Goal: Feedback & Contribution: Contribute content

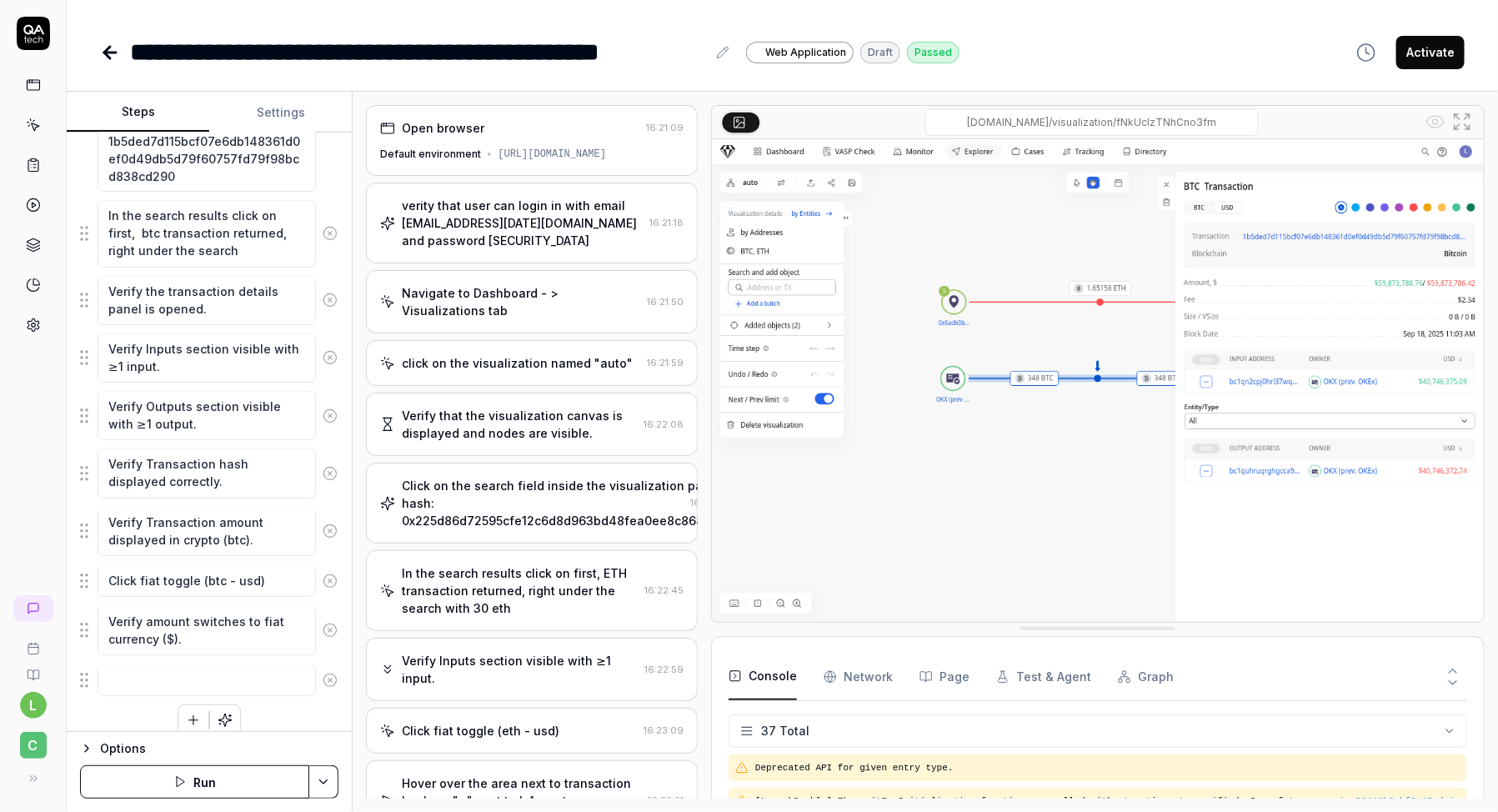
scroll to position [1209, 0]
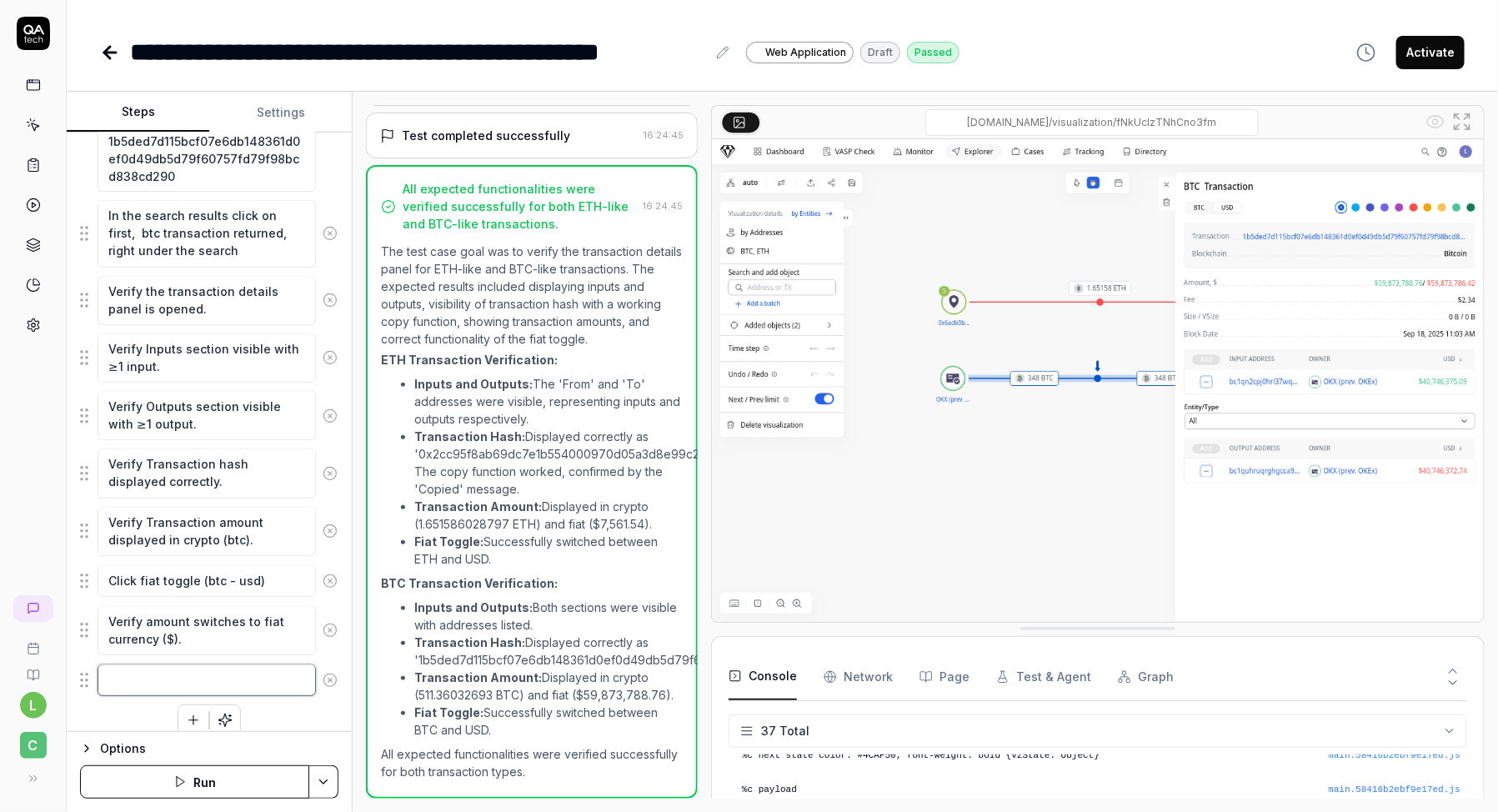
type textarea "*"
click at [238, 664] on textarea at bounding box center [207, 680] width 218 height 32
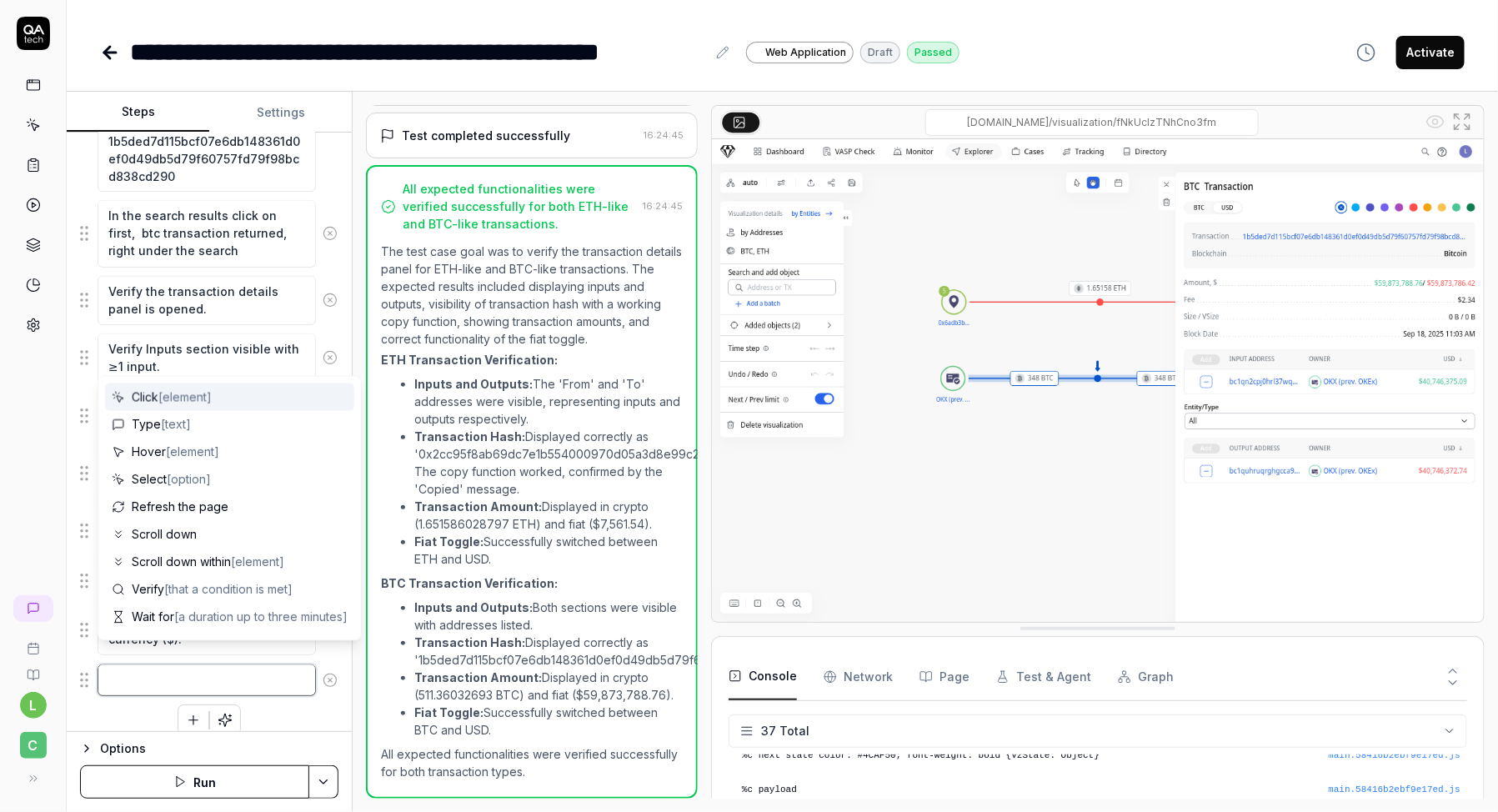
type textarea "C"
type textarea "*"
type textarea "C"
click at [212, 401] on span "[element]" at bounding box center [184, 399] width 54 height 14
type textarea "*"
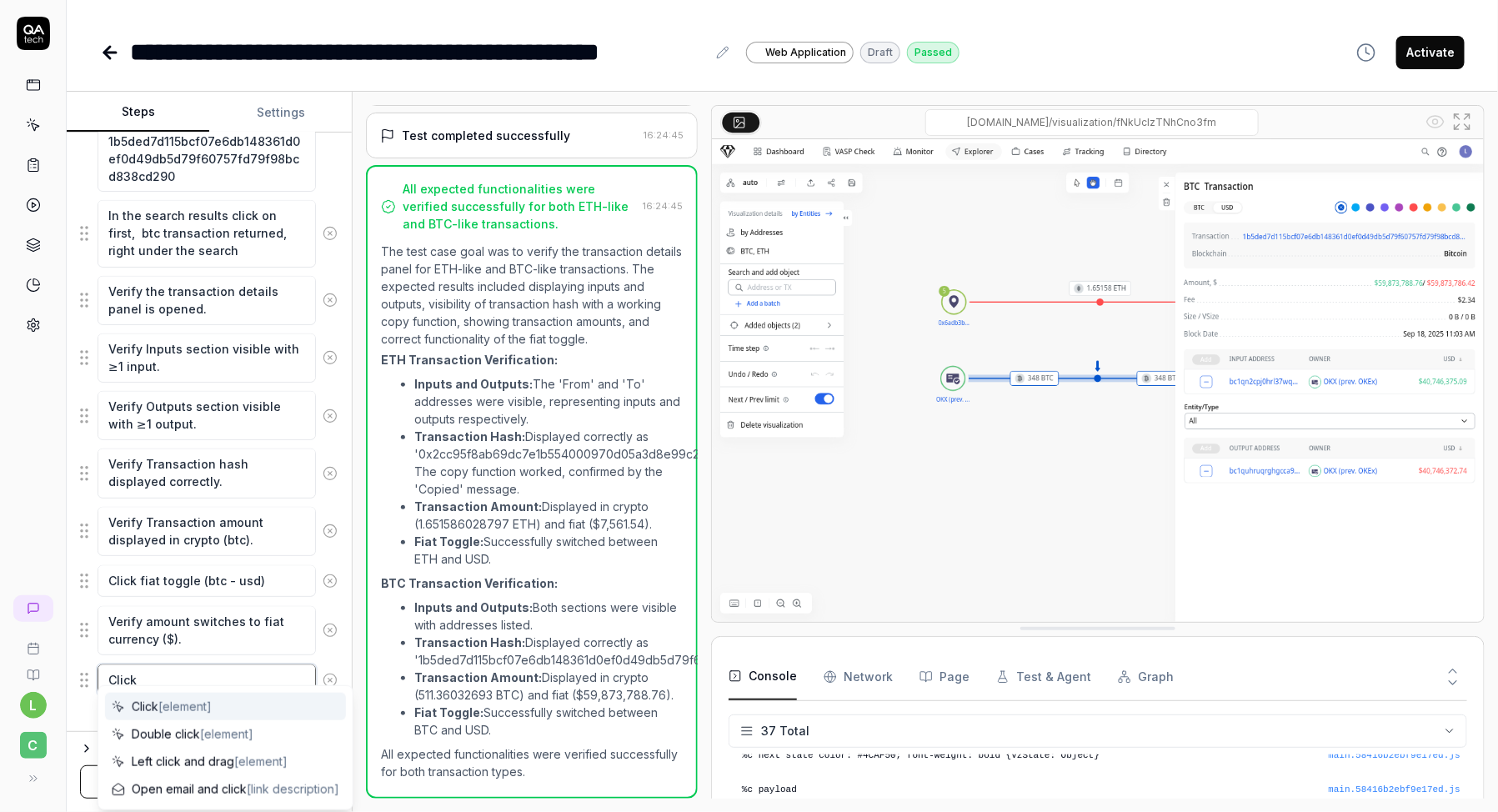
type textarea "Click o"
type textarea "*"
type textarea "Click on"
type textarea "*"
type textarea "Click on"
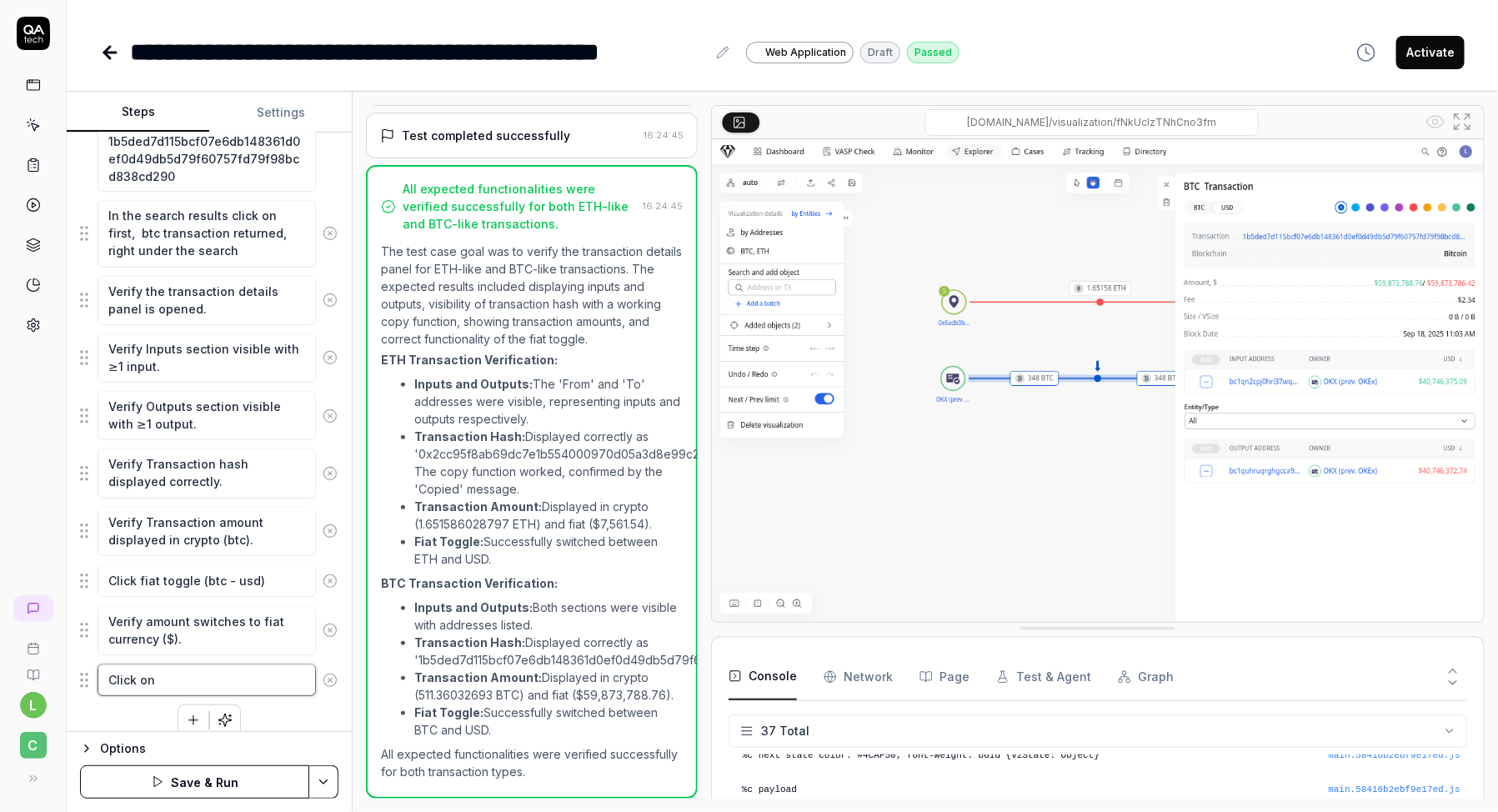
type textarea "*"
type textarea "Click on t"
type textarea "*"
type textarea "Click on th"
type textarea "*"
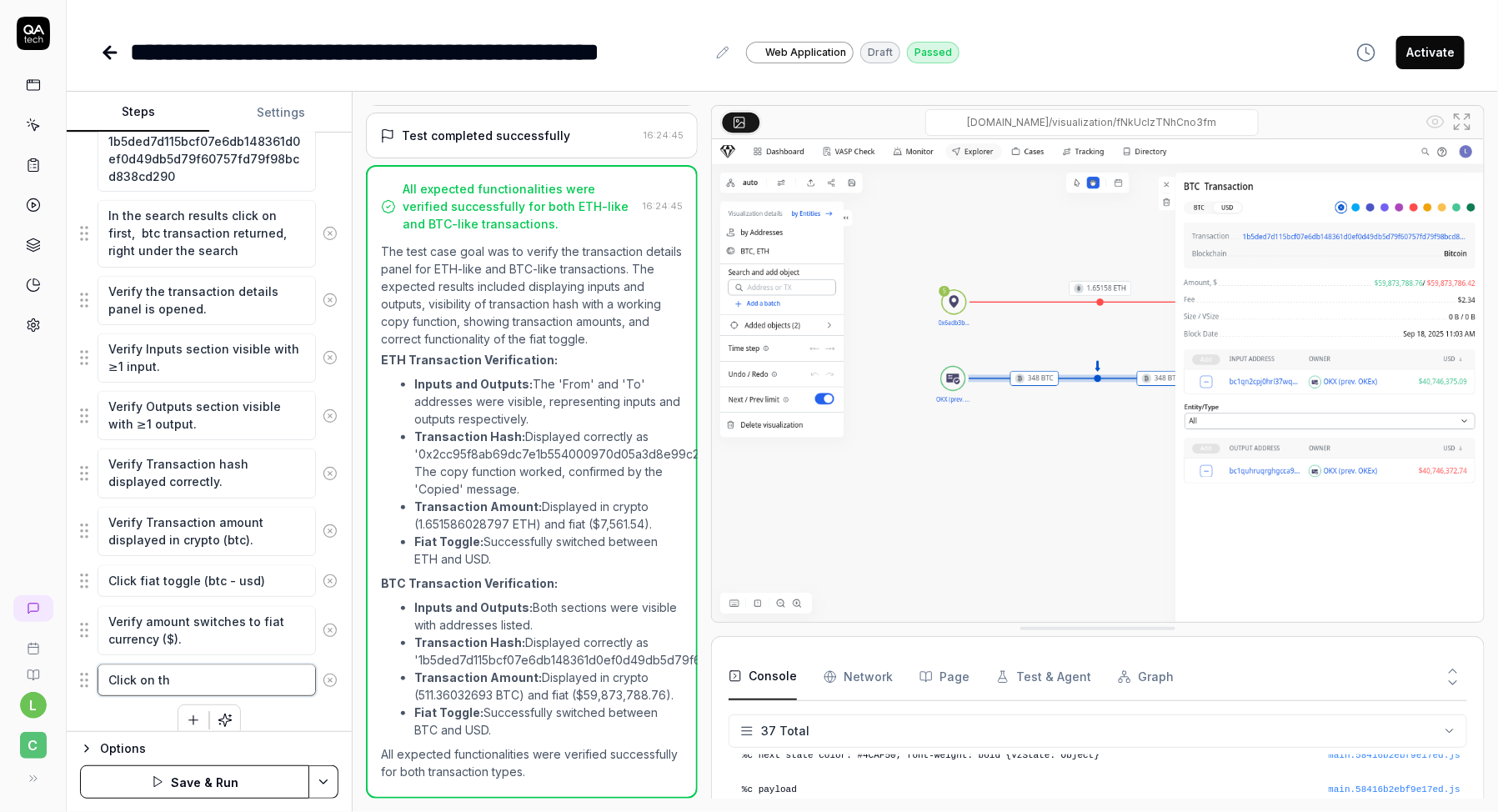
type textarea "Click on the"
type textarea "*"
type textarea "Click on the"
type textarea "*"
type textarea "Click on the c"
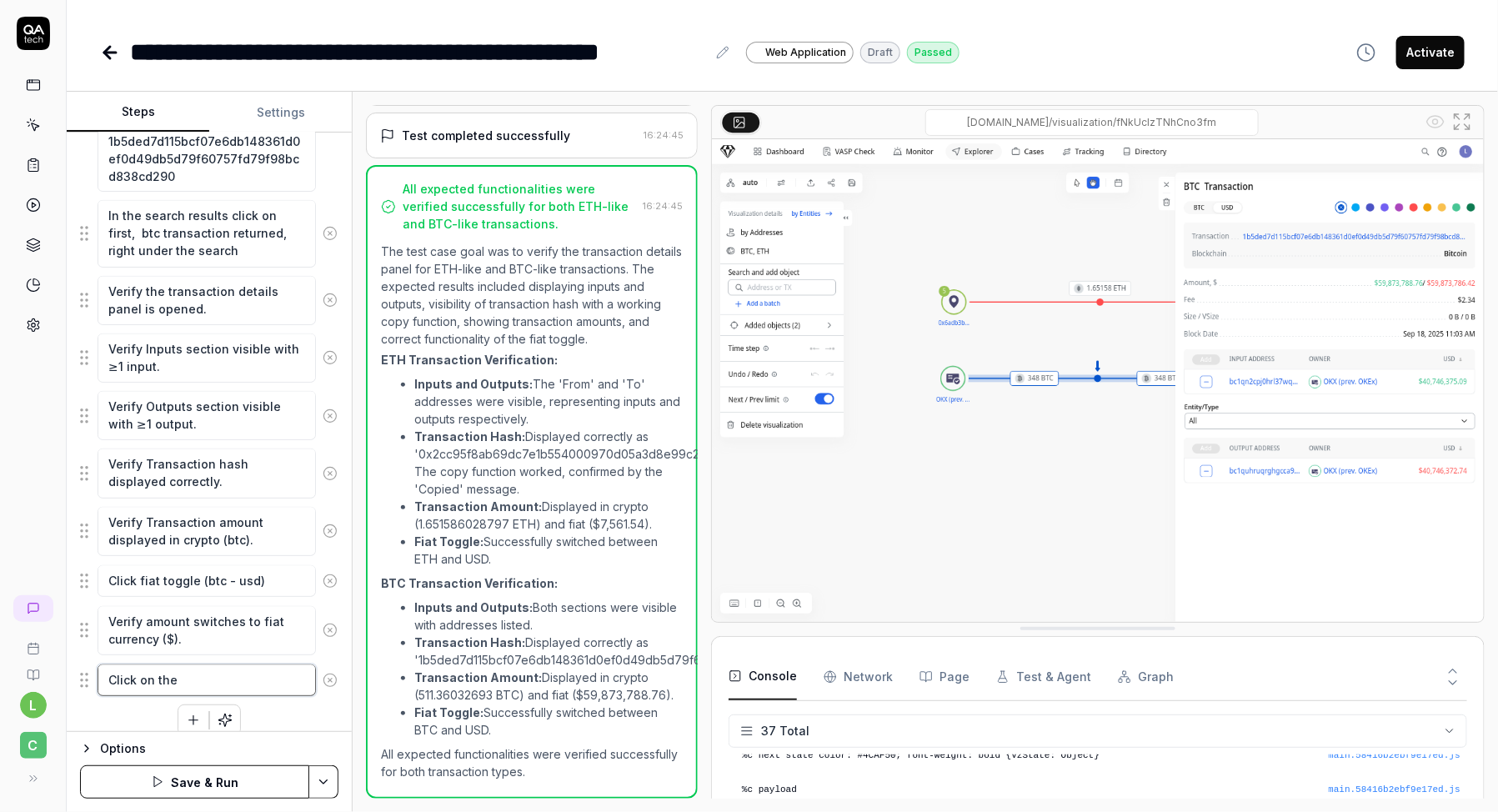
type textarea "*"
type textarea "Click on the ca"
type textarea "*"
type textarea "Click on the can"
type textarea "*"
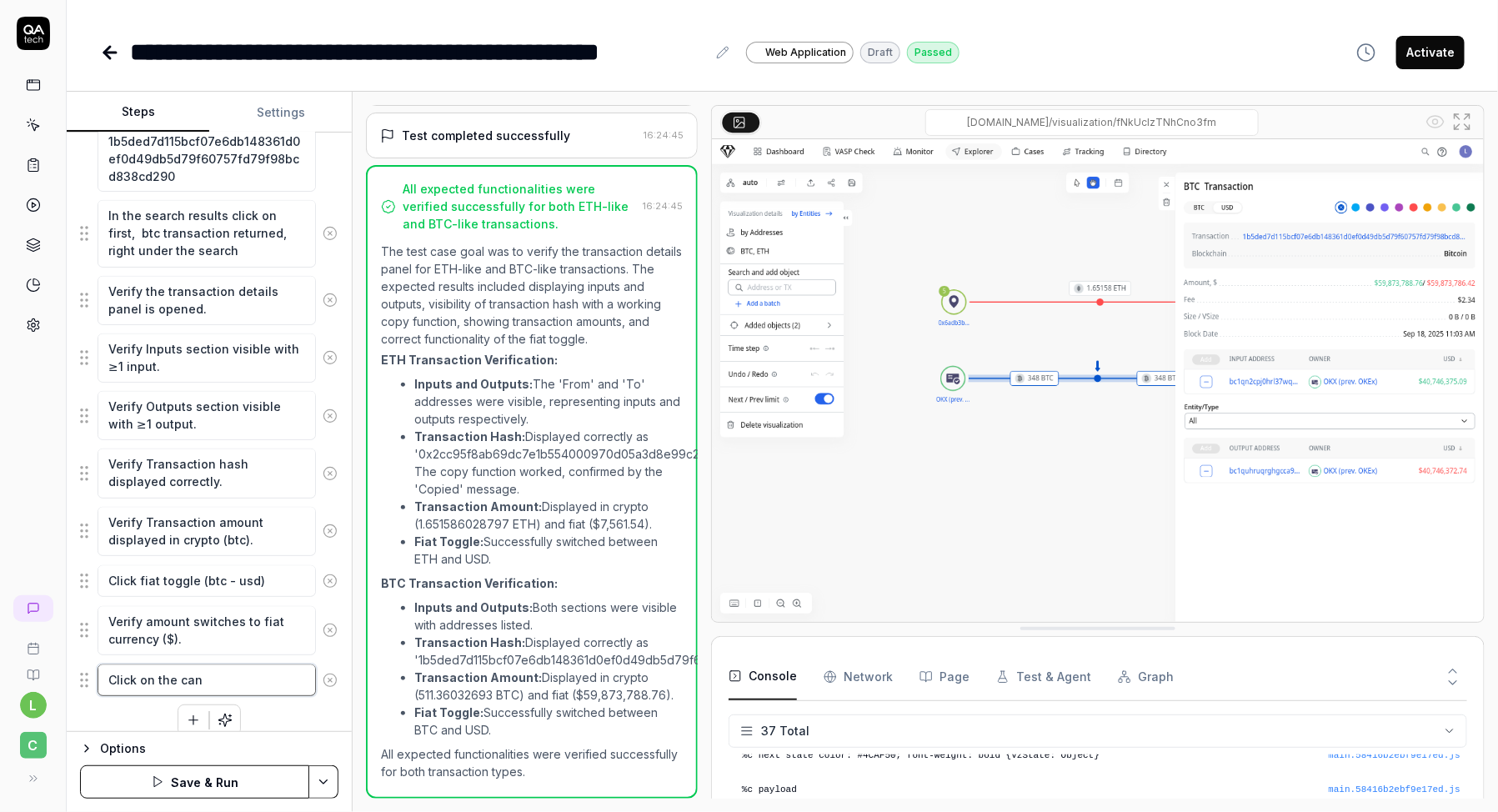
type textarea "Click on the canv"
type textarea "*"
type textarea "Click on the canva"
type textarea "*"
type textarea "Click on the canvas"
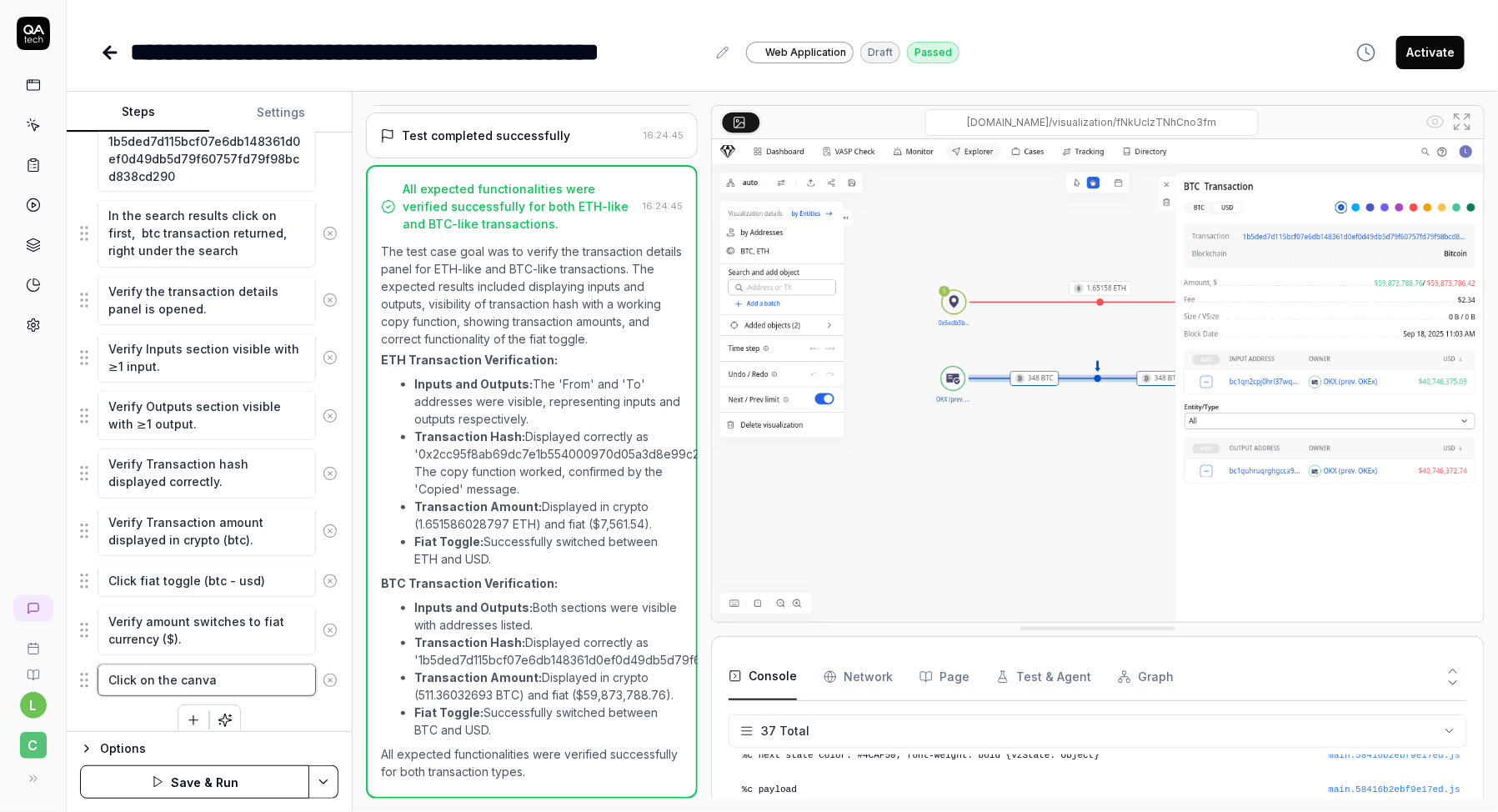
type textarea "*"
type textarea "Click on the canvas"
type textarea "*"
type textarea "Click on the canvas a"
type textarea "*"
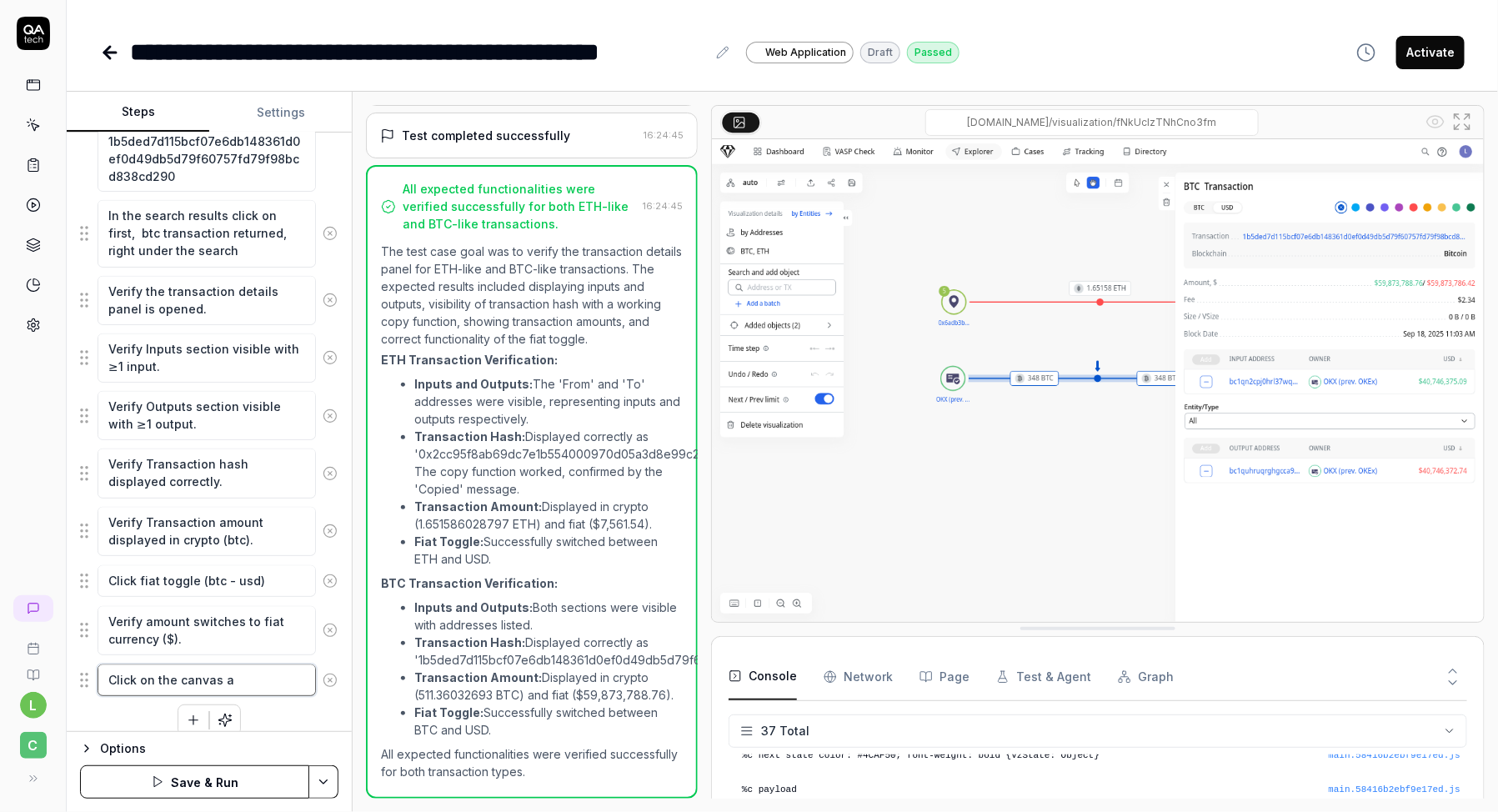
type textarea "Click on the canvas ar"
type textarea "*"
type textarea "Click on the canvas are"
type textarea "*"
type textarea "Click on the canvas area"
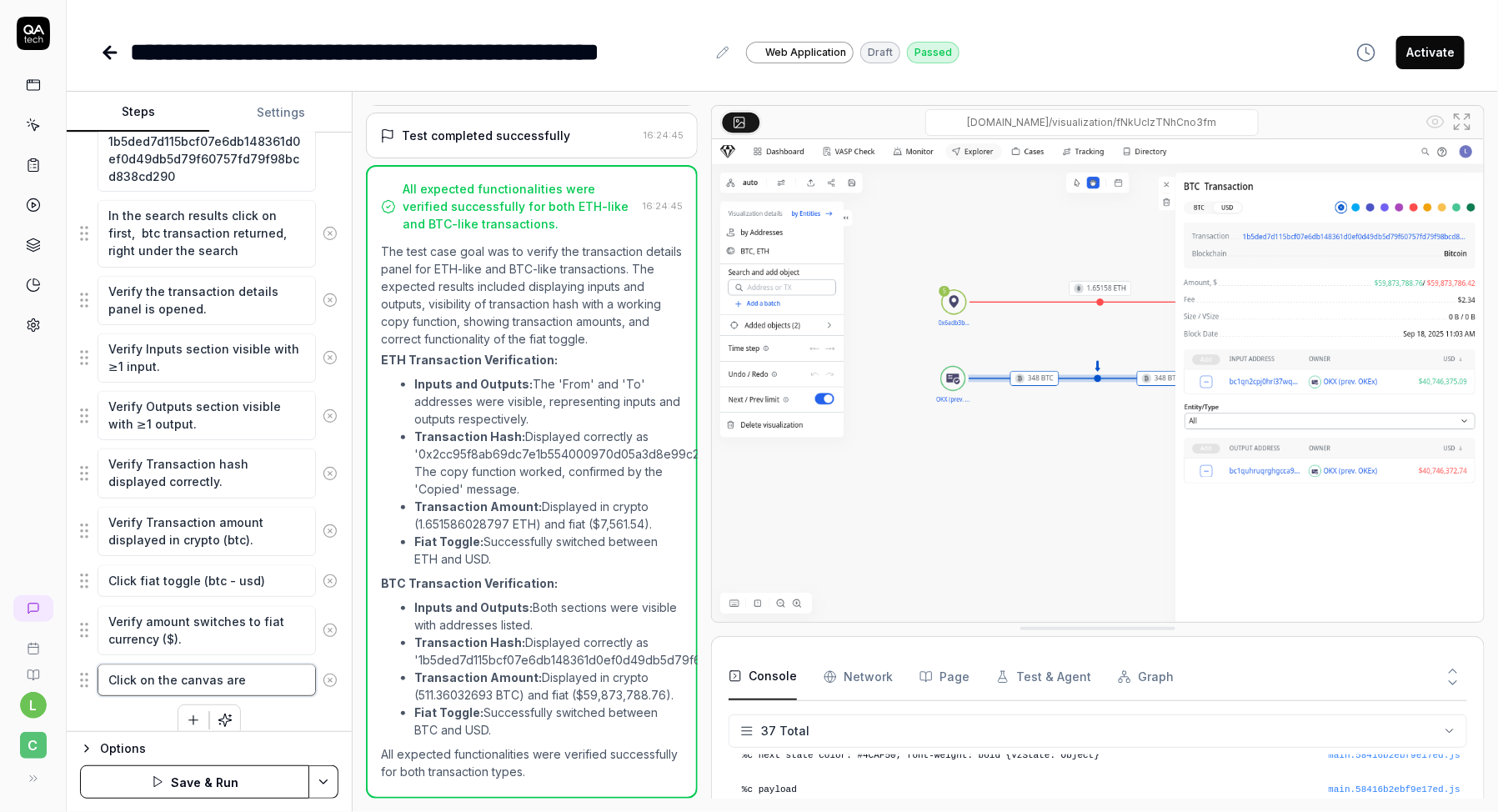
type textarea "*"
type textarea "Click on the canvas area"
type textarea "*"
type textarea "Click on the canvas area o"
type textarea "*"
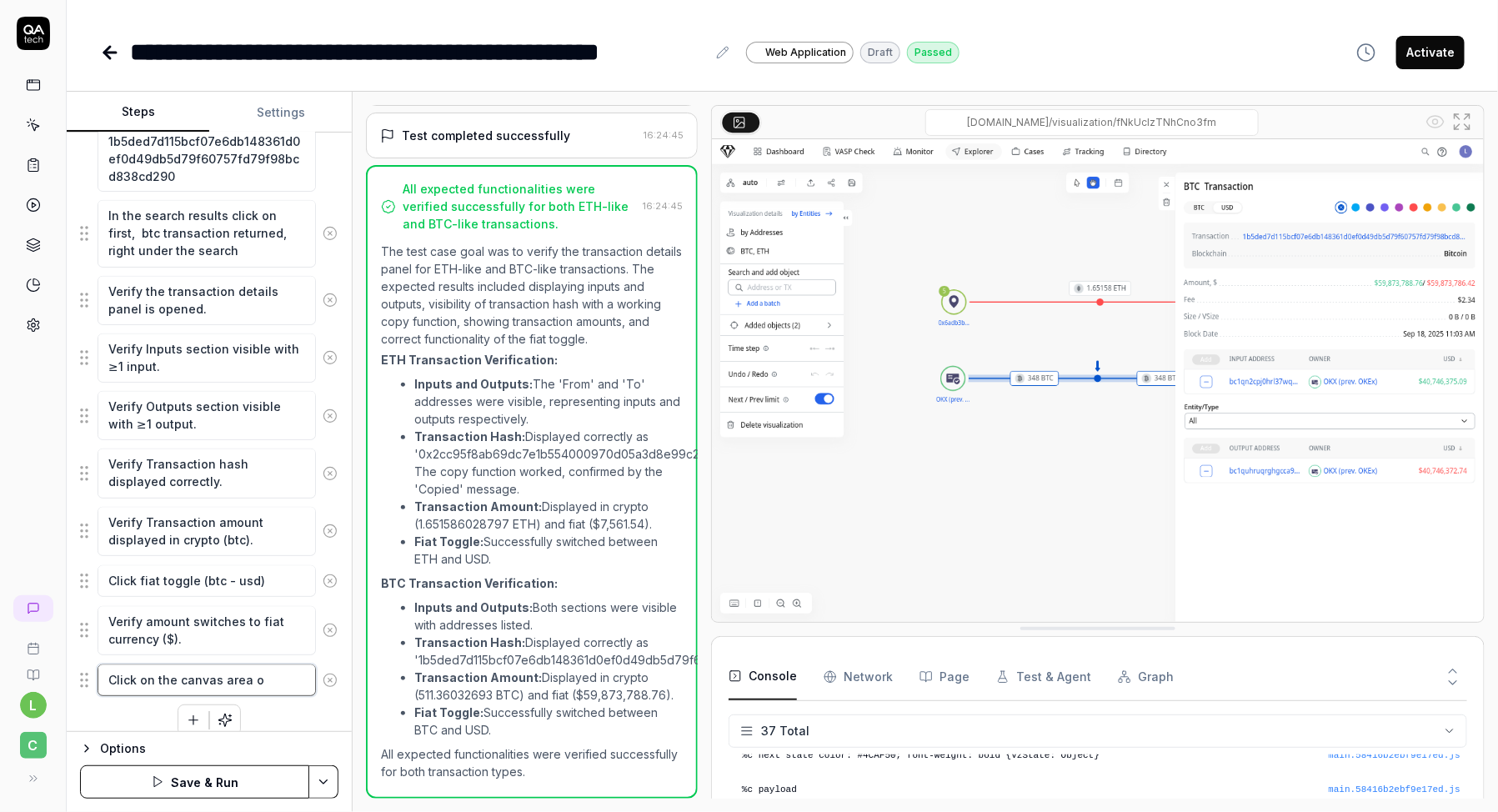
type textarea "Click on the canvas area ou"
type textarea "*"
type textarea "Click on the canvas area out"
type textarea "*"
type textarea "Click on the canvas area outs"
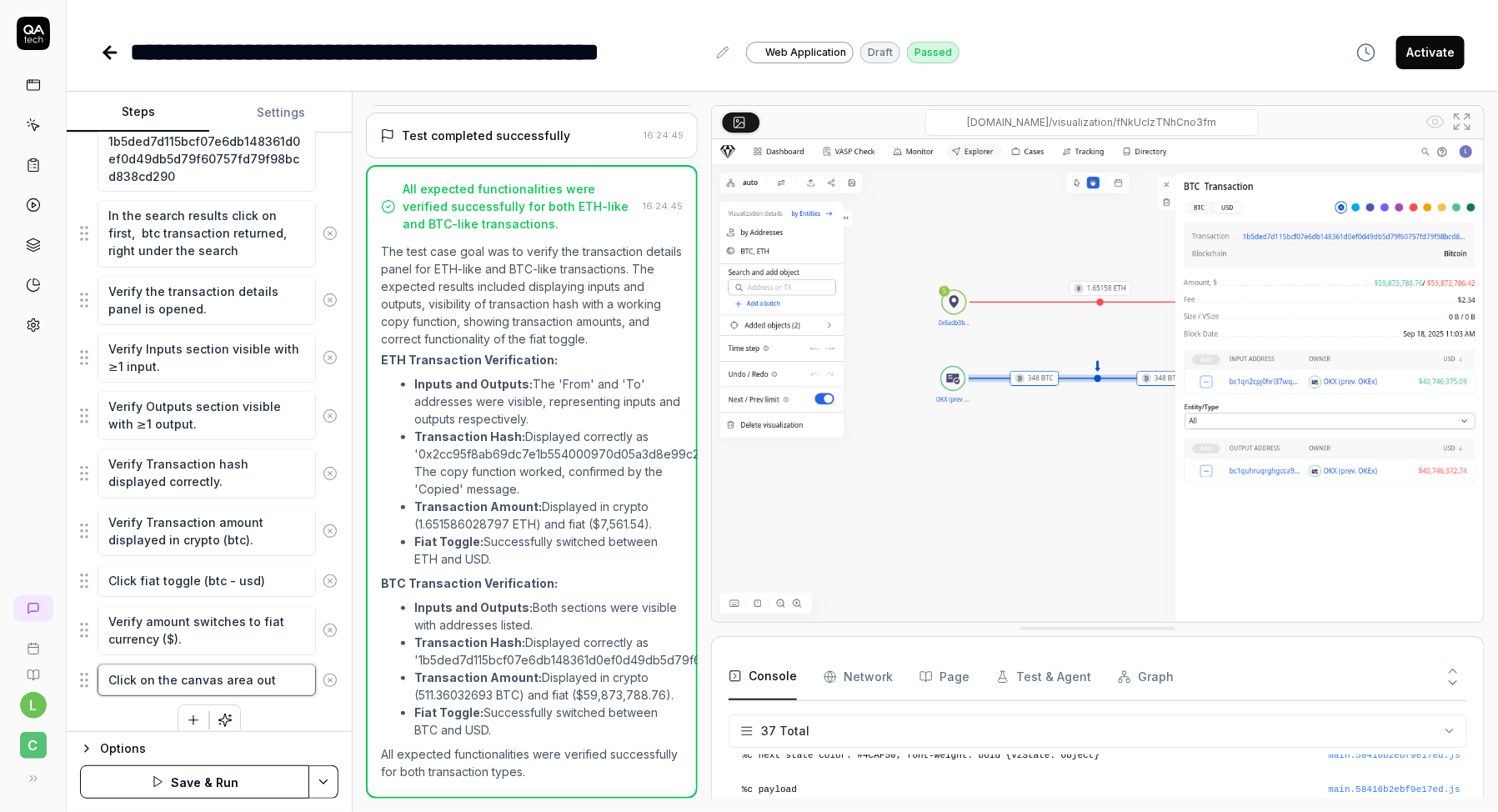
type textarea "*"
type textarea "Click on the canvas area outsi"
type textarea "*"
type textarea "Click on the canvas area outsid"
type textarea "*"
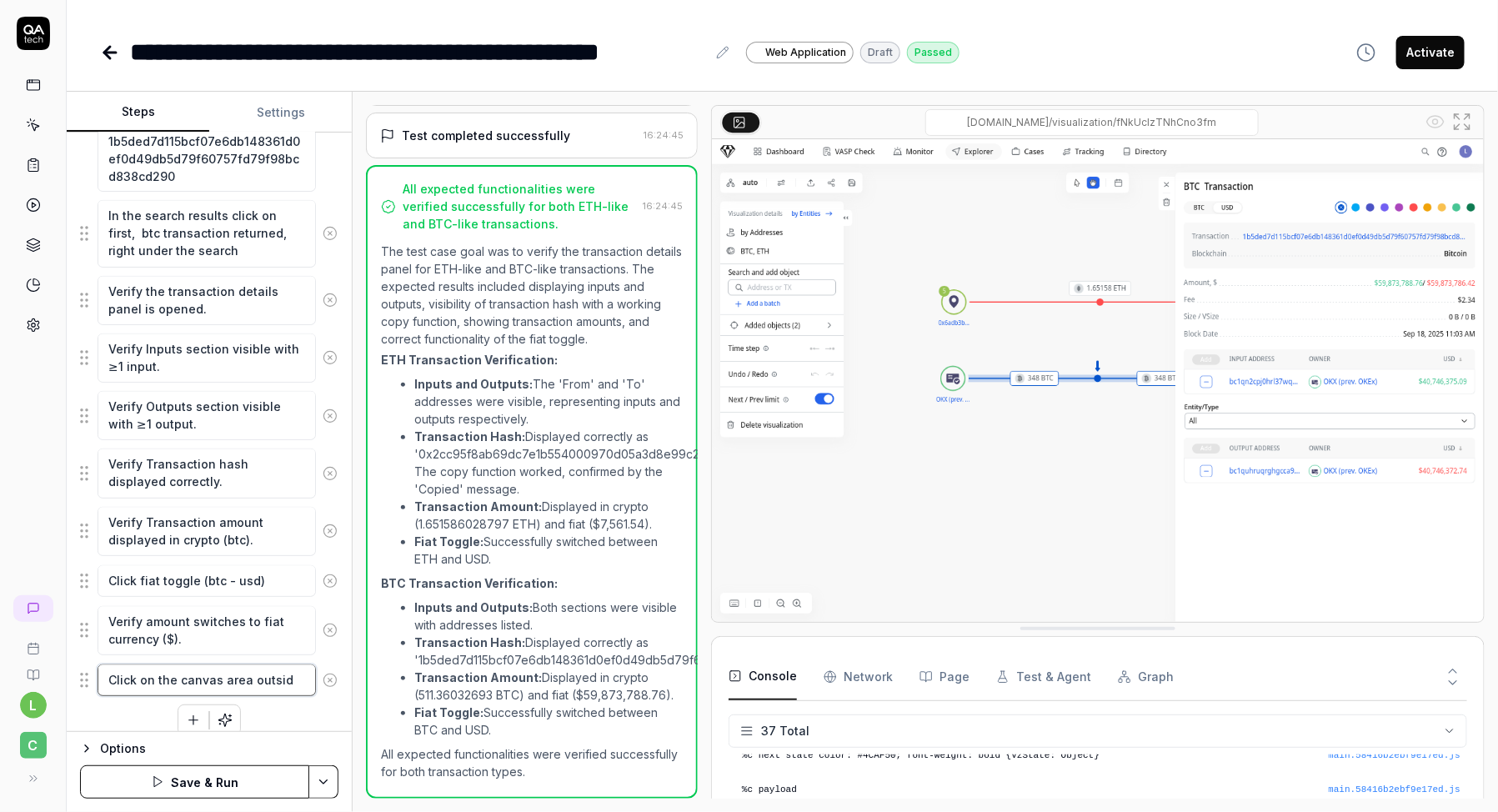
type textarea "Click on the canvas area outside"
type textarea "*"
type textarea "Click on the canvas area outside"
type textarea "*"
type textarea "Click on the canvas area outside t"
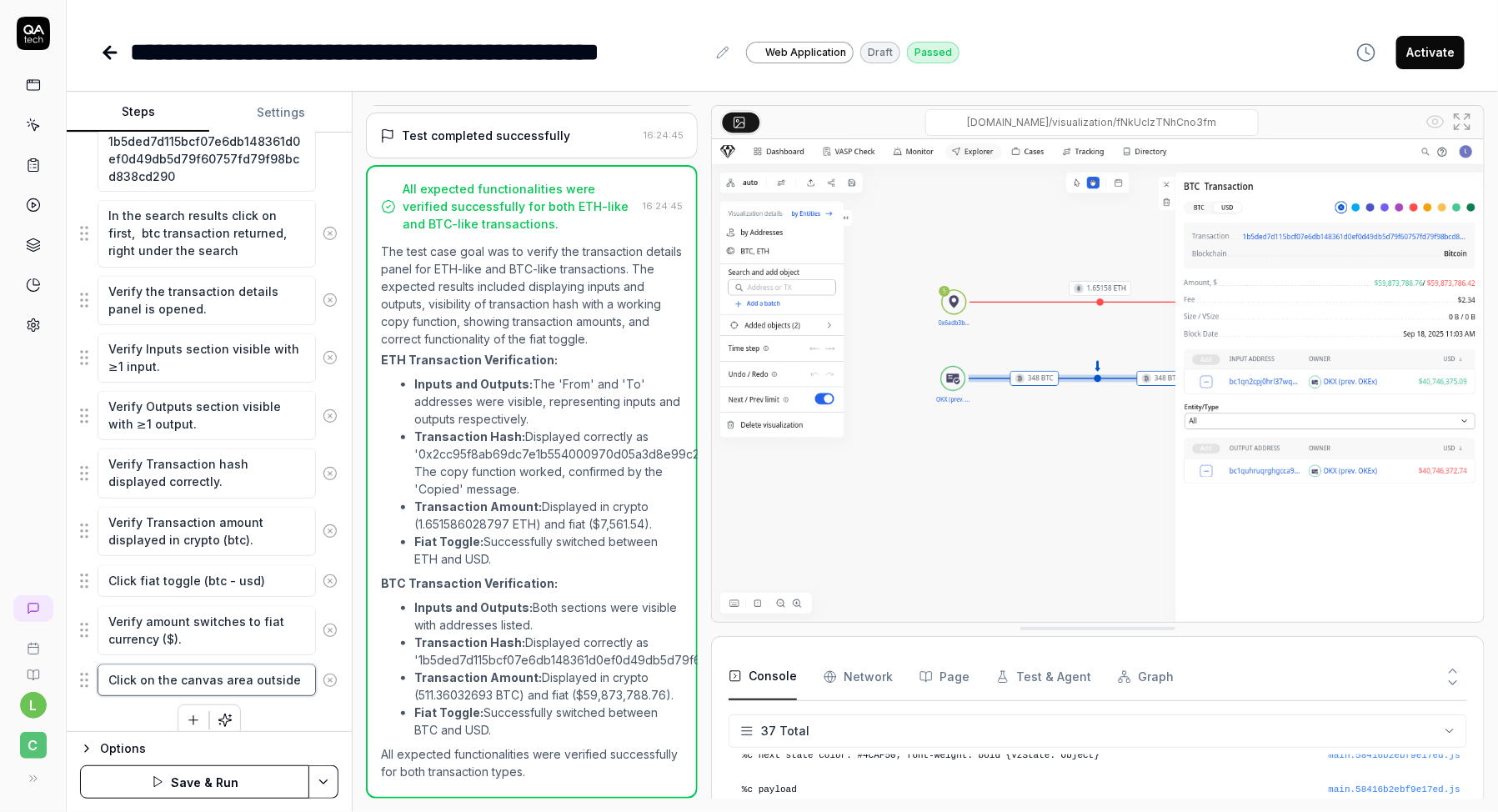
type textarea "*"
type textarea "Click on the canvas area outside th"
type textarea "*"
type textarea "Click on the canvas area outside the"
type textarea "*"
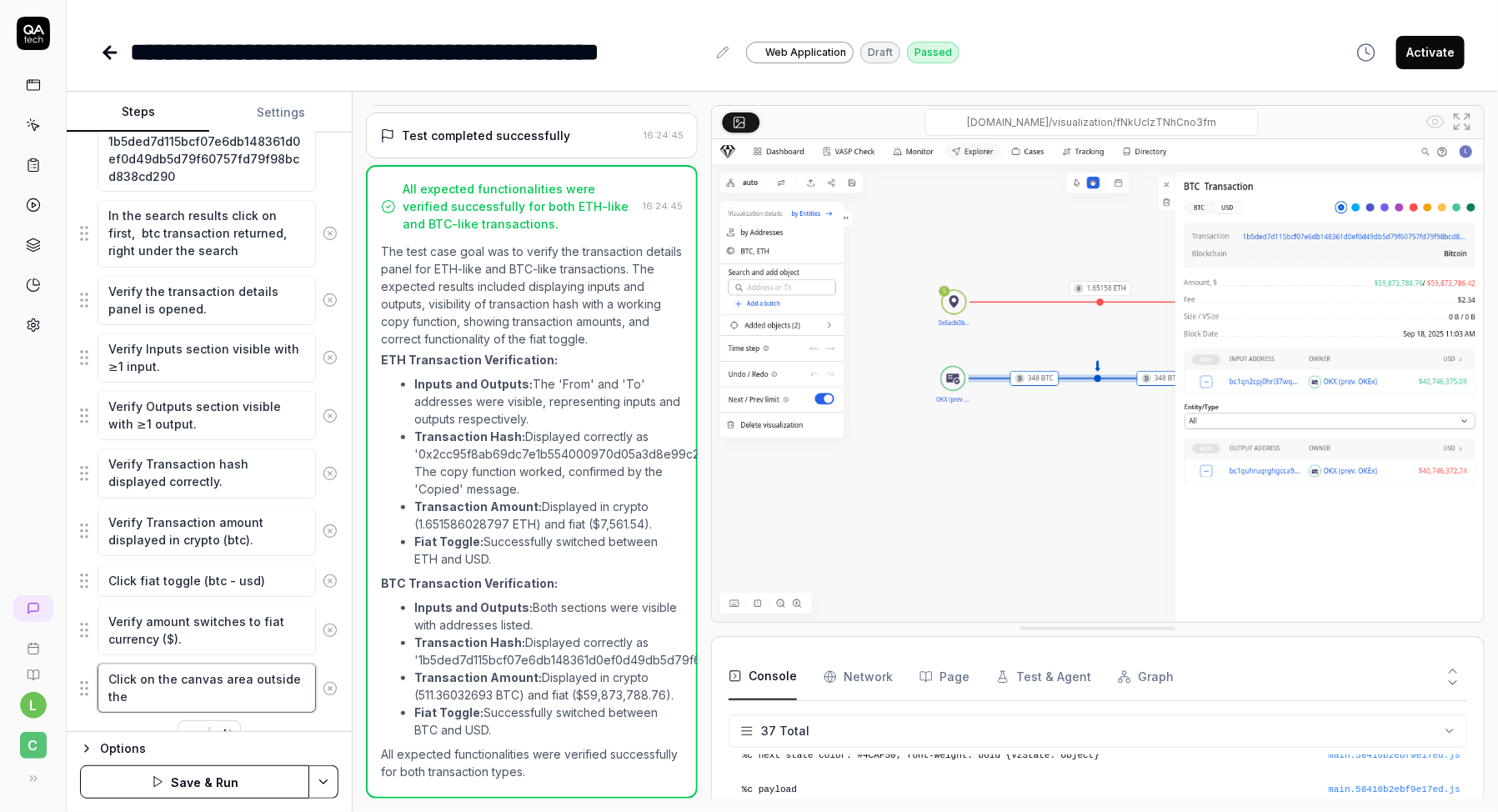
type textarea "Click on the canvas area outside the"
type textarea "*"
type textarea "Click on the canvas area outside the t"
type textarea "*"
type textarea "Click on the canvas area outside the tr"
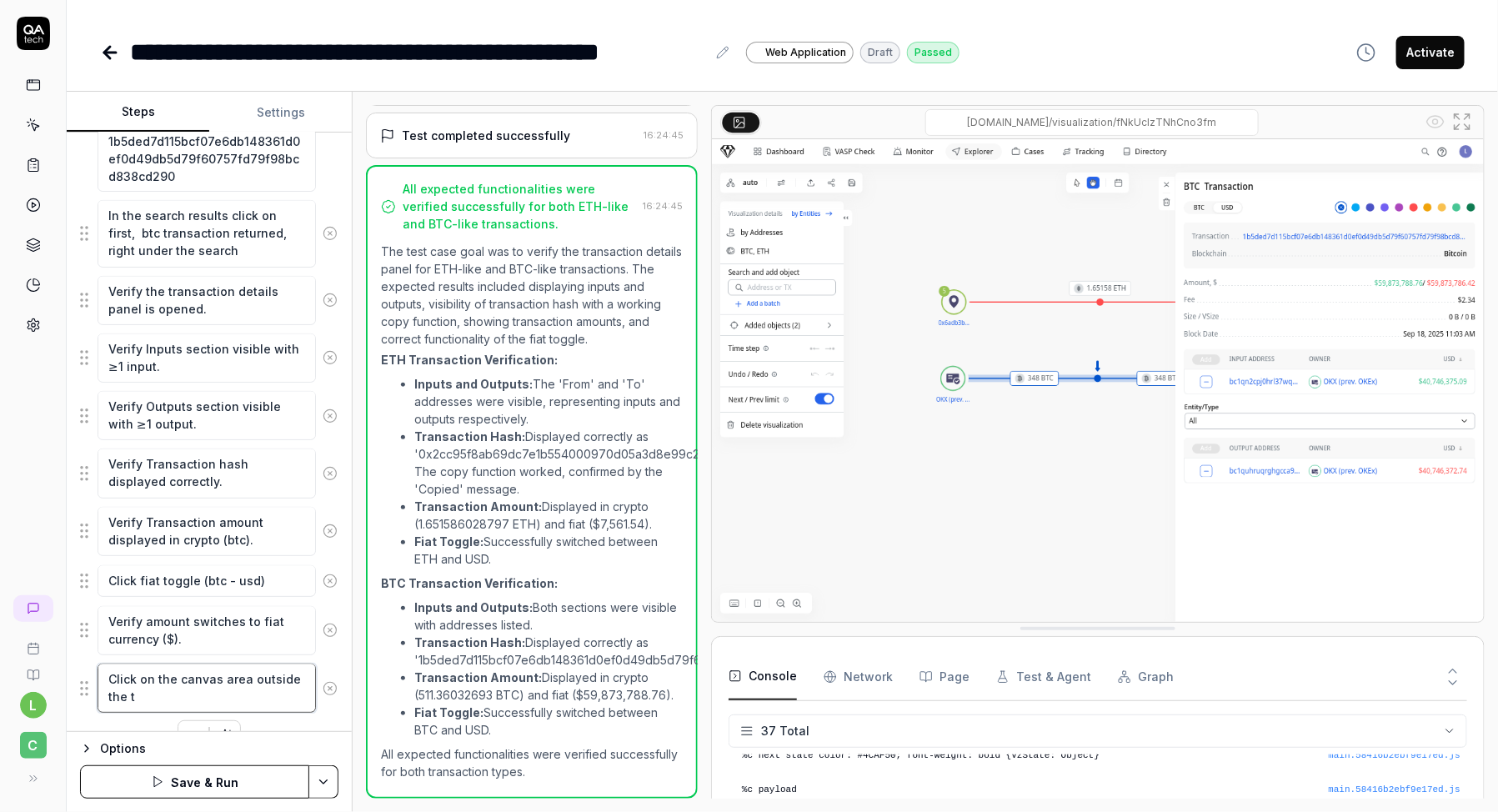
type textarea "*"
type textarea "Click on the canvas area outside the tra"
type textarea "*"
type textarea "Click on the canvas area outside the [PERSON_NAME]"
type textarea "*"
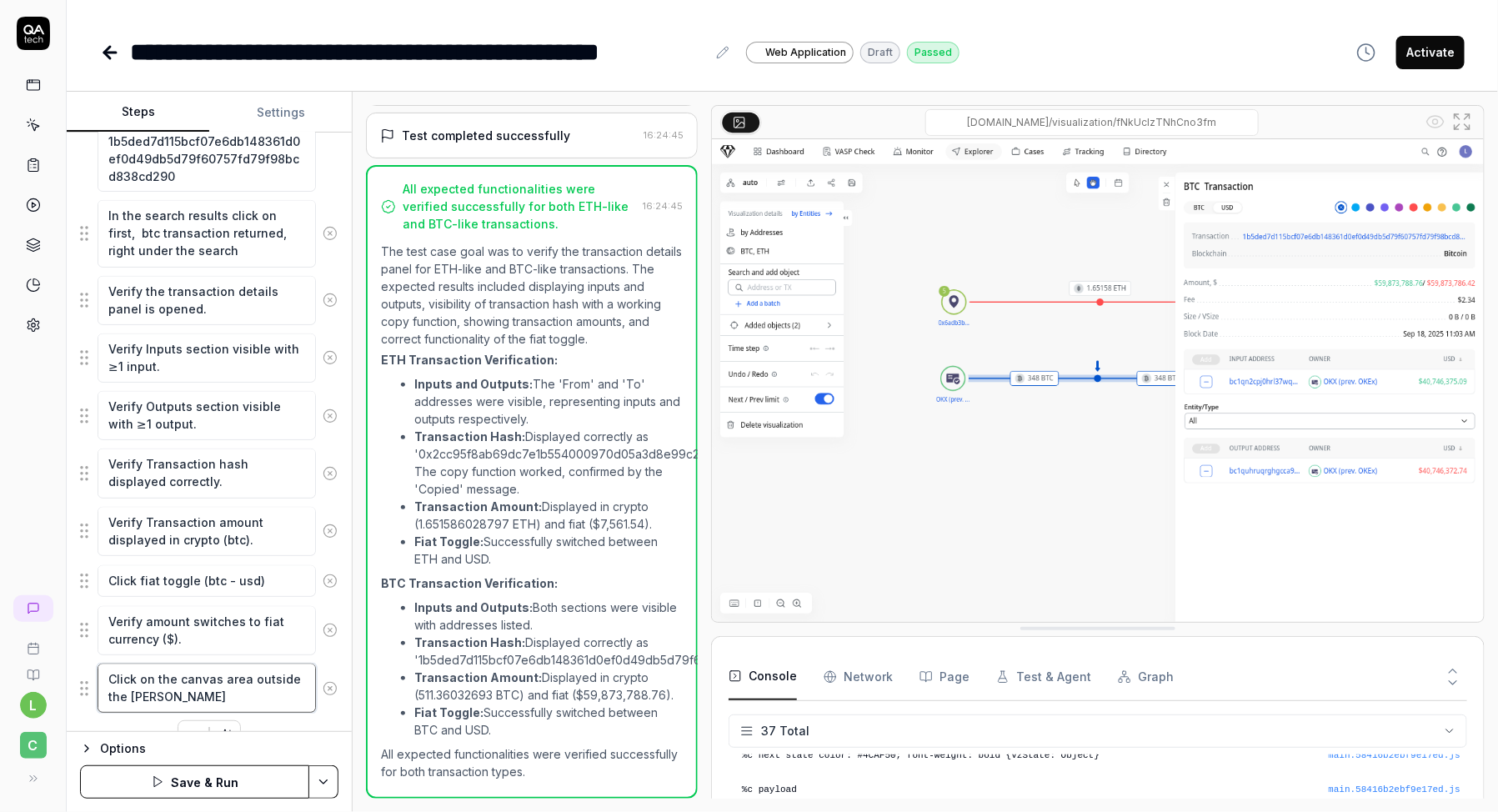
type textarea "Click on the canvas area outside the trans"
type textarea "*"
type textarea "Click on the canvas area outside the transa"
type textarea "*"
type textarea "Click on the canvas area outside the transac"
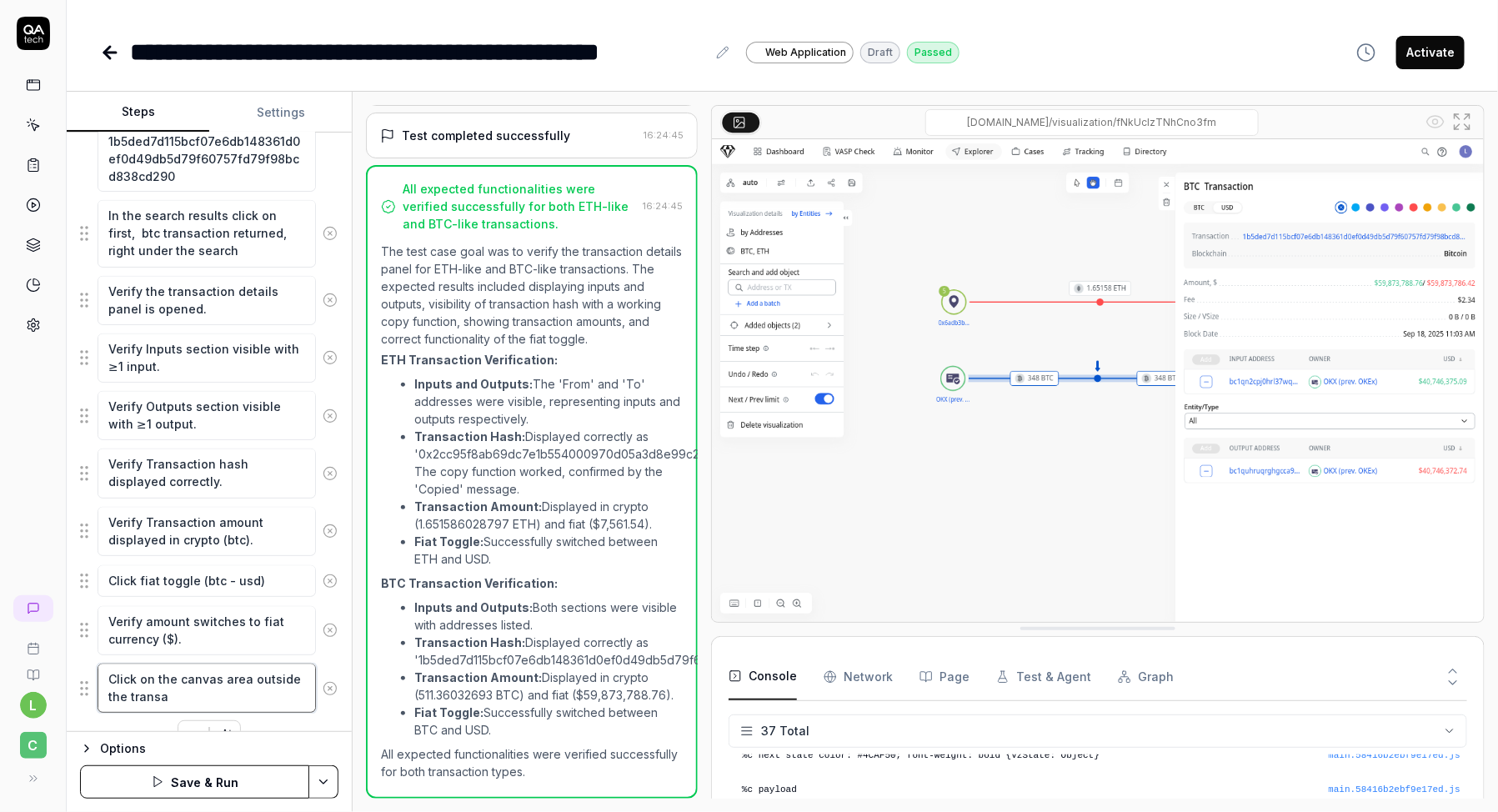
type textarea "*"
type textarea "Click on the canvas area outside the transact"
type textarea "*"
type textarea "Click on the canvas area outside the [GEOGRAPHIC_DATA]"
type textarea "*"
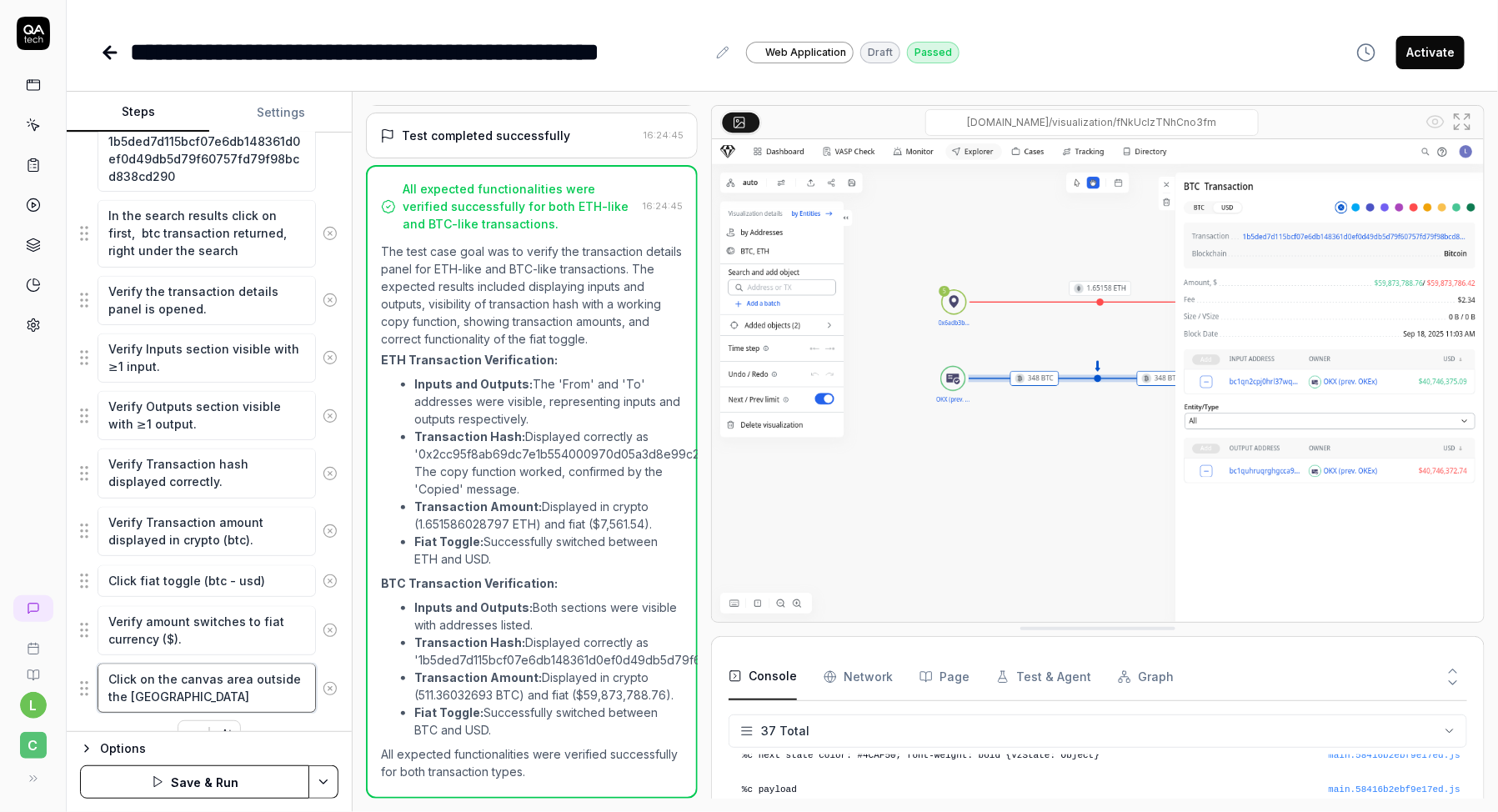
type textarea "Click on the canvas area outside the [GEOGRAPHIC_DATA]"
type textarea "*"
type textarea "Click on the canvas area outside the transaction"
type textarea "*"
type textarea "Click on the canvas area outside the transactions"
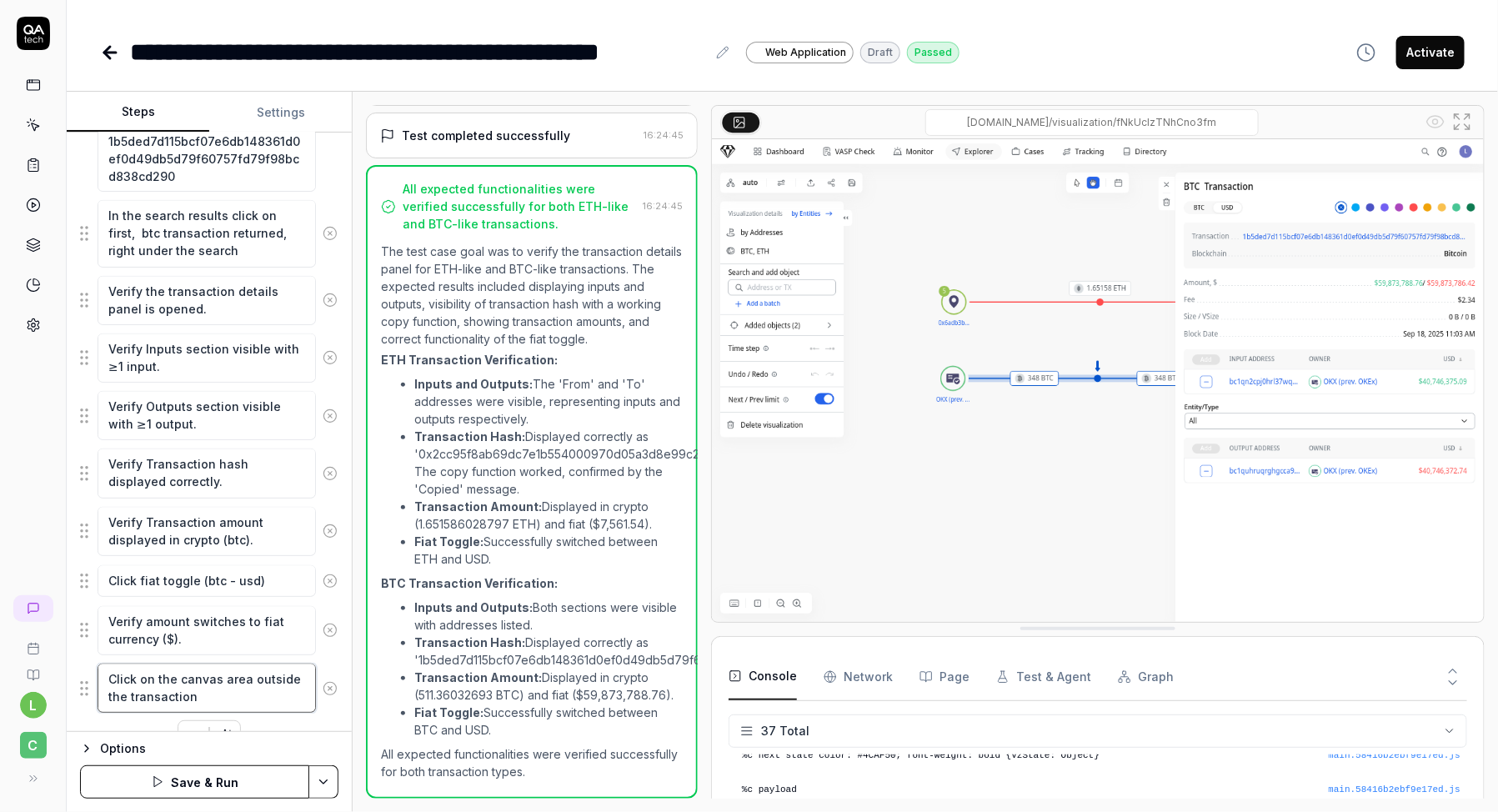
type textarea "*"
type textarea "Click on the canvas area outside the transactions"
type textarea "*"
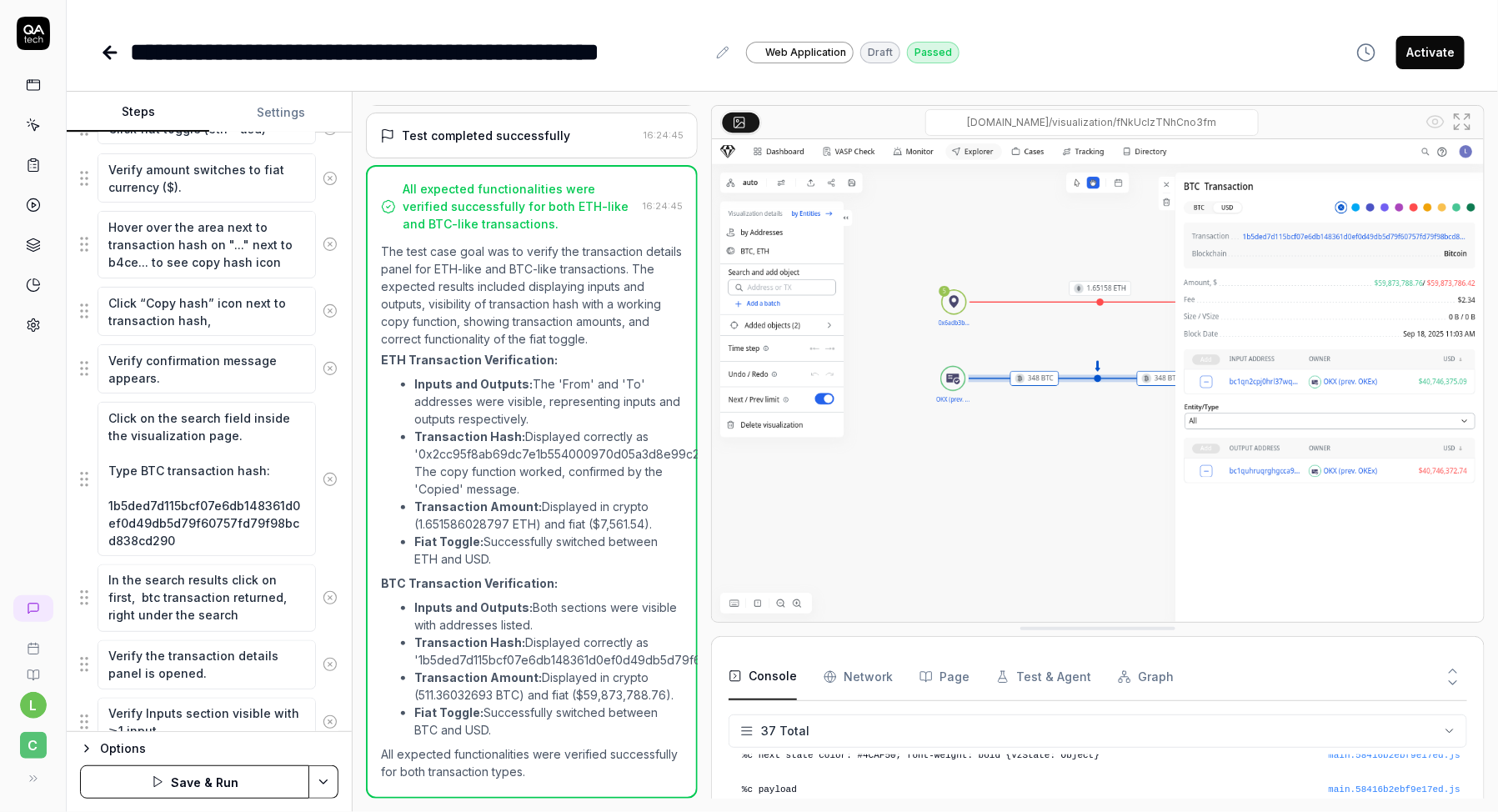
scroll to position [1540, 0]
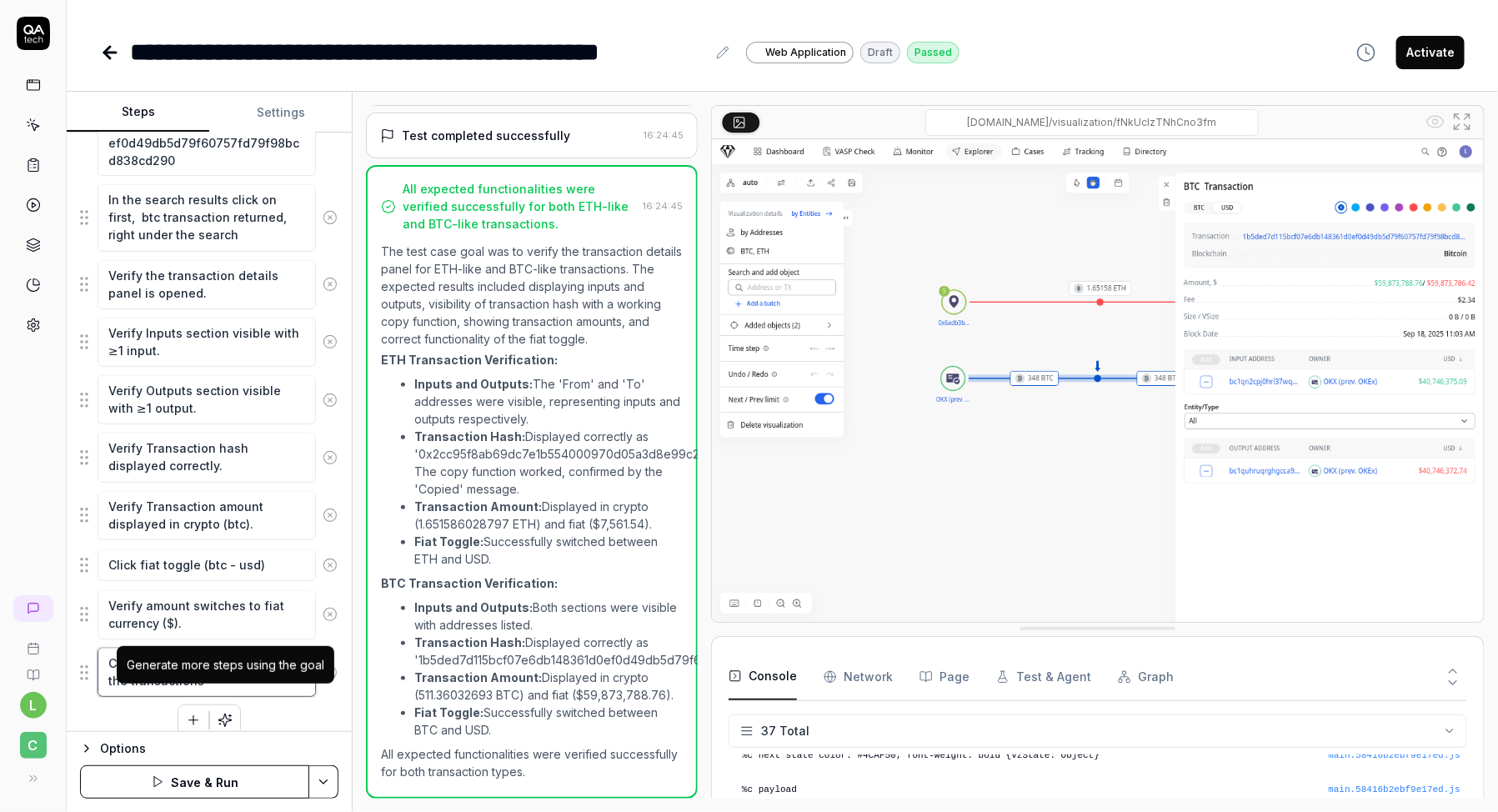
type textarea "Click on the canvas area outside the transactions d"
type textarea "*"
type textarea "Click on the canvas area outside the transactions de"
type textarea "*"
type textarea "Click on the canvas area outside the transactions det"
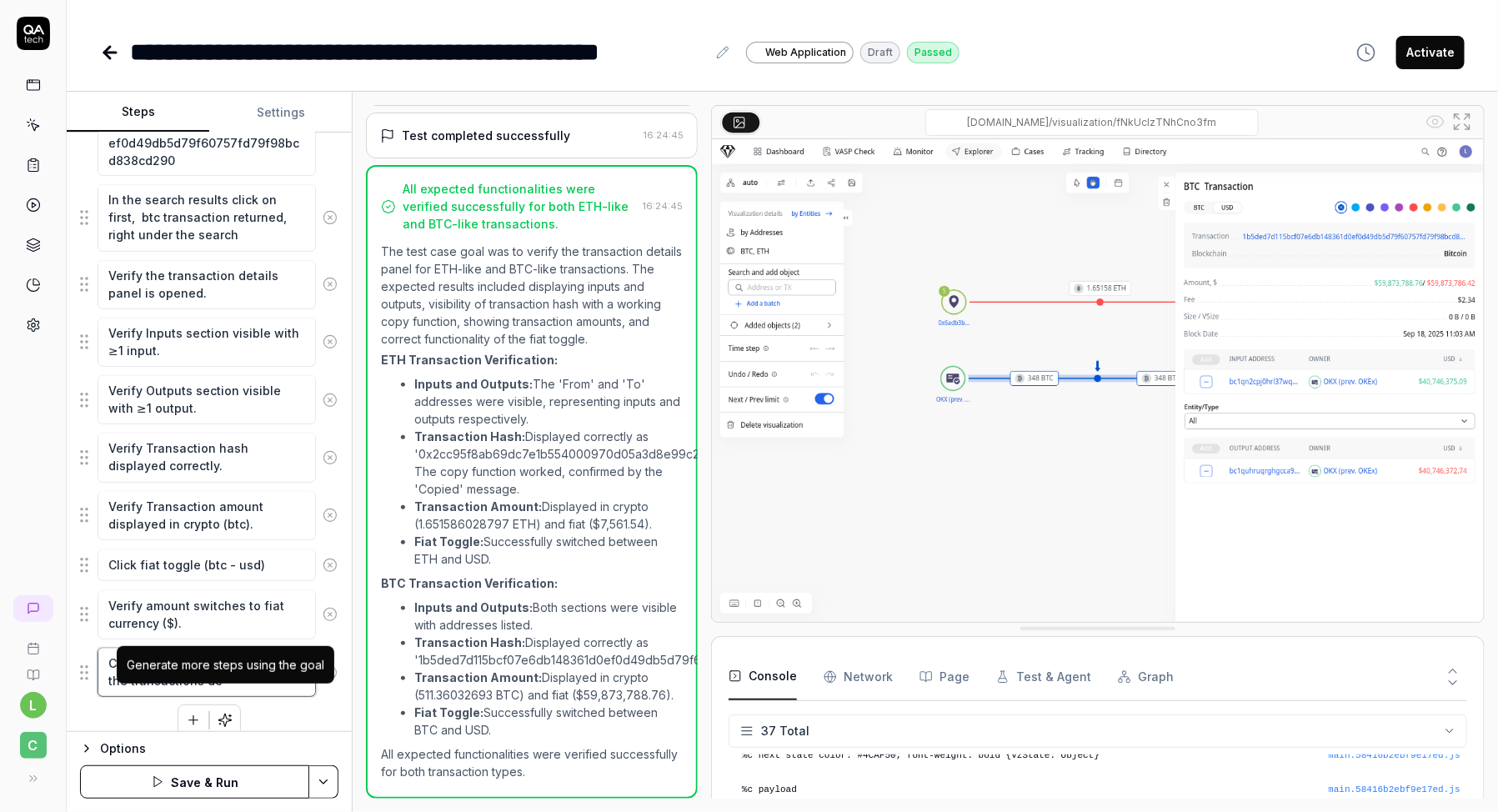
type textarea "*"
type textarea "Click on the canvas area outside the transactions deta"
type textarea "*"
type textarea "Click on the canvas area outside the transactions detai"
type textarea "*"
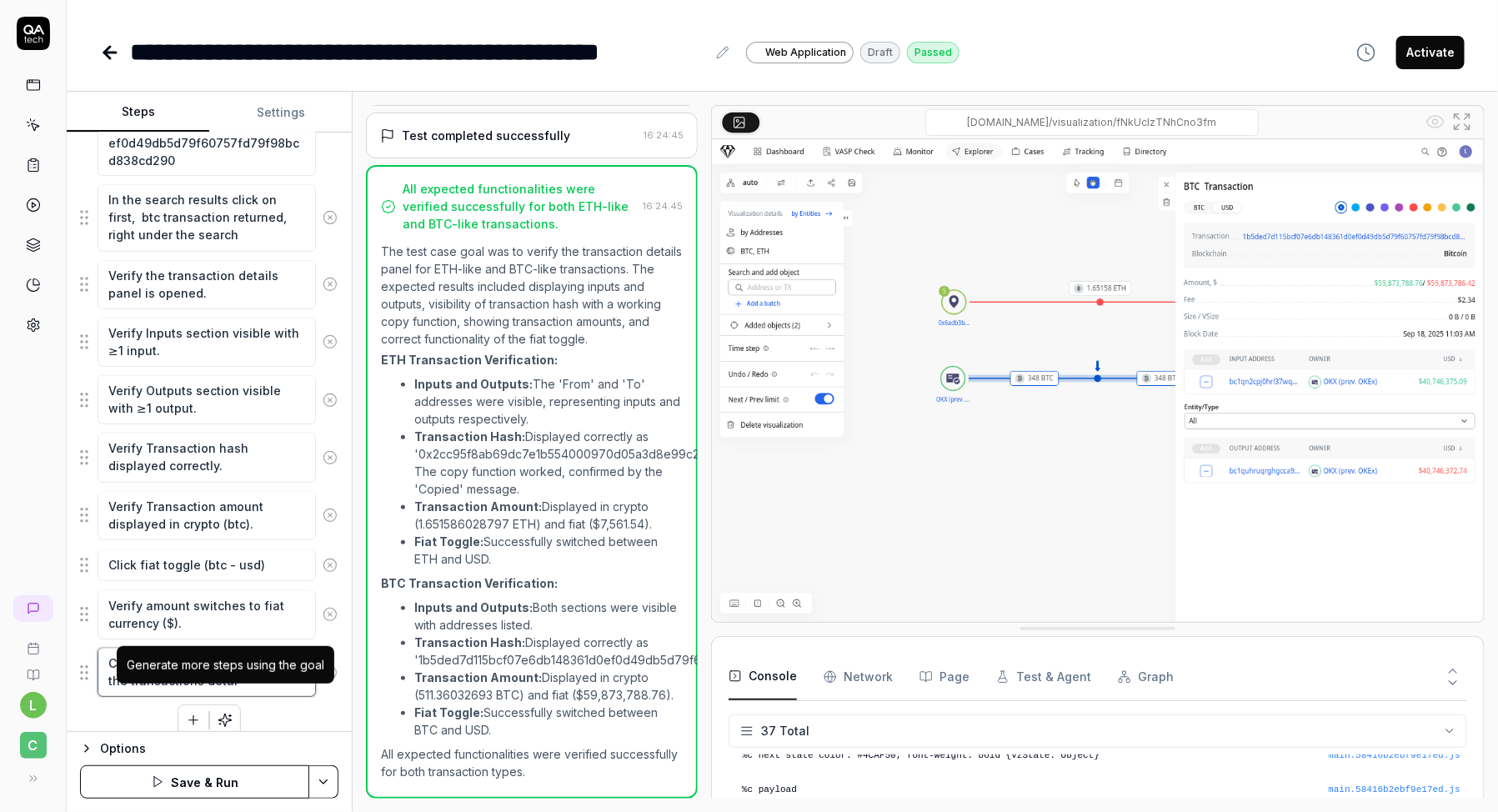
type textarea "Click on the canvas area outside the transactions detail"
type textarea "*"
type textarea "Click on the canvas area outside the transactions details"
type textarea "*"
type textarea "Click on the canvas area outside the transactions details"
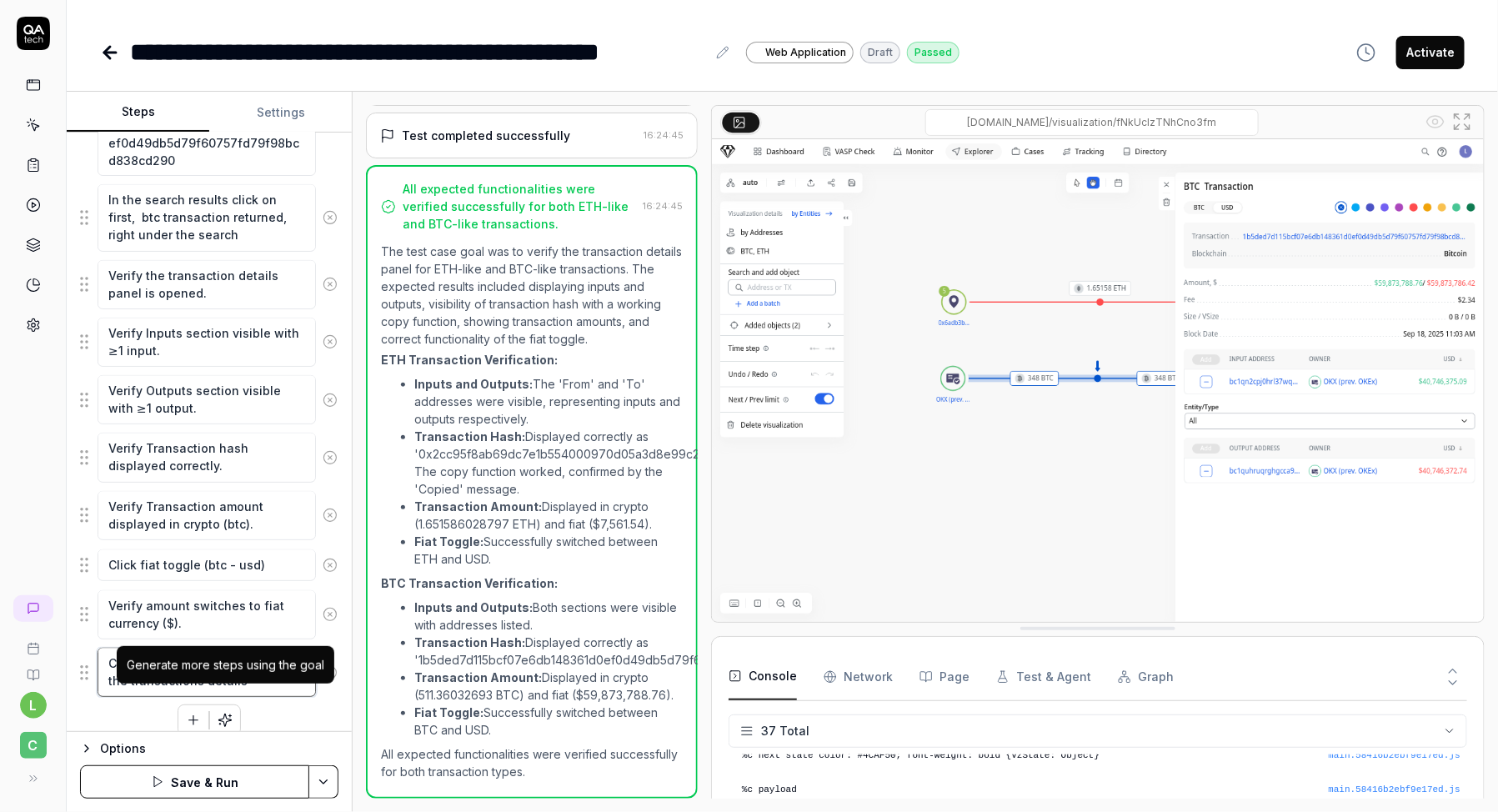
type textarea "*"
type textarea "Click on the canvas area outside the transactions details p"
type textarea "*"
type textarea "Click on the canvas area outside the transactions details pa"
type textarea "*"
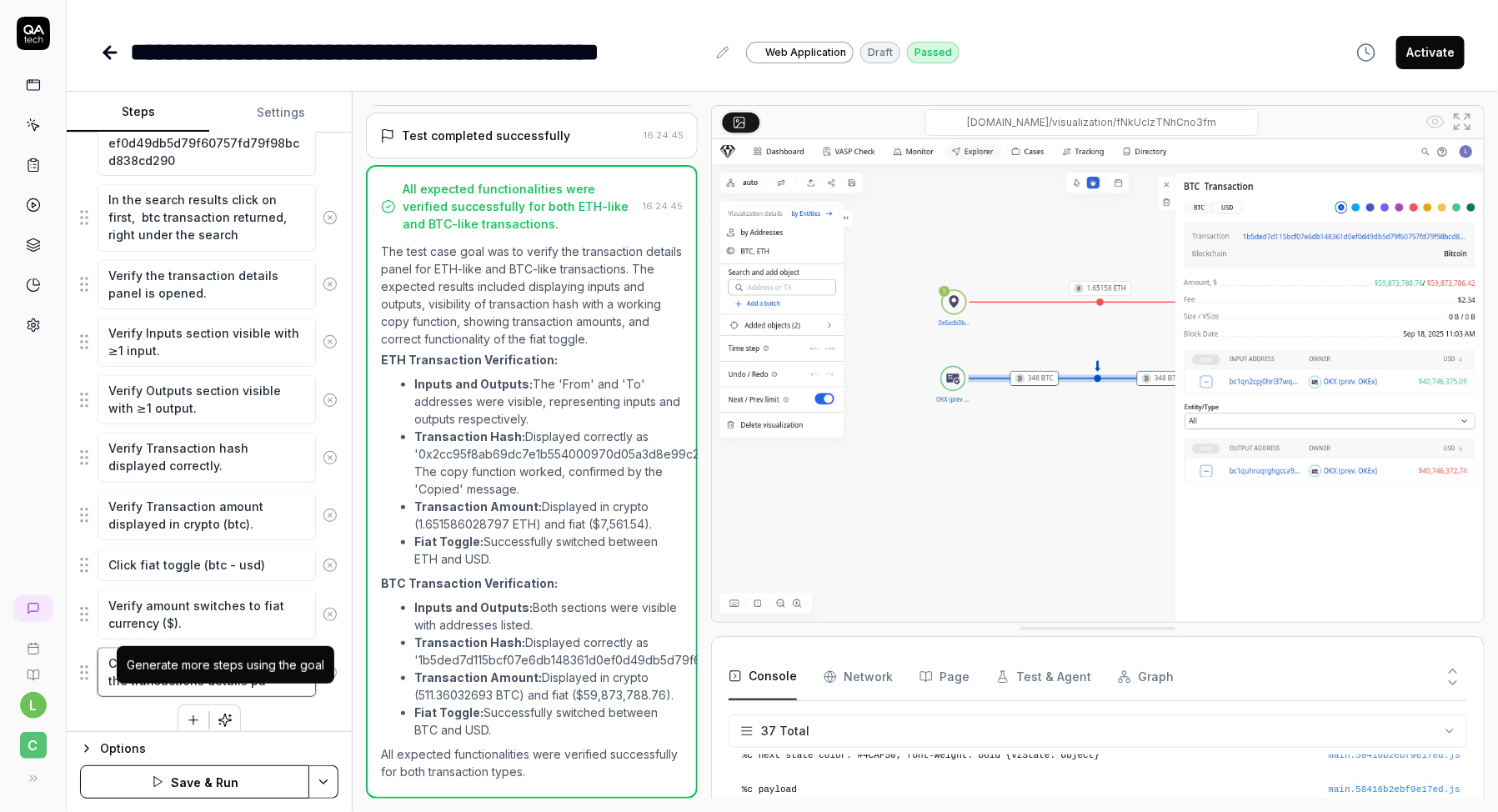
type textarea "Click on the canvas area outside the transactions details pan"
type textarea "*"
type textarea "Click on the canvas area outside the transactions details pane"
type textarea "*"
type textarea "Click on the canvas area outside the transactions details [PERSON_NAME]"
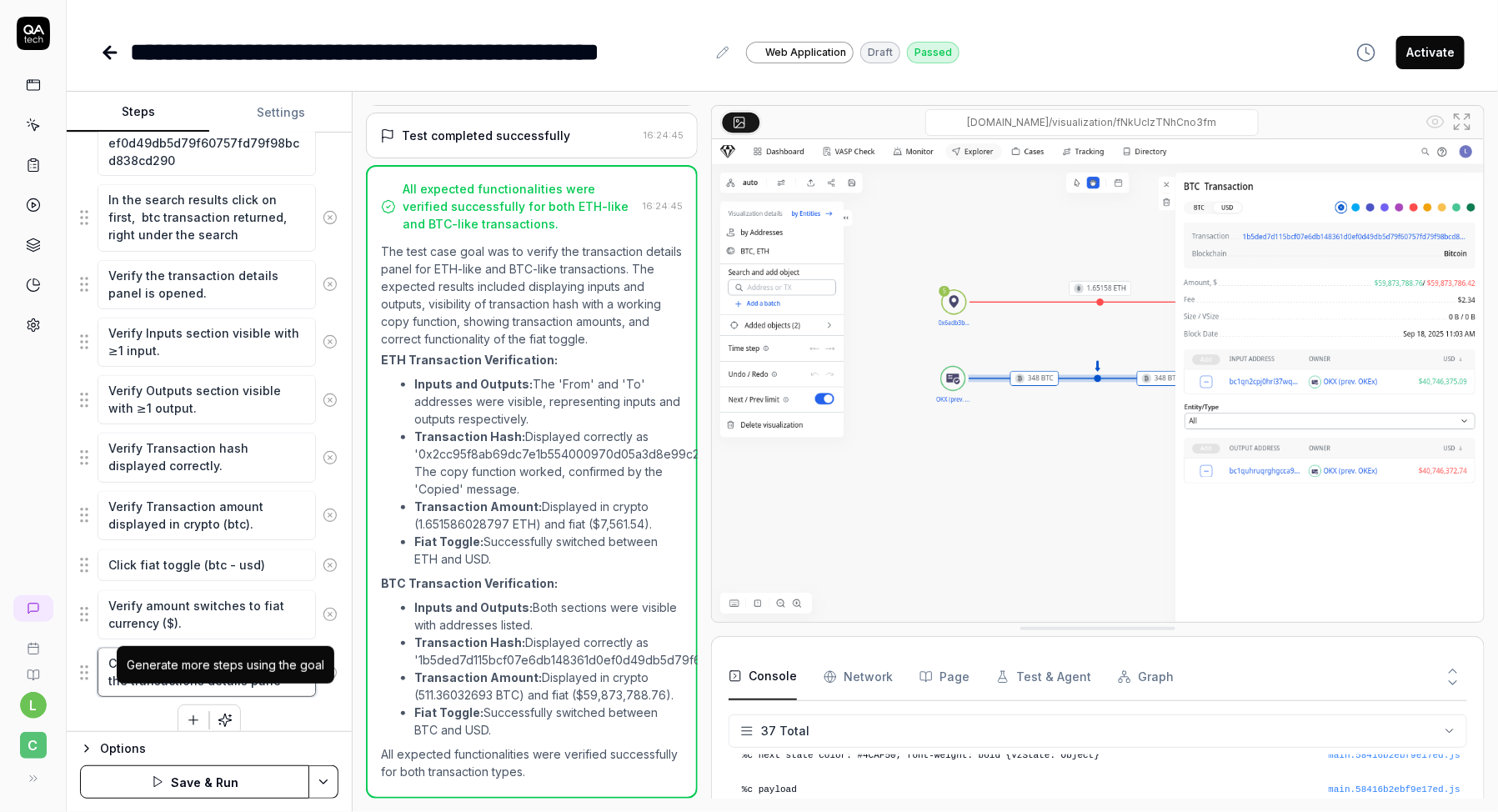
type textarea "*"
type textarea "Click on the canvas area outside the transactions details pane"
type textarea "*"
type textarea "Click on the canvas area outside the transactions details panel"
type textarea "*"
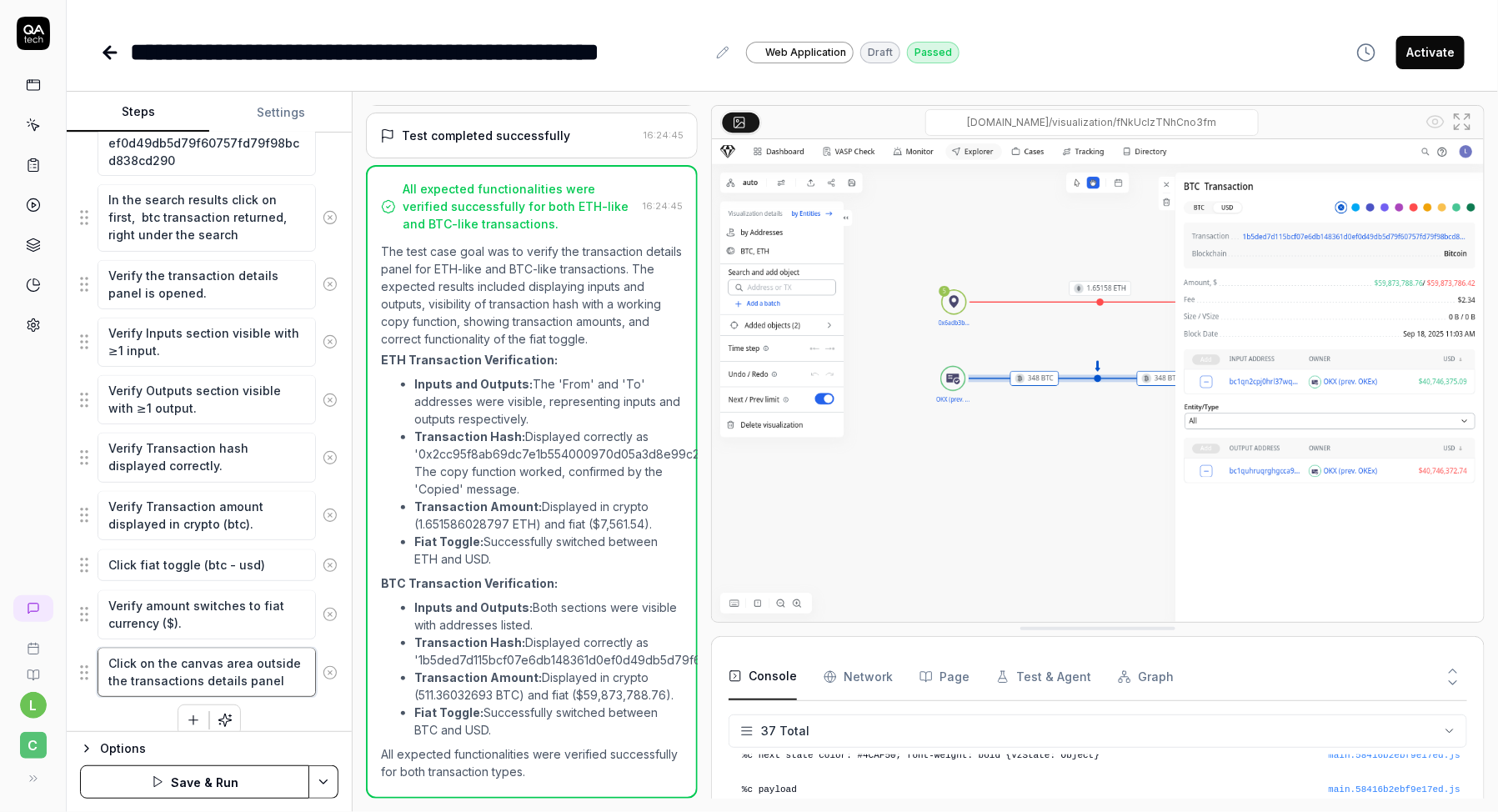
type textarea "Click on the canvas area outside the transactions details panel"
click at [226, 617] on textarea "Verify amount switches to fiat currency ($)." at bounding box center [207, 614] width 218 height 49
click at [198, 713] on icon "button" at bounding box center [194, 721] width 15 height 15
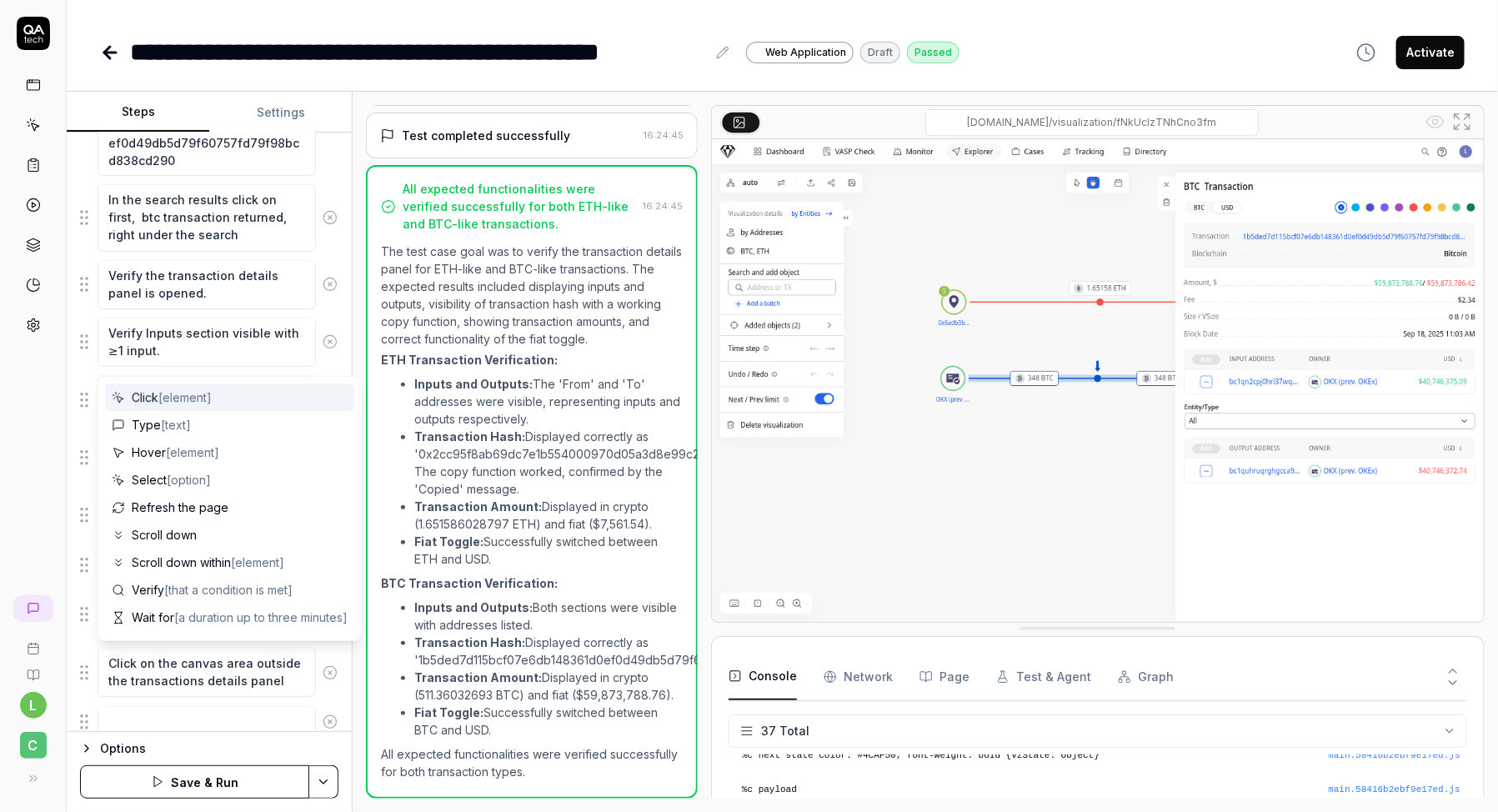
scroll to position [1581, 0]
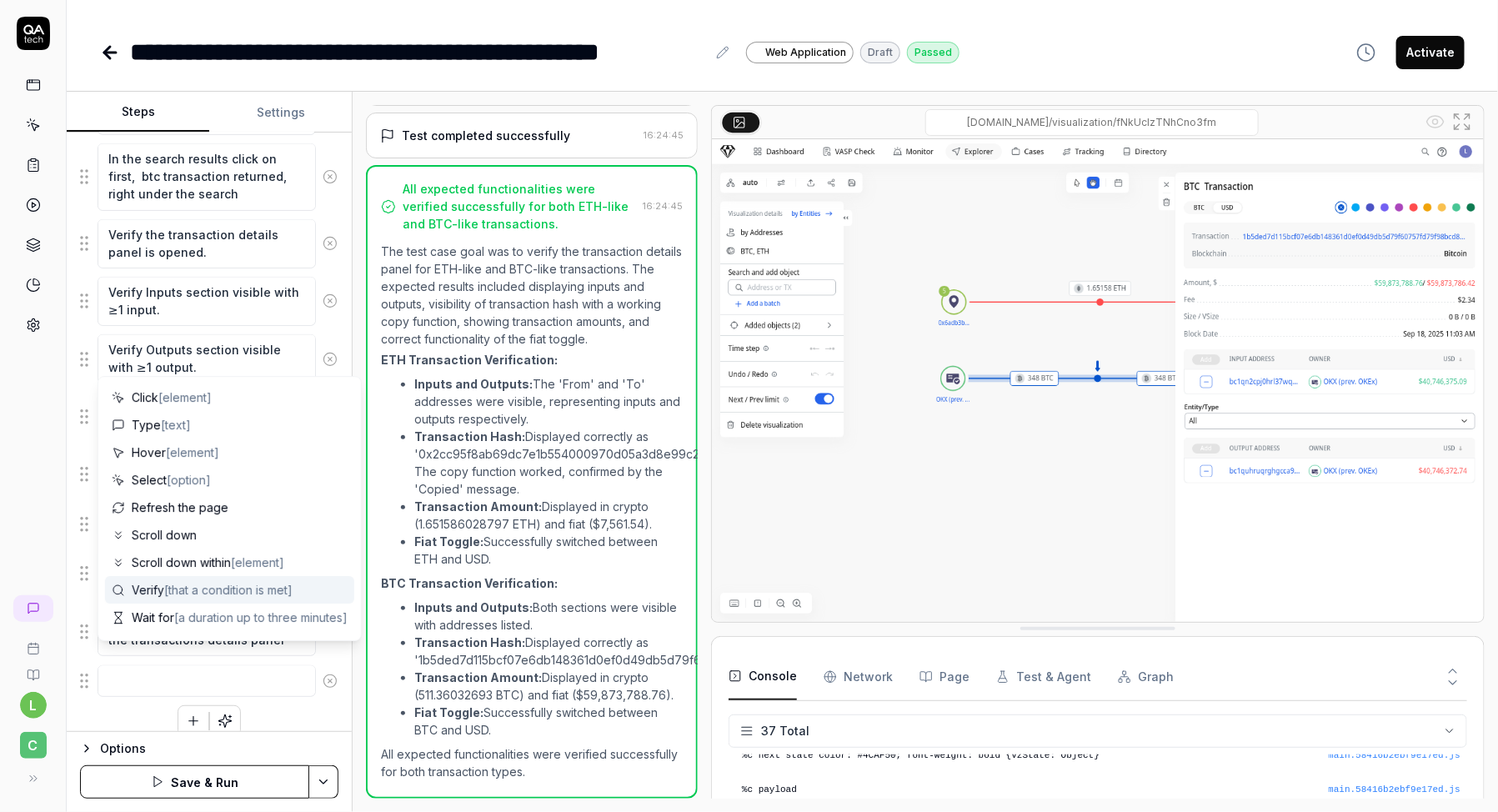
click at [193, 581] on span "Verify [that a condition is met]" at bounding box center [212, 590] width 161 height 18
type textarea "*"
type textarea "Verify"
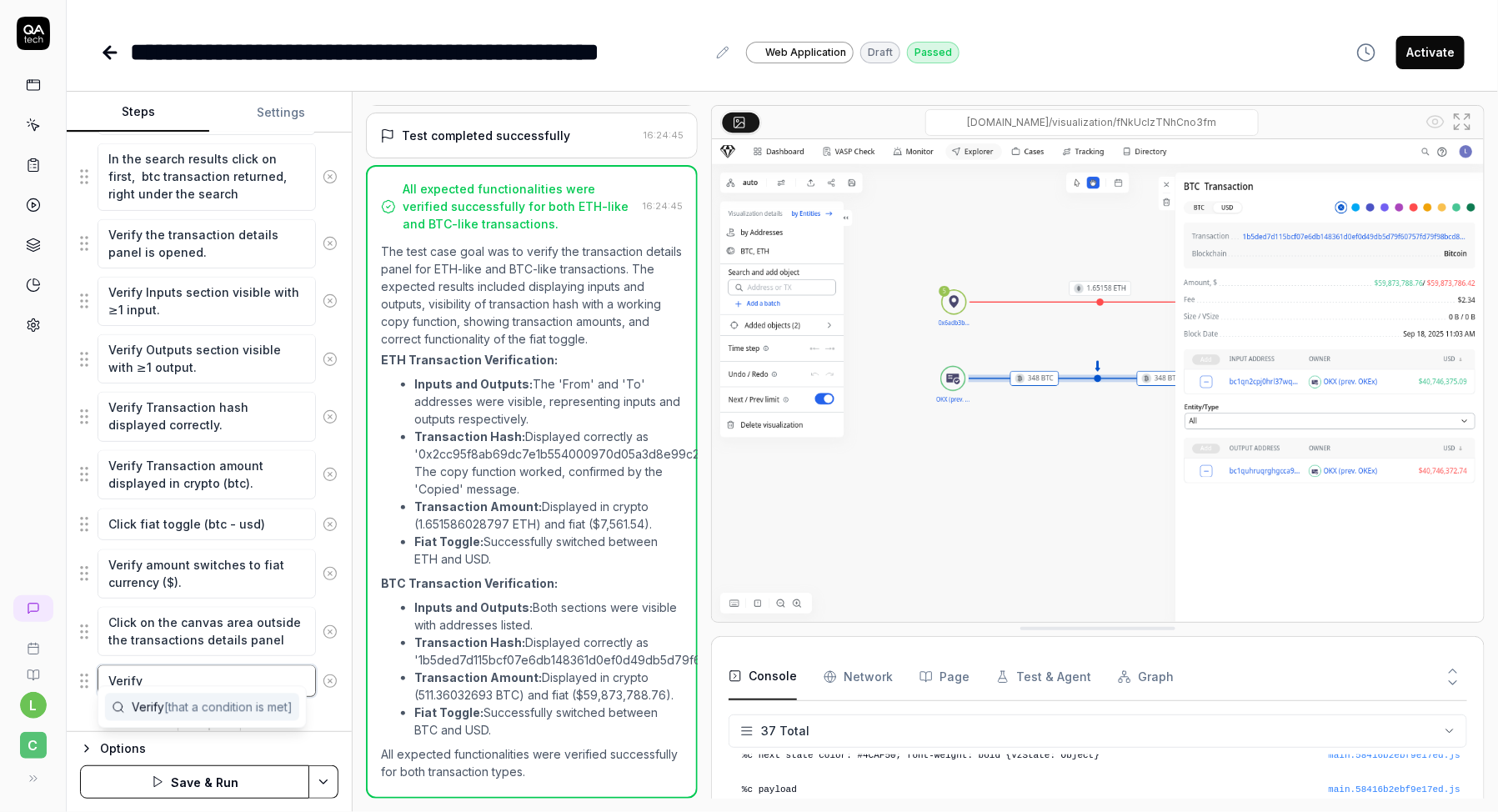
type textarea "*"
type textarea "Verify t"
type textarea "*"
type textarea "Verify tr"
type textarea "*"
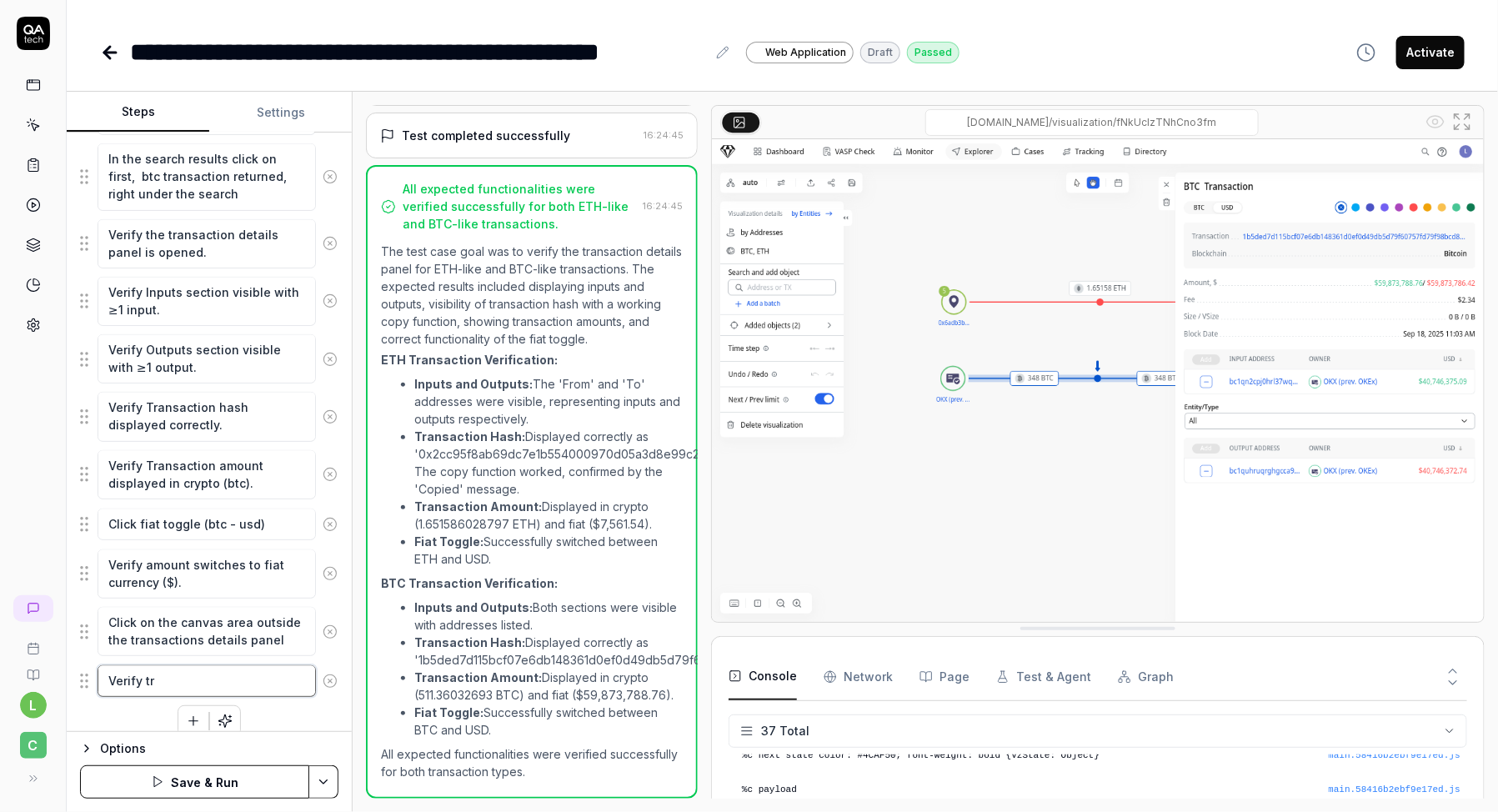
type textarea "Verify tra"
type textarea "*"
type textarea "Verify [PERSON_NAME]"
type textarea "*"
type textarea "Verify trans"
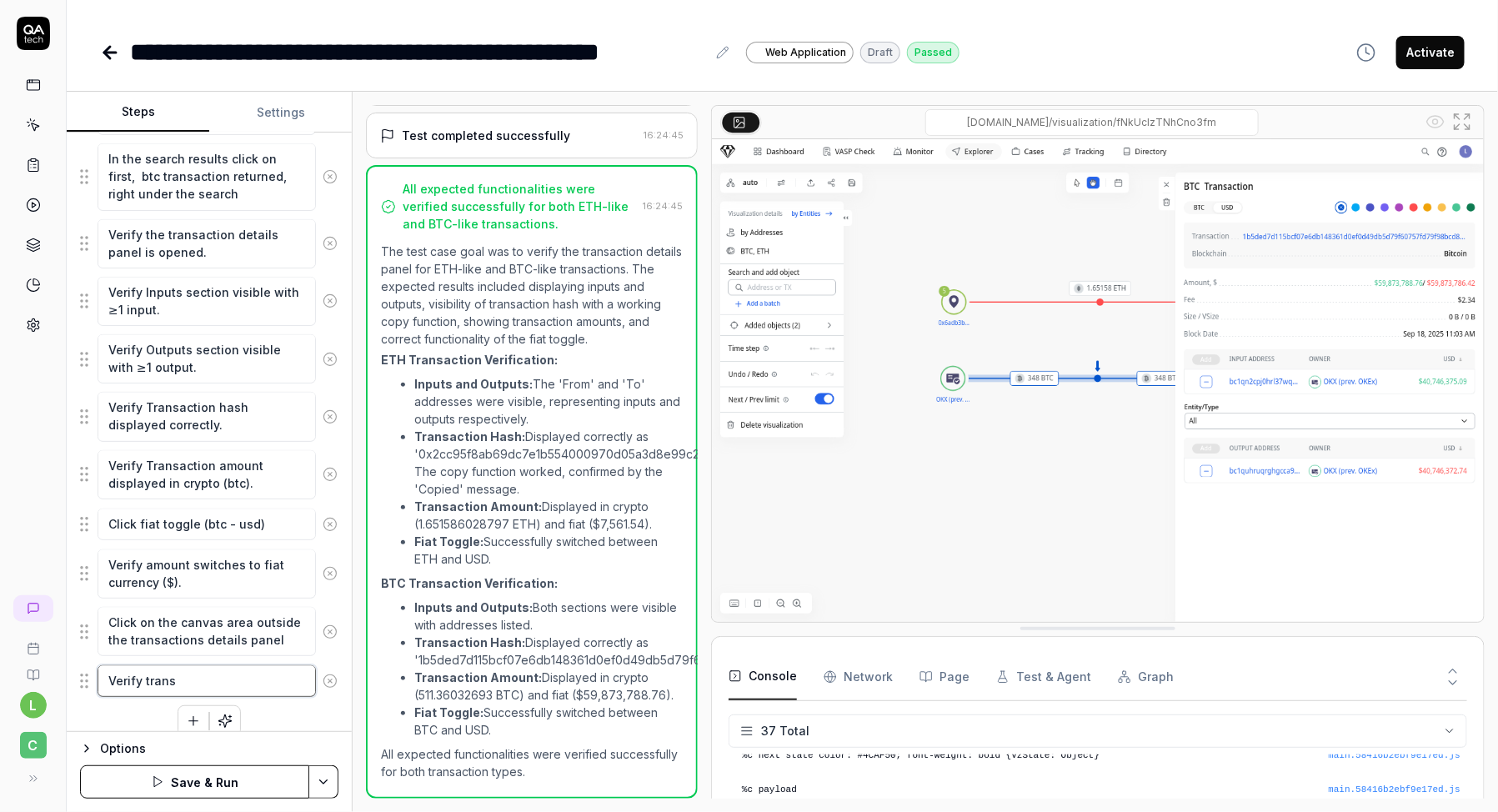
type textarea "*"
type textarea "Verify transa"
type textarea "*"
type textarea "Verify transac"
type textarea "*"
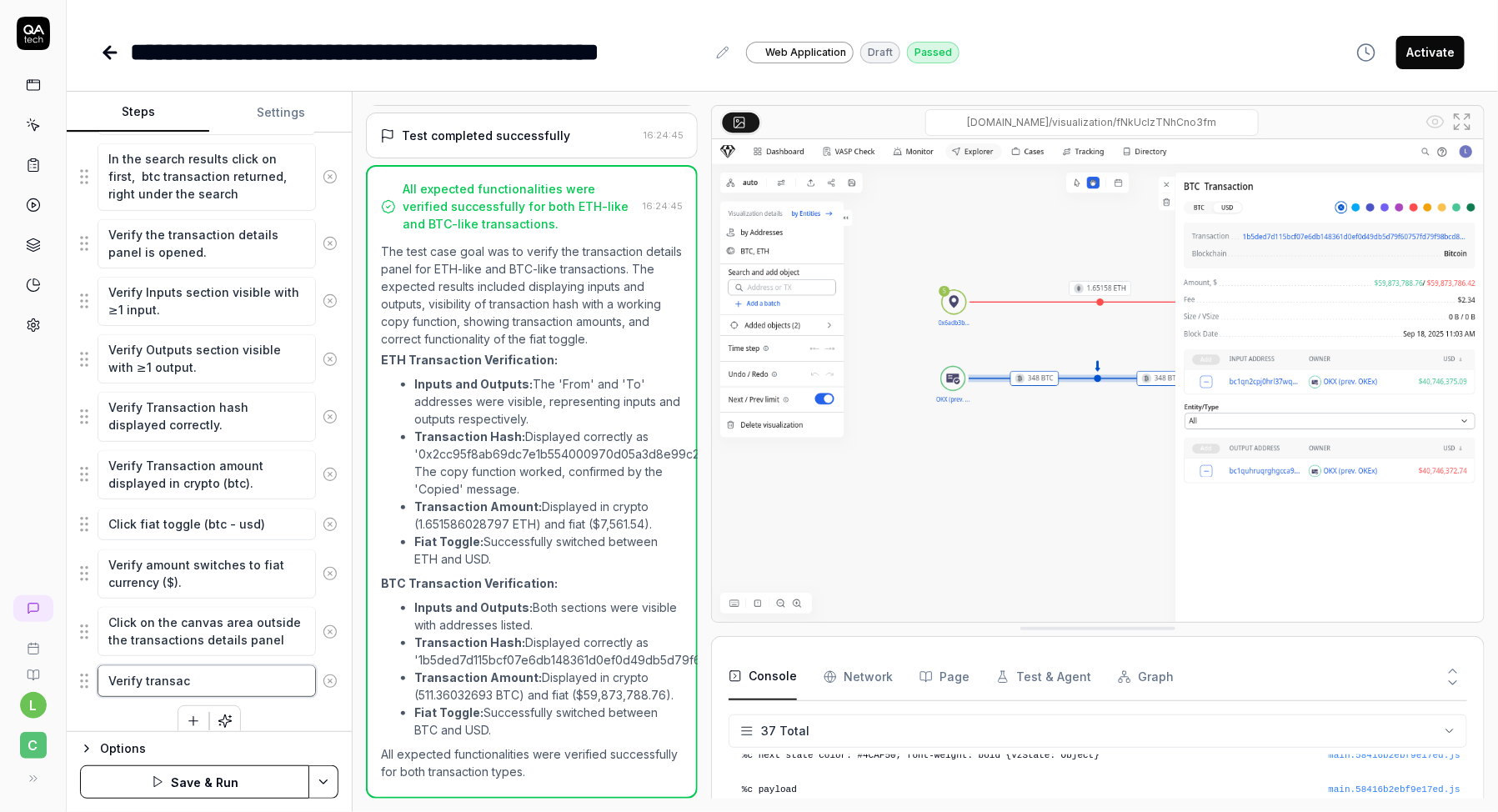
type textarea "Verify transact"
type textarea "*"
type textarea "Verify transacti"
type textarea "*"
type textarea "Verify transactio"
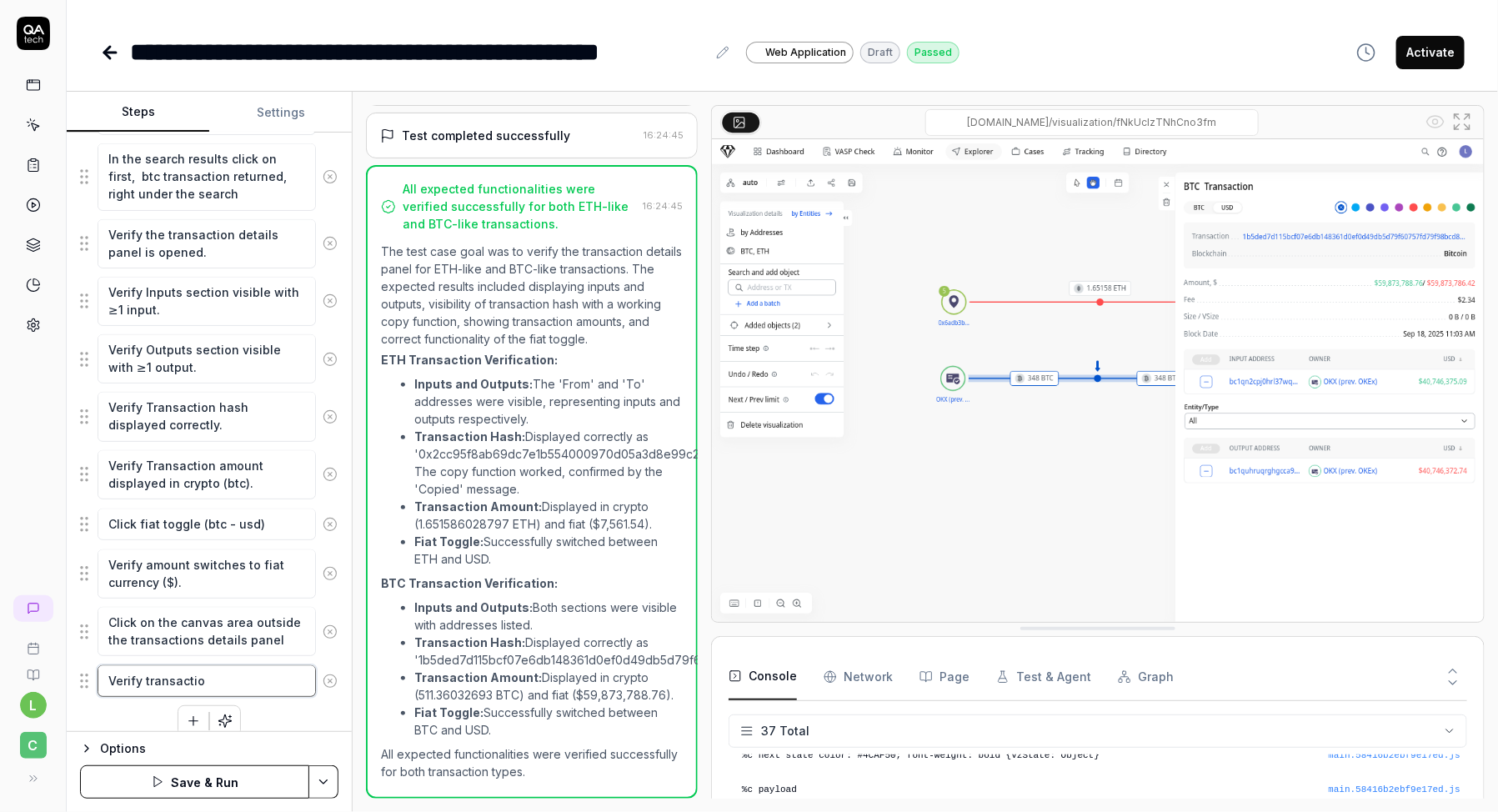
type textarea "*"
type textarea "Verify transaction"
type textarea "*"
type textarea "Verify transaction"
type textarea "*"
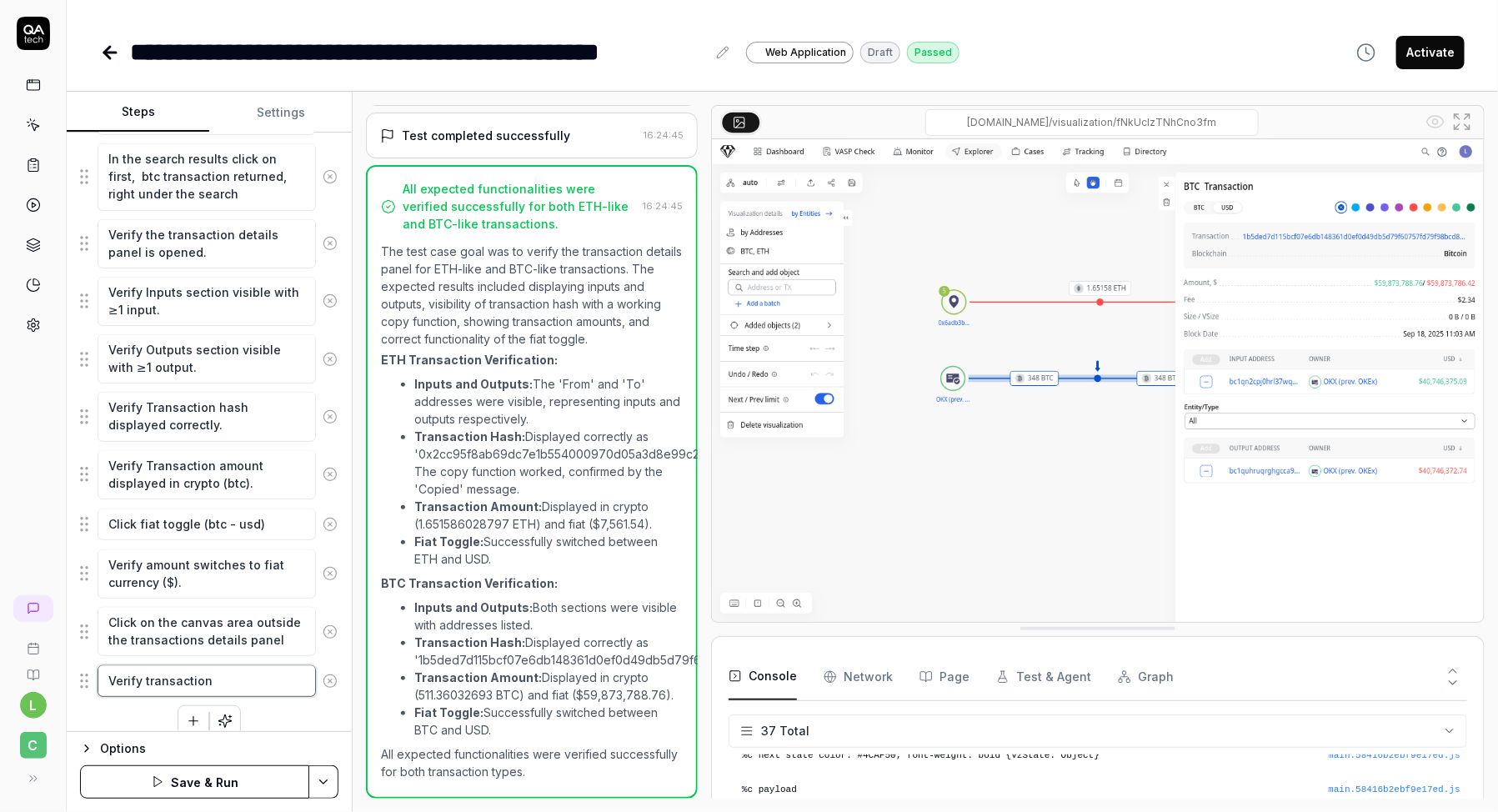
type textarea "Verify transaction d"
type textarea "*"
type textarea "Verify transaction de"
type textarea "*"
type textarea "Verify transaction det"
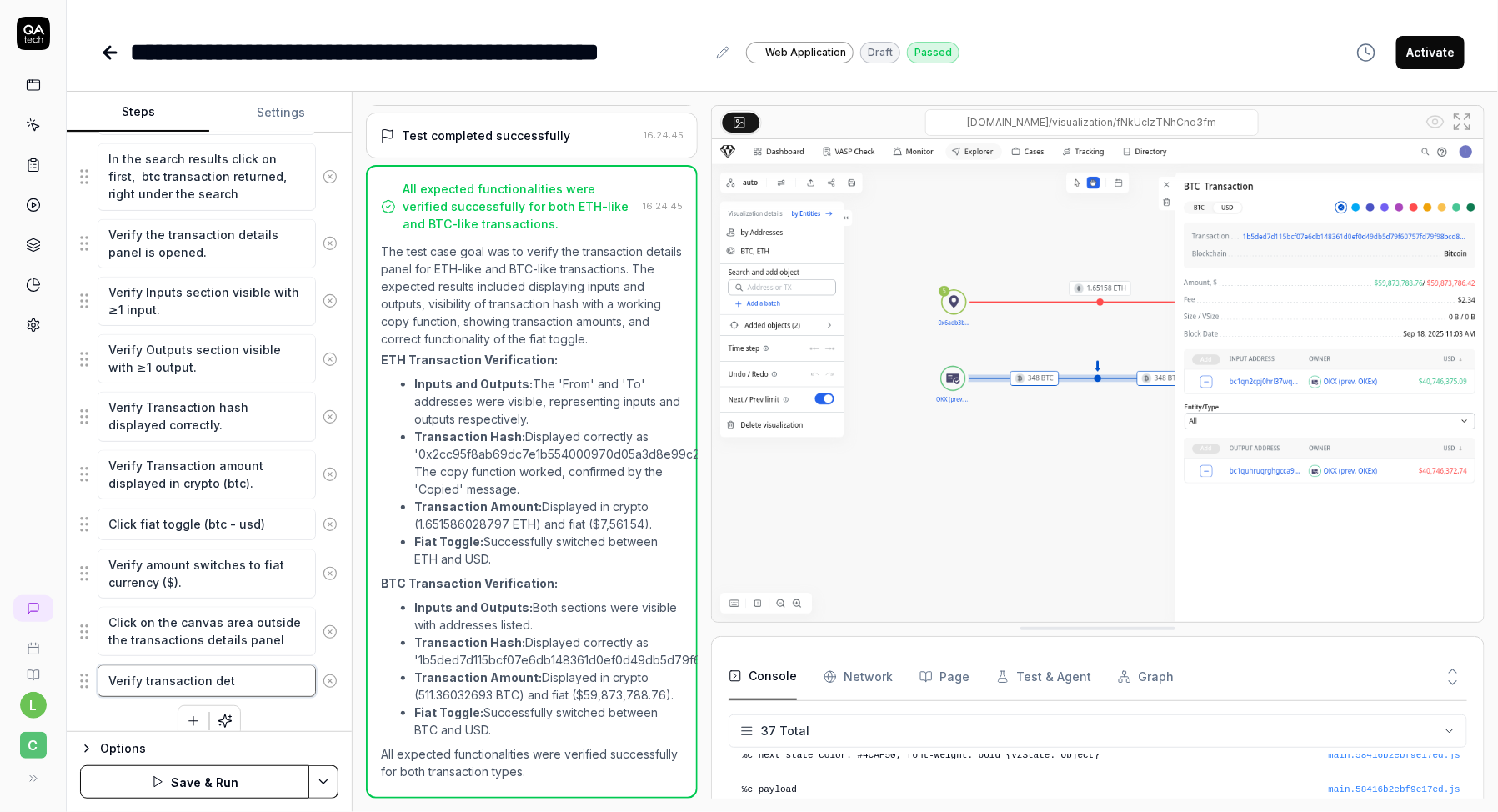
type textarea "*"
type textarea "Verify transaction deta"
type textarea "*"
type textarea "Verify transaction detai"
type textarea "*"
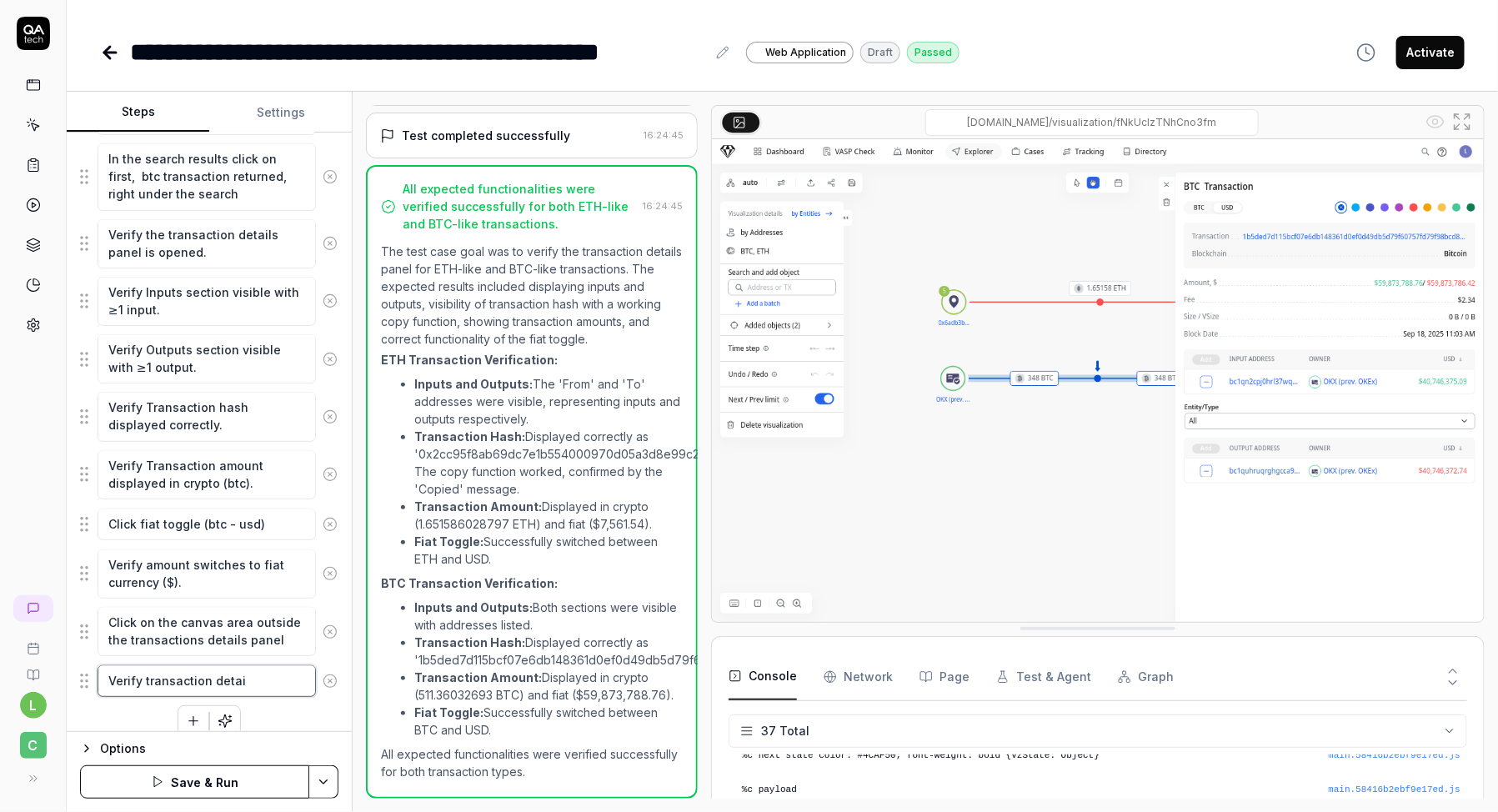
type textarea "Verify transaction detail"
type textarea "*"
type textarea "Verify transaction details"
type textarea "*"
type textarea "Verify transaction details"
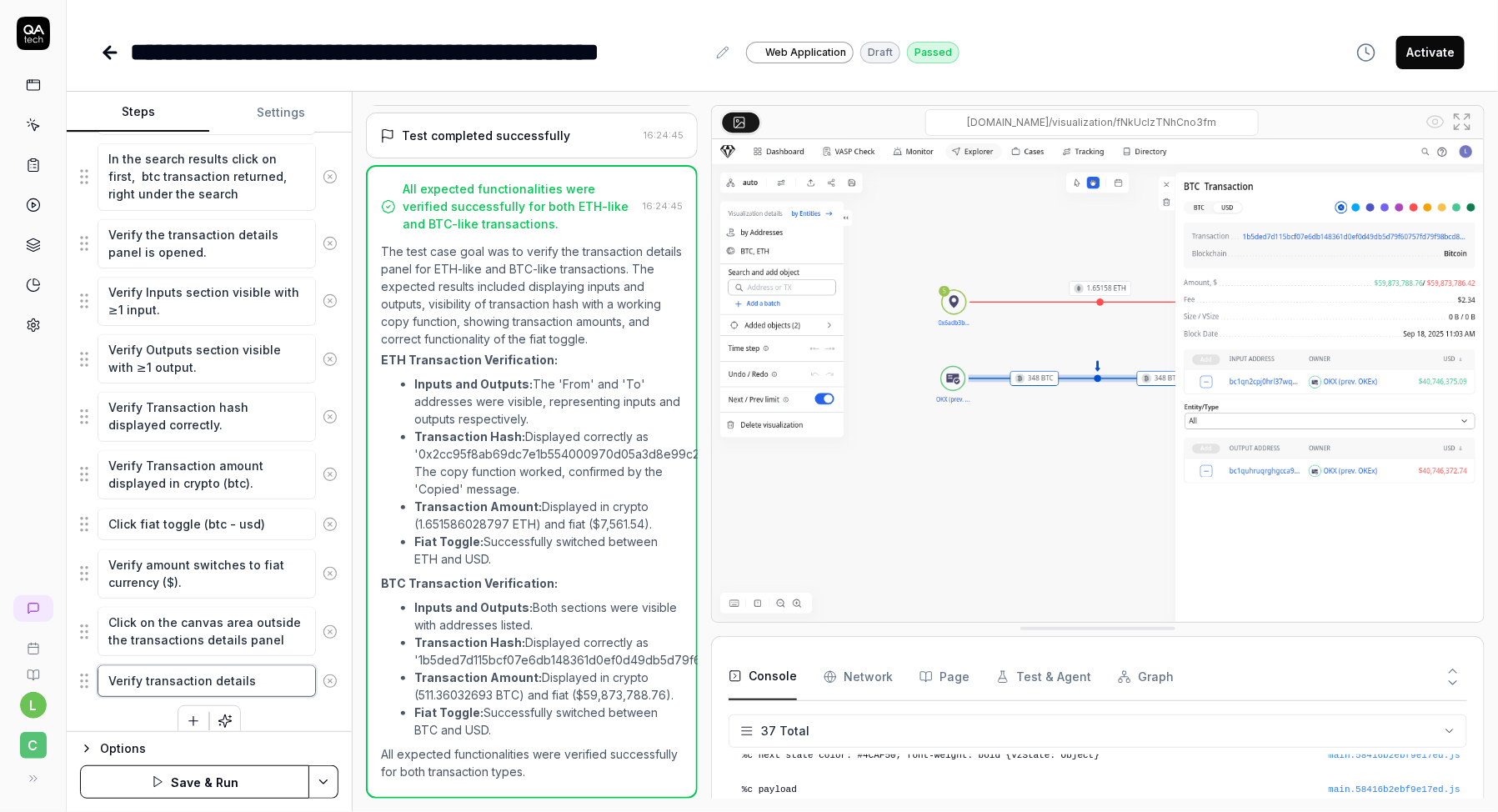
type textarea "*"
type textarea "Verify transaction details p"
type textarea "*"
type textarea "Verify transaction details pa"
type textarea "*"
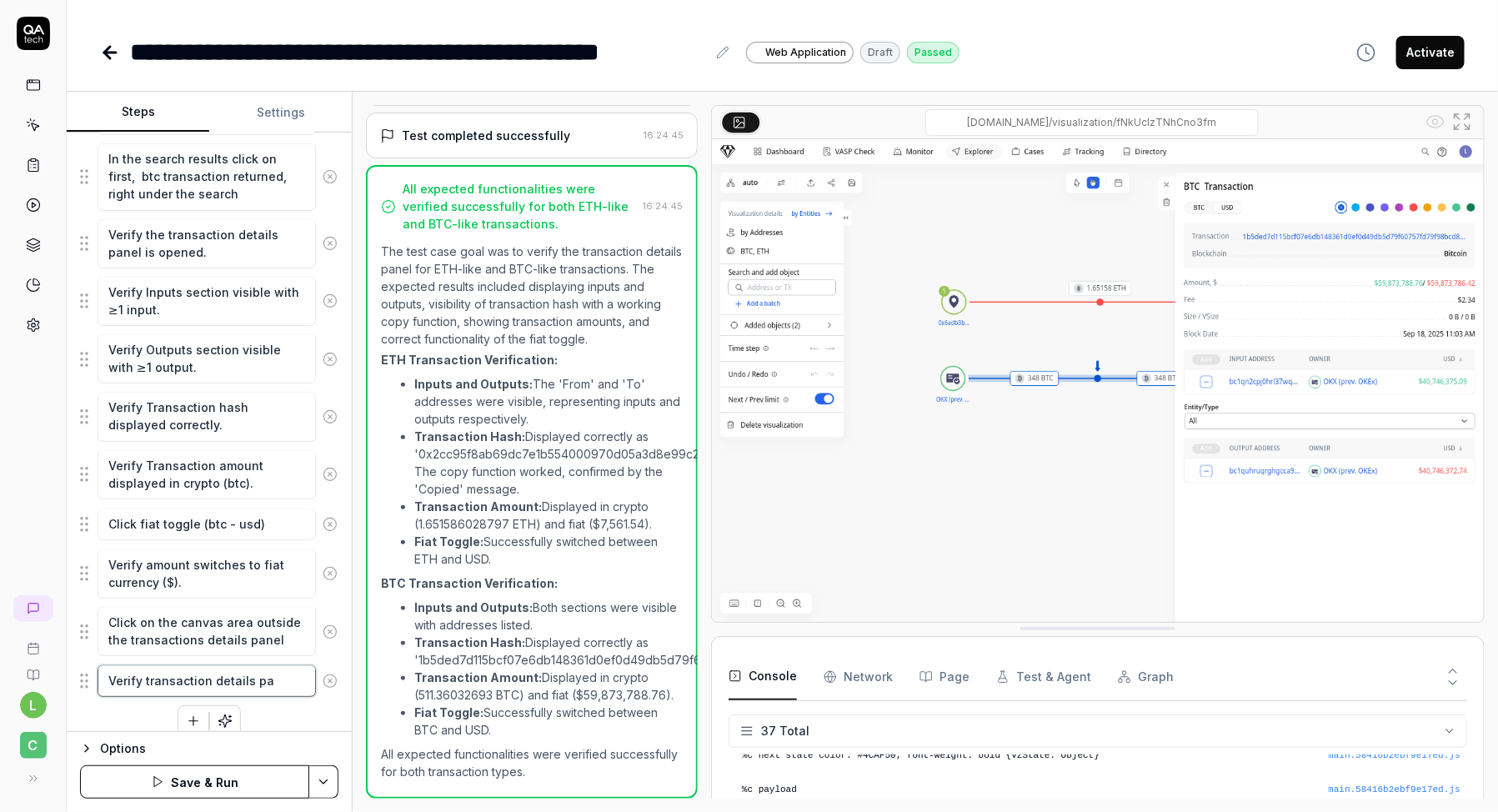
type textarea "Verify transaction details pan"
type textarea "*"
type textarea "Verify transaction details pane"
type textarea "*"
type textarea "Verify transaction details panel"
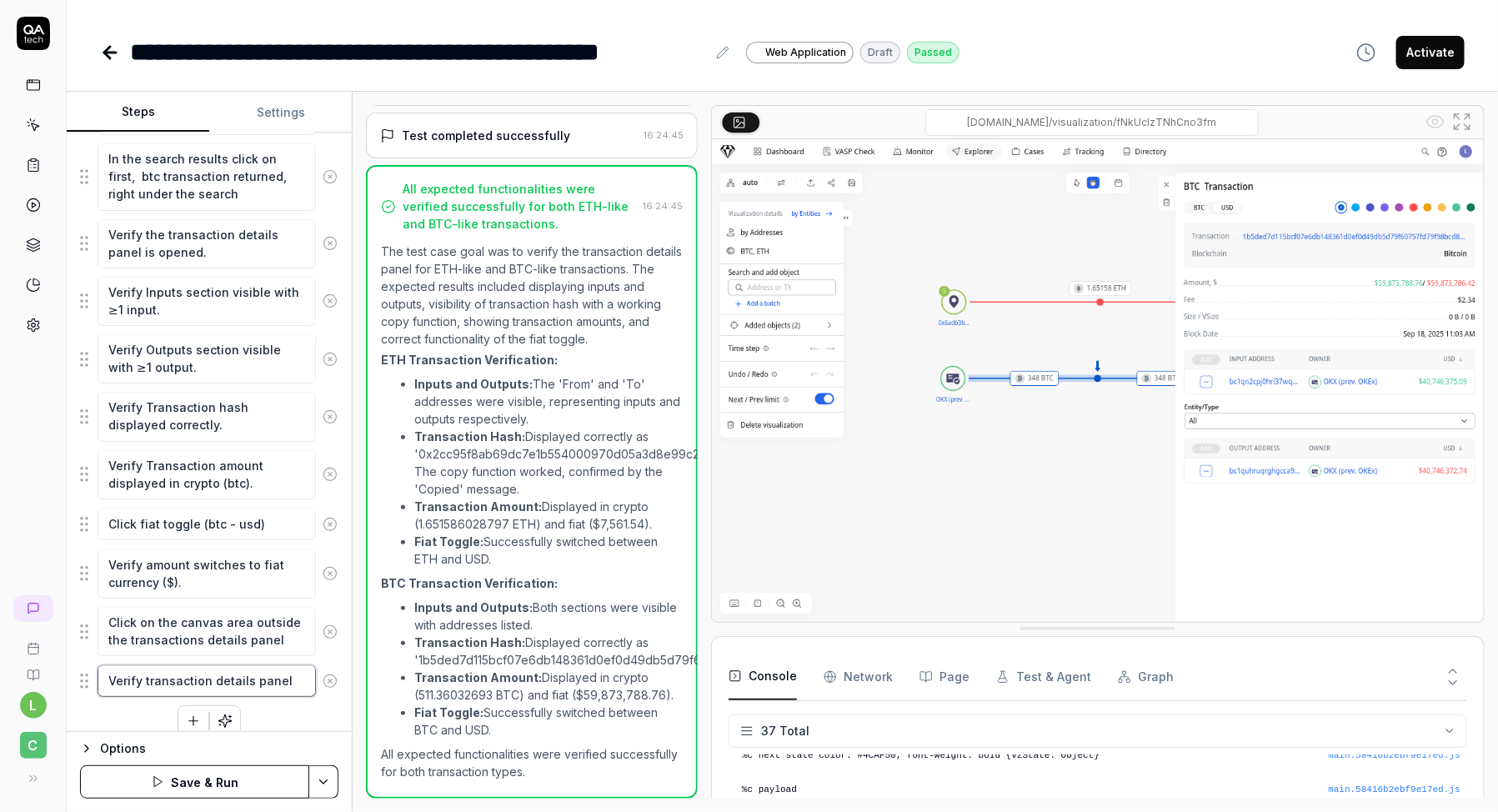
type textarea "*"
type textarea "Verify transaction details panel"
type textarea "*"
type textarea "Verify transaction details panel is"
type textarea "*"
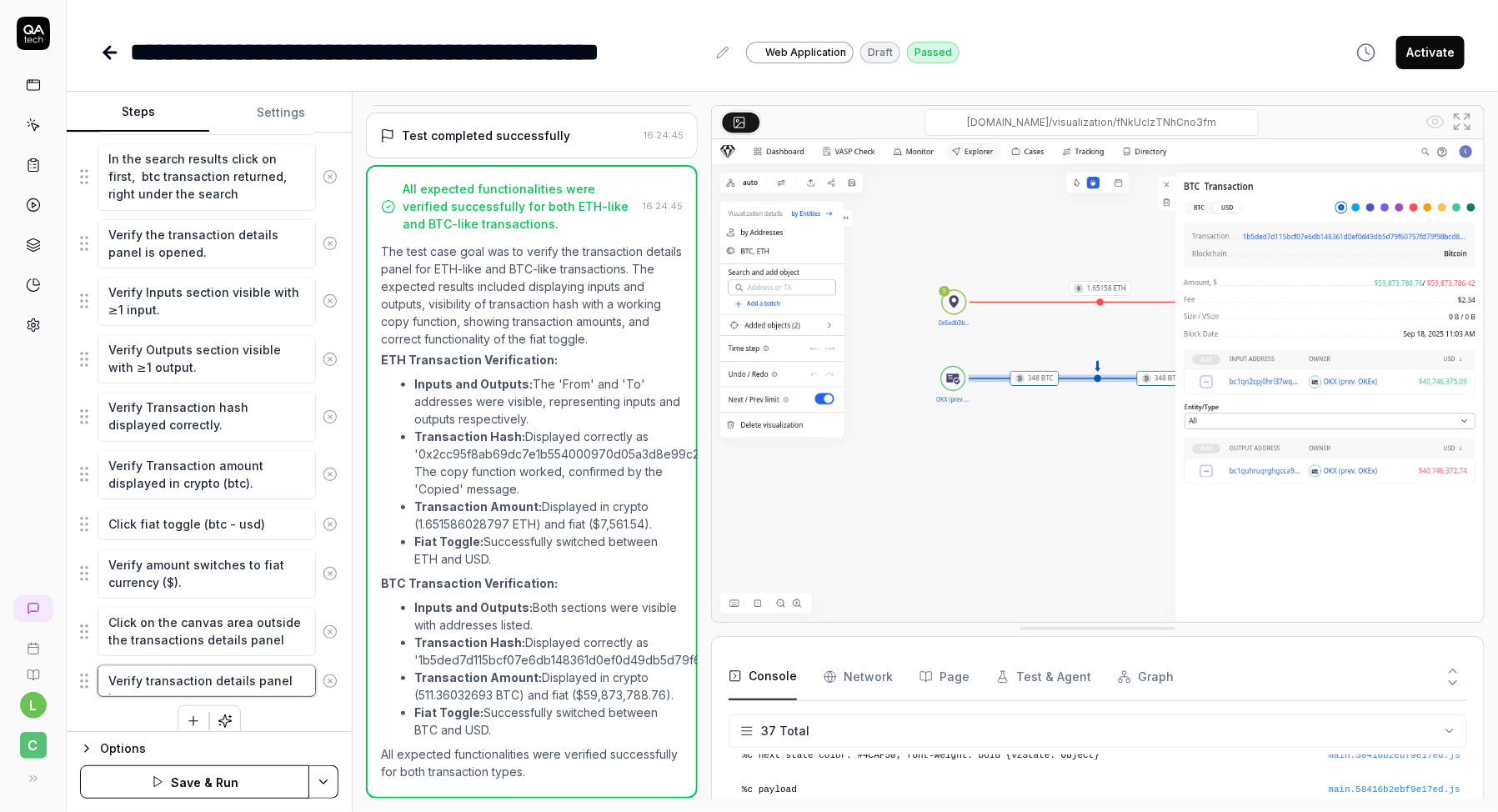
type textarea "Verify transaction details panel is"
type textarea "*"
type textarea "Verify transaction details panel is c"
type textarea "*"
type textarea "Verify transaction details panel is cl"
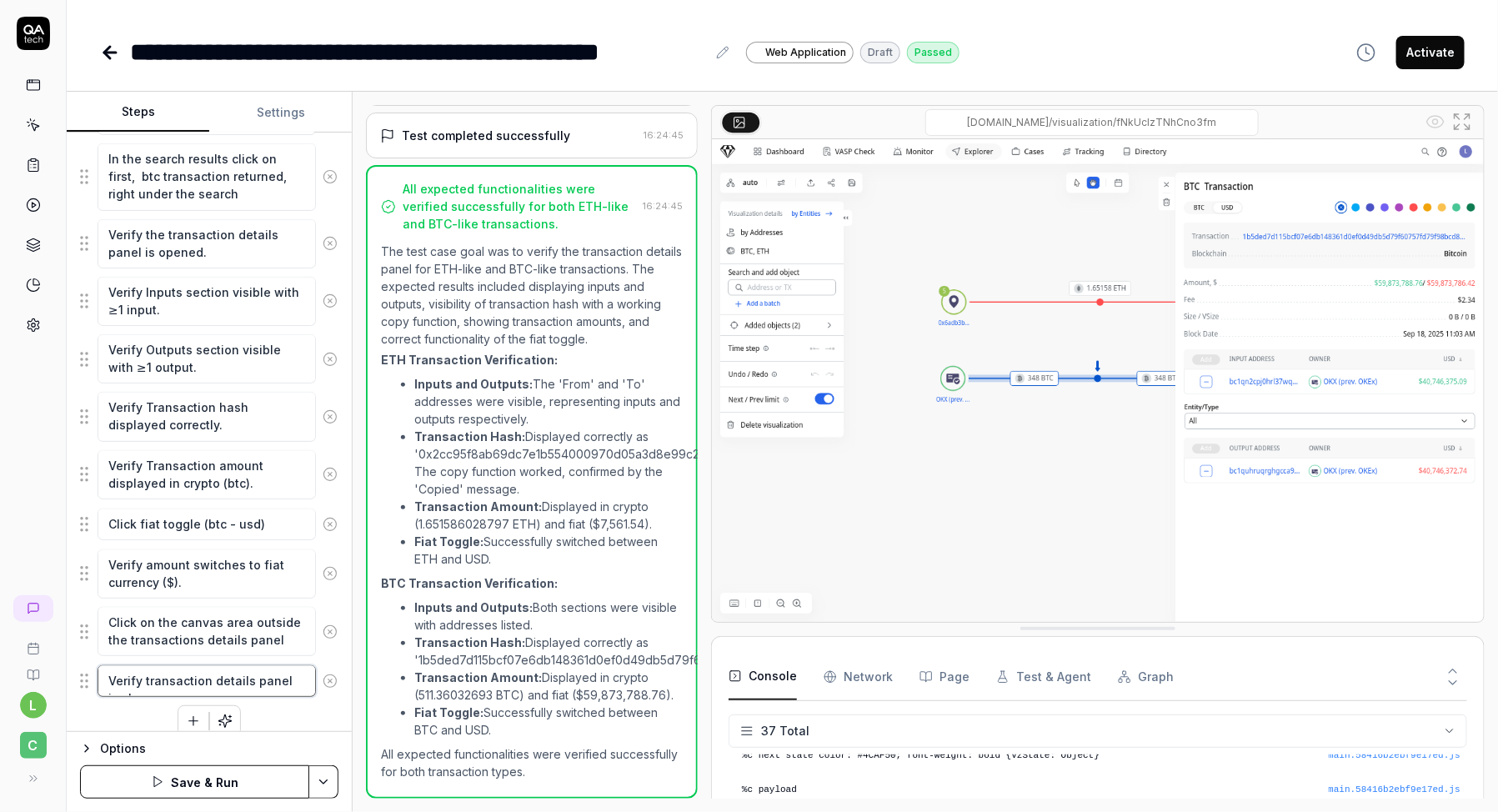
type textarea "*"
type textarea "Verify transaction details panel is clos"
type textarea "*"
type textarea "Verify transaction details panel is close"
type textarea "*"
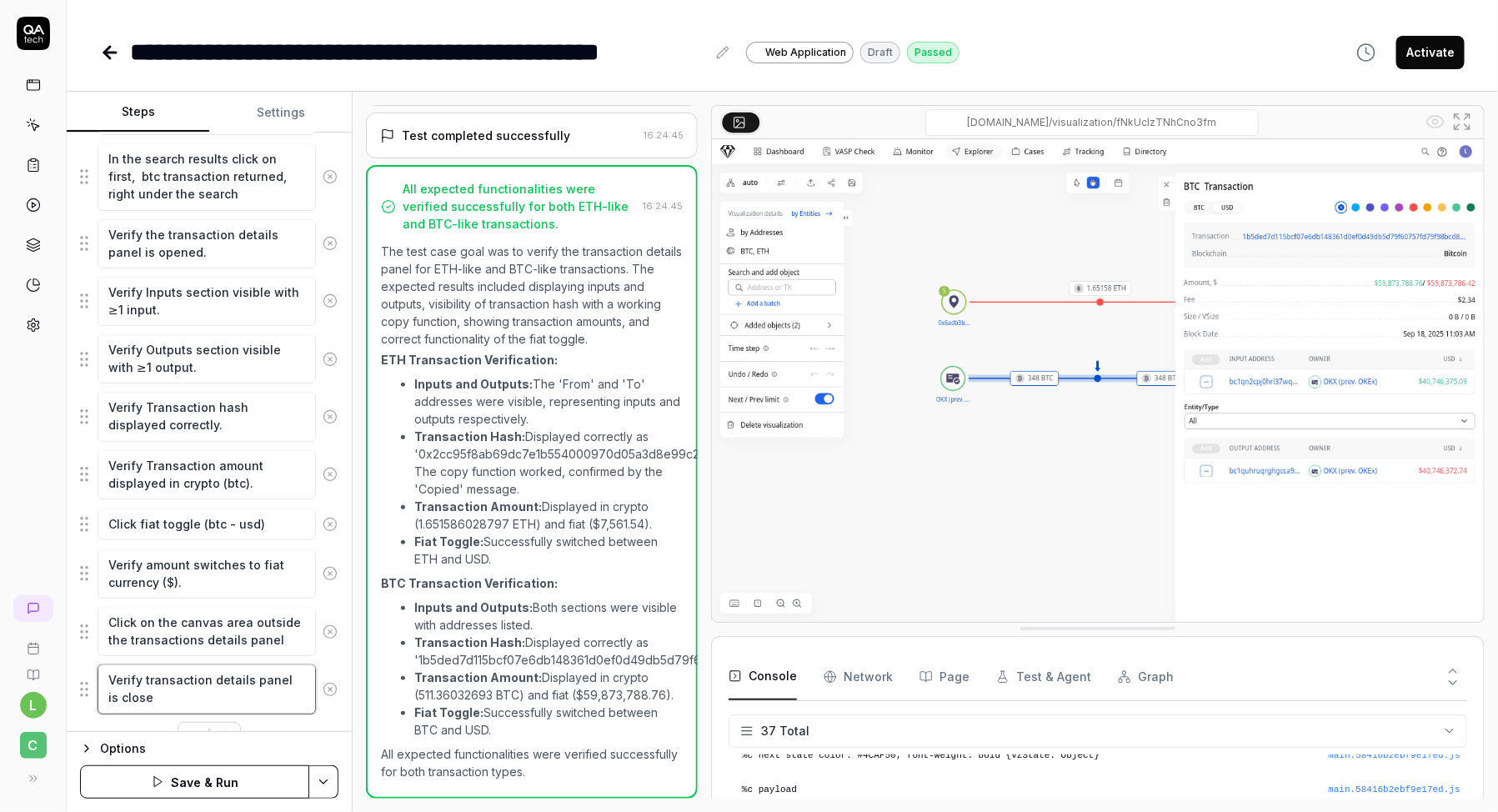
type textarea "Verify transaction details panel is closed"
type textarea "*"
type textarea "Verify transaction details panel is closed"
type textarea "*"
type textarea "Verify transaction details panel is closed"
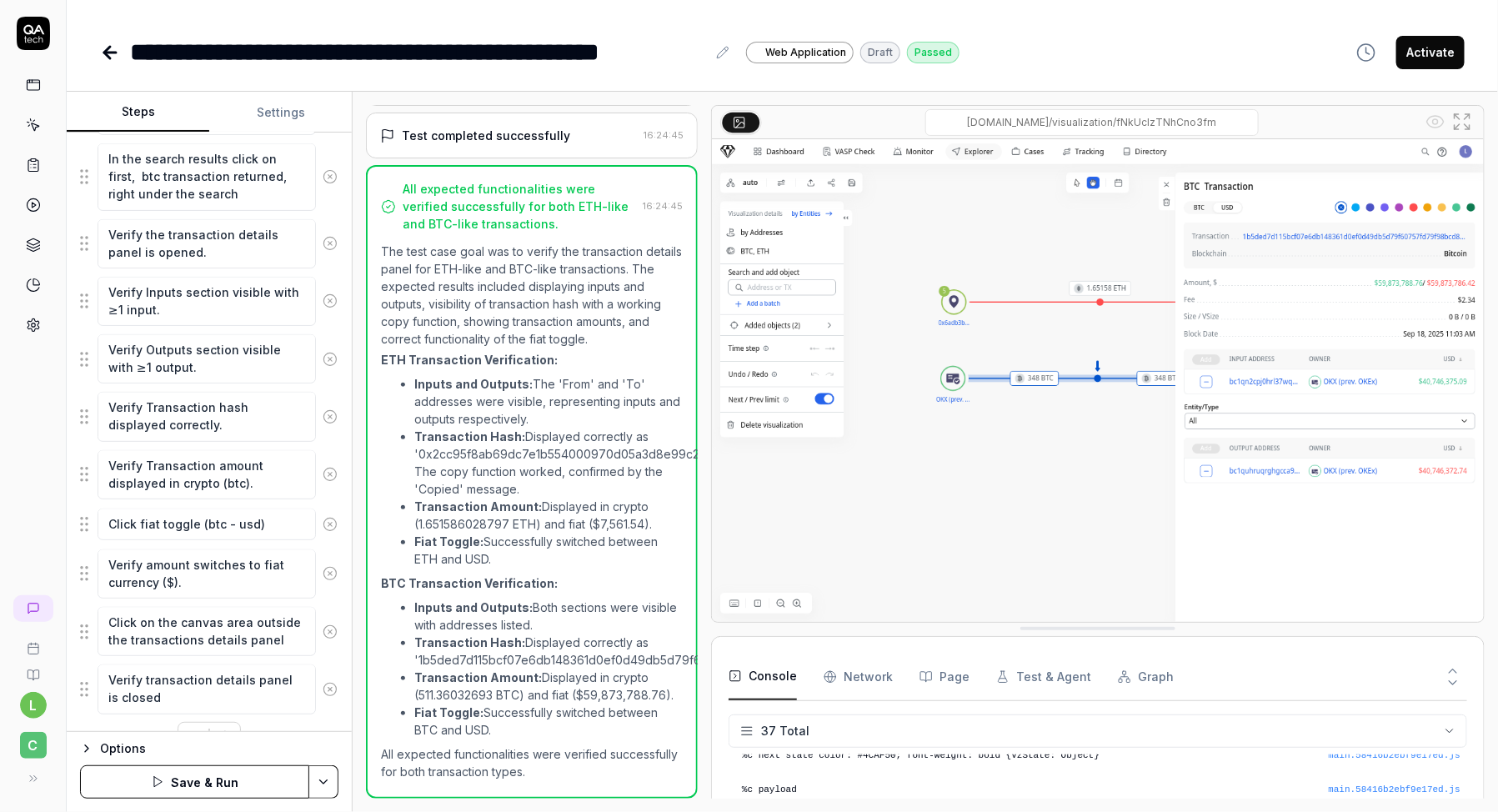
click at [325, 780] on html "**********" at bounding box center [749, 458] width 1498 height 917
click at [242, 664] on div "Save" at bounding box center [242, 666] width 213 height 37
type textarea "*"
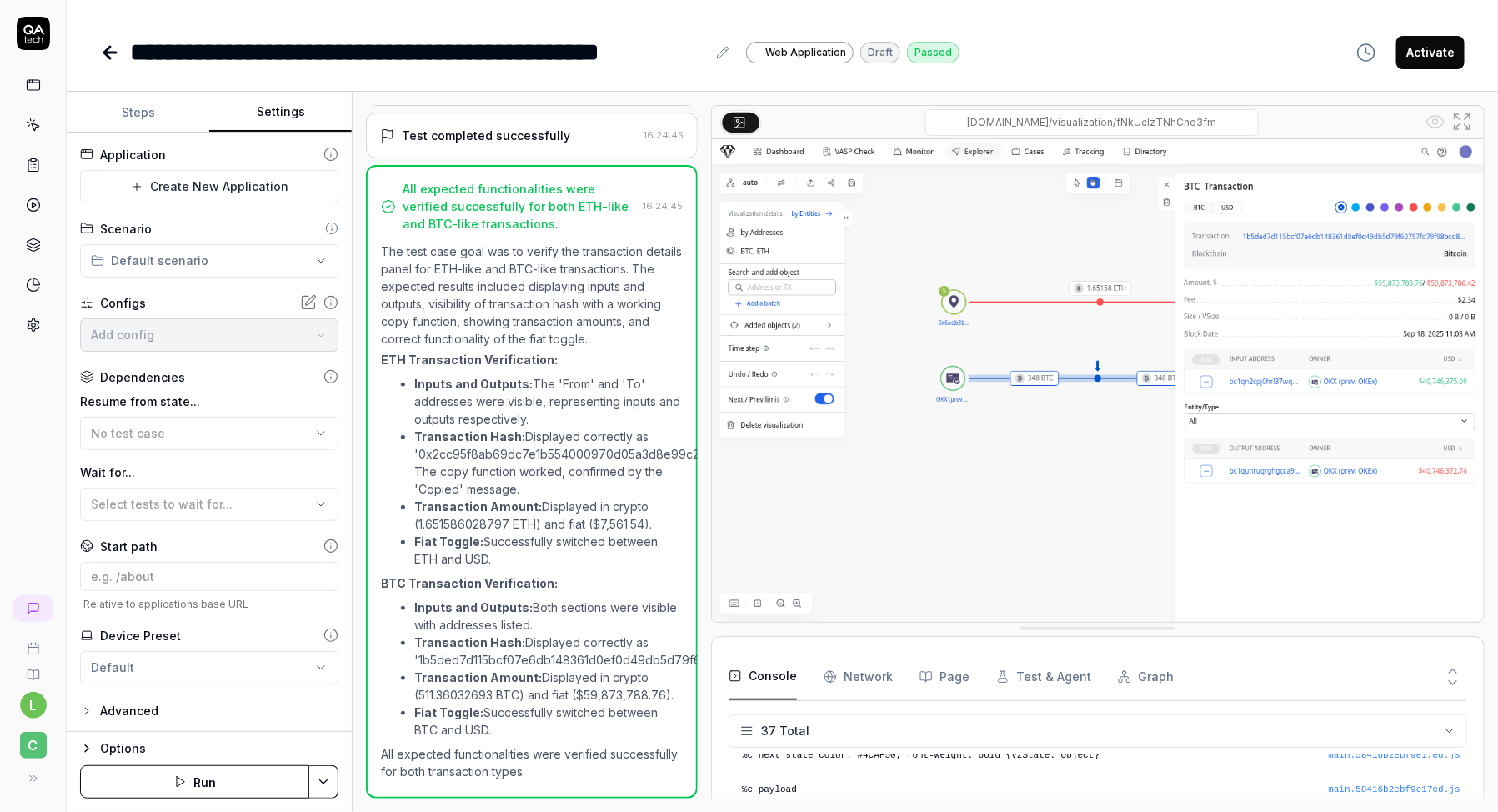
click at [250, 117] on button "Settings" at bounding box center [280, 112] width 143 height 40
click at [33, 130] on icon at bounding box center [33, 125] width 15 height 15
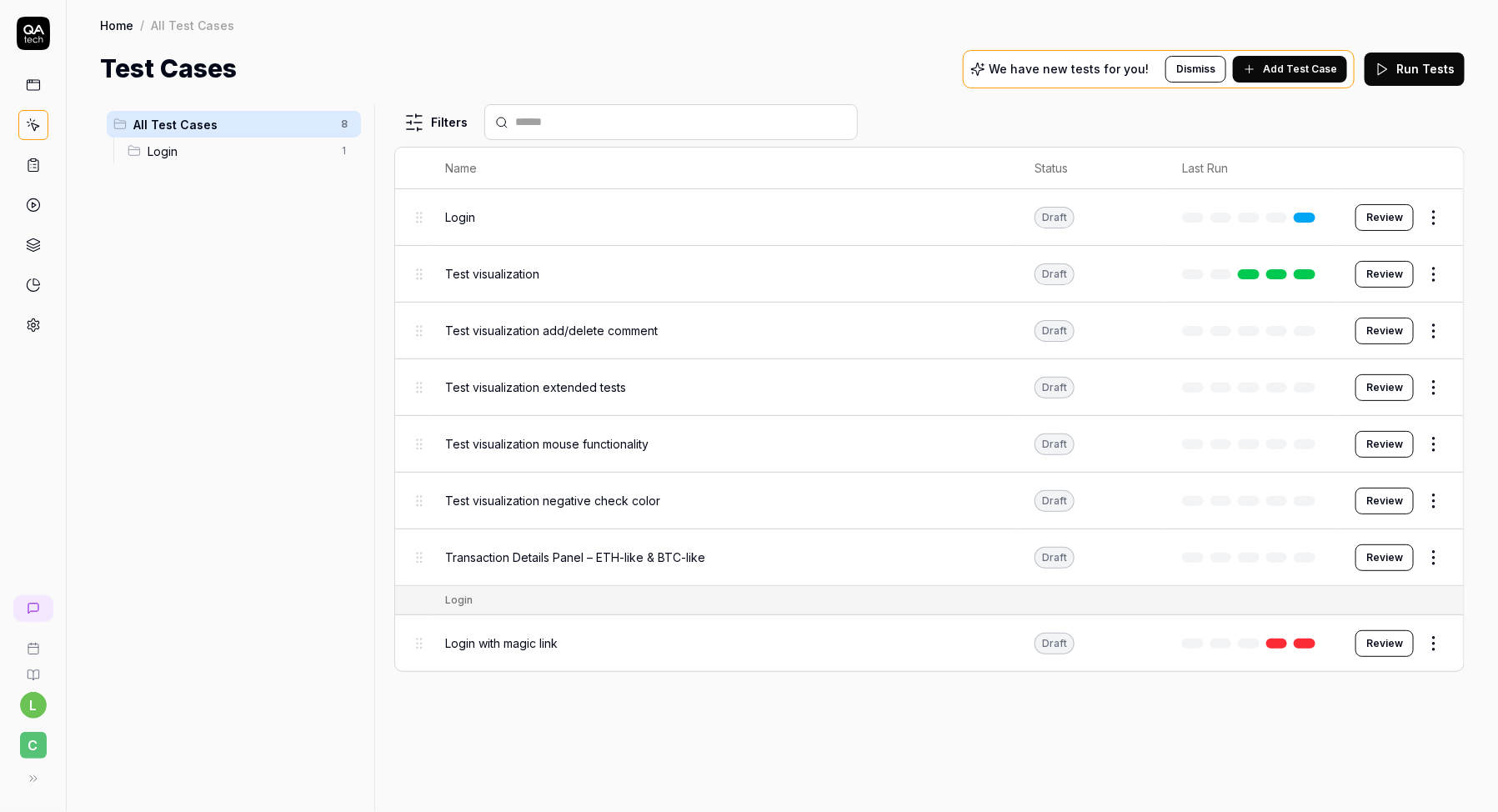
click at [264, 124] on span "All Test Cases" at bounding box center [232, 124] width 198 height 18
click at [163, 132] on span "All Test Cases" at bounding box center [232, 124] width 198 height 18
click at [347, 151] on html "l C Home / All Test Cases Home / All Test Cases Test Cases We have new tests fo…" at bounding box center [749, 458] width 1498 height 917
click at [96, 222] on html "l C Home / All Test Cases Home / All Test Cases Test Cases We have new tests fo…" at bounding box center [749, 458] width 1498 height 917
click at [341, 129] on html "l C Home / All Test Cases Home / All Test Cases Test Cases We have new tests fo…" at bounding box center [749, 458] width 1498 height 917
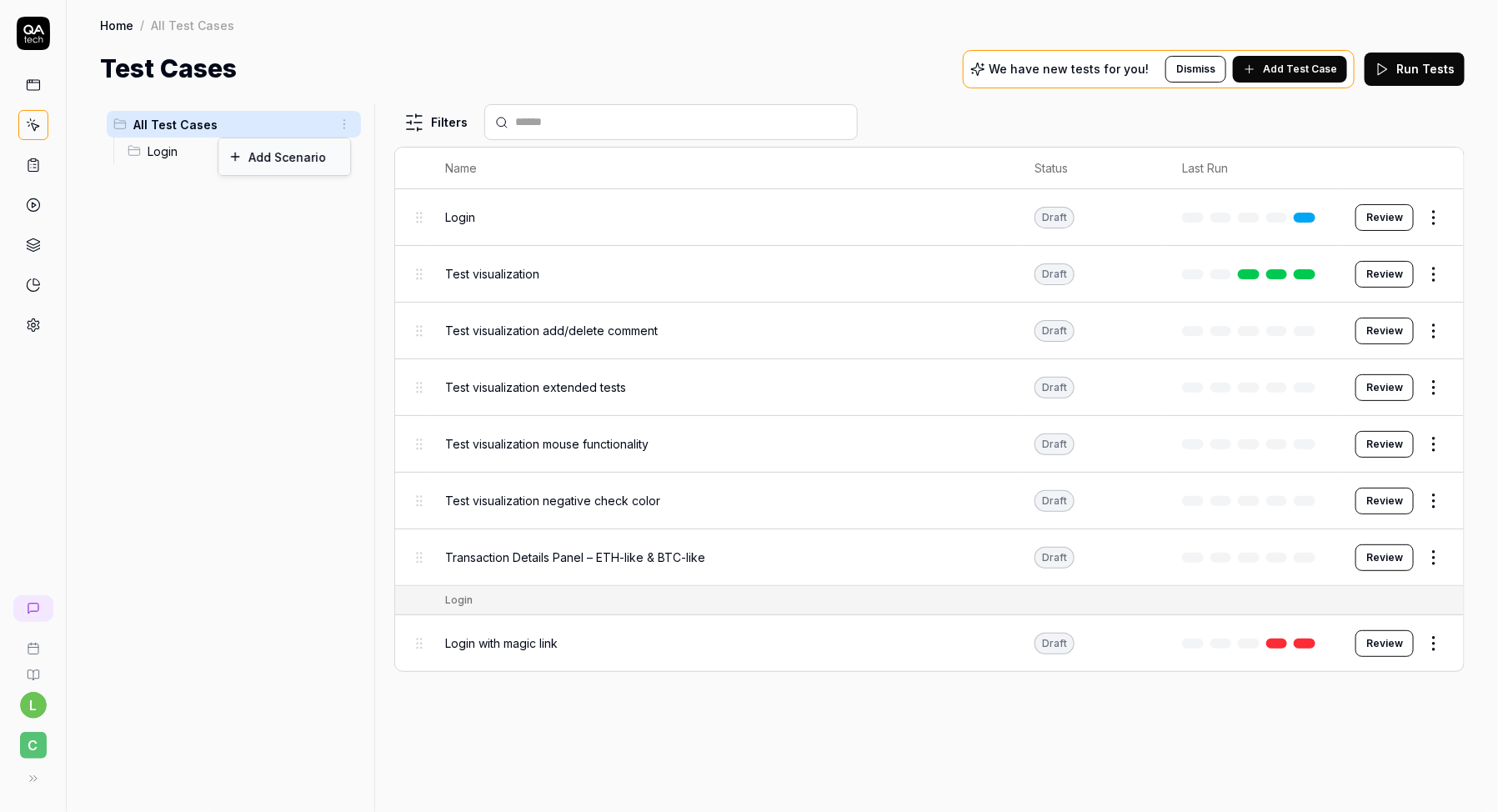
click at [318, 151] on div "Add Scenario" at bounding box center [284, 156] width 132 height 37
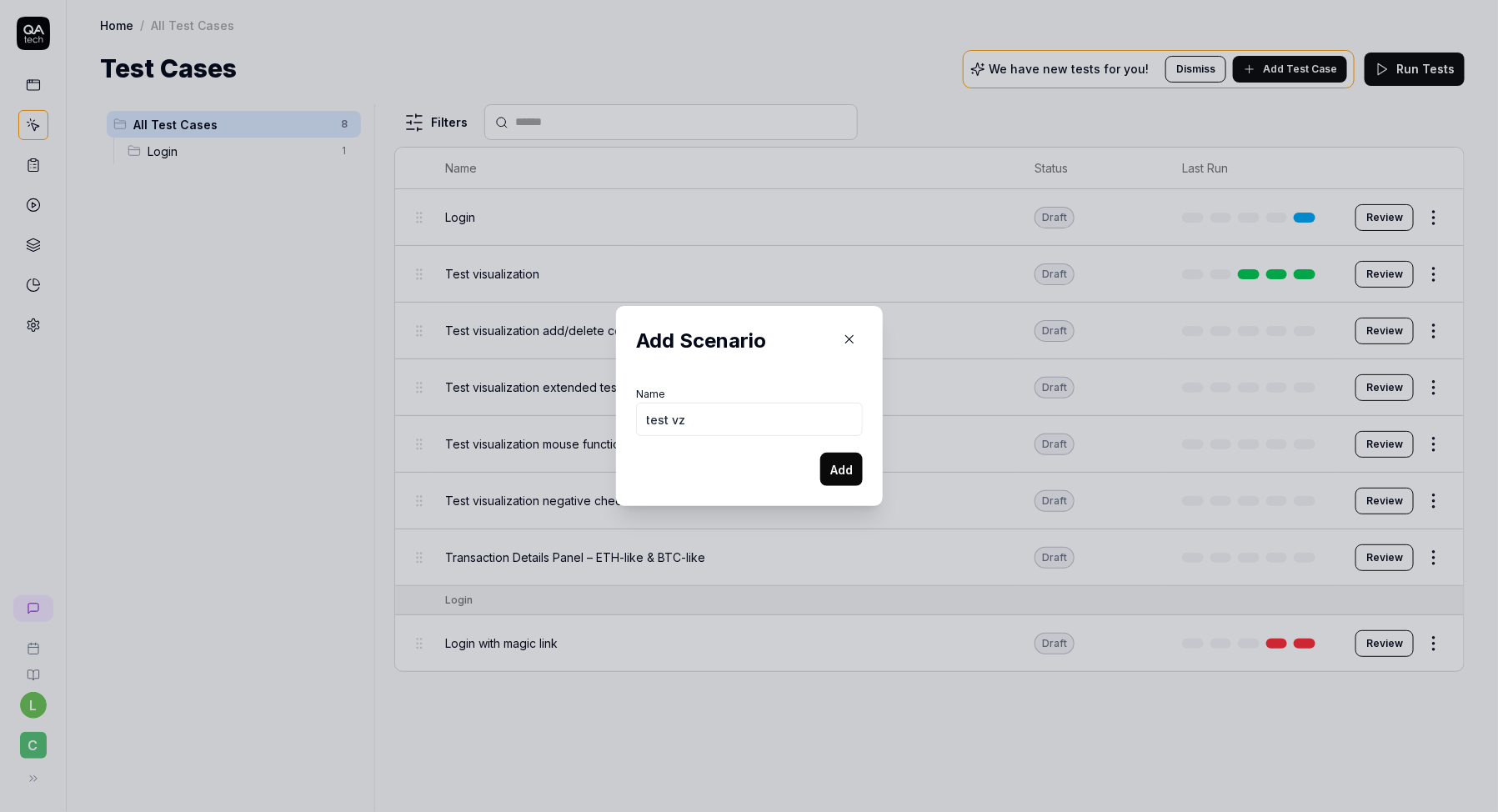
type input "test vz"
click at [837, 478] on button "Add" at bounding box center [841, 469] width 42 height 33
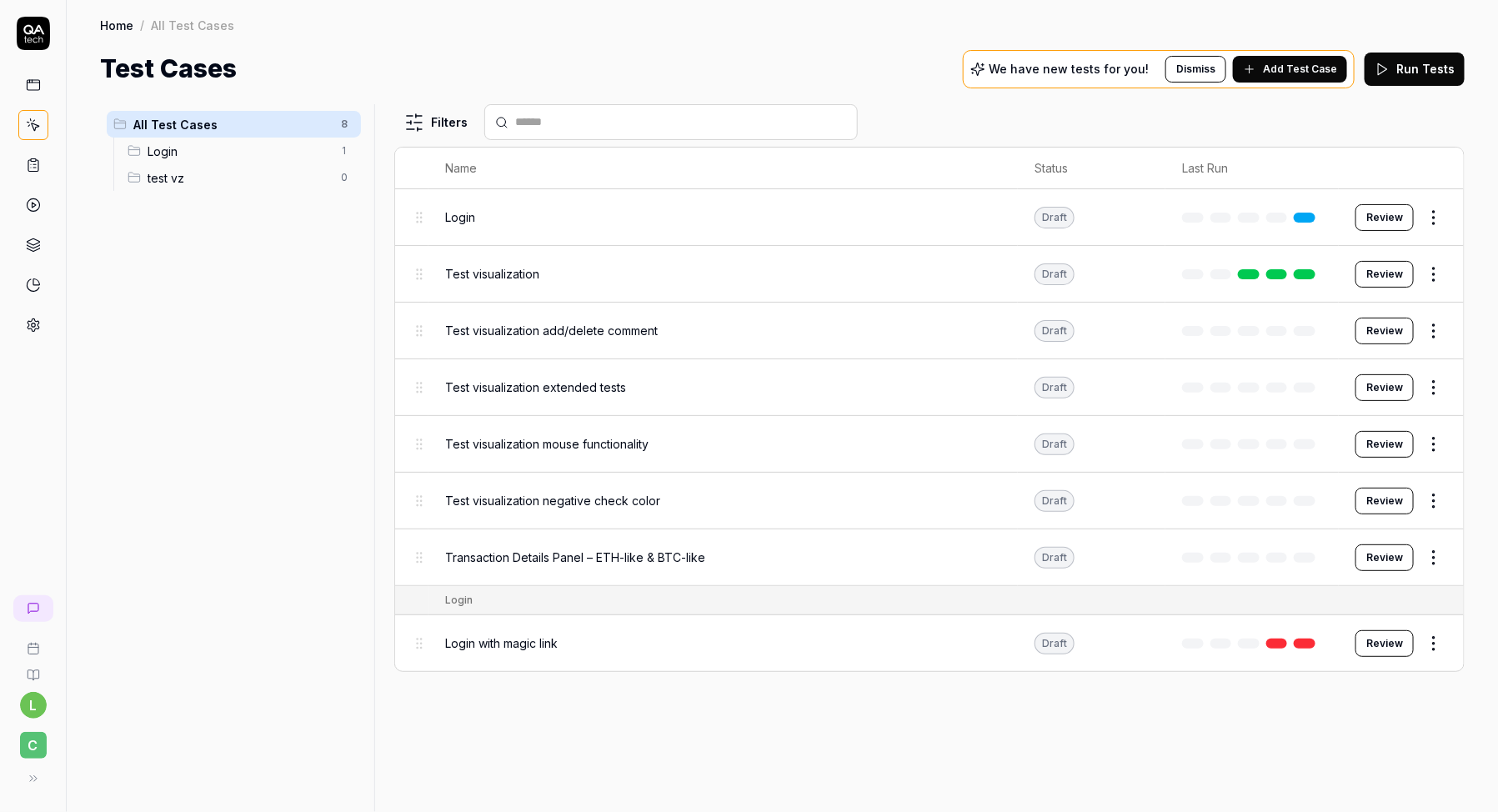
click at [215, 185] on span "test vz" at bounding box center [239, 178] width 183 height 18
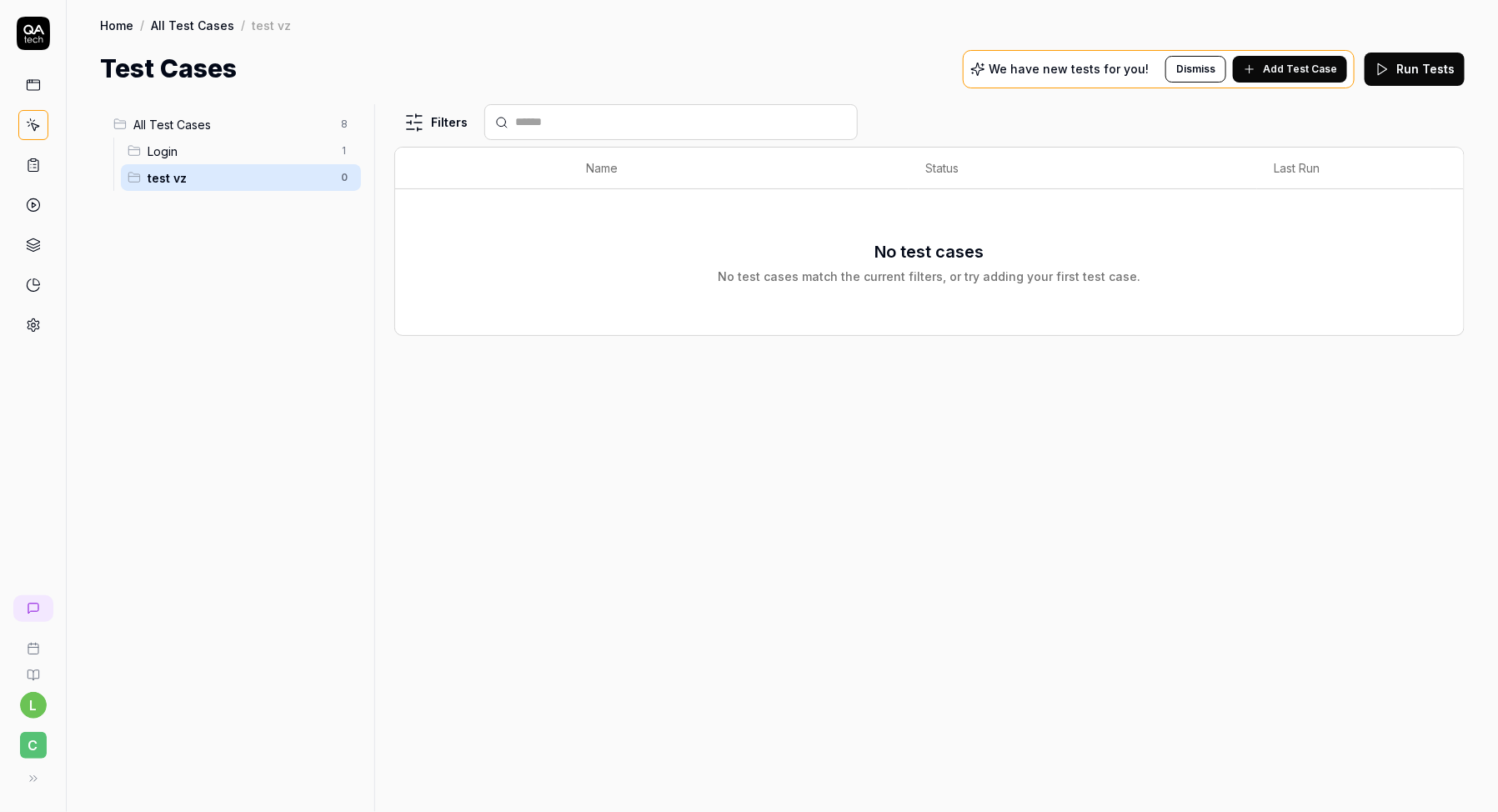
click at [341, 182] on html "l C Home / All Test Cases / test vz Home / All Test Cases / test vz Test Cases …" at bounding box center [749, 458] width 1498 height 917
click at [282, 215] on div "Rename Scenario" at bounding box center [275, 210] width 167 height 37
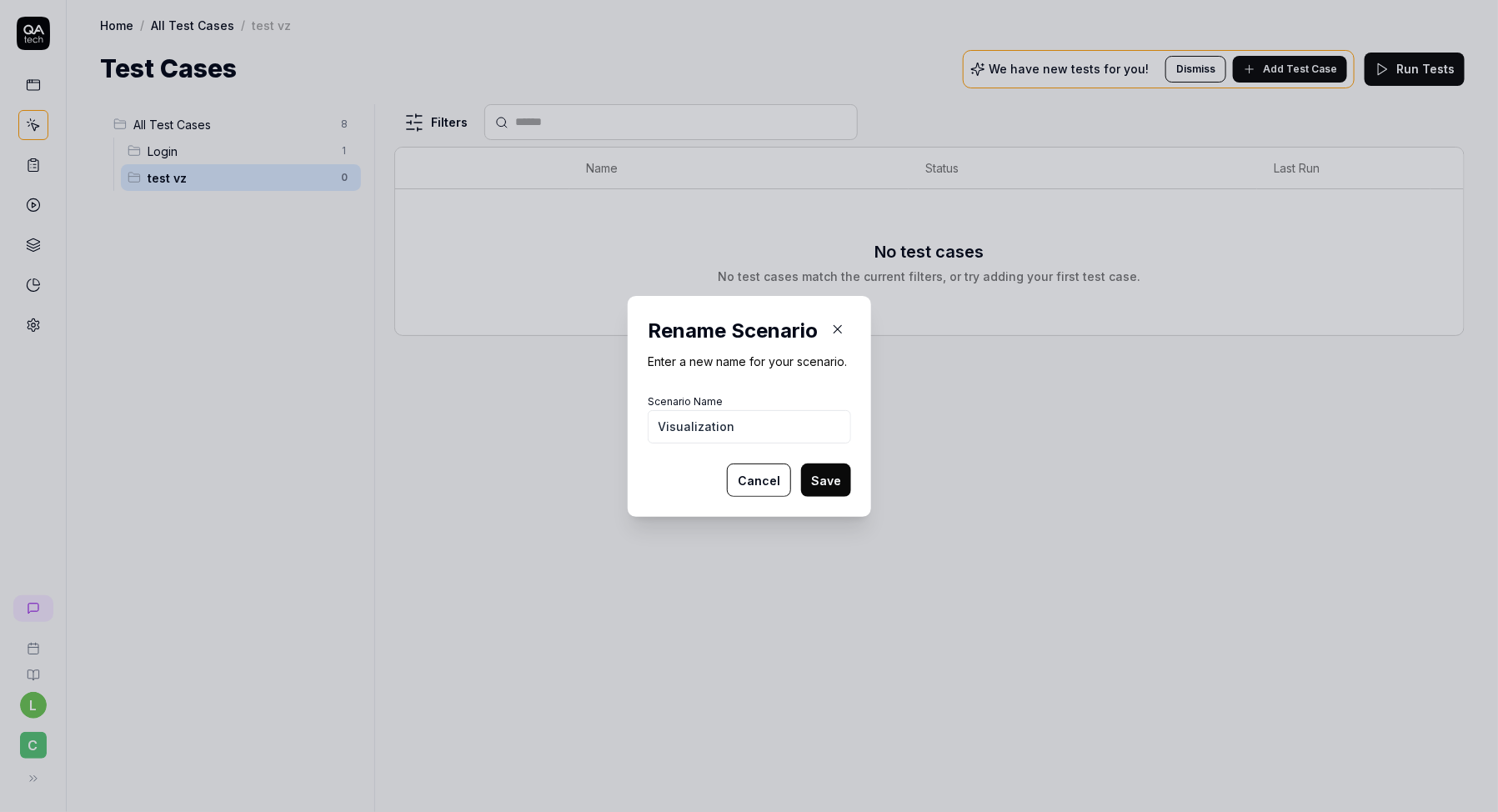
type input "Visualization"
type input "Transaction and address details panels"
click at [835, 478] on button "Save" at bounding box center [825, 480] width 50 height 33
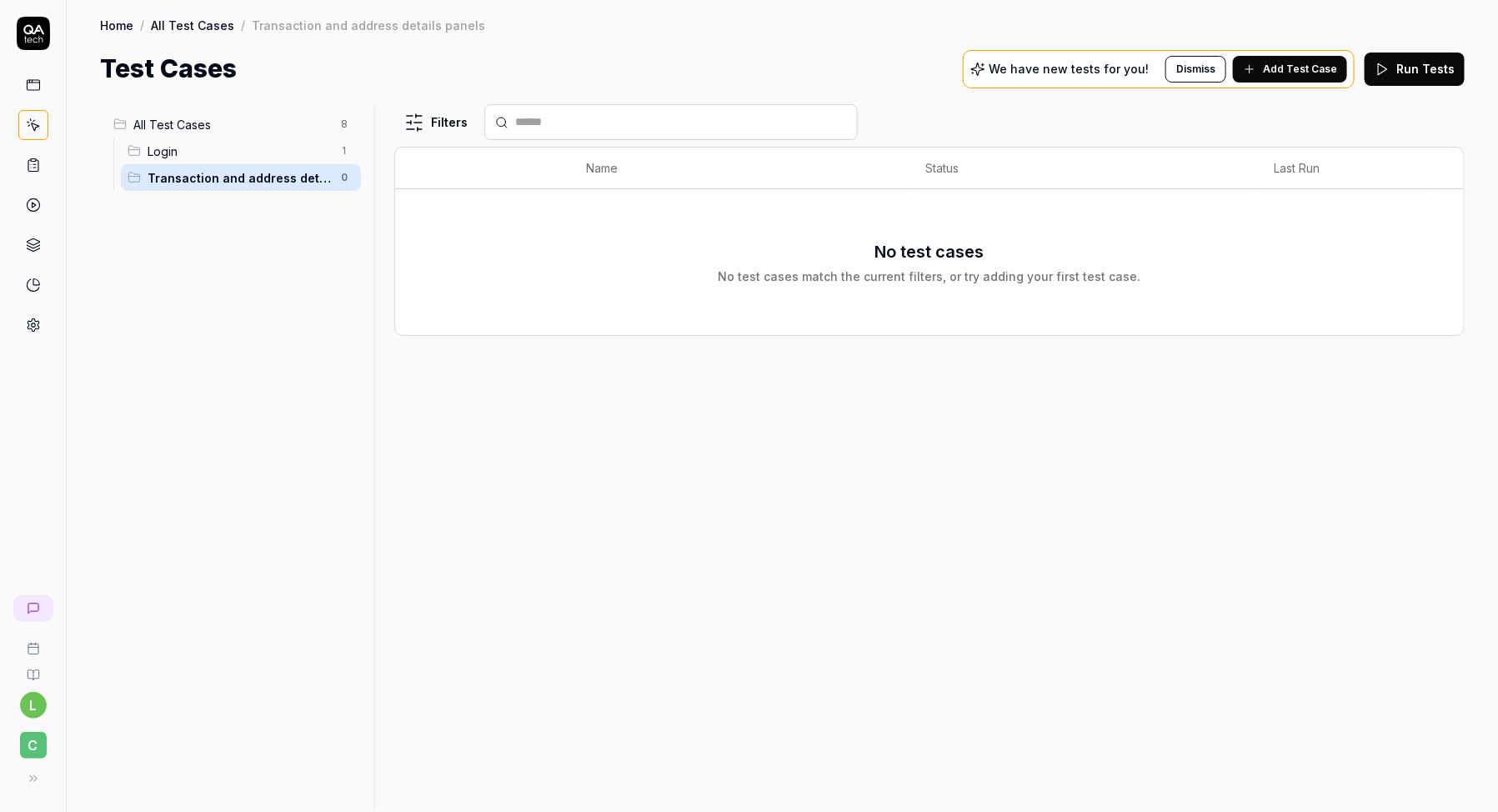
click at [245, 134] on div "All Test Cases 8" at bounding box center [233, 124] width 254 height 26
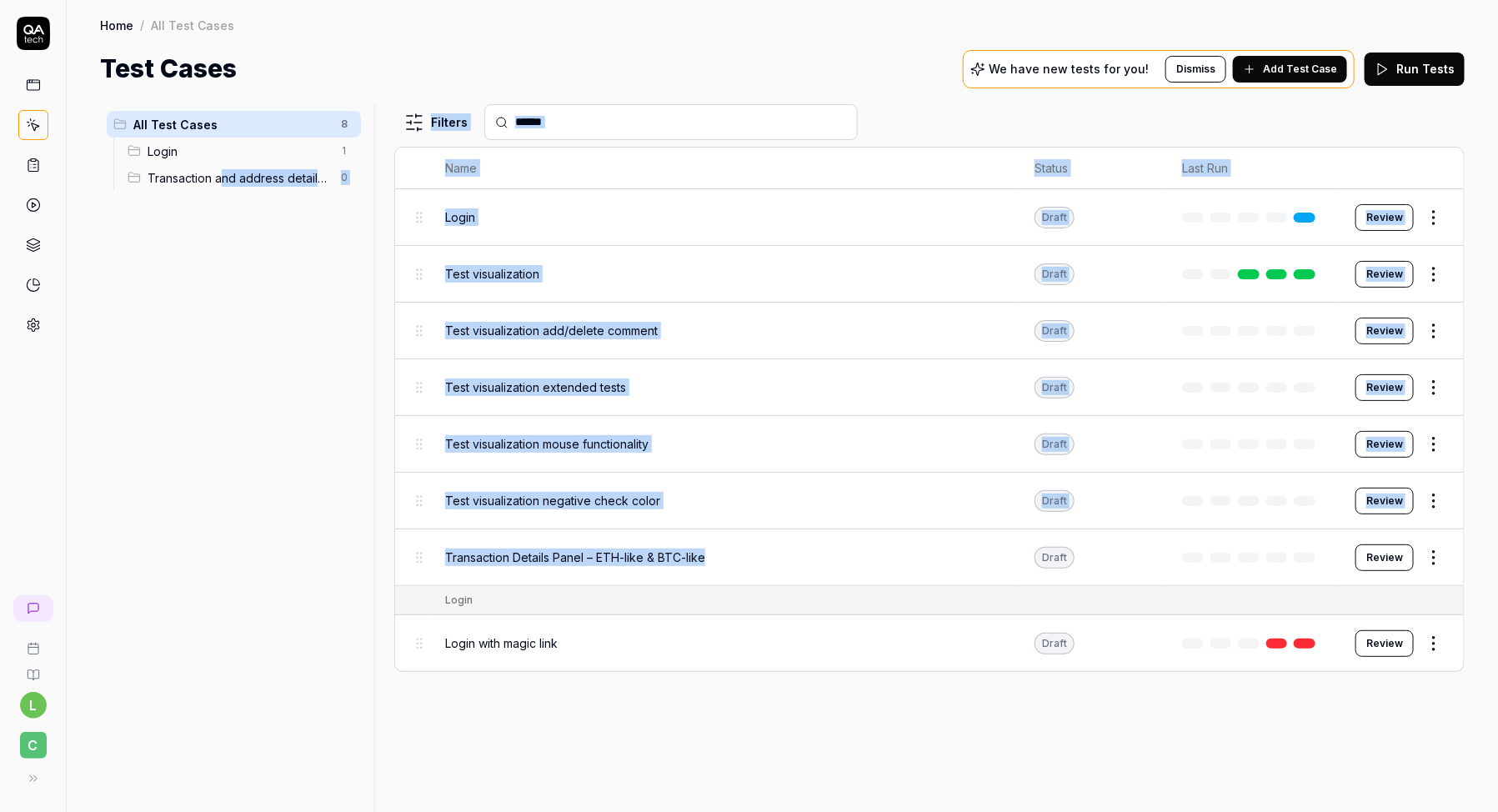
drag, startPoint x: 520, startPoint y: 566, endPoint x: 221, endPoint y: 179, distance: 489.1
click at [221, 179] on div "All Test Cases 8 Login 1 Transaction and address details panels 0 Filters Name …" at bounding box center [782, 458] width 1364 height 708
click at [793, 565] on div "Transaction Details Panel – ETH-like & BTC-like" at bounding box center [723, 557] width 556 height 36
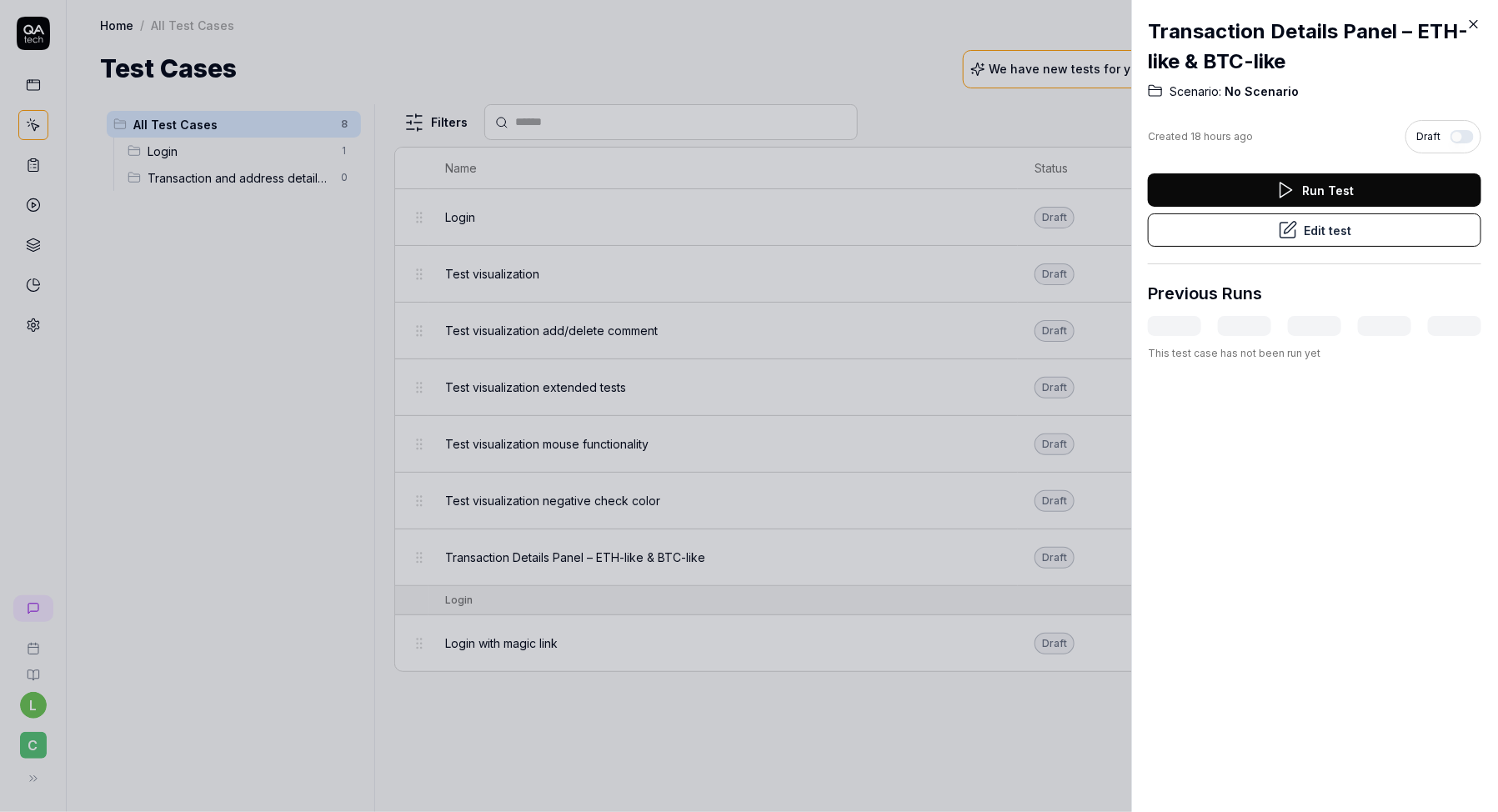
click at [909, 626] on div at bounding box center [749, 406] width 1498 height 812
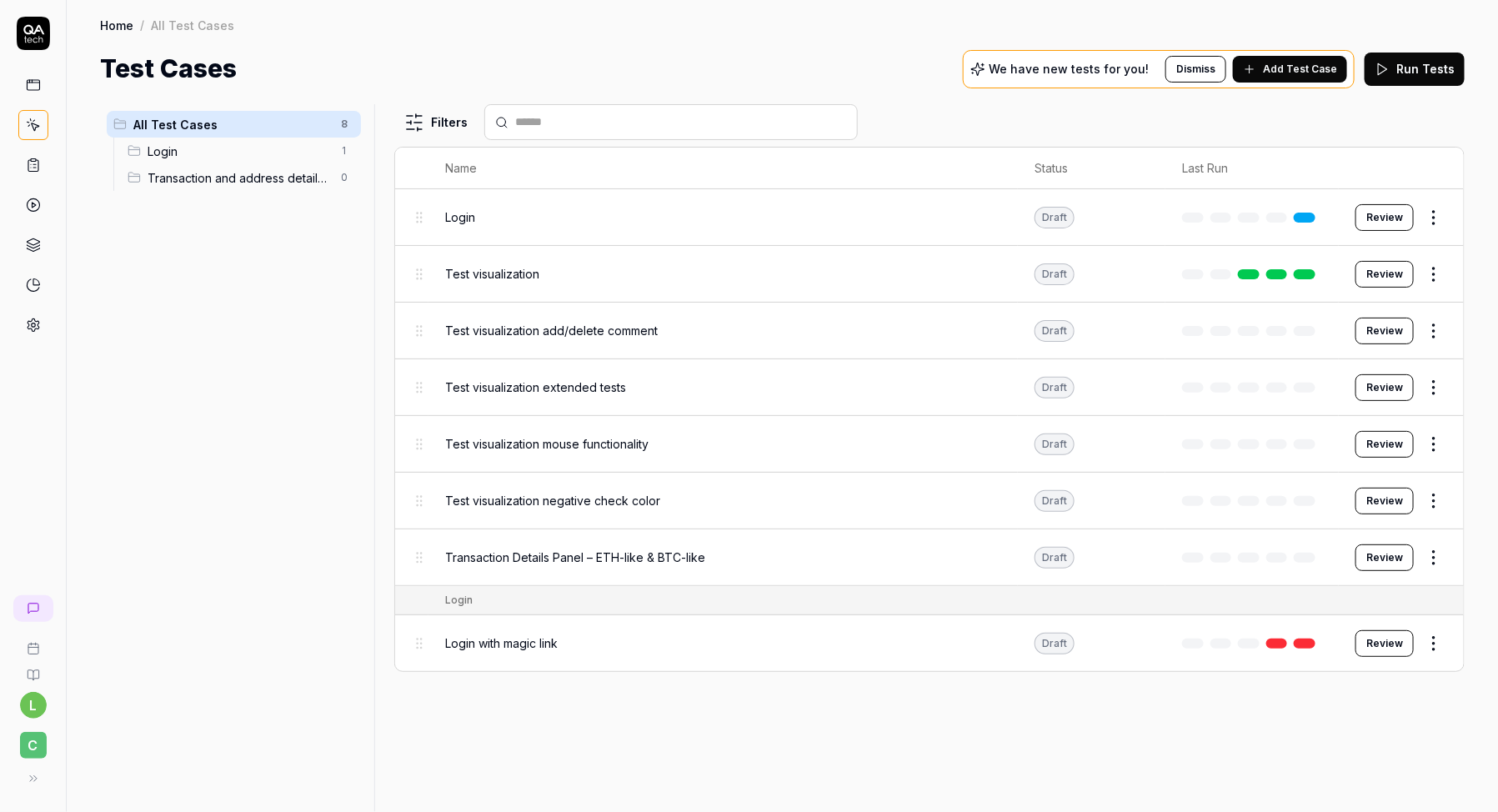
click at [1432, 552] on html "l C Home / All Test Cases Home / All Test Cases Test Cases We have new tests fo…" at bounding box center [749, 458] width 1498 height 917
click at [349, 439] on html "l C Home / All Test Cases Home / All Test Cases Test Cases We have new tests fo…" at bounding box center [749, 458] width 1498 height 917
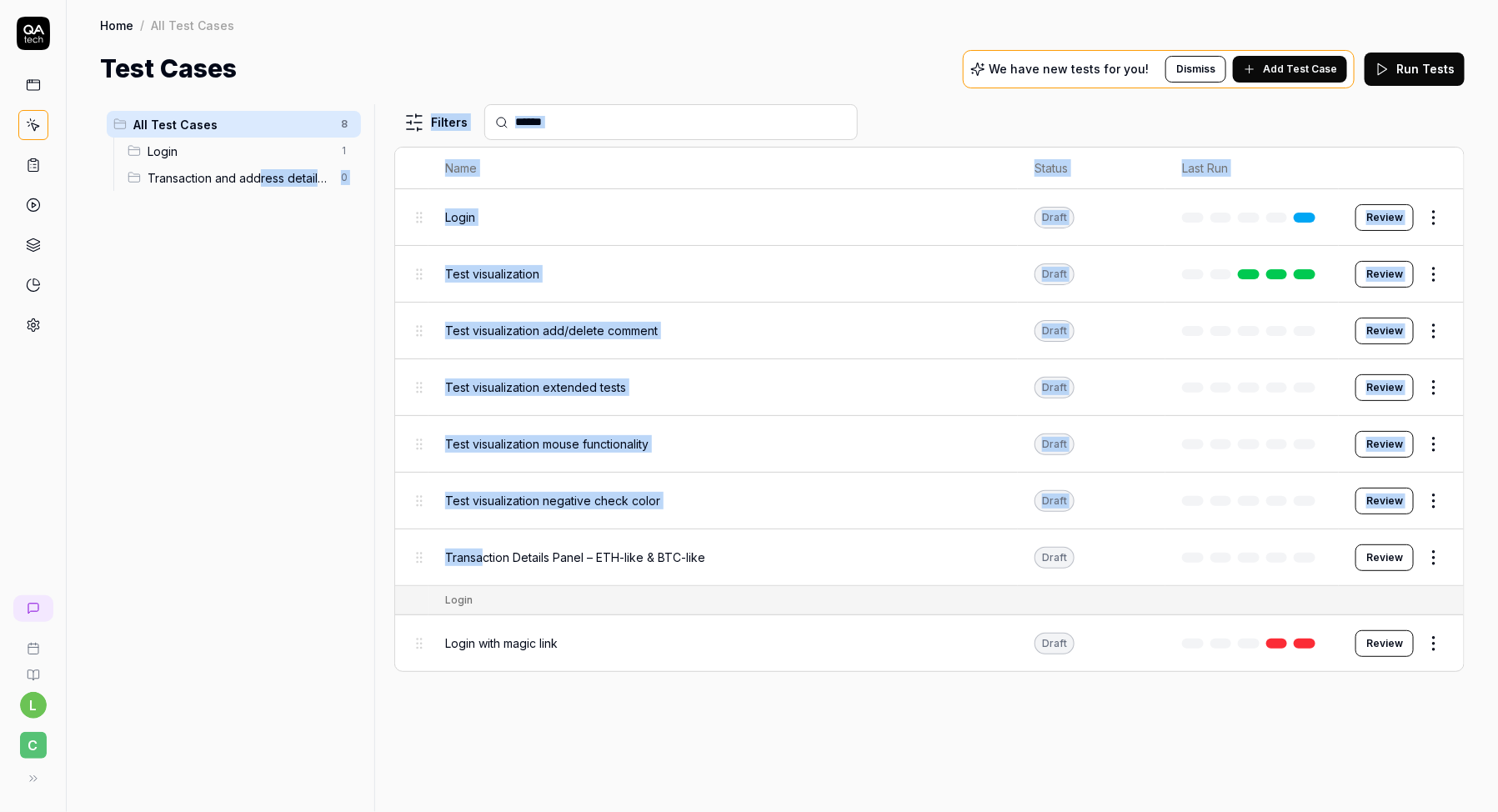
drag, startPoint x: 481, startPoint y: 552, endPoint x: 261, endPoint y: 172, distance: 439.1
click at [260, 171] on div "All Test Cases 8 Login 1 Transaction and address details panels 0 Filters Name …" at bounding box center [782, 458] width 1364 height 708
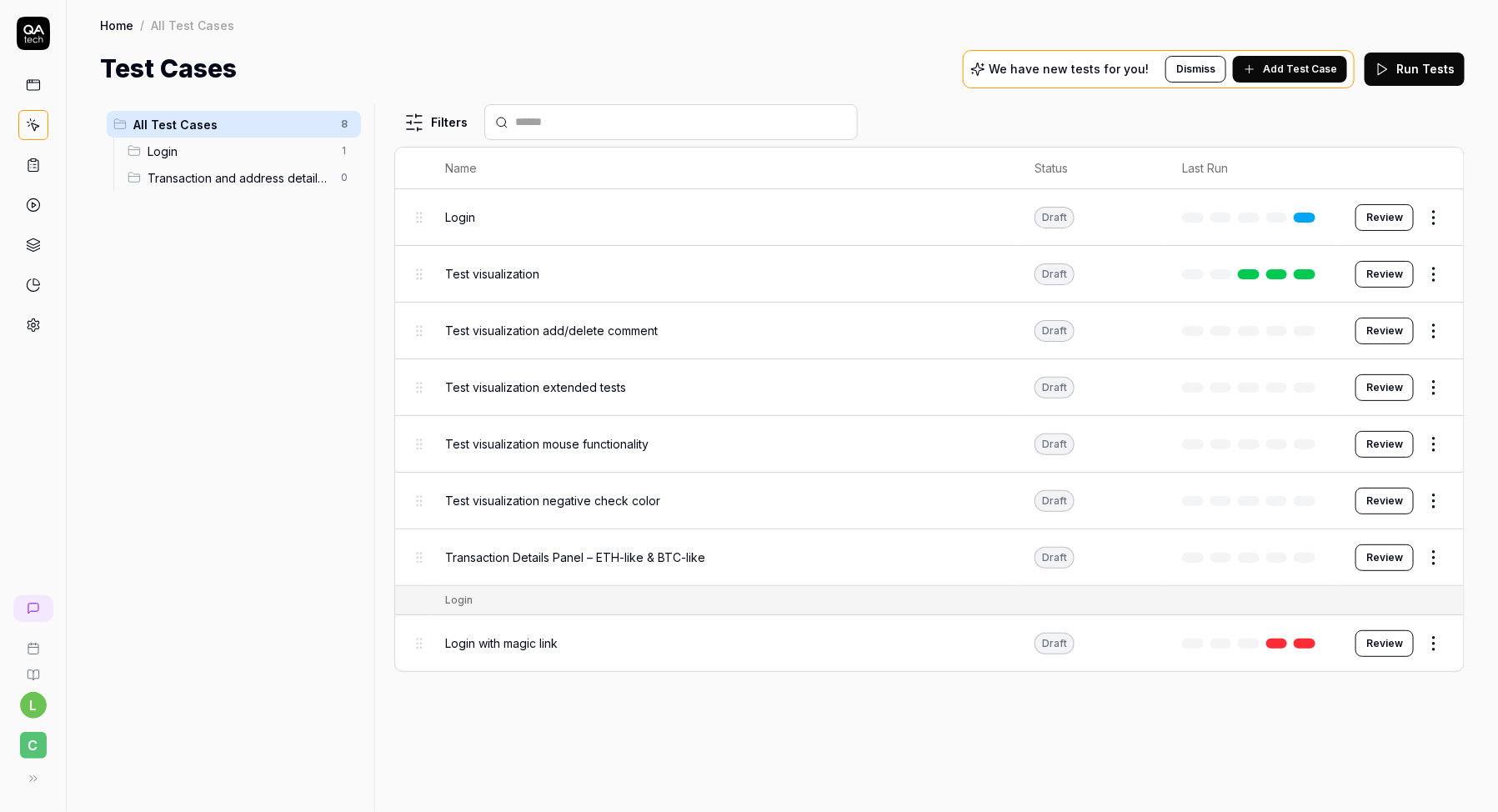
click at [263, 404] on div "All Test Cases 8 Login 1 Transaction and address details panels 0" at bounding box center [233, 448] width 267 height 688
click at [564, 557] on span "Transaction Details Panel – ETH-like & BTC-like" at bounding box center [575, 557] width 260 height 18
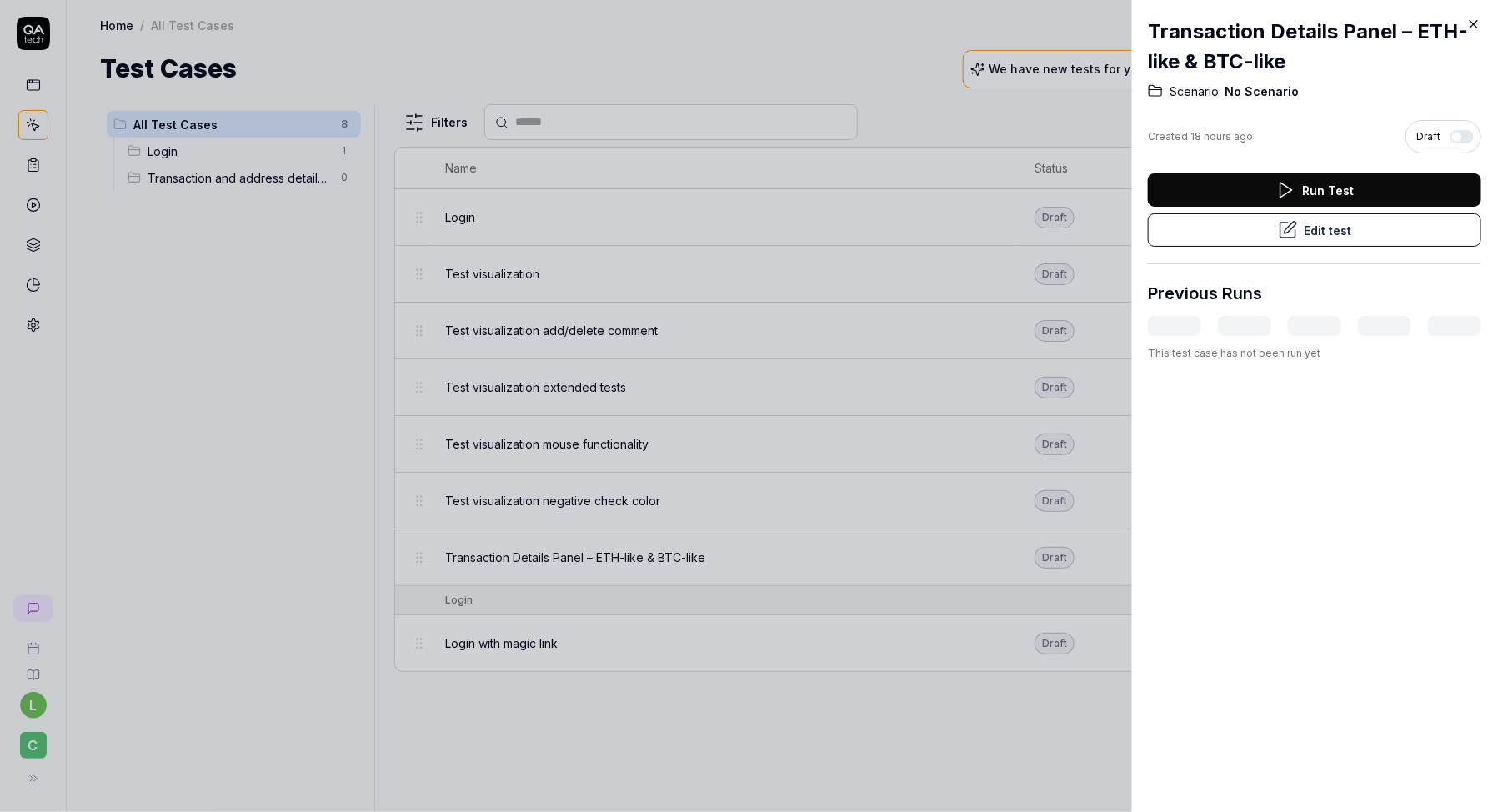
click at [1270, 92] on span "No Scenario" at bounding box center [1260, 92] width 77 height 17
click at [1271, 236] on button "Edit test" at bounding box center [1315, 230] width 333 height 33
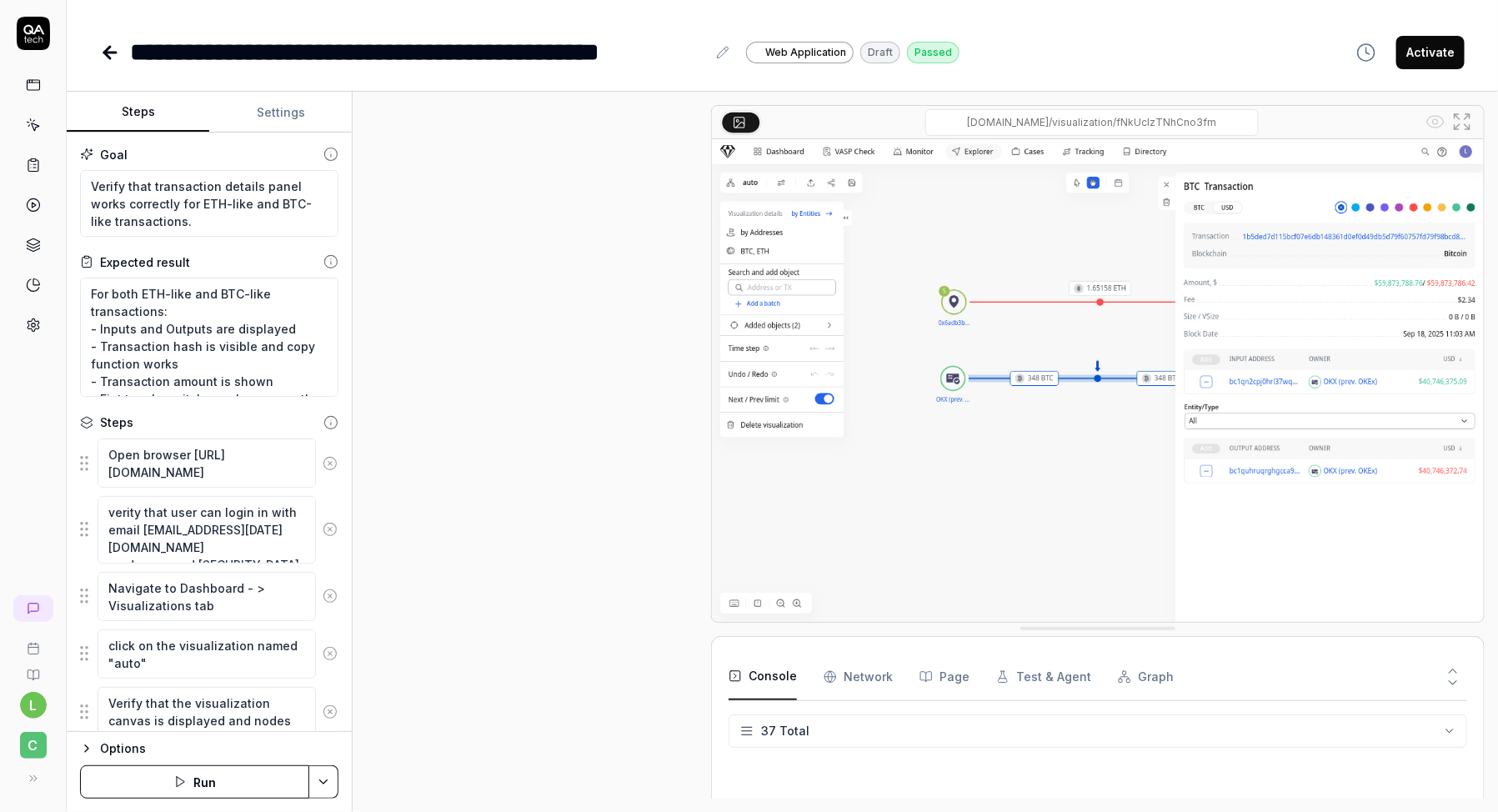
scroll to position [1109, 0]
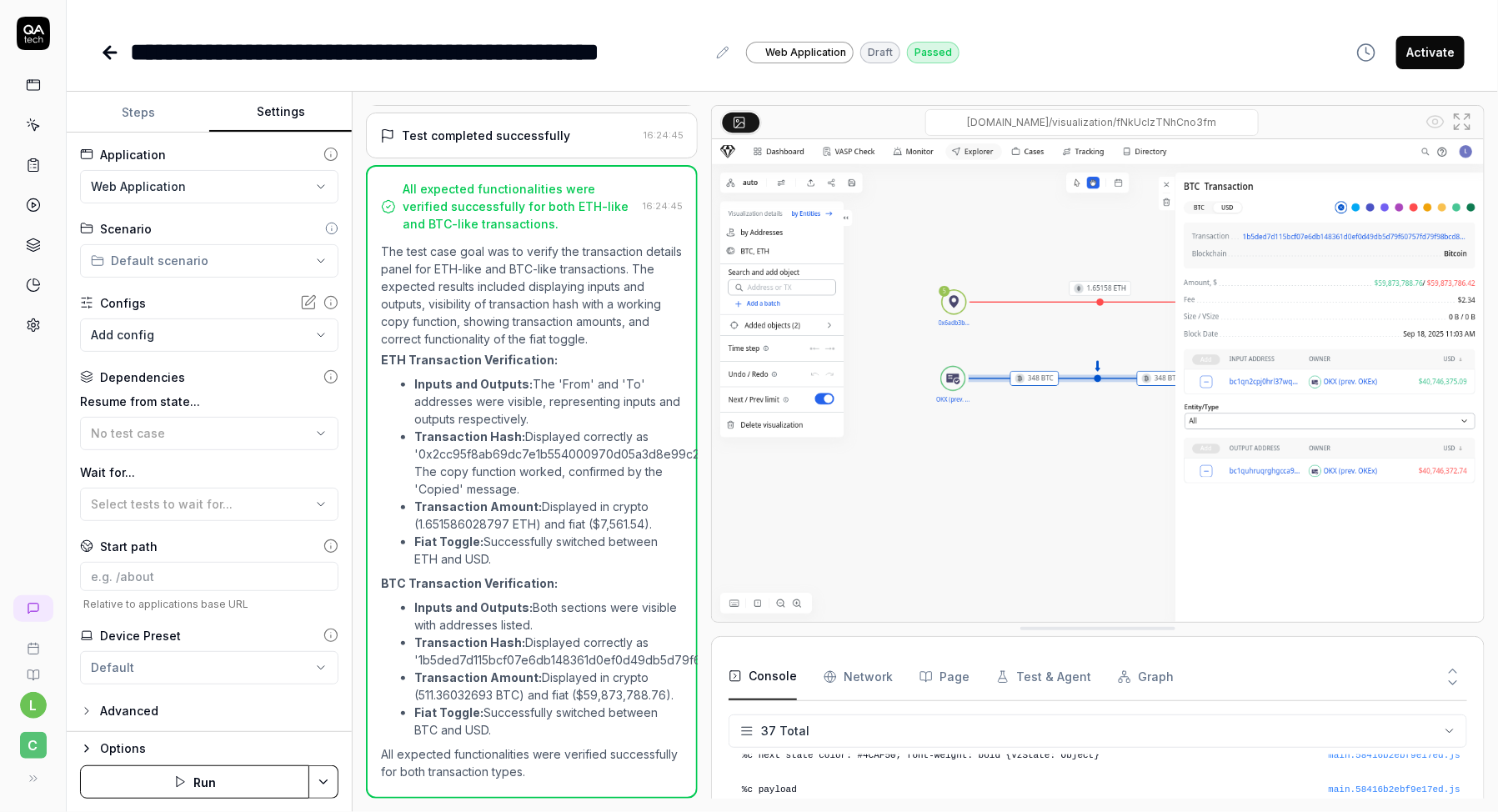
click at [304, 112] on button "Settings" at bounding box center [280, 112] width 143 height 40
click at [129, 712] on div "Advanced" at bounding box center [129, 709] width 58 height 20
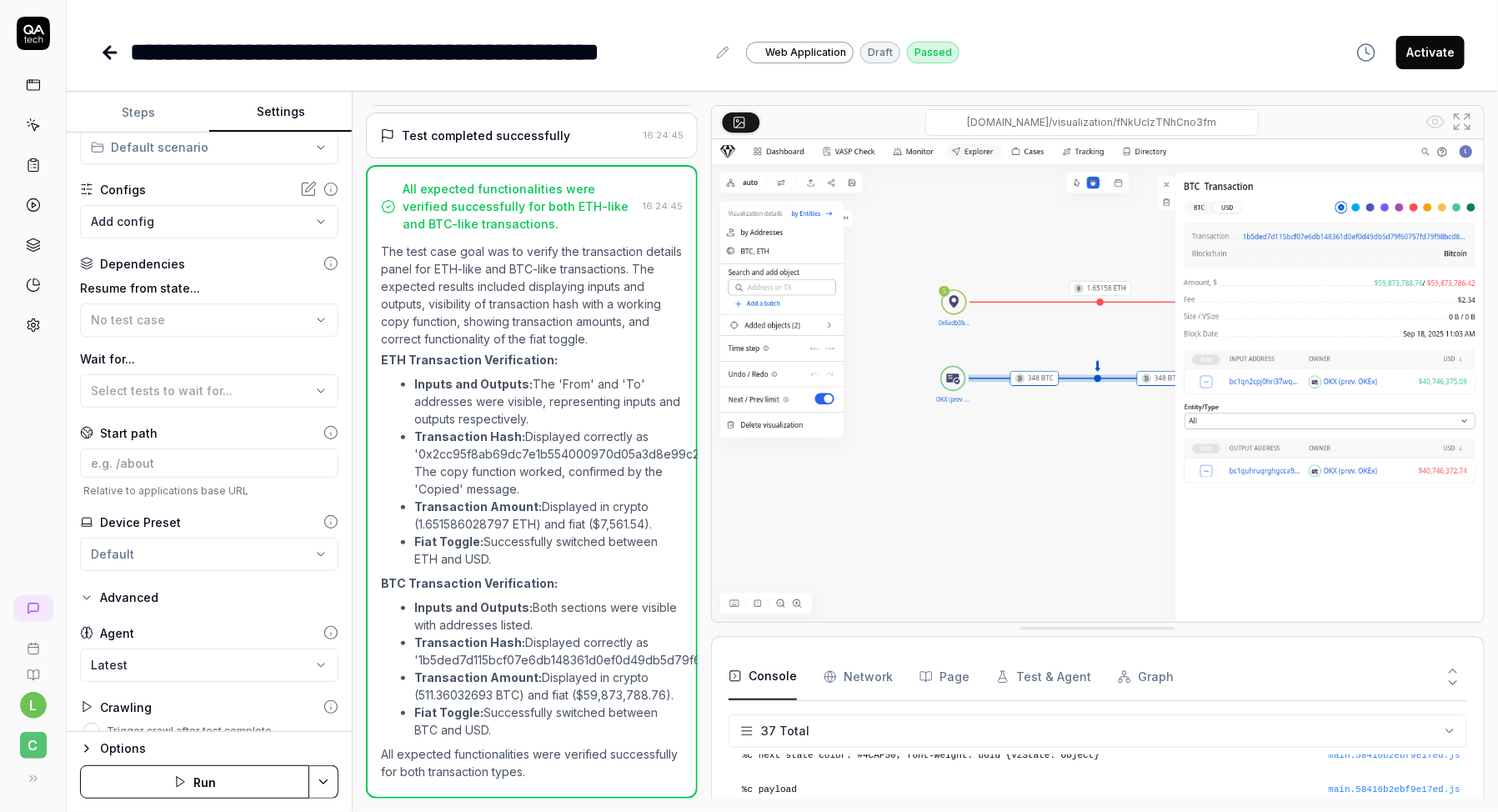
scroll to position [134, 0]
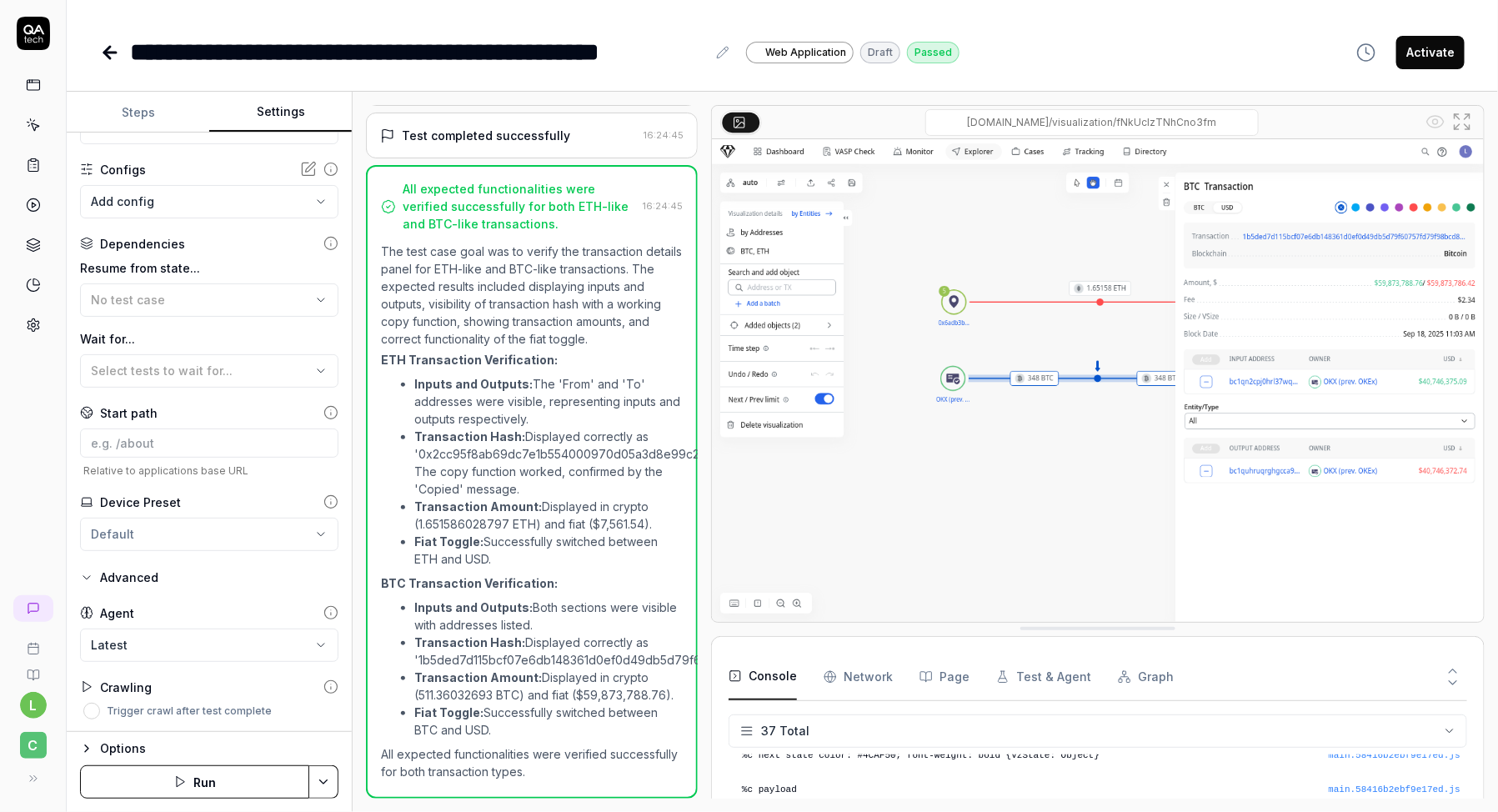
click at [86, 756] on button "Options" at bounding box center [209, 748] width 259 height 20
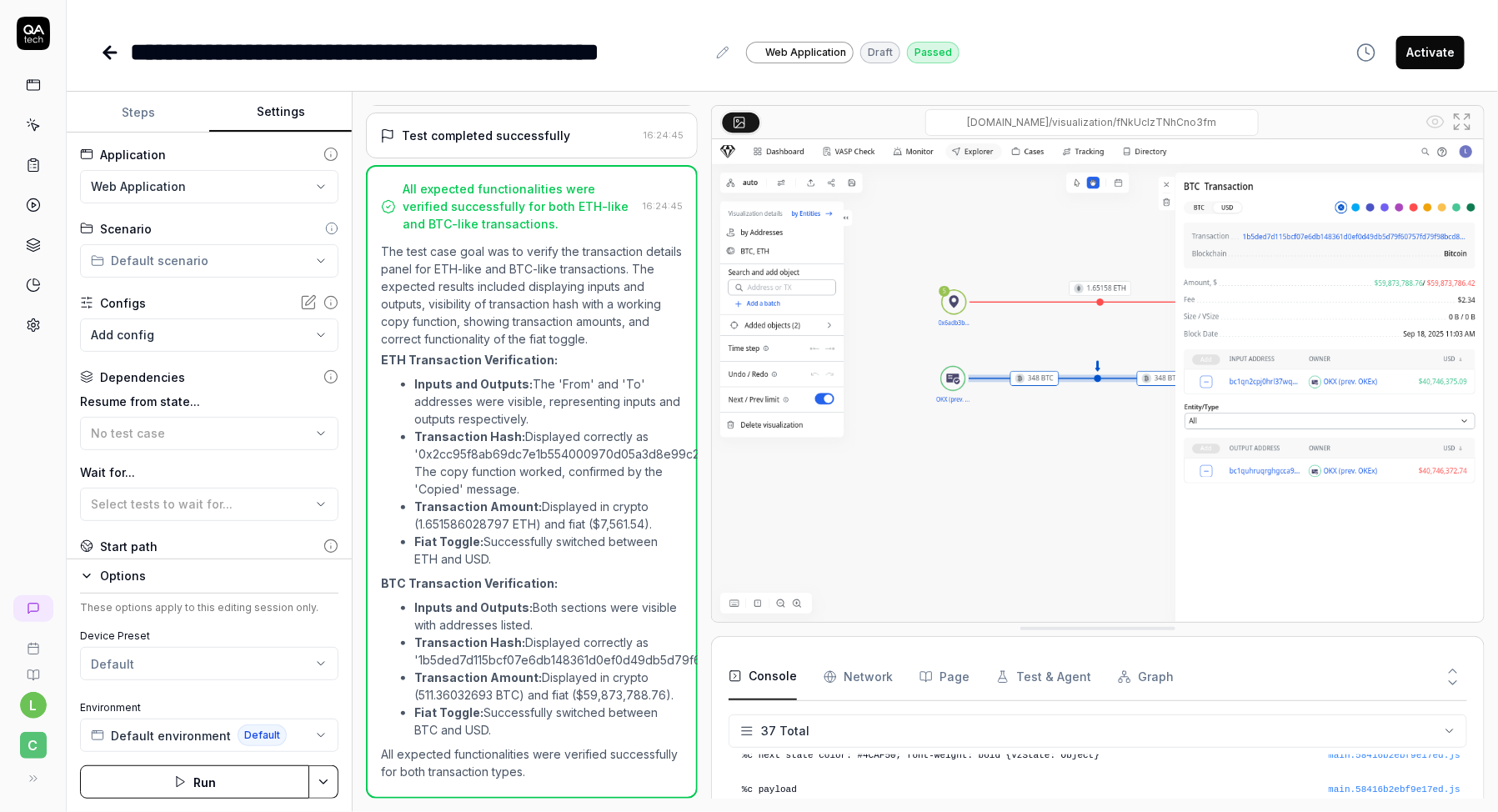
click at [224, 267] on html "**********" at bounding box center [749, 458] width 1498 height 917
click at [193, 332] on span "Transaction and address details panels" at bounding box center [230, 327] width 233 height 18
click at [220, 296] on div "Configs" at bounding box center [209, 303] width 259 height 18
click at [33, 93] on link at bounding box center [33, 85] width 30 height 30
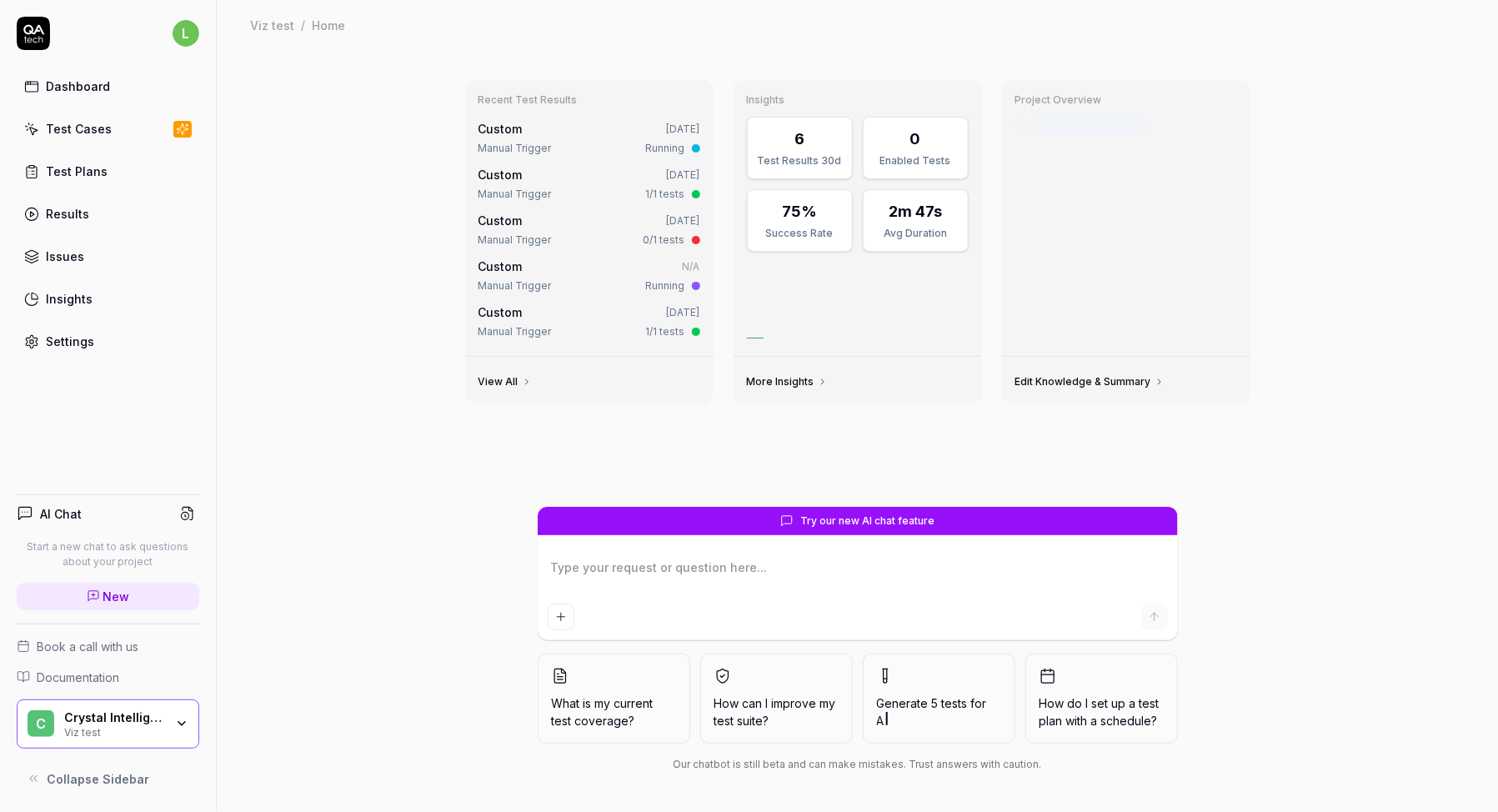
click at [109, 138] on link "Test Cases" at bounding box center [108, 129] width 183 height 33
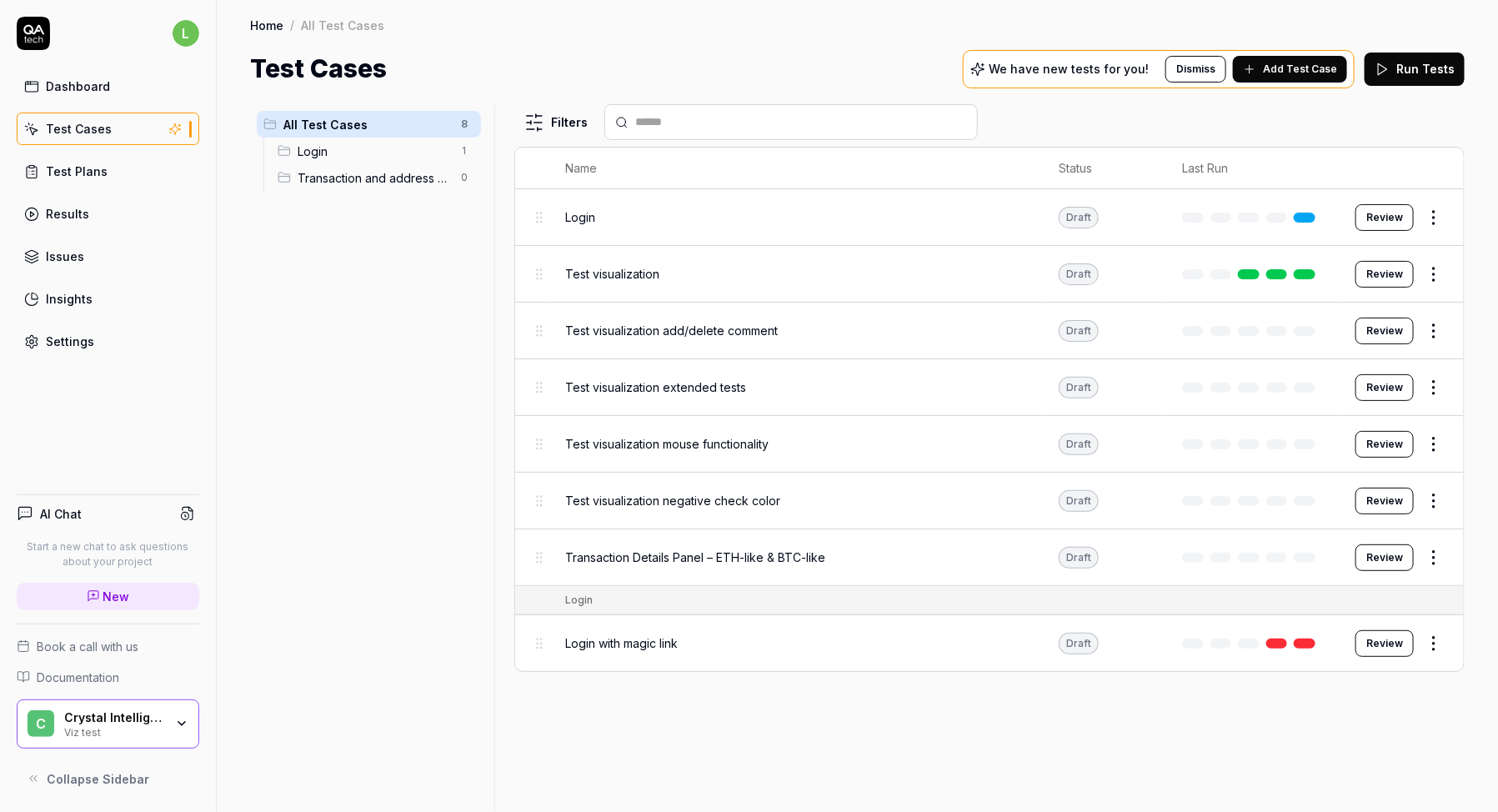
click at [358, 226] on div "All Test Cases 8 Login 1 Transaction and address details panels 0" at bounding box center [369, 448] width 238 height 688
click at [362, 178] on span "Transaction and address details panels" at bounding box center [374, 178] width 153 height 18
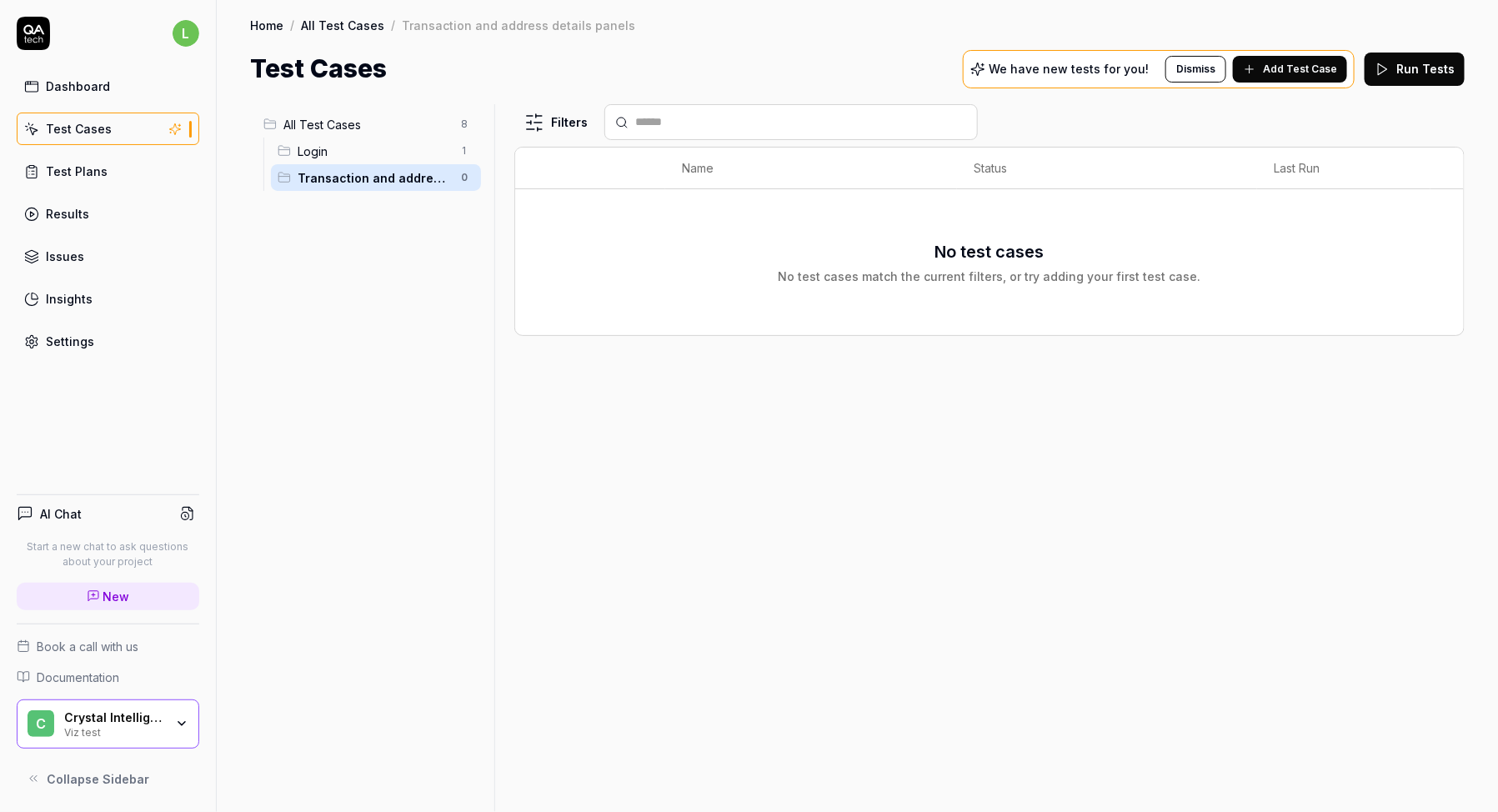
click at [357, 128] on span "All Test Cases" at bounding box center [367, 124] width 167 height 18
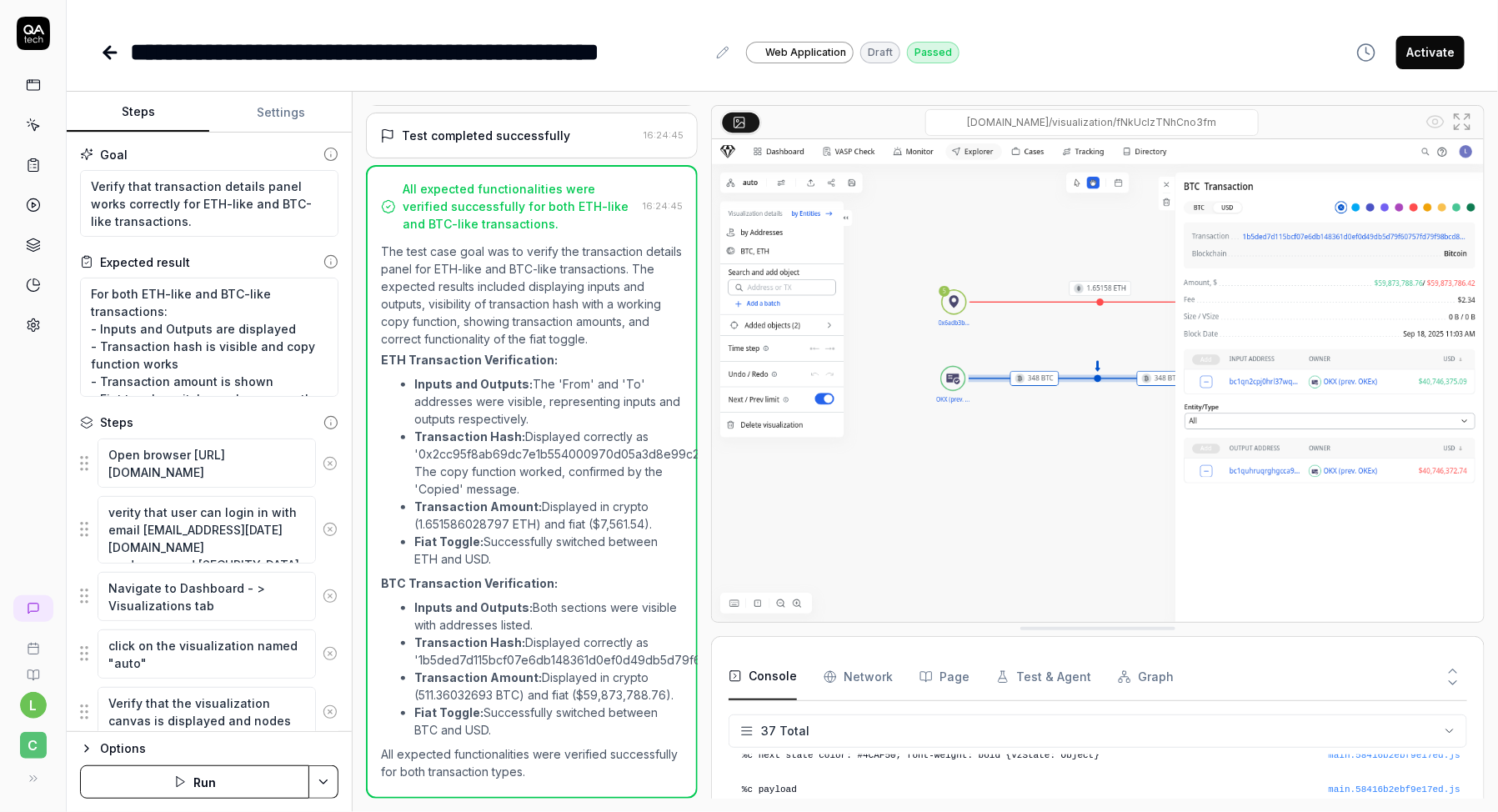
click at [275, 118] on button "Settings" at bounding box center [280, 112] width 143 height 40
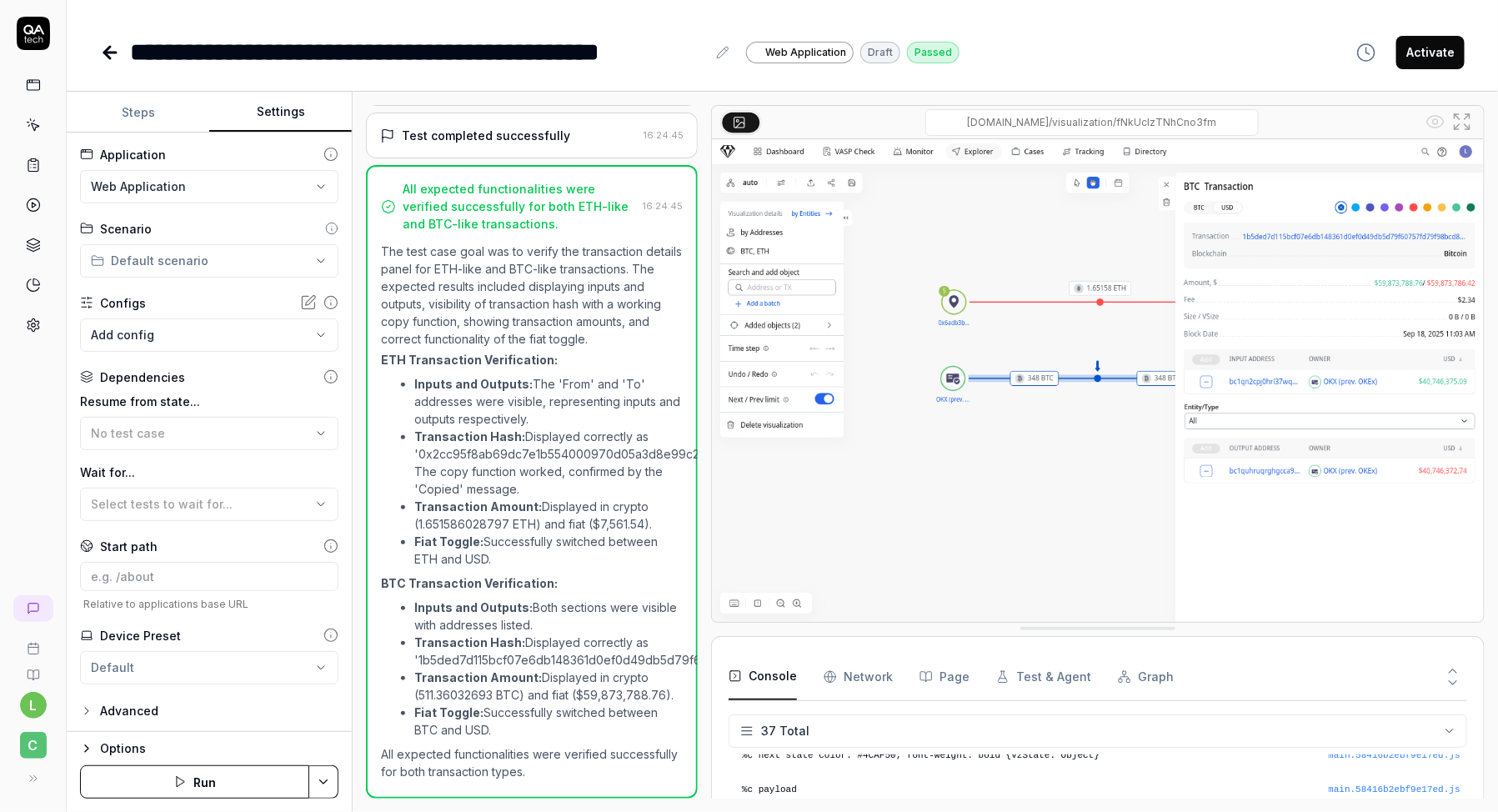
click at [175, 263] on html "**********" at bounding box center [749, 458] width 1498 height 917
click at [164, 330] on span "Transaction and address details panels" at bounding box center [230, 327] width 233 height 18
click at [335, 790] on html "**********" at bounding box center [749, 458] width 1498 height 917
click at [220, 669] on div "Save" at bounding box center [242, 666] width 213 height 37
click at [31, 124] on icon at bounding box center [33, 125] width 15 height 15
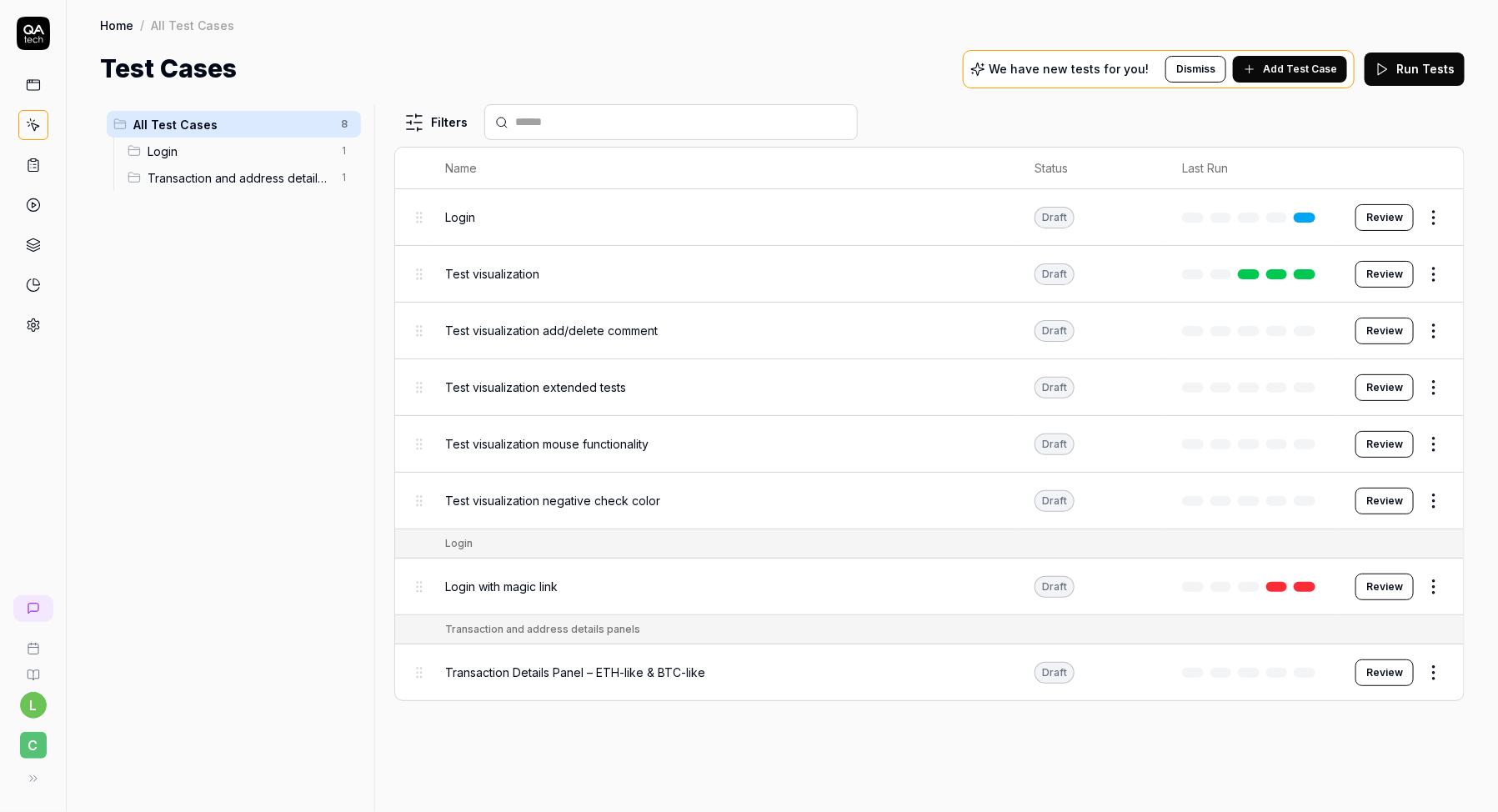
click at [169, 178] on span "Transaction and address details panels" at bounding box center [239, 178] width 183 height 18
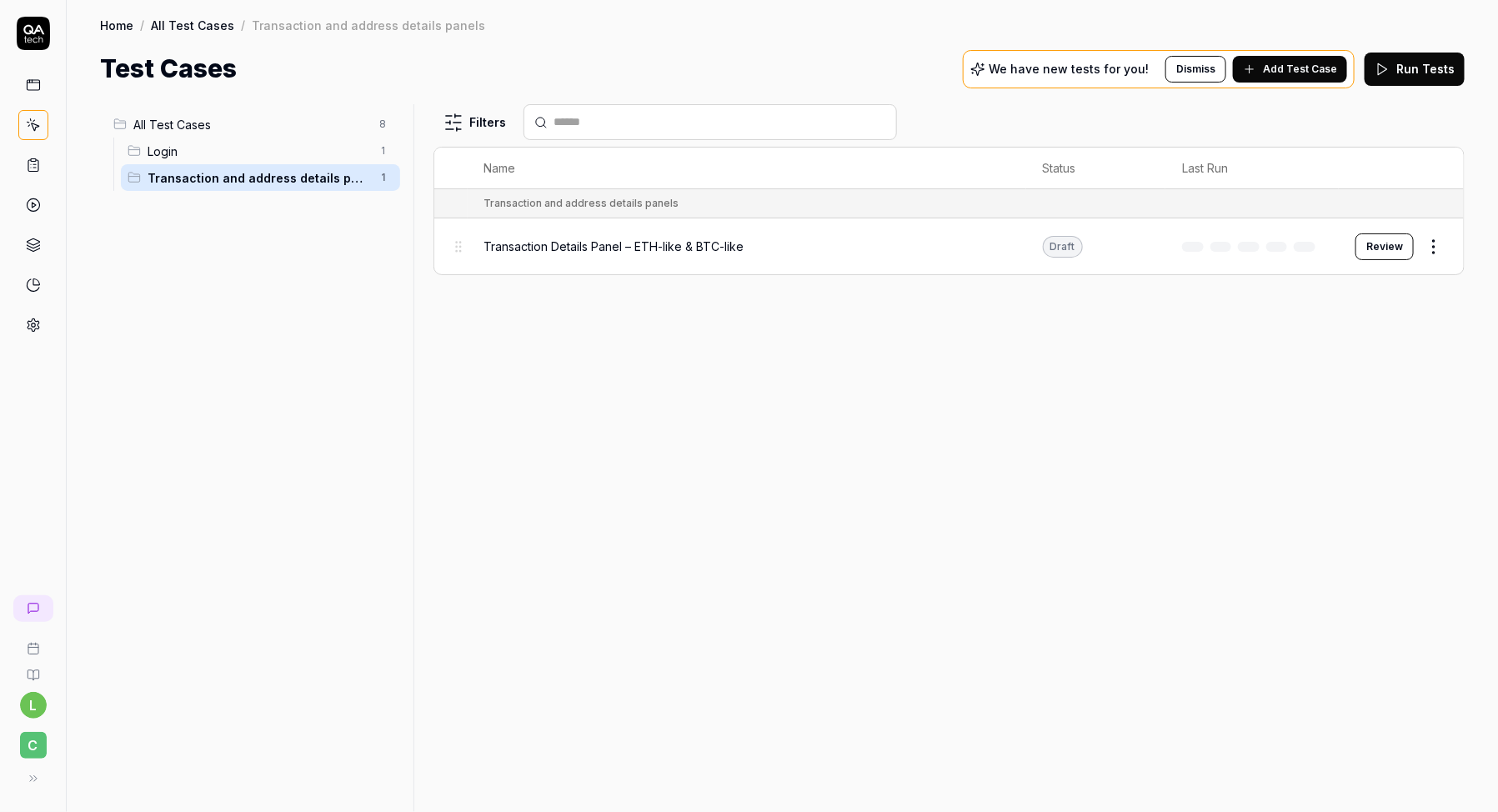
click at [416, 195] on div at bounding box center [420, 458] width 20 height 708
click at [1297, 77] on button "Add Test Case" at bounding box center [1289, 69] width 114 height 26
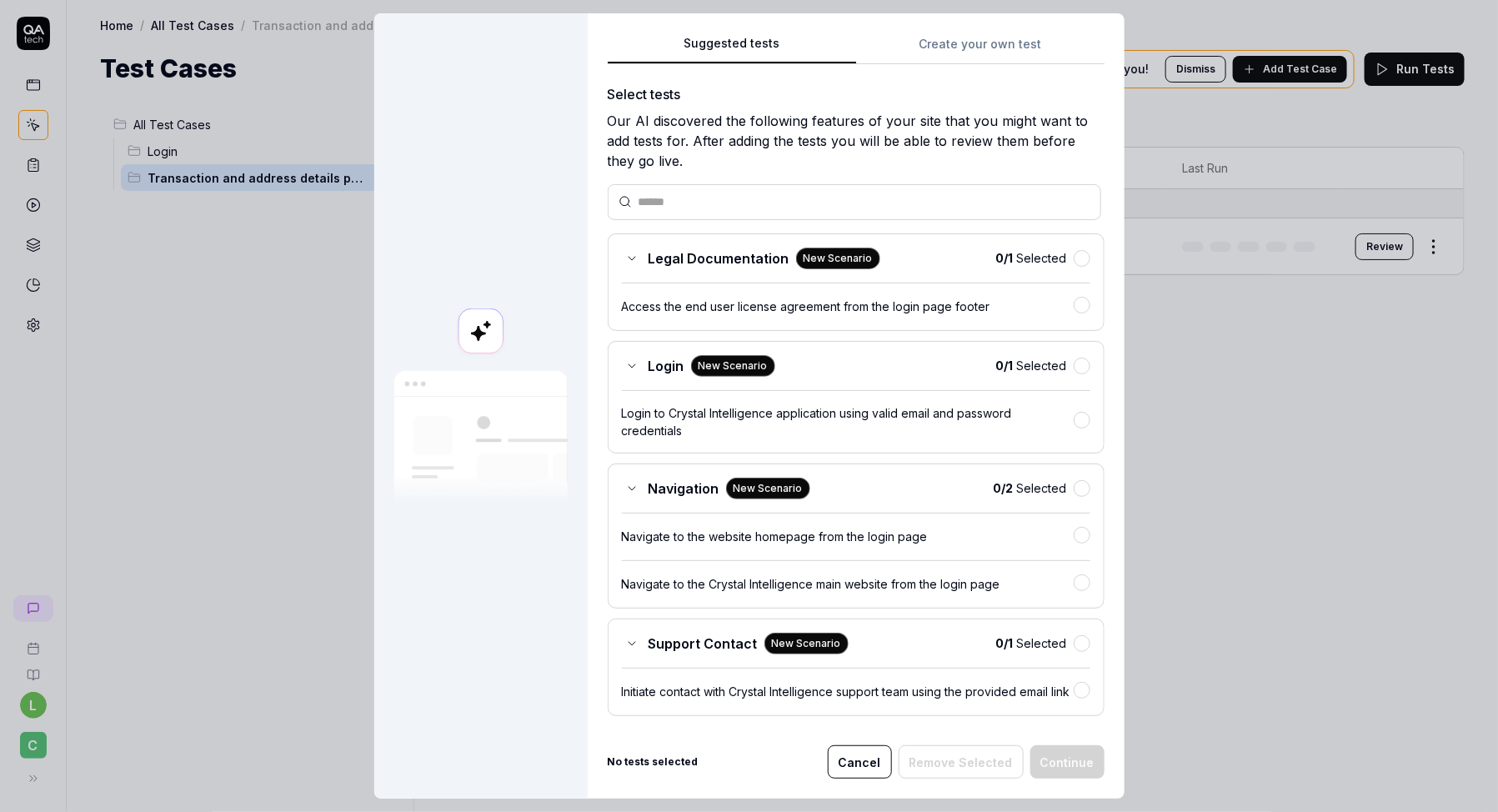
click at [996, 50] on button "Create your own test" at bounding box center [980, 49] width 248 height 30
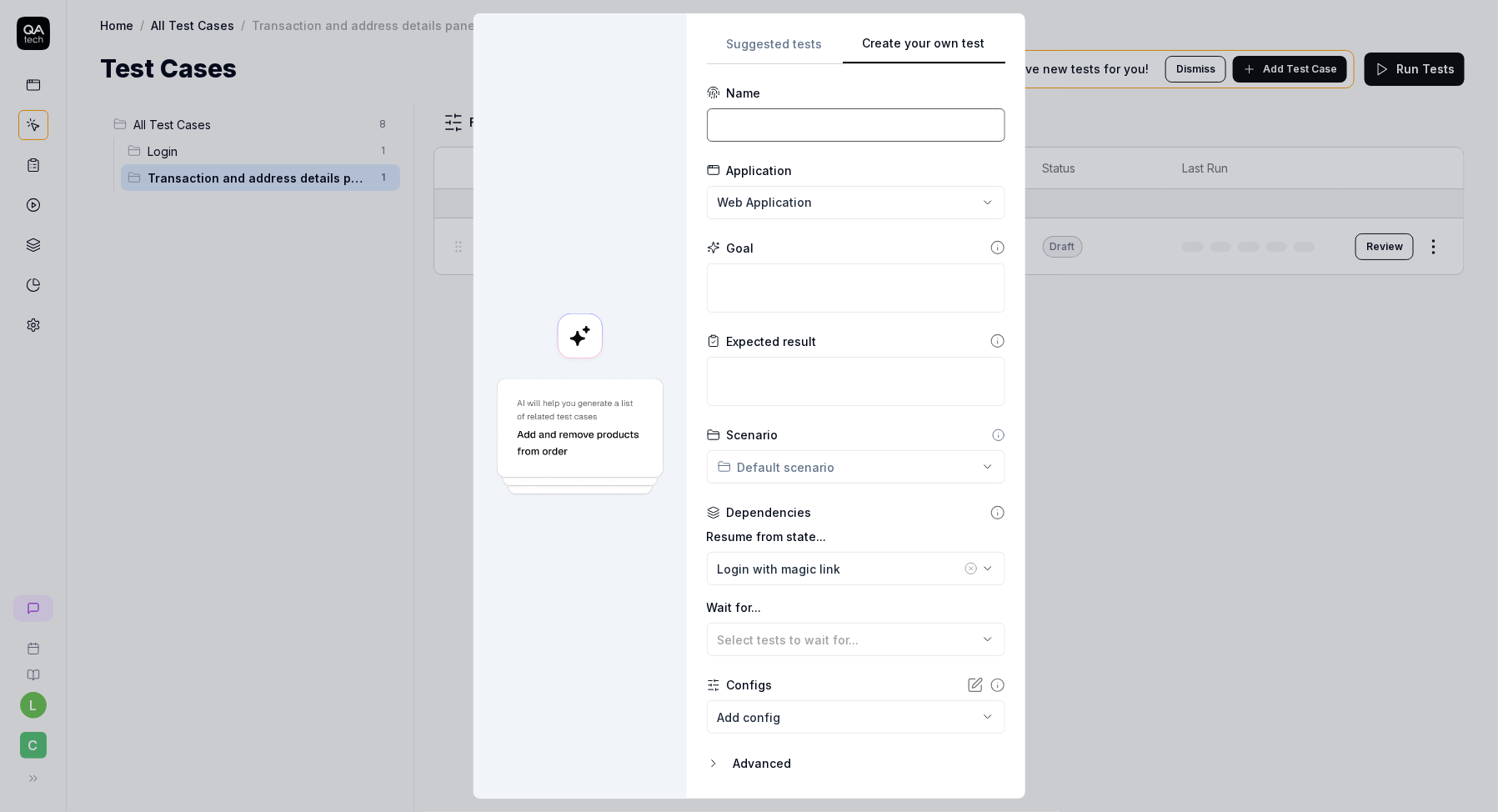
click at [794, 118] on input at bounding box center [855, 124] width 298 height 33
click at [762, 283] on textarea at bounding box center [855, 288] width 298 height 49
paste textarea "Verify that transaction details panel works correctly for ETH-like and BTC-like…"
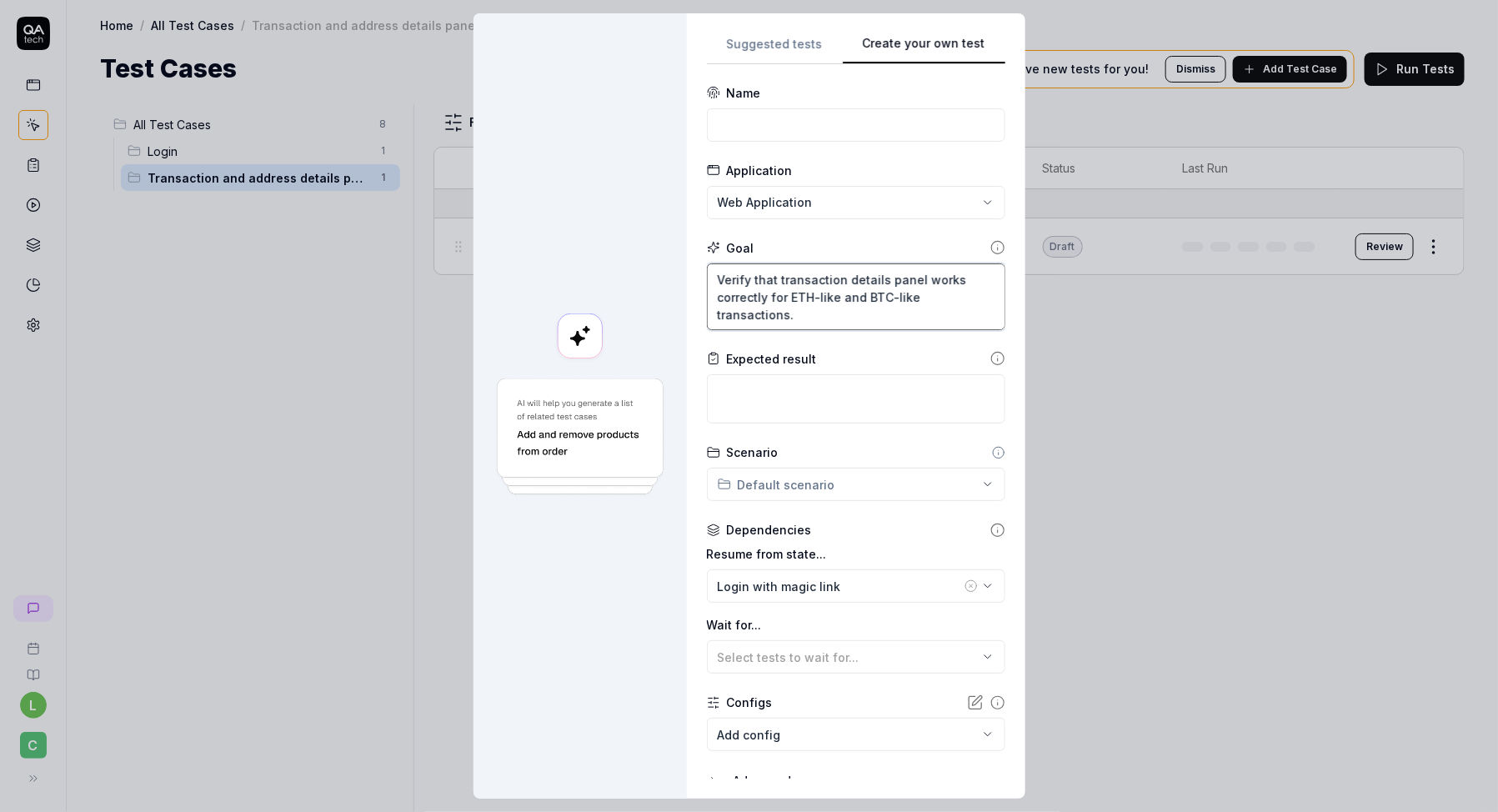
click at [816, 279] on textarea "Verify that transaction details panel works correctly for ETH-like and BTC-like…" at bounding box center [855, 296] width 298 height 67
click at [757, 307] on textarea "Verify that address details panel works correctly for ETH-like and BTC-like tra…" at bounding box center [855, 296] width 298 height 67
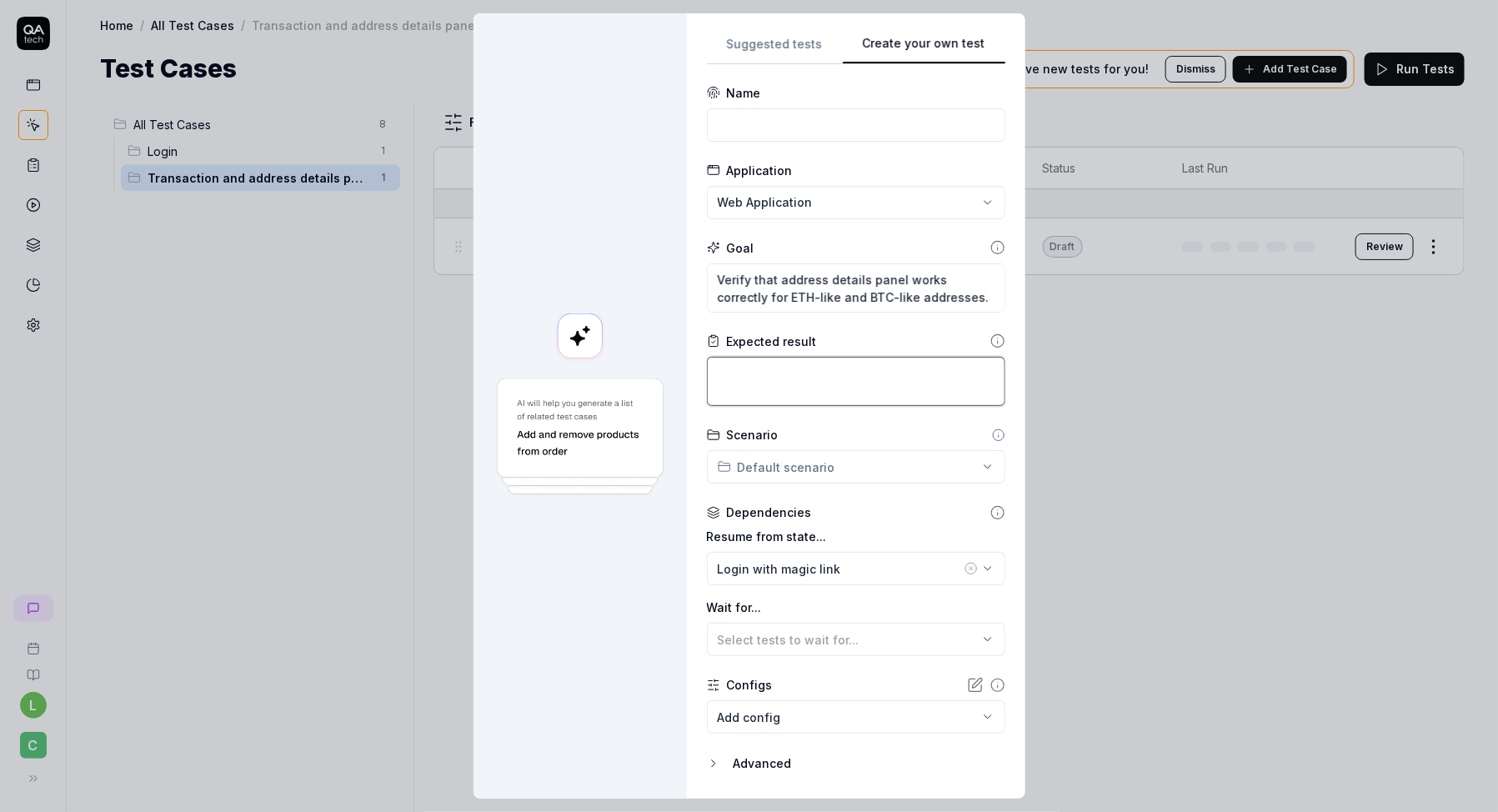
click at [772, 380] on textarea at bounding box center [855, 381] width 298 height 49
click at [752, 473] on div "**********" at bounding box center [749, 406] width 1498 height 812
click at [754, 533] on span "Transaction and address details panels" at bounding box center [862, 534] width 233 height 18
click at [821, 274] on textarea "Verify that address details panel works correctly for ETH-like and BTC-like add…" at bounding box center [855, 288] width 298 height 49
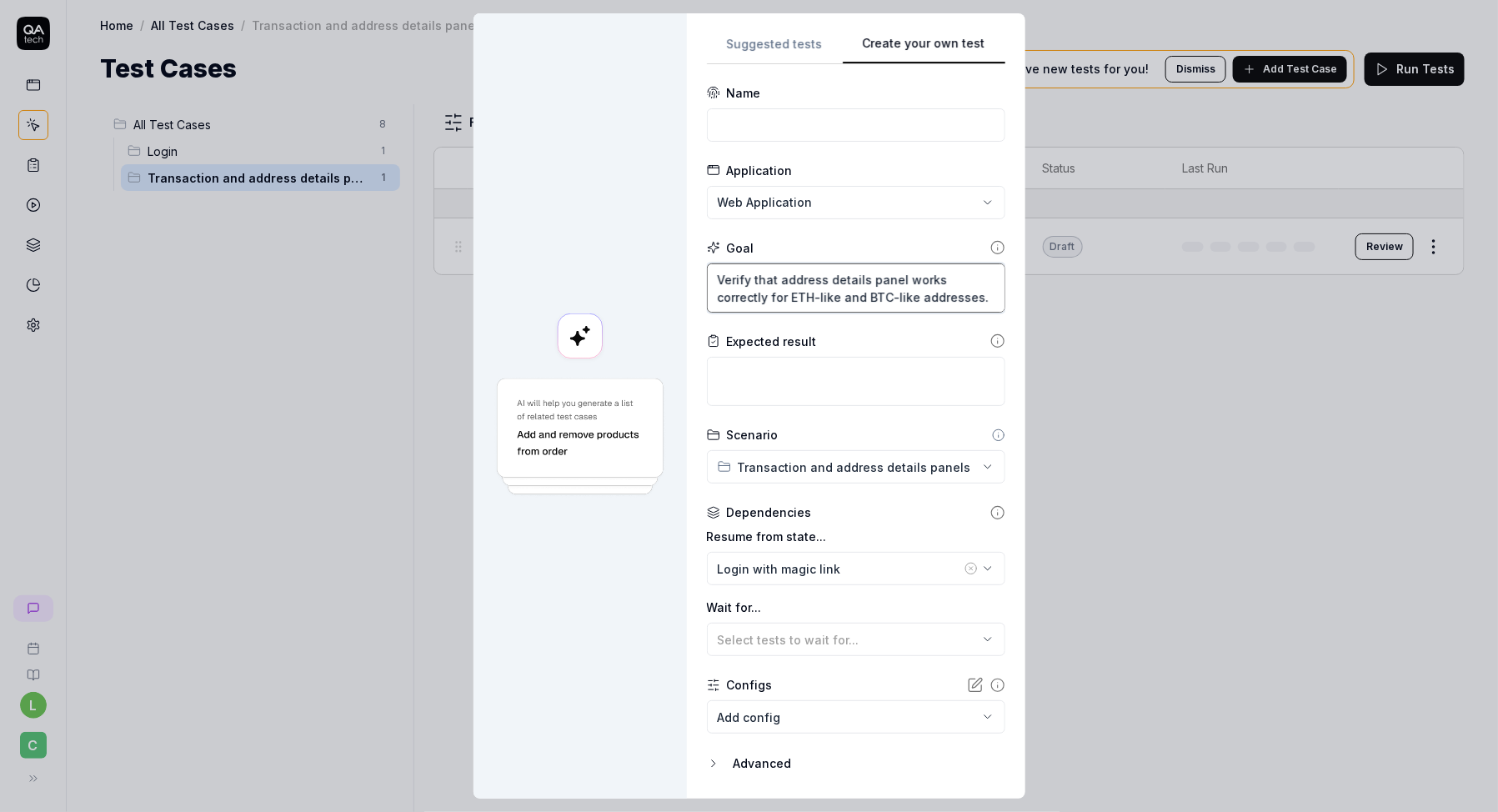
click at [821, 274] on textarea "Verify that address details panel works correctly for ETH-like and BTC-like add…" at bounding box center [855, 288] width 298 height 49
click at [773, 379] on textarea at bounding box center [855, 381] width 298 height 49
paste textarea "Address details panel opens successfully after selecting the node. Address hash…"
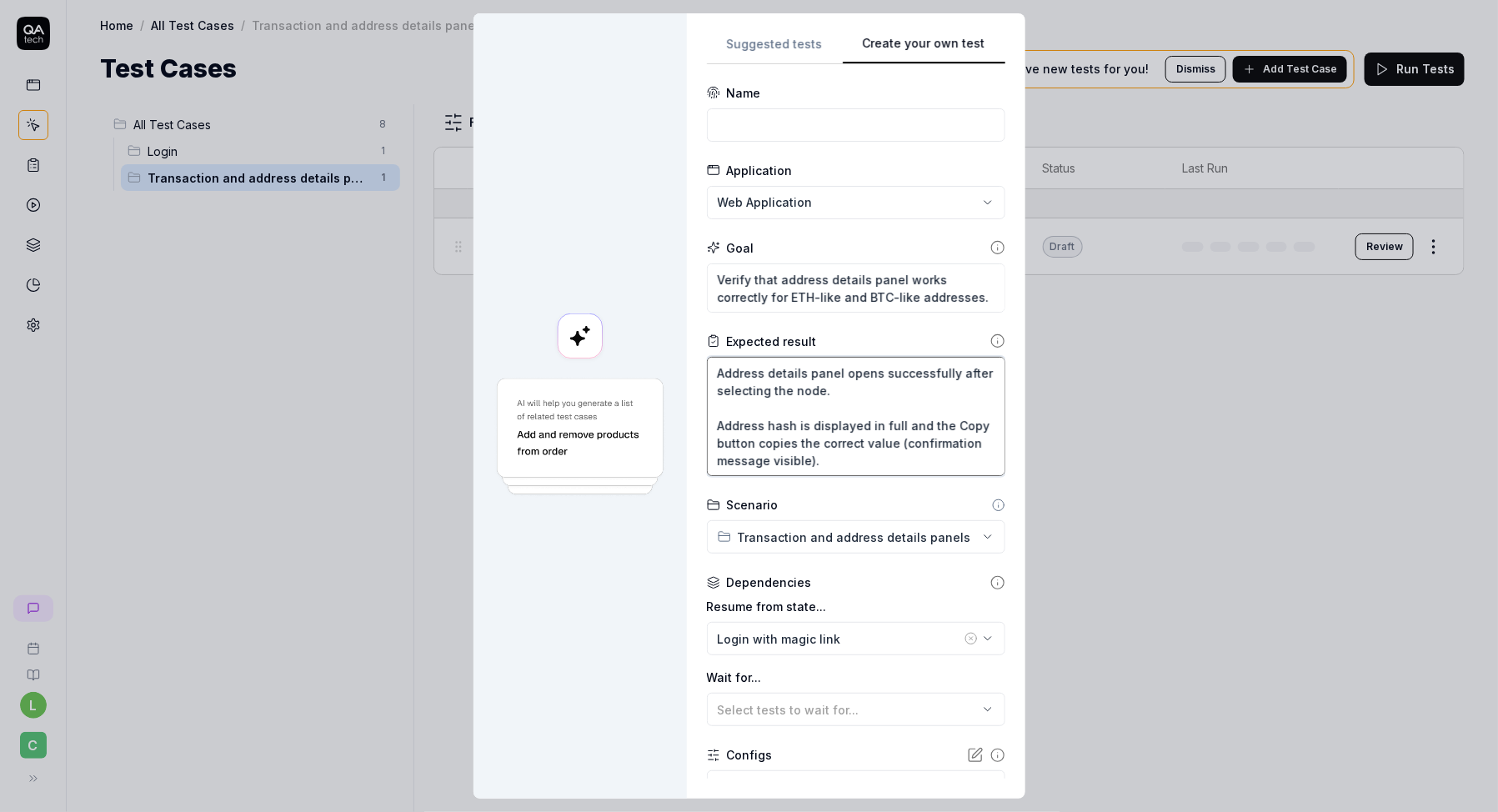
click at [840, 392] on textarea "Address details panel opens successfully after selecting the node. Address hash…" at bounding box center [855, 416] width 298 height 119
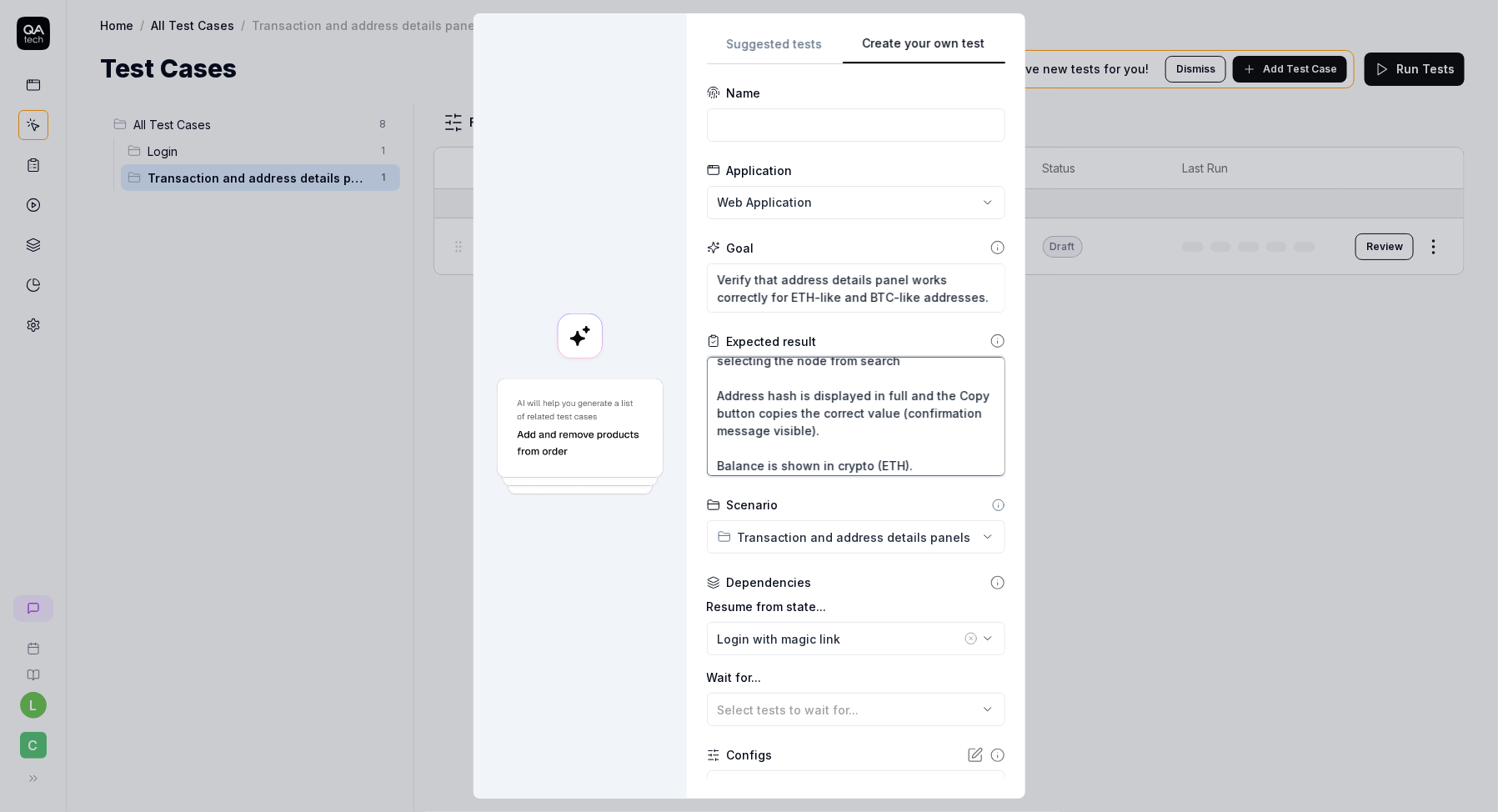
scroll to position [38, 0]
drag, startPoint x: 830, startPoint y: 424, endPoint x: 695, endPoint y: 384, distance: 140.8
click at [695, 384] on div "**********" at bounding box center [856, 406] width 339 height 786
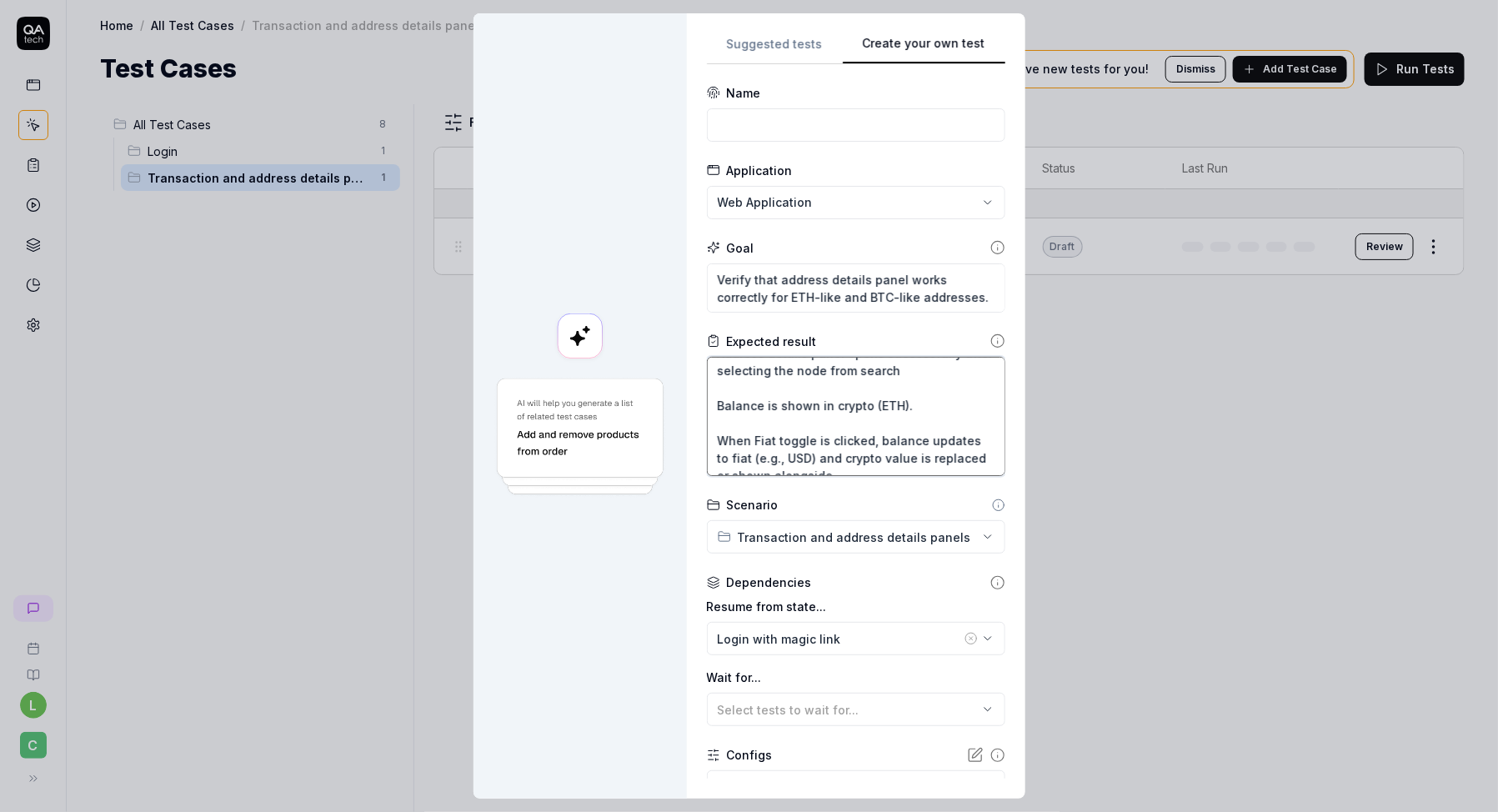
scroll to position [209, 0]
click at [881, 457] on textarea "Address details panel opens successfully after selecting the node from search B…" at bounding box center [855, 416] width 298 height 119
paste textarea "Address hash is displayed in full and the Copy button copies the correct value …"
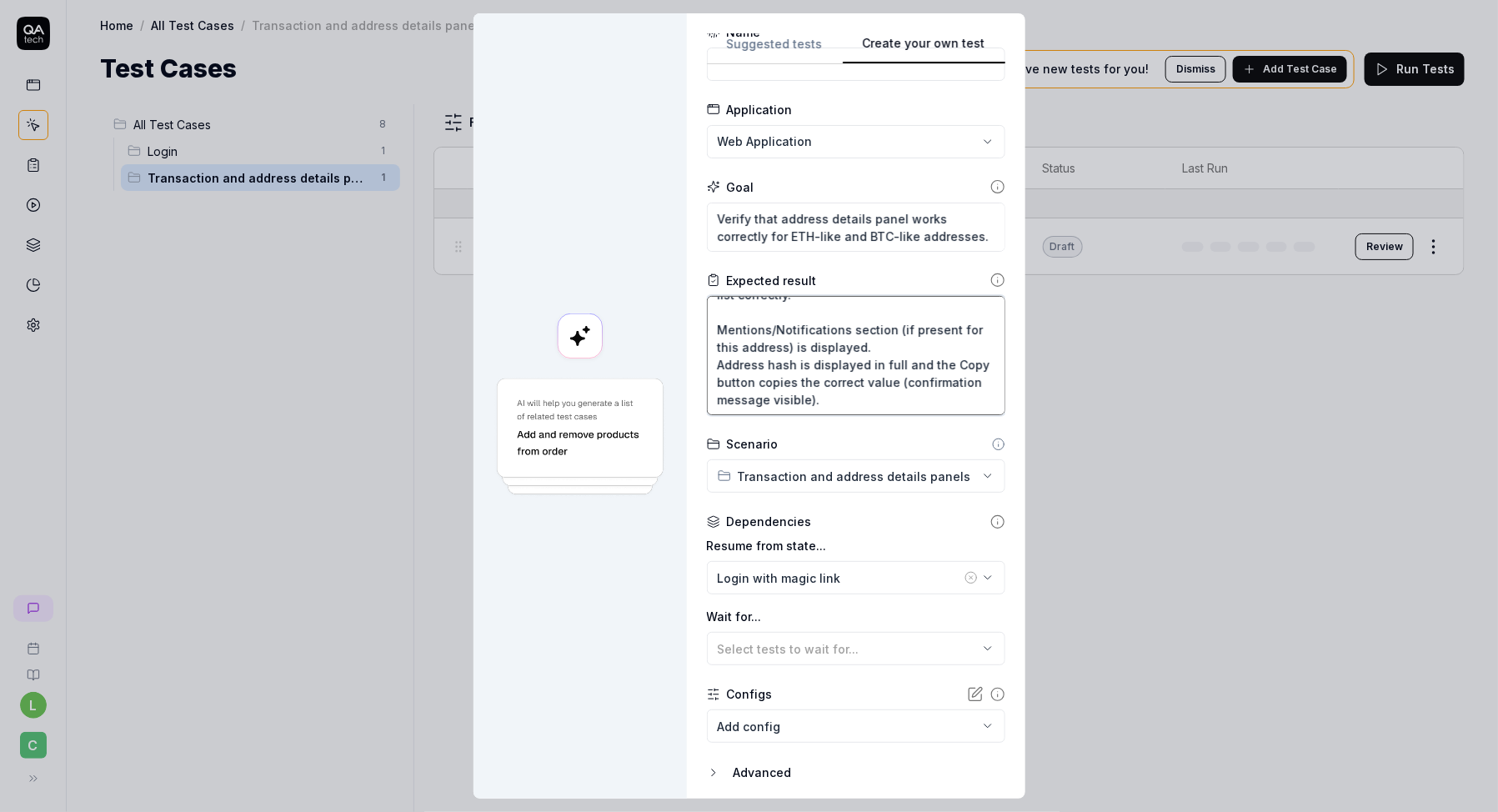
scroll to position [118, 0]
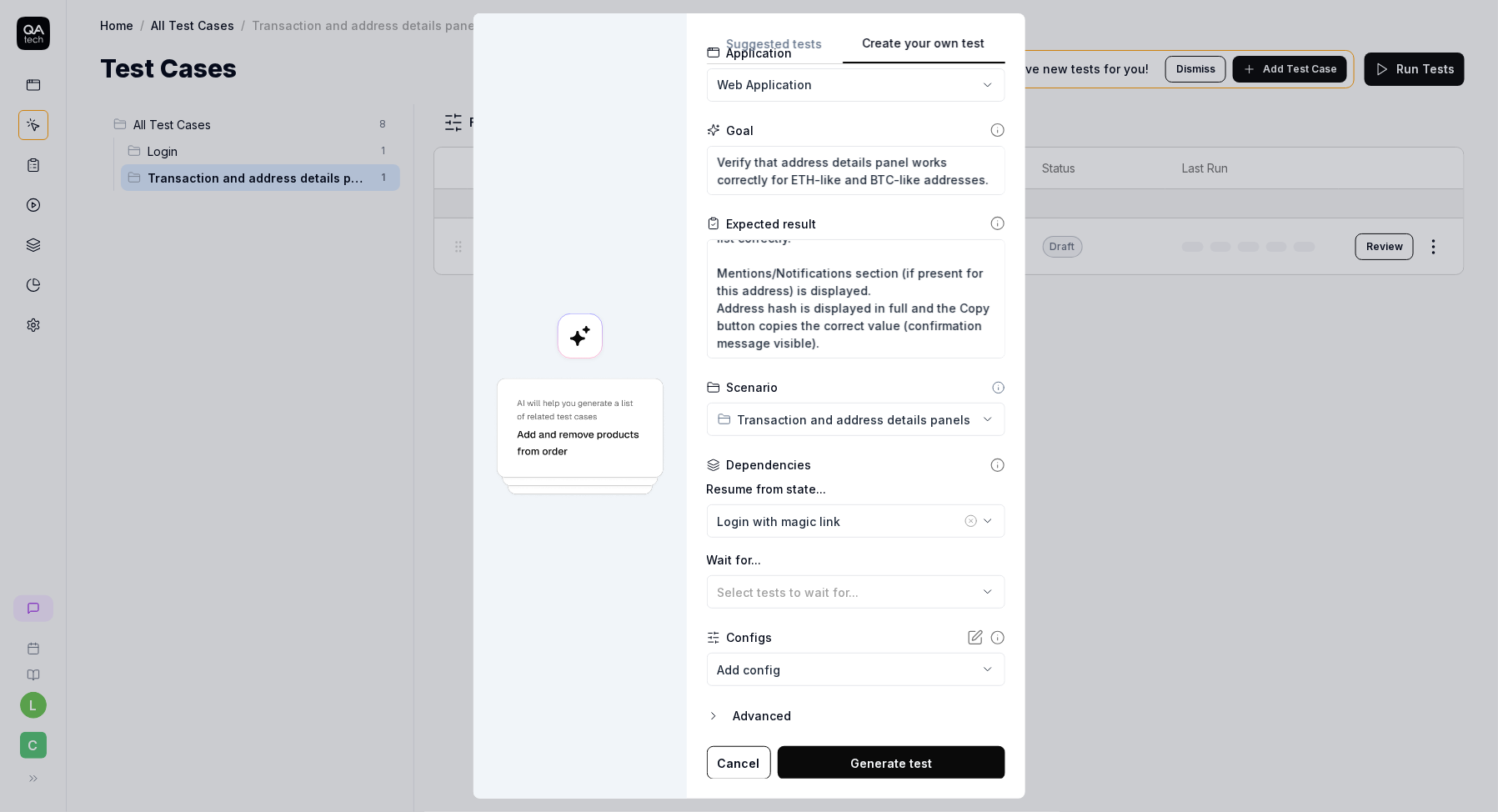
click at [847, 468] on div "Dependencies" at bounding box center [855, 465] width 298 height 18
click at [778, 674] on body "l C Home / All Test Cases / Transaction and address details panels Home / All T…" at bounding box center [749, 458] width 1498 height 917
click at [819, 626] on div "**********" at bounding box center [749, 406] width 1498 height 812
click at [817, 756] on button "Generate test" at bounding box center [892, 762] width 228 height 33
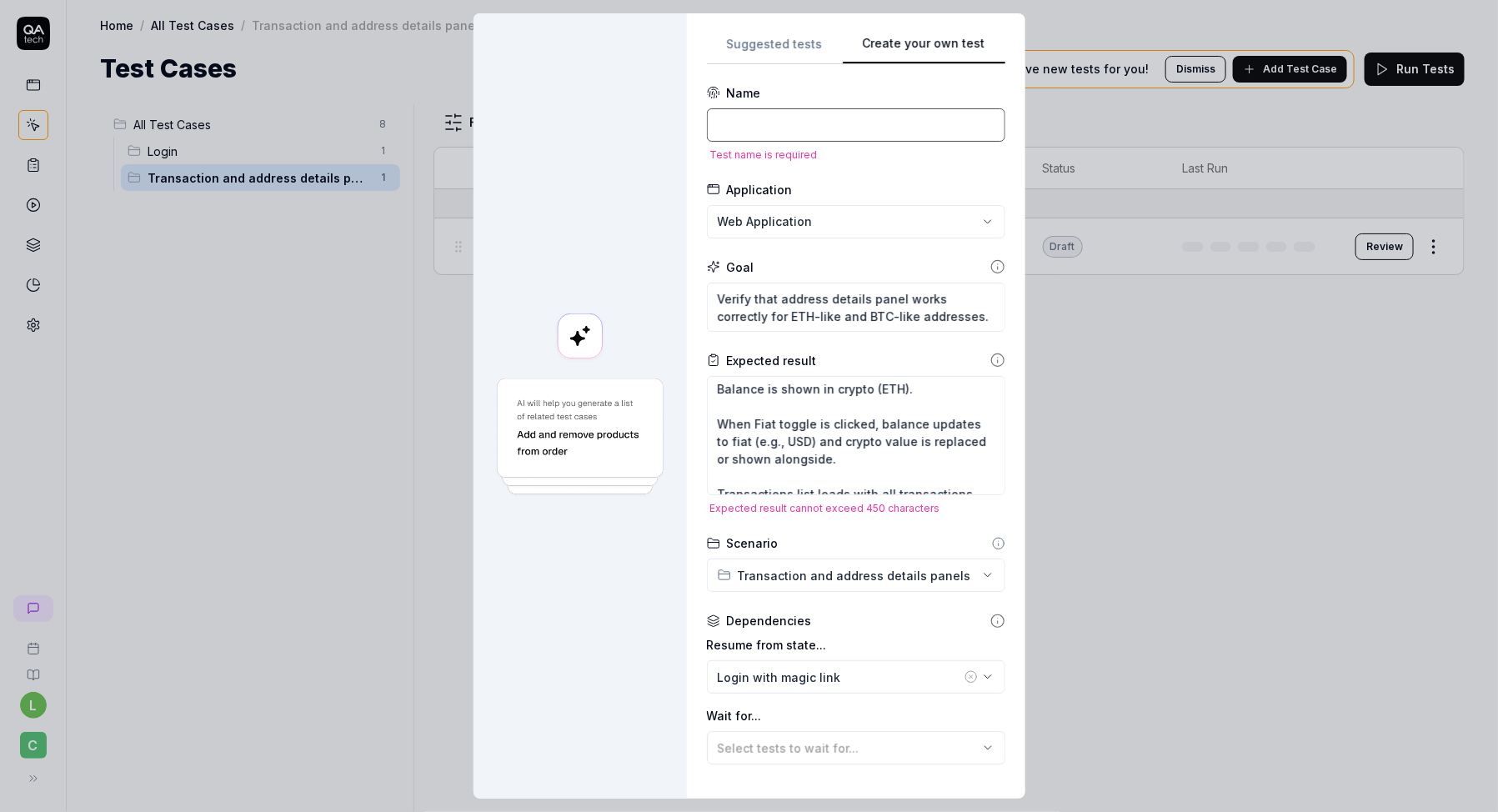
scroll to position [24, 0]
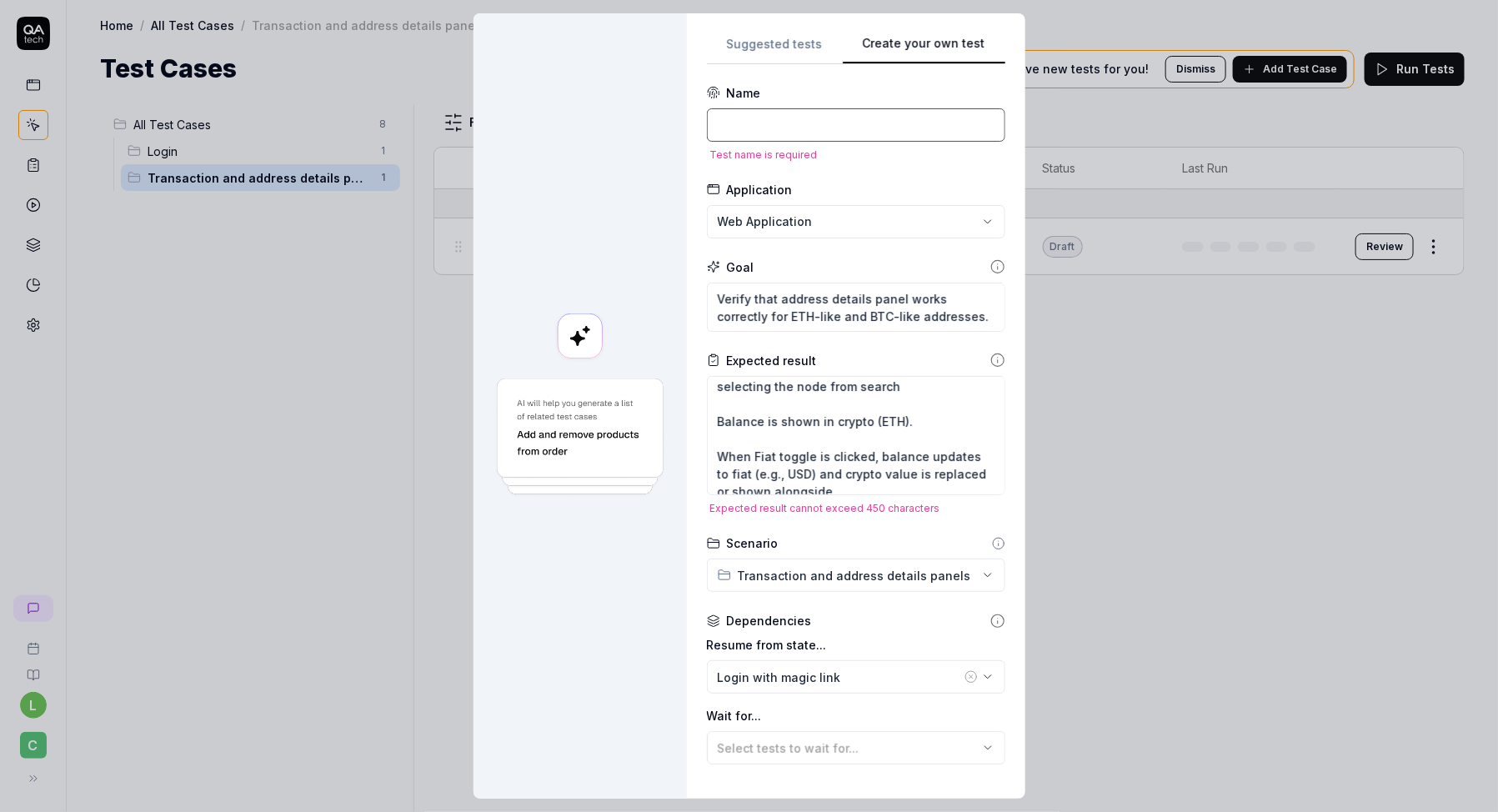
click at [853, 127] on input at bounding box center [855, 124] width 298 height 33
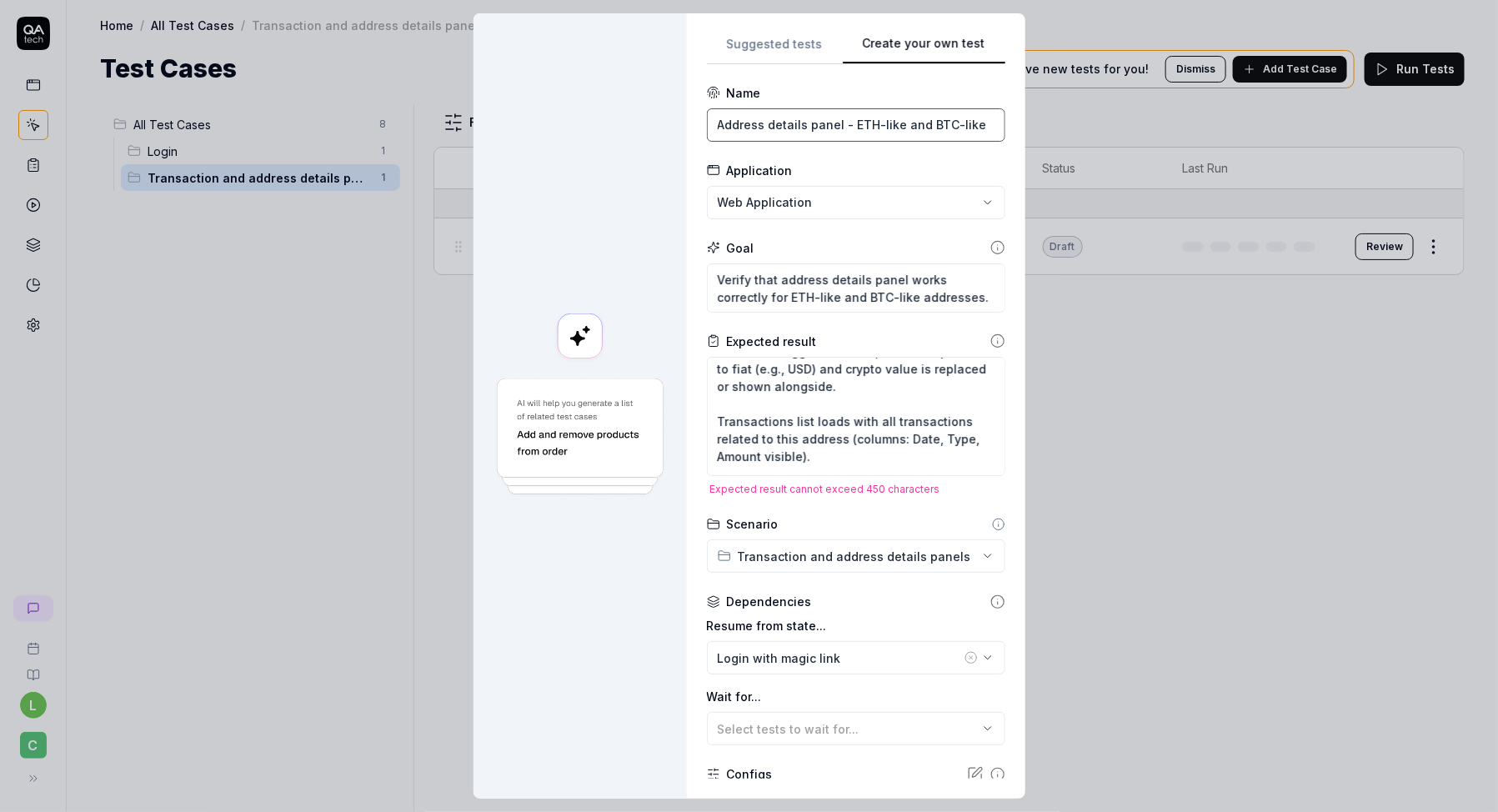
scroll to position [177, 0]
click at [808, 403] on textarea "Address details panel opens successfully after selecting the node from search B…" at bounding box center [855, 416] width 298 height 119
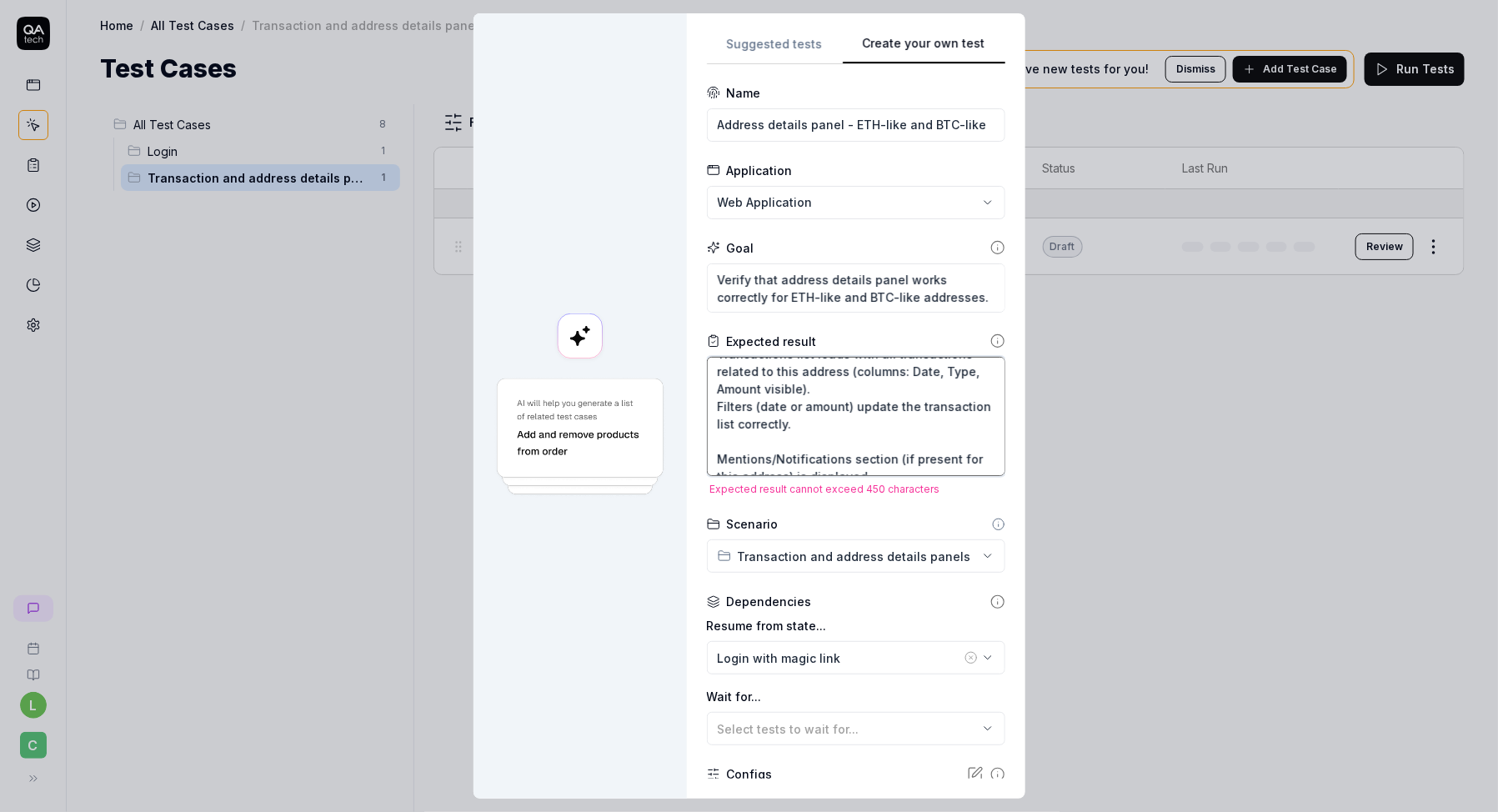
scroll to position [159, 0]
click at [795, 452] on textarea "Address details panel opens successfully after selecting the node from search B…" at bounding box center [855, 416] width 298 height 119
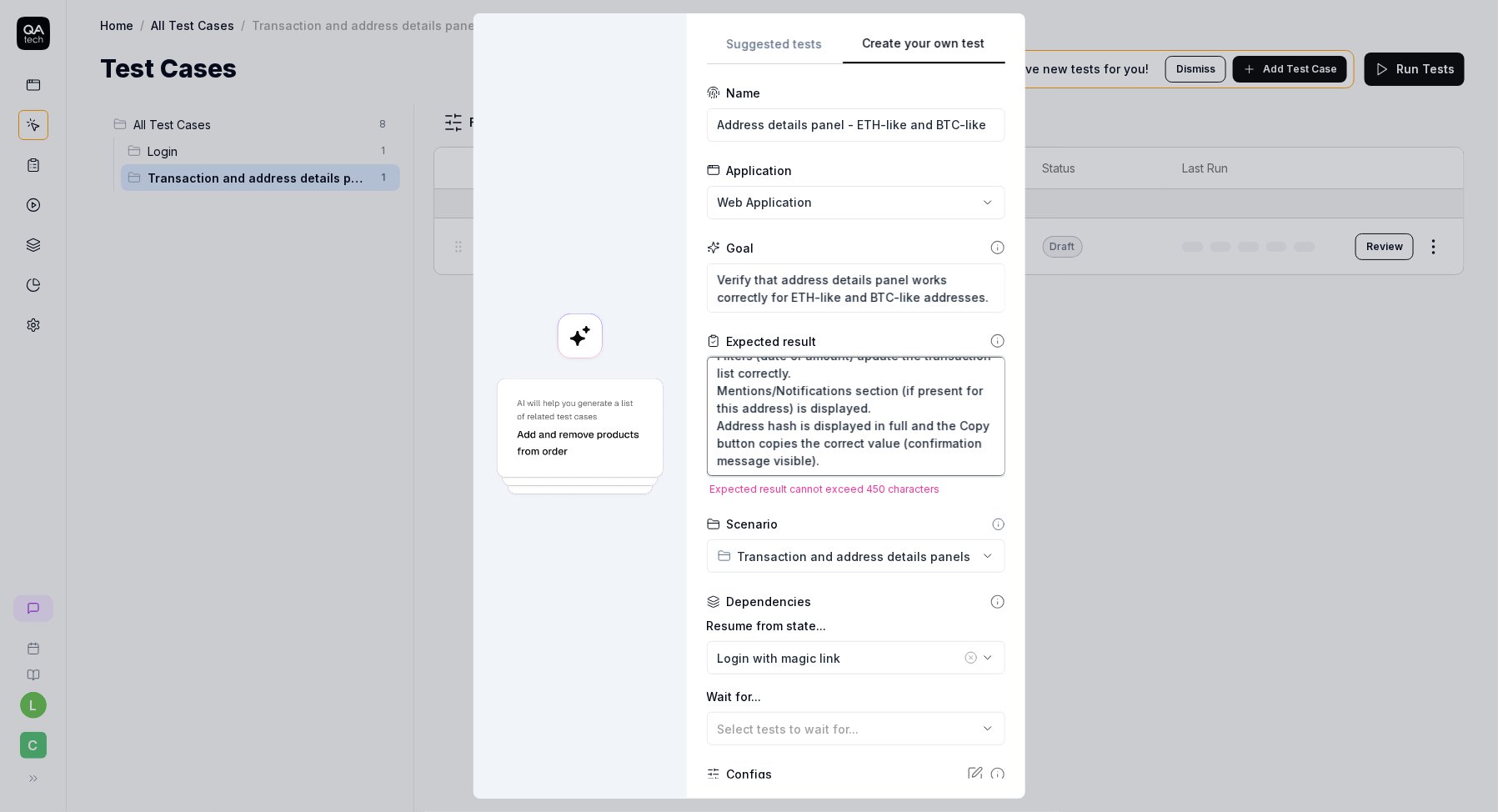
scroll to position [0, 0]
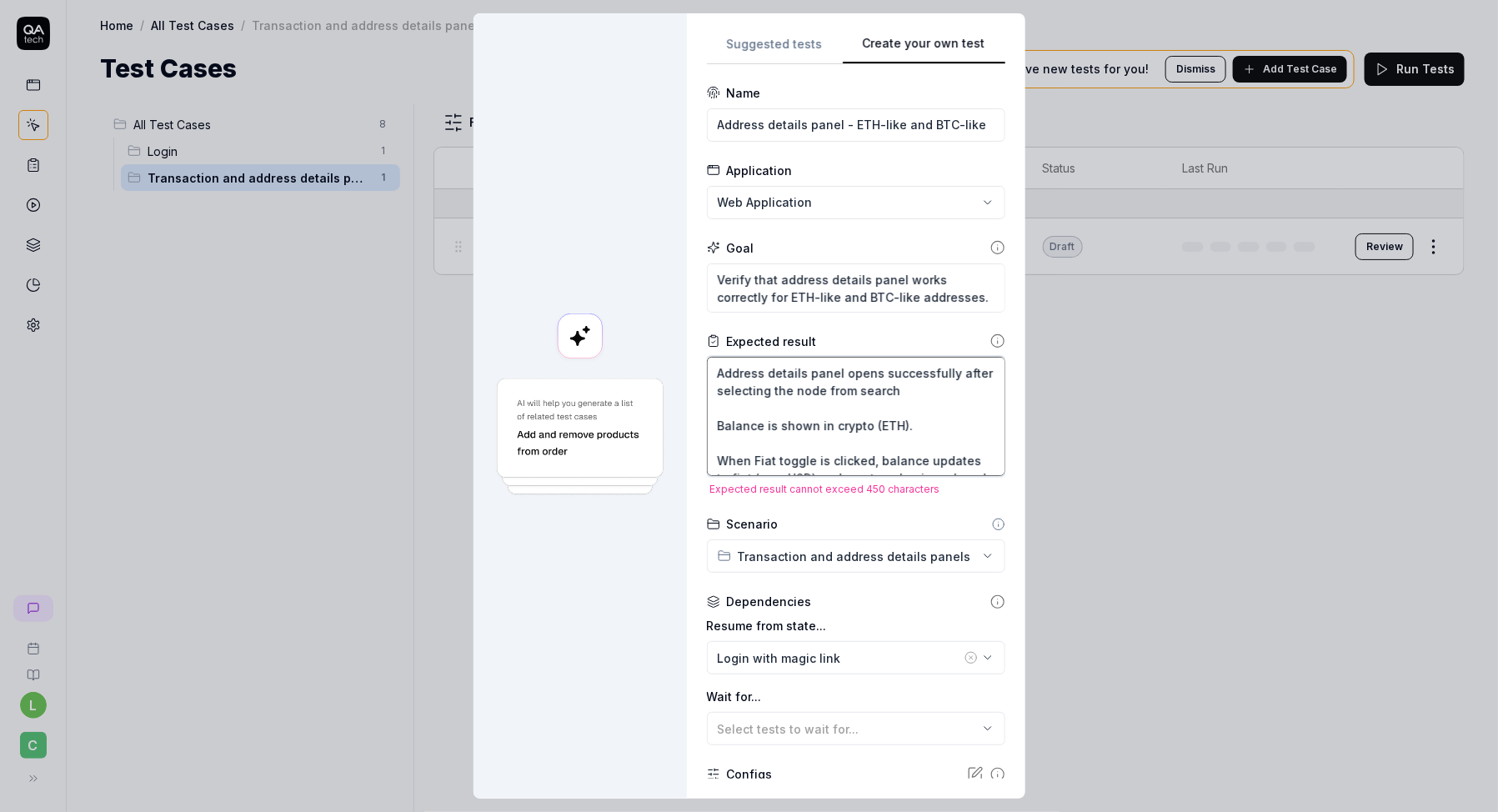
click at [786, 395] on textarea "Address details panel opens successfully after selecting the node from search B…" at bounding box center [855, 416] width 298 height 119
click at [786, 409] on textarea "Address details panel opens successfully after selecting the node from search B…" at bounding box center [855, 416] width 298 height 119
click at [780, 428] on textarea "Address details panel opens successfully after selecting the node from search B…" at bounding box center [855, 416] width 298 height 119
click at [903, 406] on textarea "Address details panel opens successfully after selecting the node from search B…" at bounding box center [855, 416] width 298 height 119
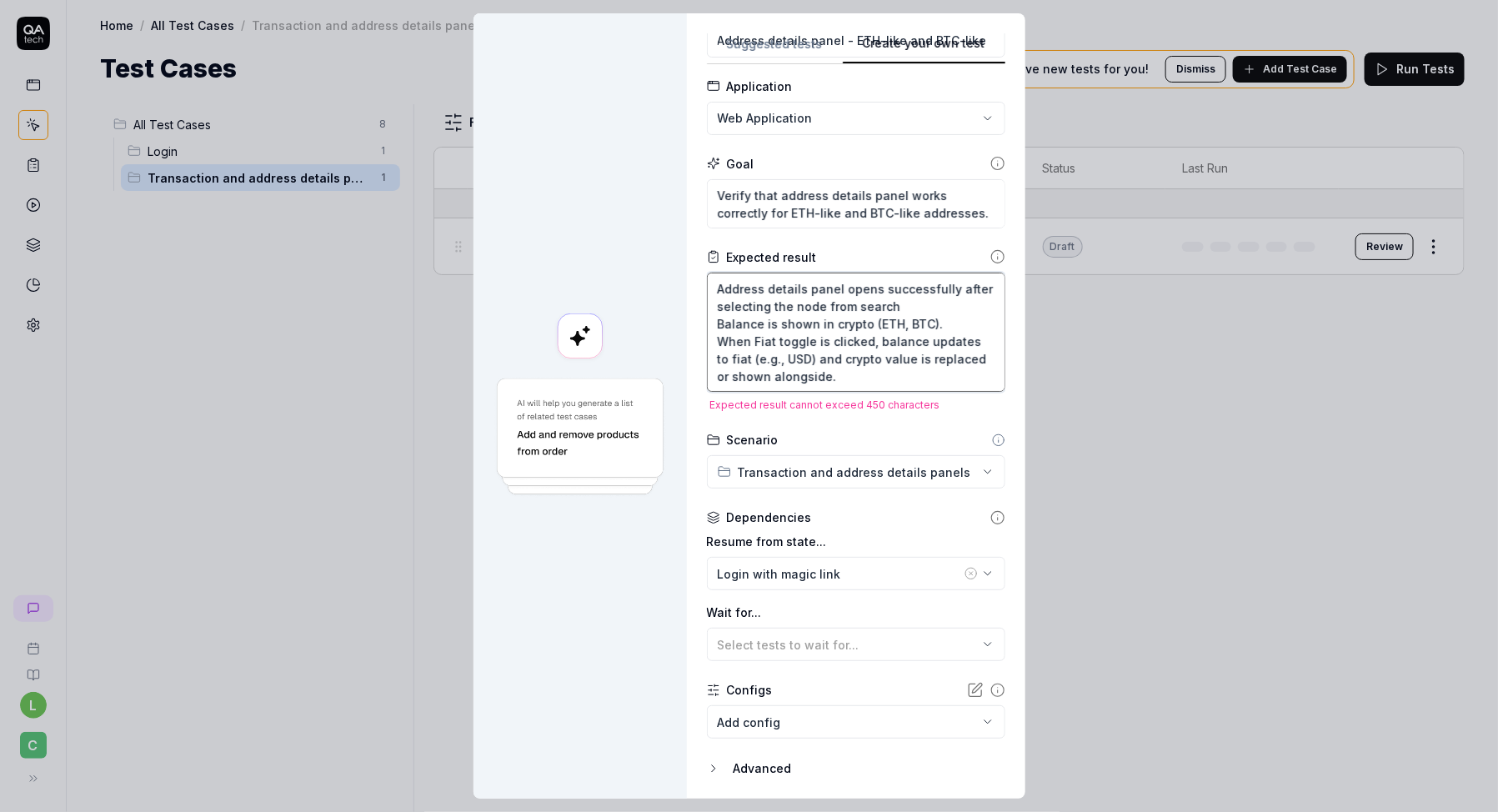
scroll to position [137, 0]
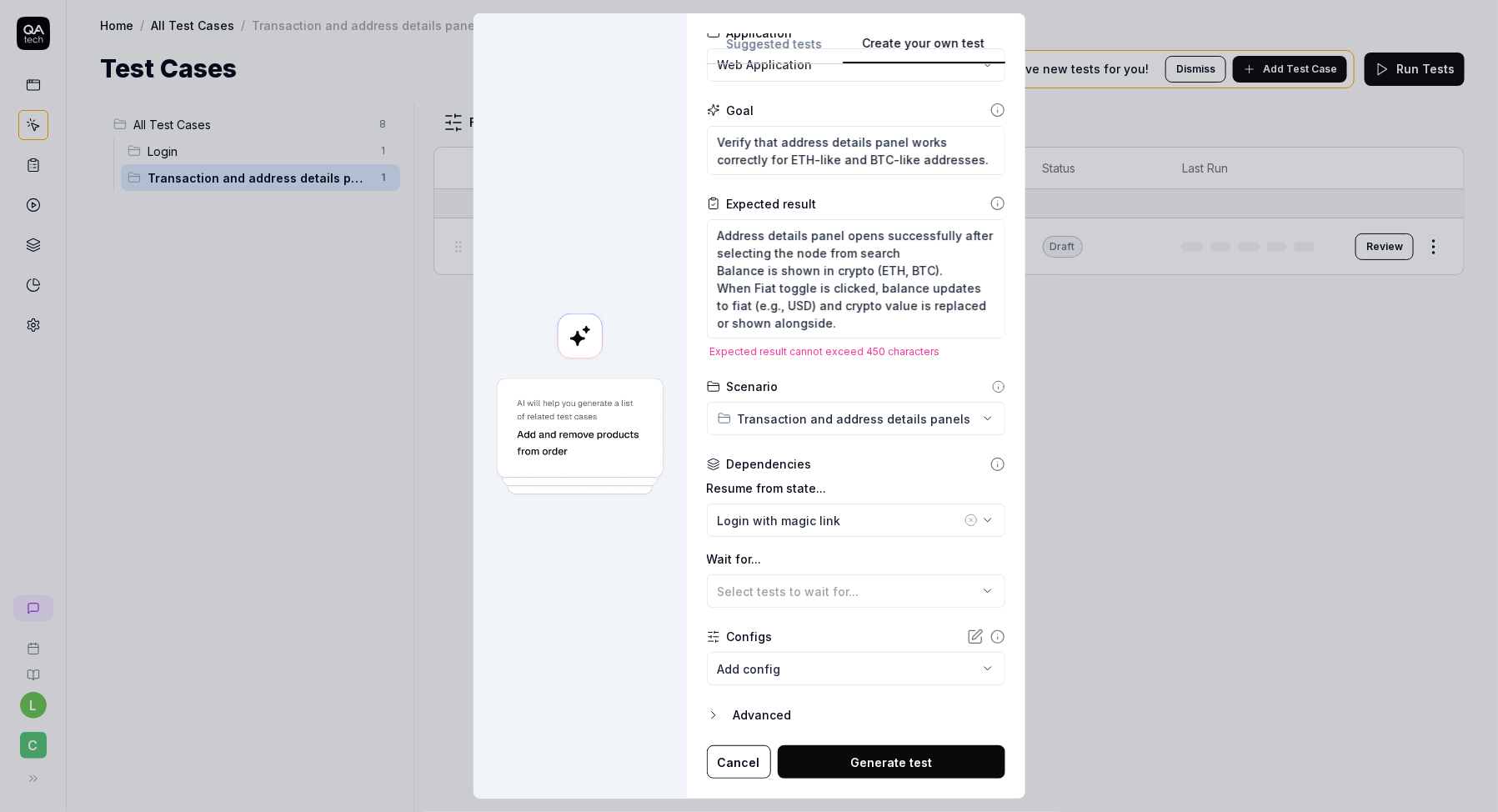
click at [896, 749] on button "Generate test" at bounding box center [892, 761] width 228 height 33
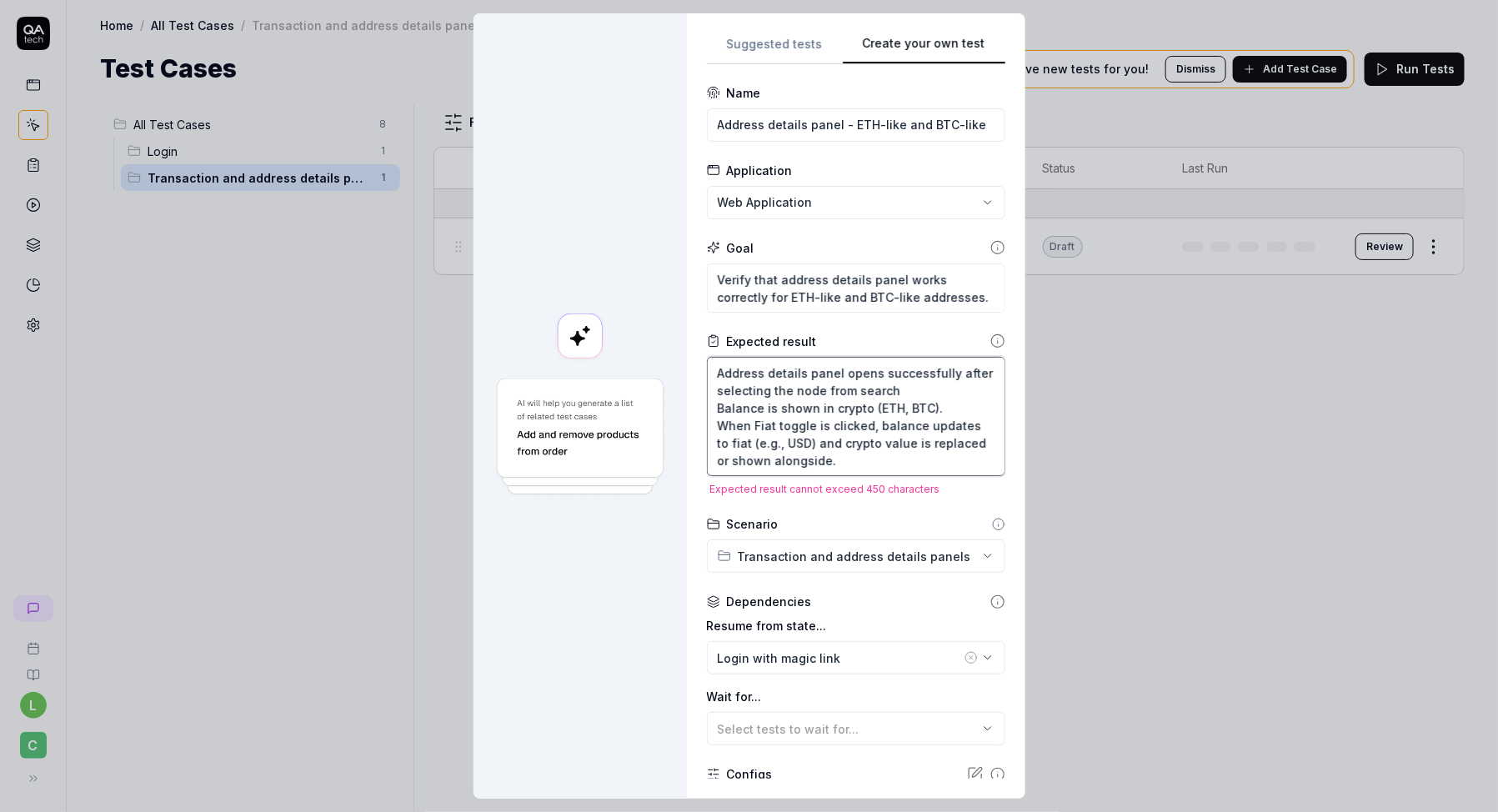
drag, startPoint x: 825, startPoint y: 384, endPoint x: 959, endPoint y: 367, distance: 135.1
click at [959, 367] on textarea "Address details panel opens successfully after selecting the node from search B…" at bounding box center [855, 416] width 298 height 119
drag, startPoint x: 837, startPoint y: 438, endPoint x: 711, endPoint y: 401, distance: 131.3
click at [711, 401] on div "**********" at bounding box center [856, 406] width 339 height 786
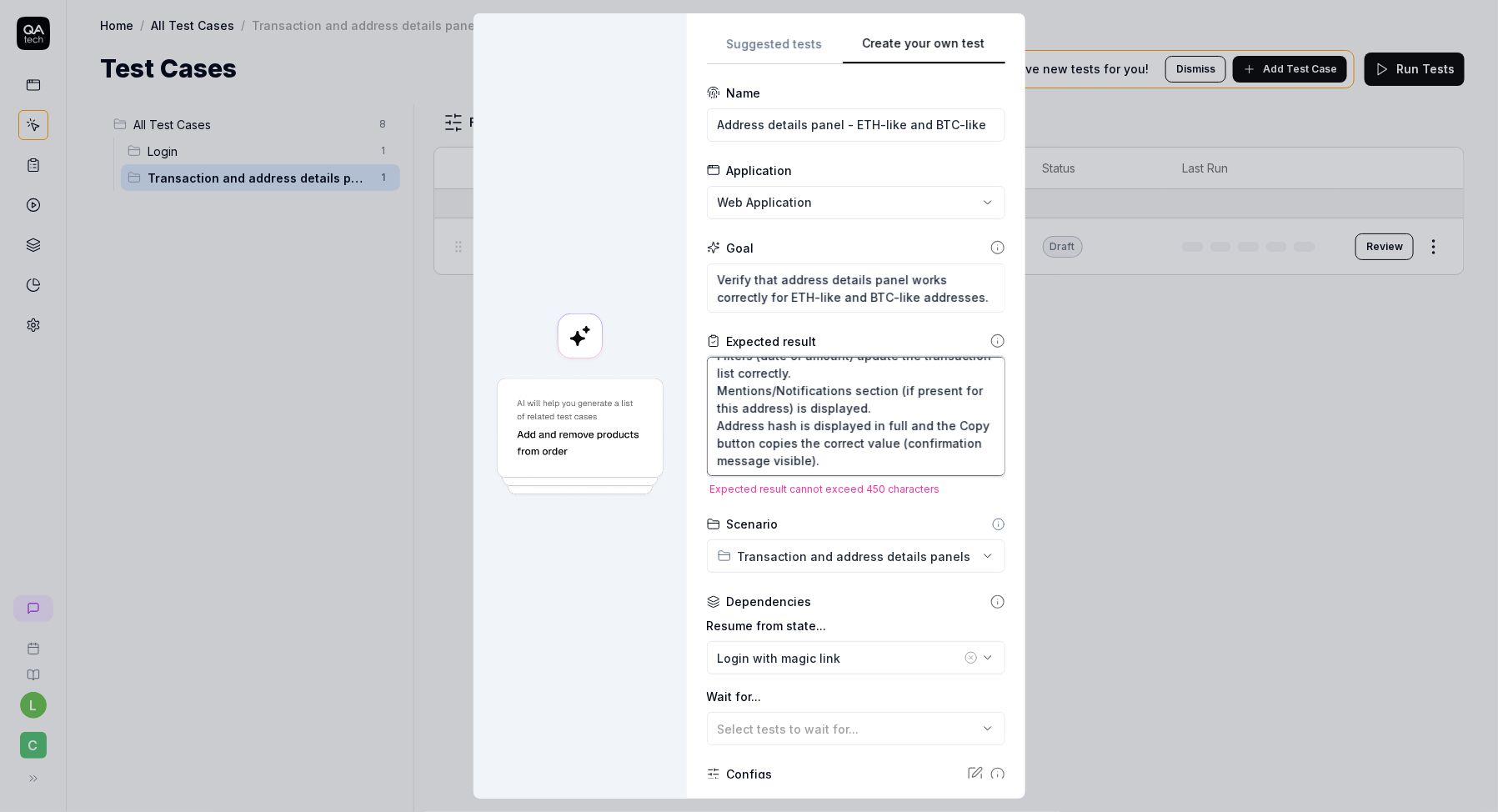
scroll to position [137, 0]
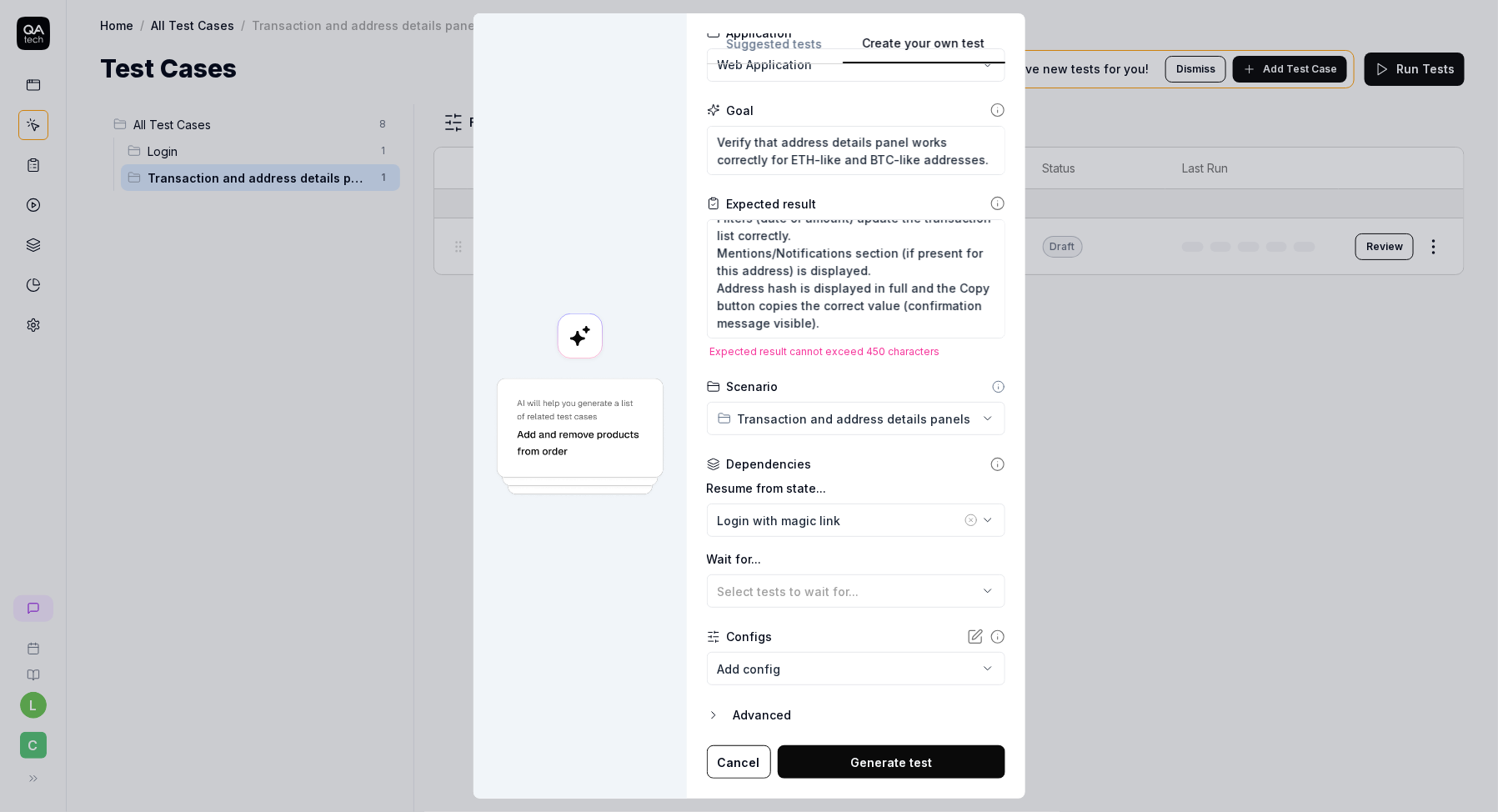
click at [913, 765] on button "Generate test" at bounding box center [892, 761] width 228 height 33
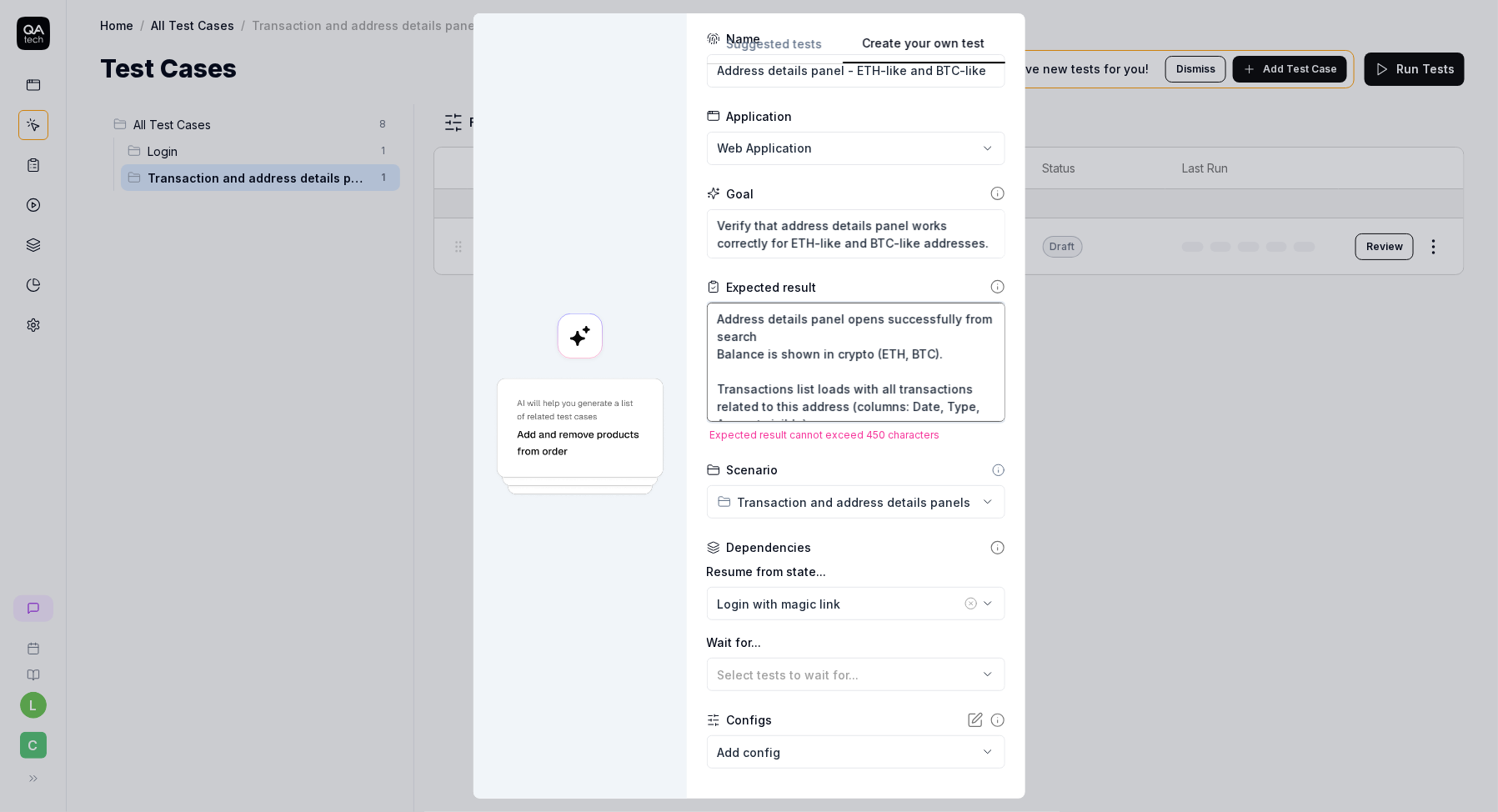
scroll to position [50, 0]
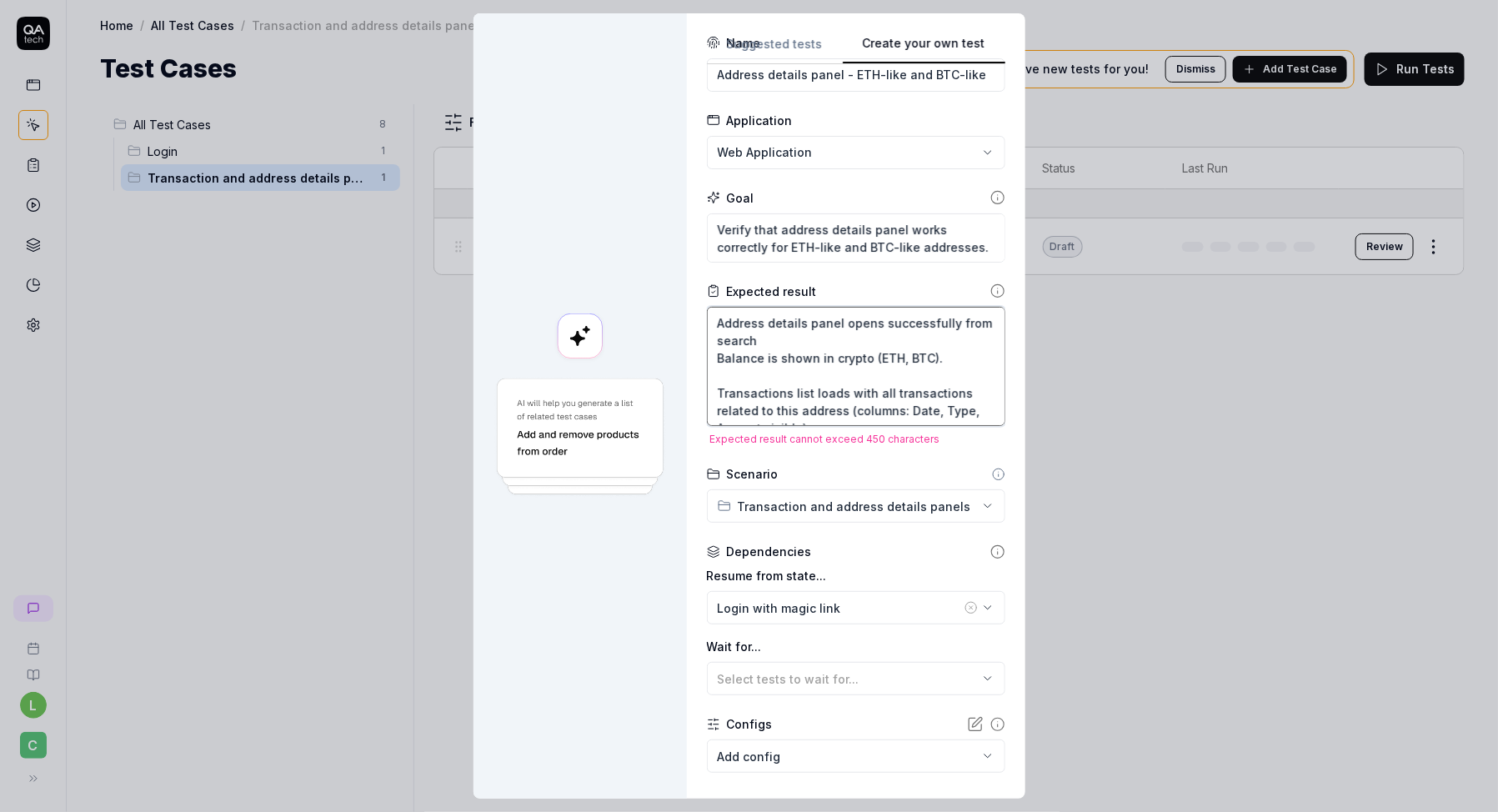
click at [848, 375] on textarea "Address details panel opens successfully from search Balance is shown in crypto…" at bounding box center [855, 366] width 298 height 119
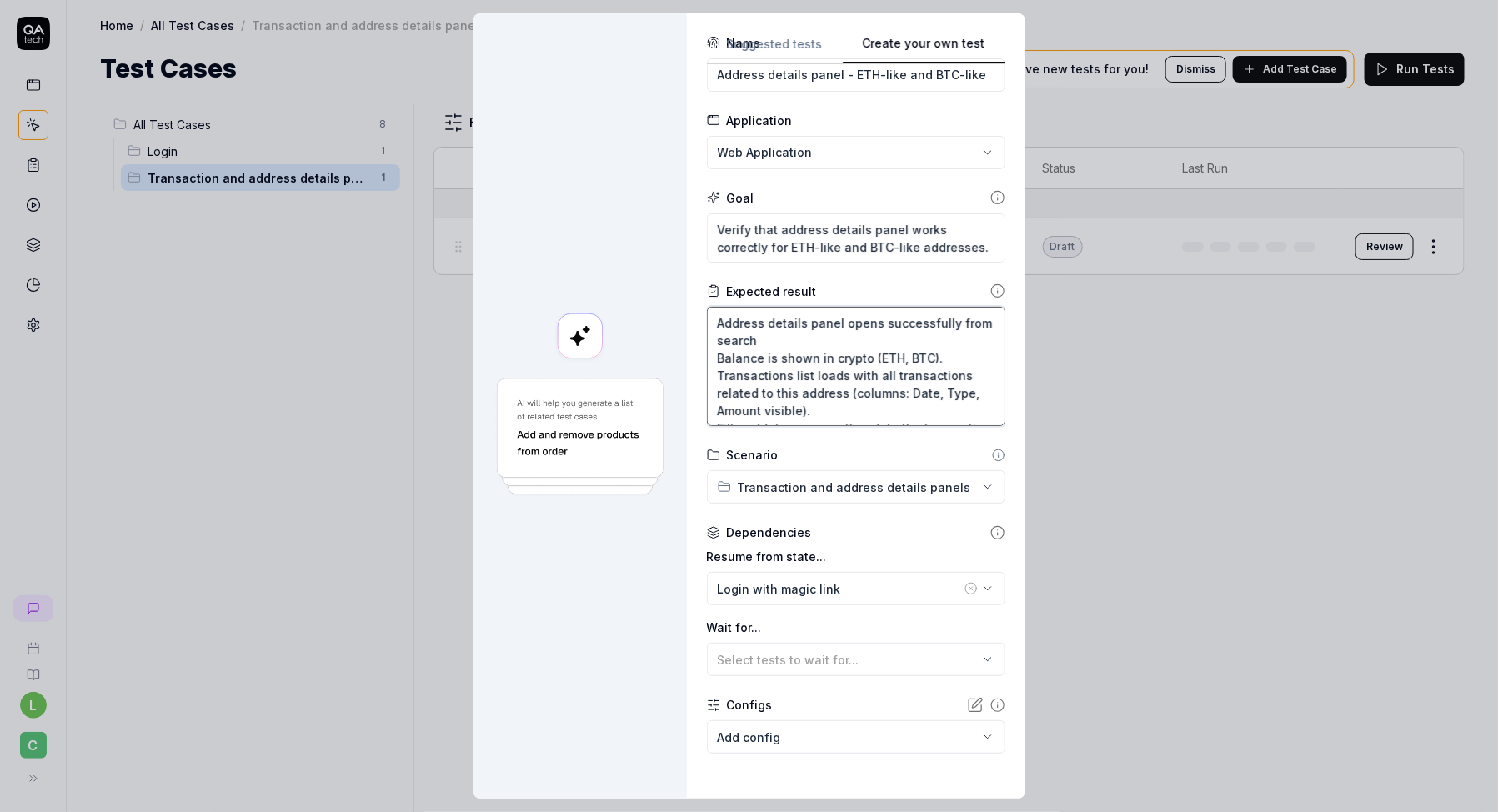
scroll to position [1, 0]
drag, startPoint x: 838, startPoint y: 406, endPoint x: 852, endPoint y: 376, distance: 33.1
click at [852, 376] on textarea "Address details panel opens successfully from search Balance is shown in crypto…" at bounding box center [855, 366] width 298 height 119
drag, startPoint x: 867, startPoint y: 358, endPoint x: 711, endPoint y: 342, distance: 156.8
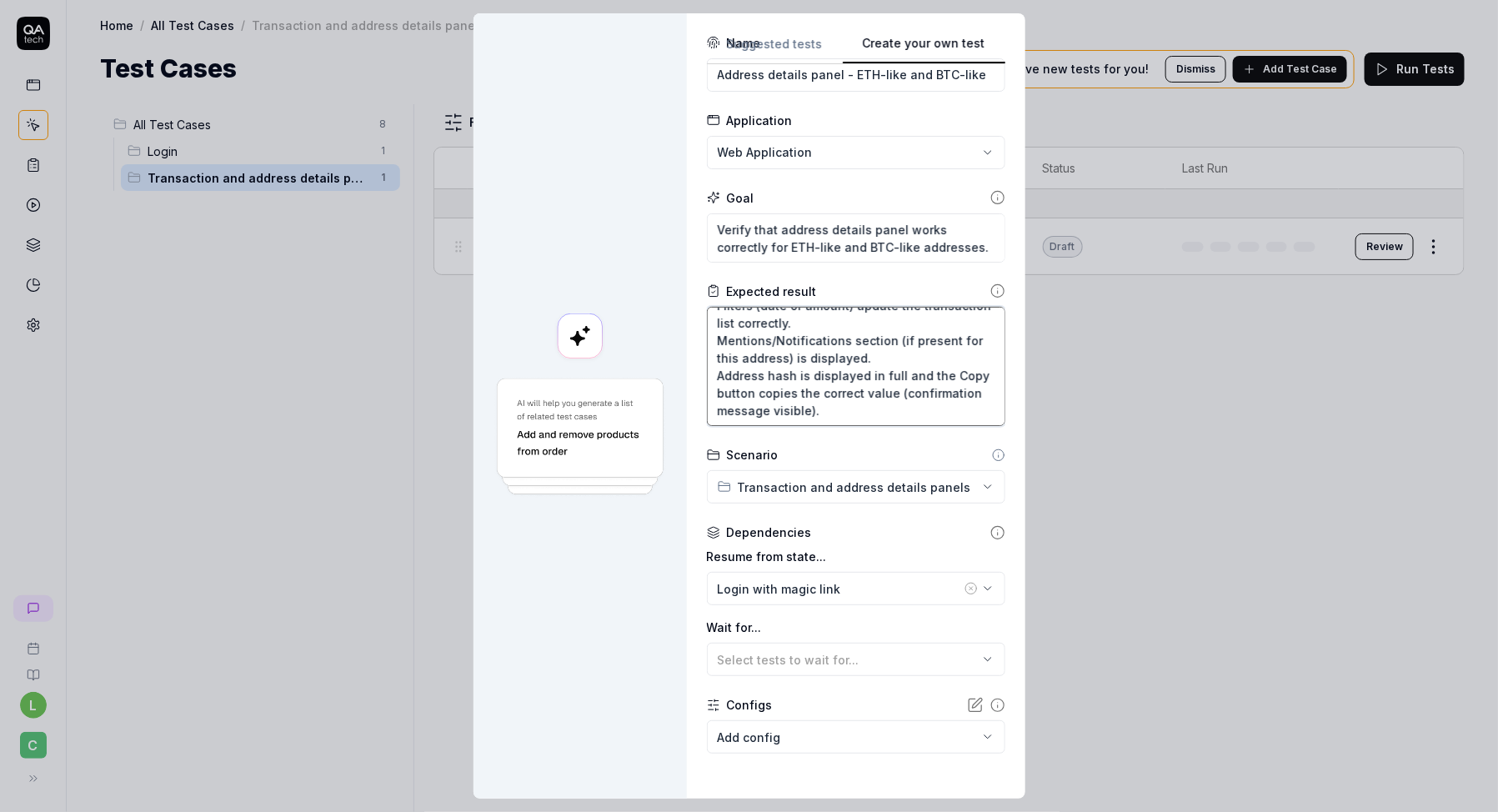
click at [711, 342] on div "**********" at bounding box center [856, 406] width 339 height 786
click at [810, 358] on textarea "Address details panel opens successfully from search Balance is shown in crypto…" at bounding box center [855, 366] width 298 height 119
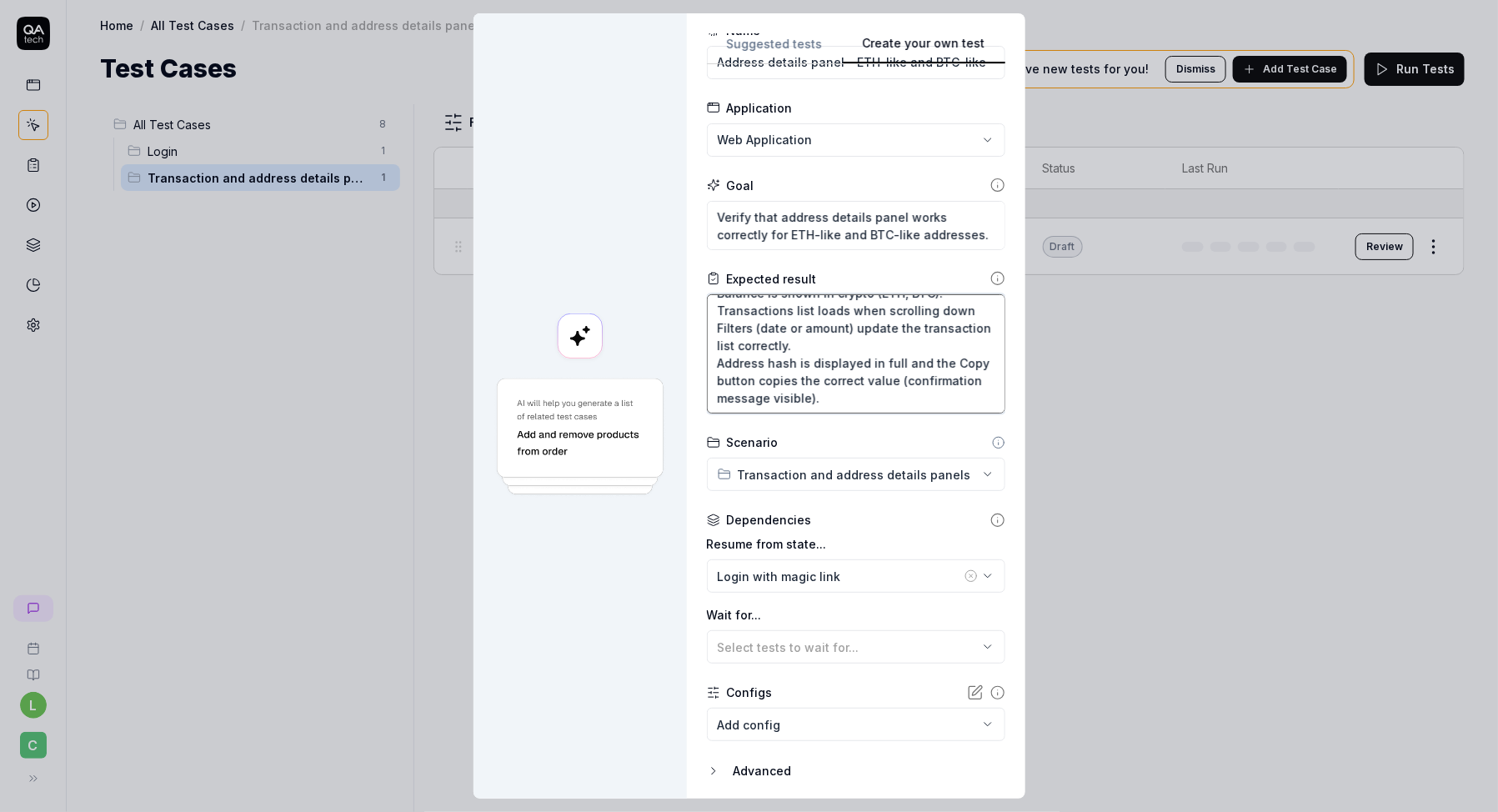
scroll to position [118, 0]
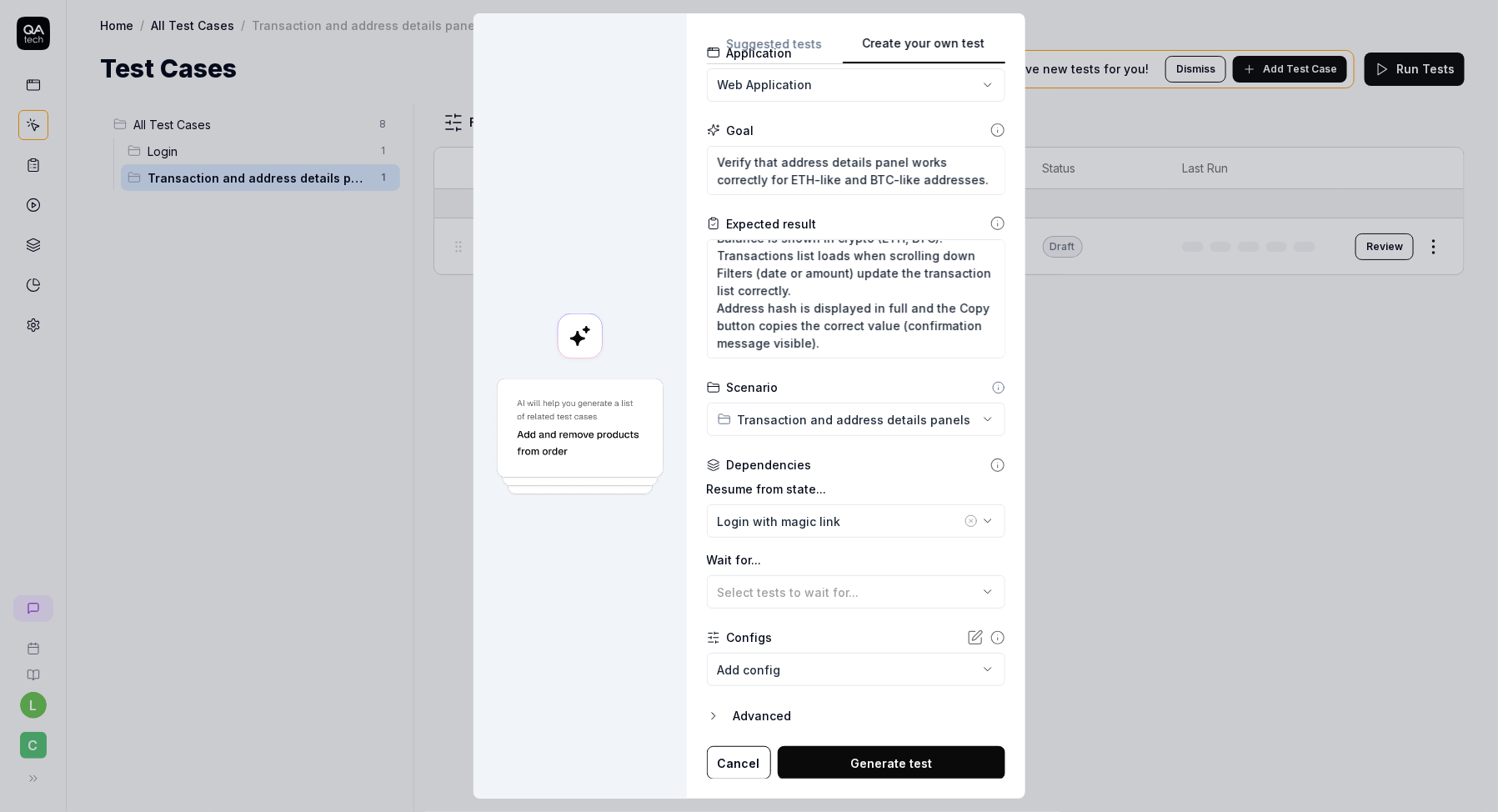
click at [874, 769] on button "Generate test" at bounding box center [892, 762] width 228 height 33
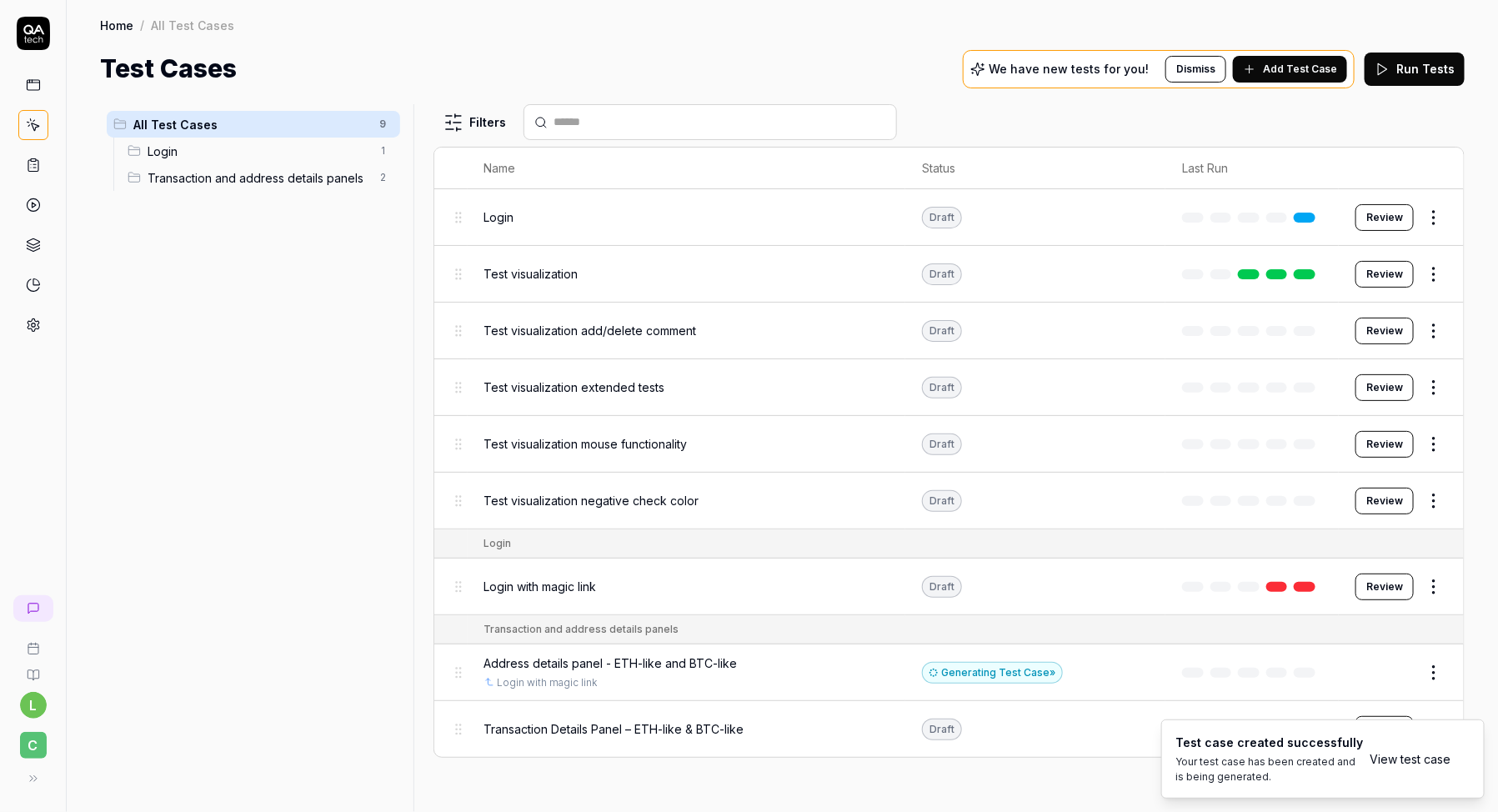
click at [287, 177] on span "Transaction and address details panels" at bounding box center [259, 178] width 223 height 18
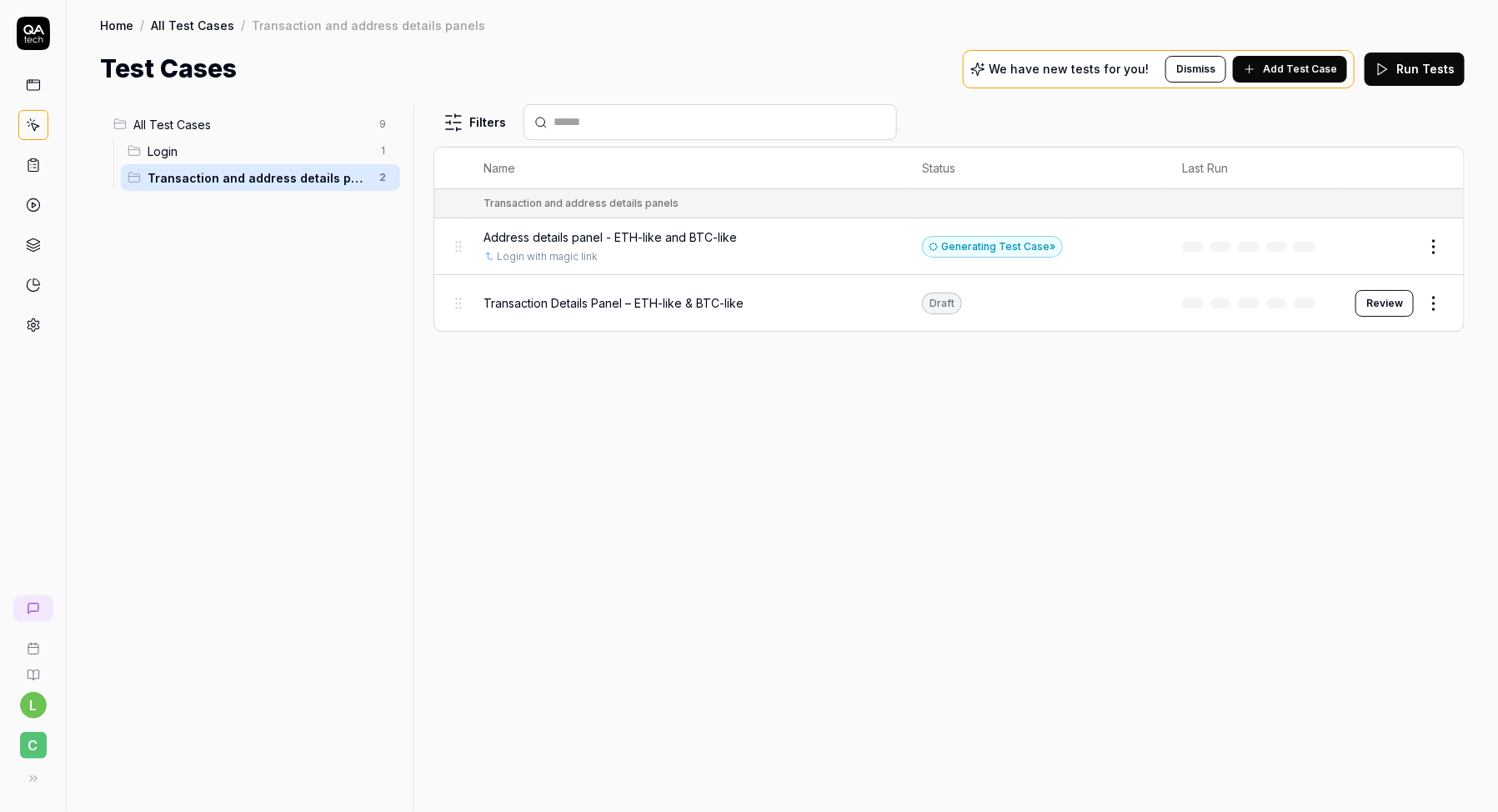
click at [574, 232] on span "Address details panel - ETH-like and BTC-like" at bounding box center [611, 237] width 253 height 18
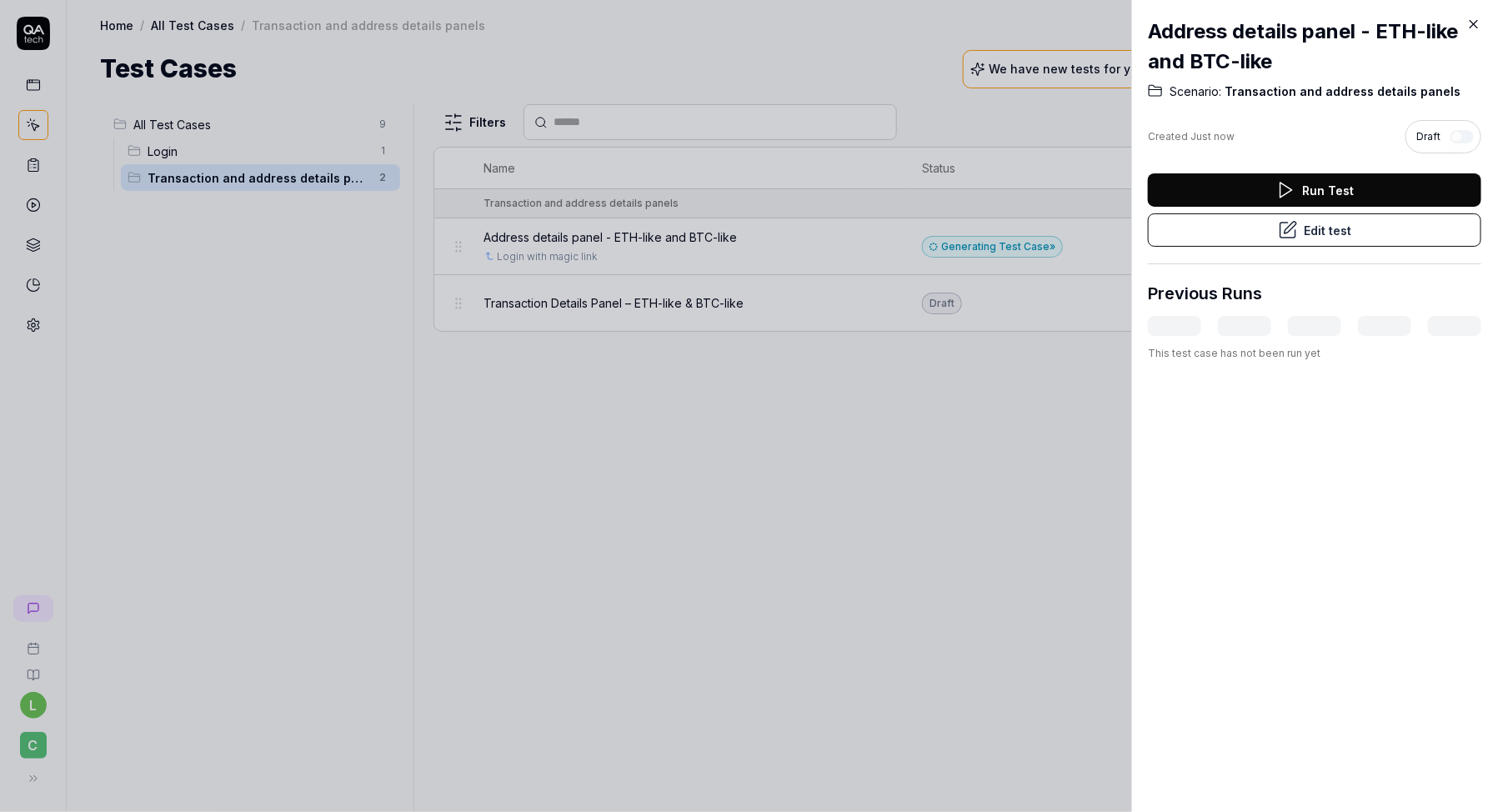
click at [1208, 234] on button "Edit test" at bounding box center [1315, 230] width 333 height 33
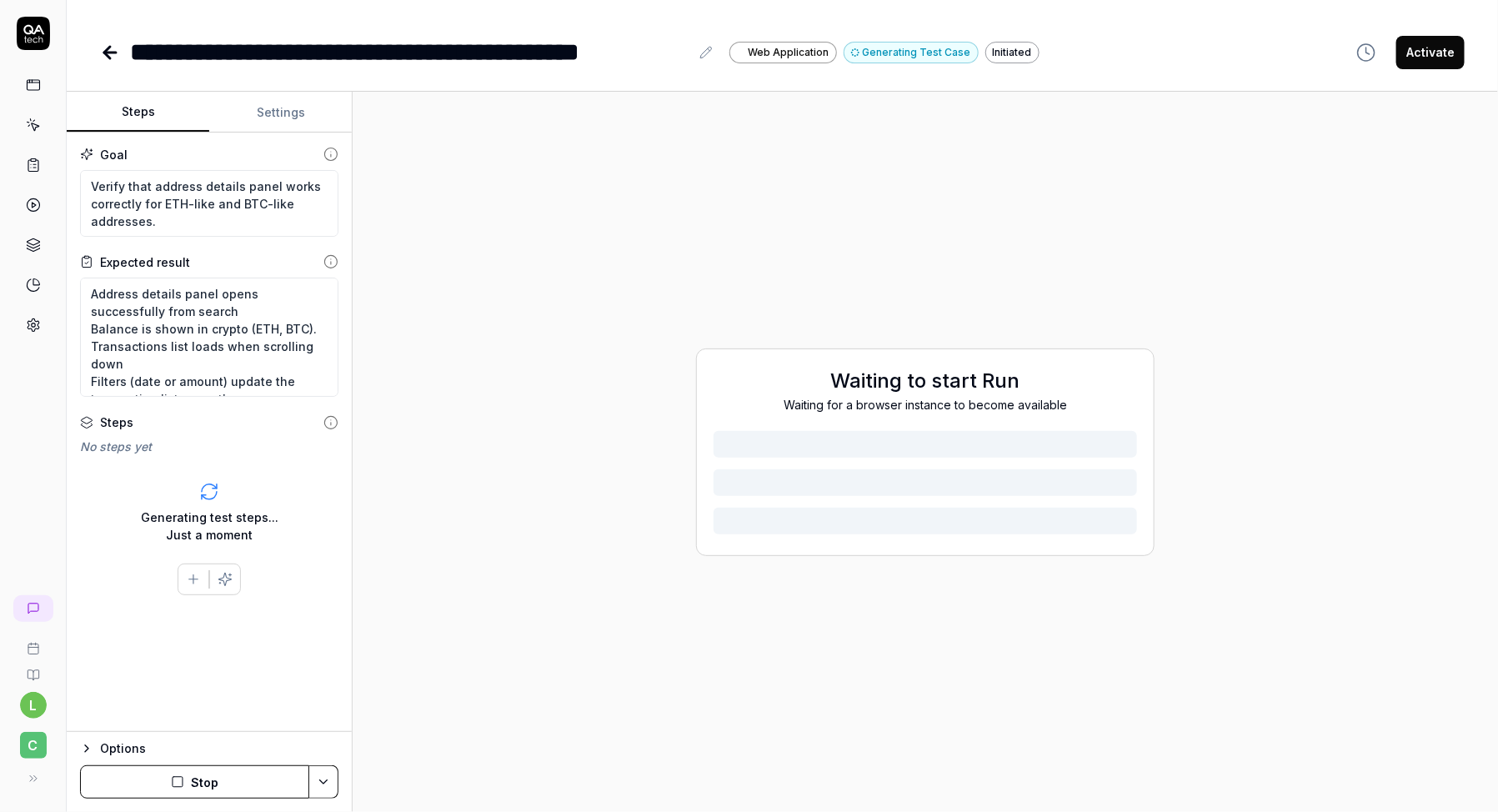
click at [280, 118] on button "Settings" at bounding box center [280, 112] width 143 height 40
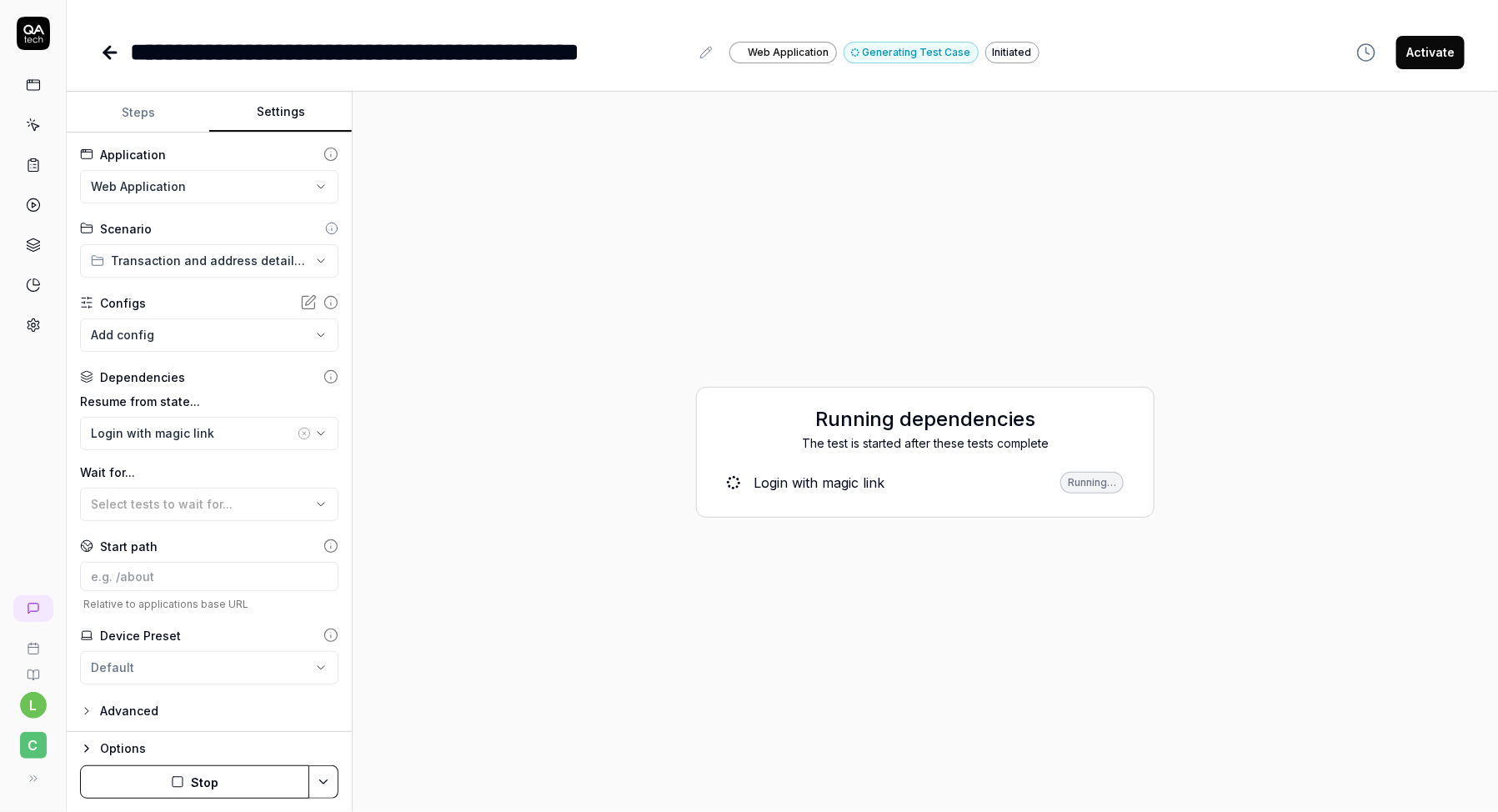
click at [304, 432] on icon "button" at bounding box center [305, 434] width 4 height 4
click at [222, 780] on button "Stop" at bounding box center [195, 781] width 230 height 33
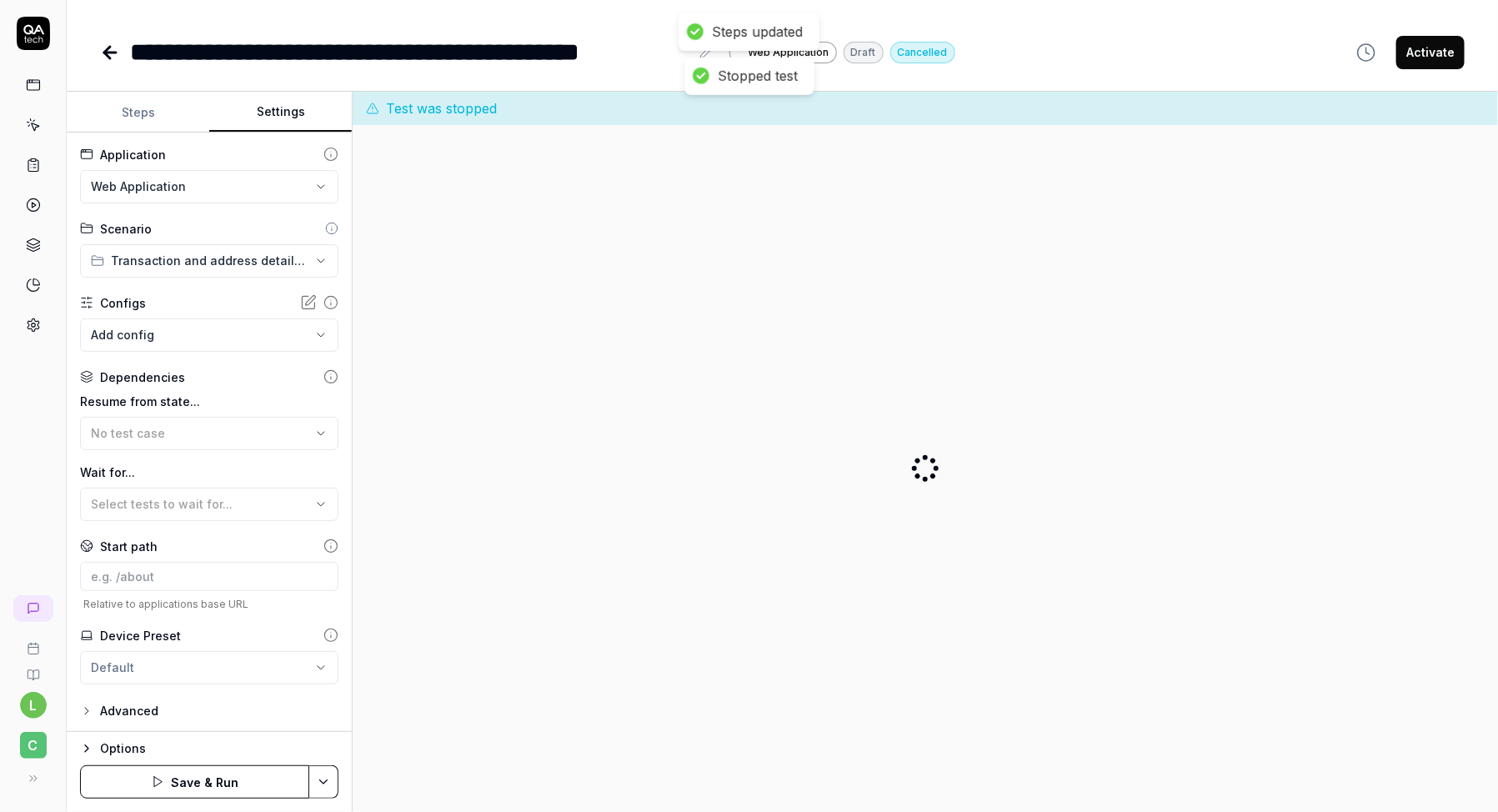
click at [148, 112] on button "Steps" at bounding box center [138, 112] width 143 height 40
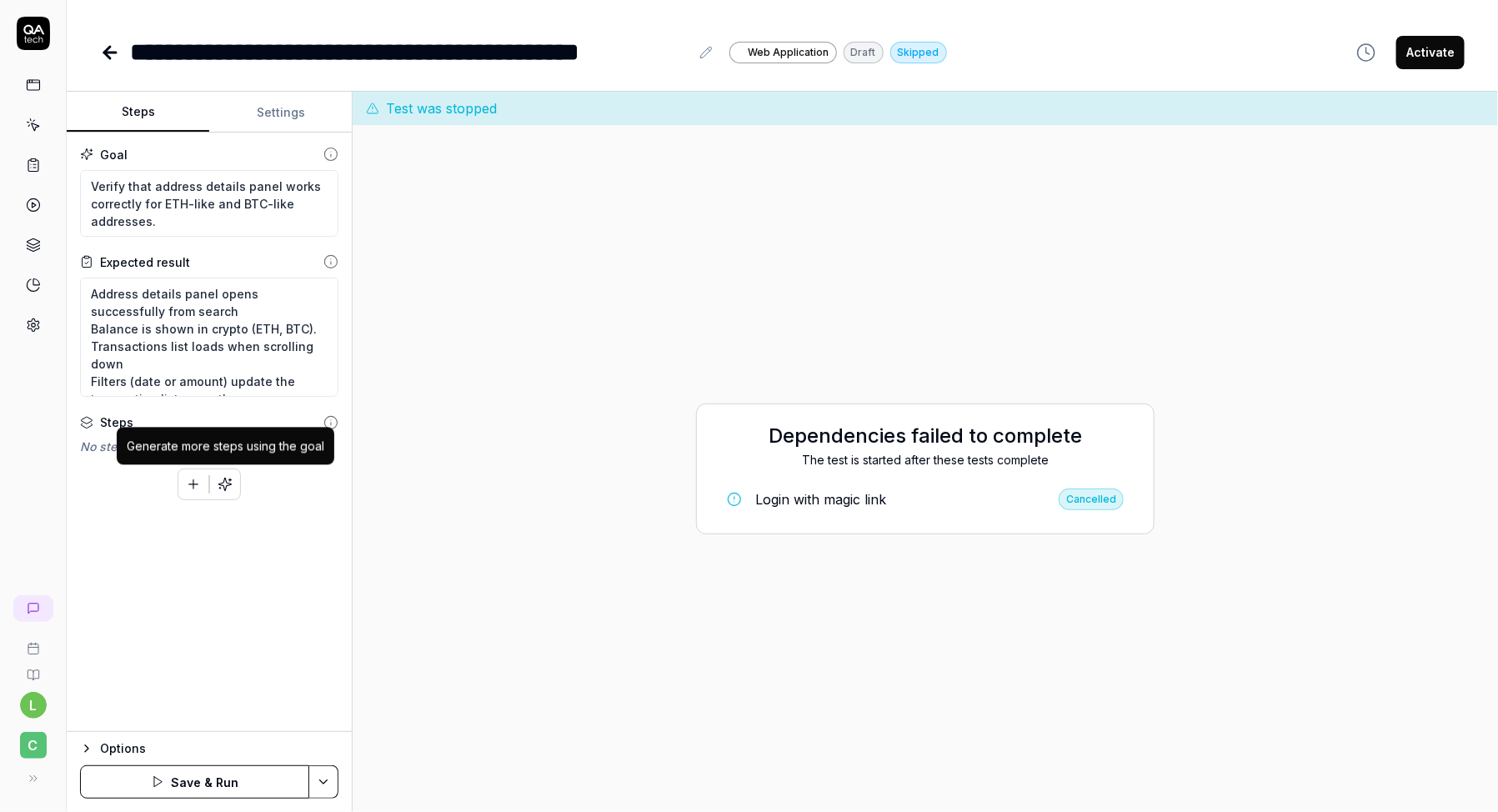
click at [222, 482] on icon "button" at bounding box center [225, 484] width 12 height 12
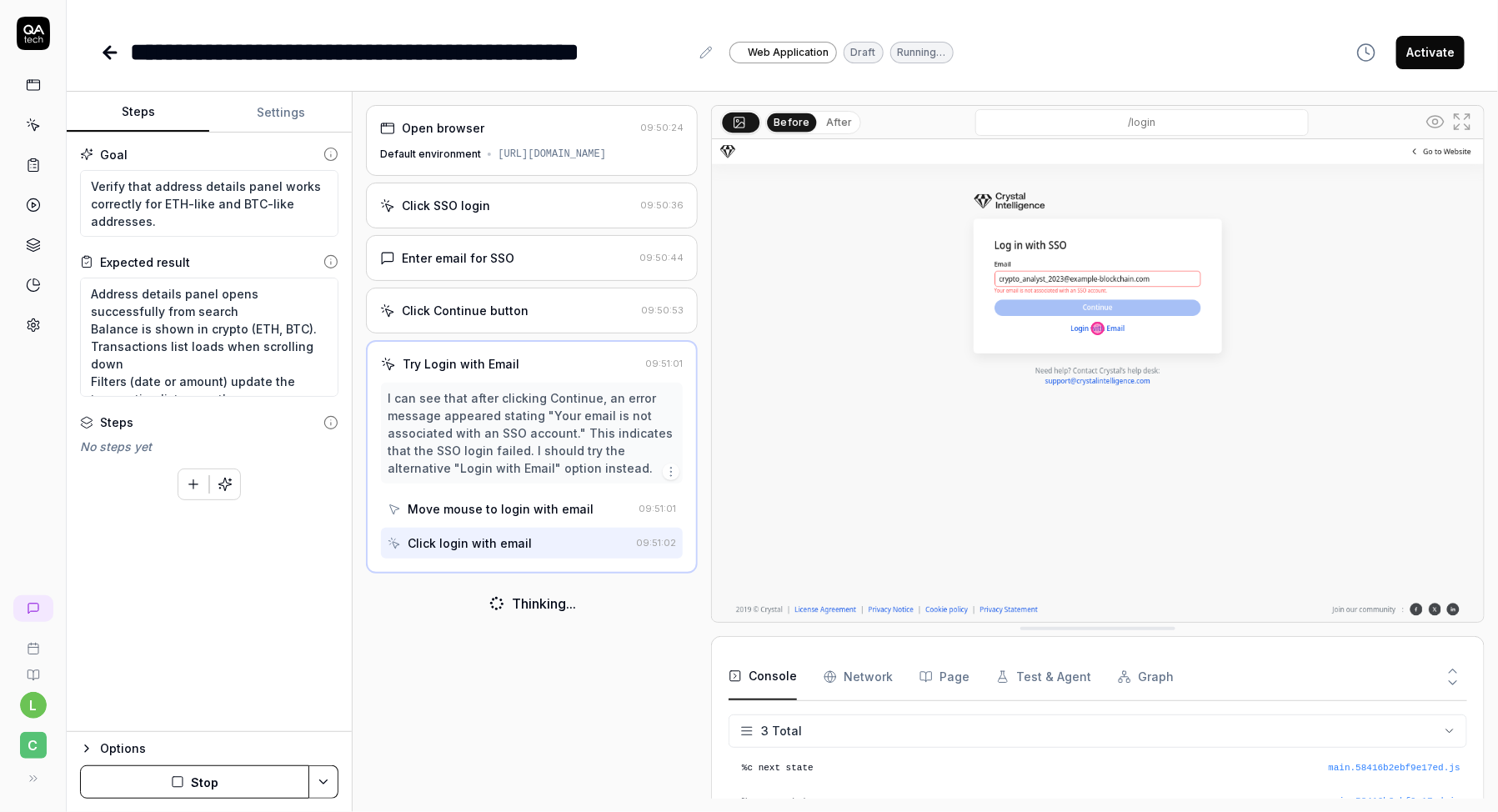
click at [180, 787] on icon "button" at bounding box center [178, 782] width 13 height 13
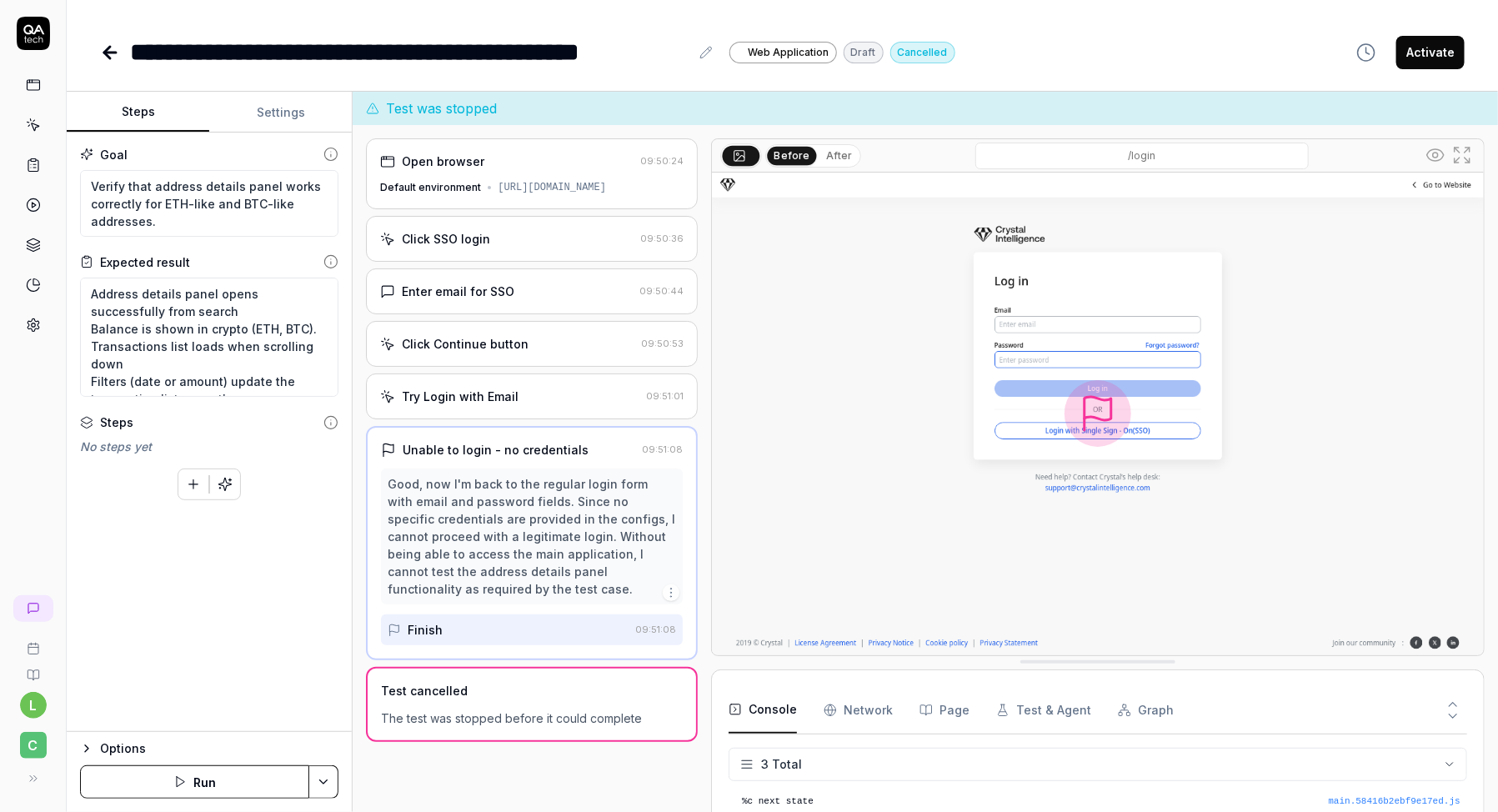
scroll to position [70, 0]
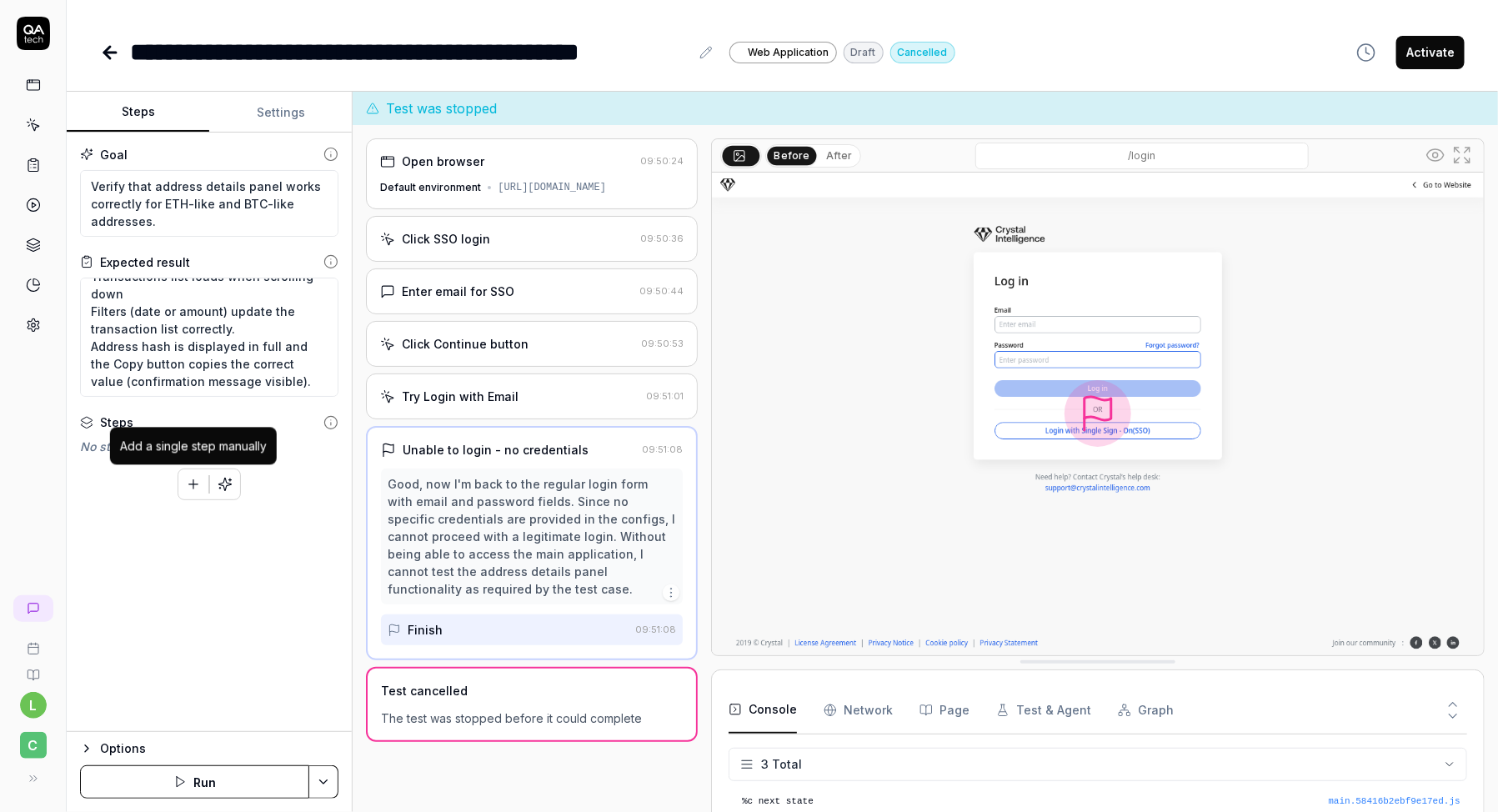
click at [183, 486] on button "button" at bounding box center [194, 485] width 30 height 30
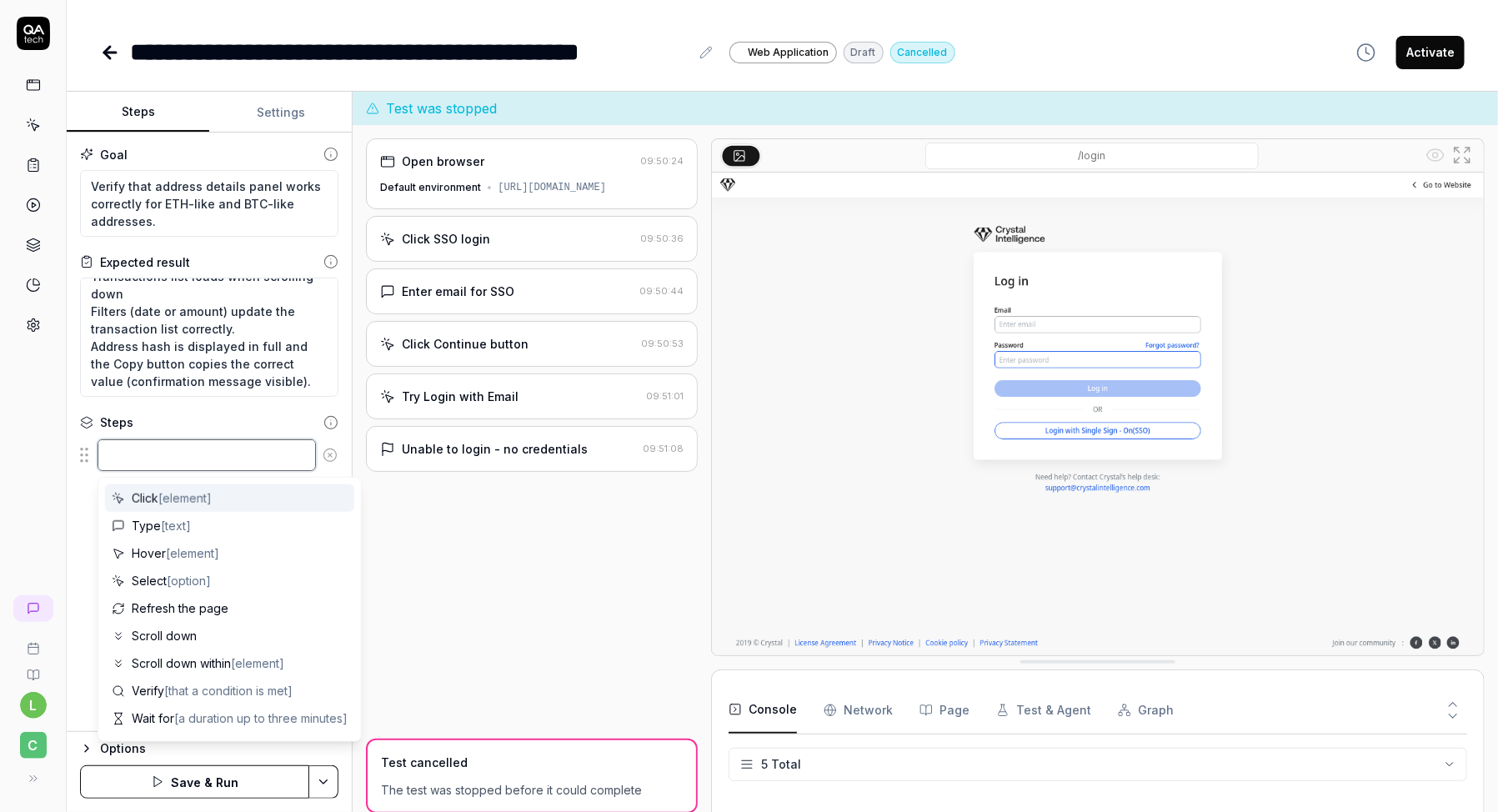
scroll to position [60, 0]
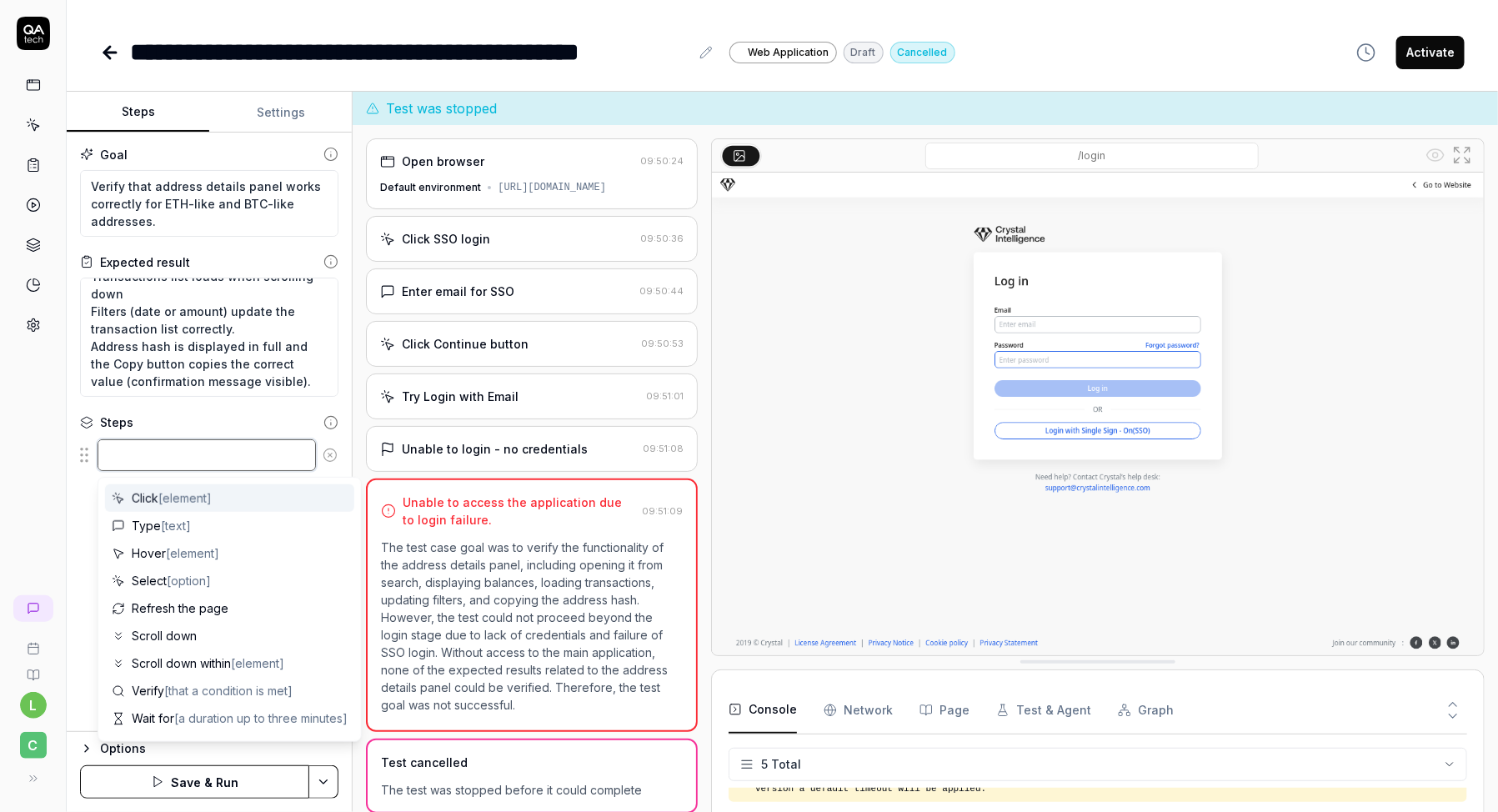
paste textarea "Open browser [URL][DOMAIN_NAME]"
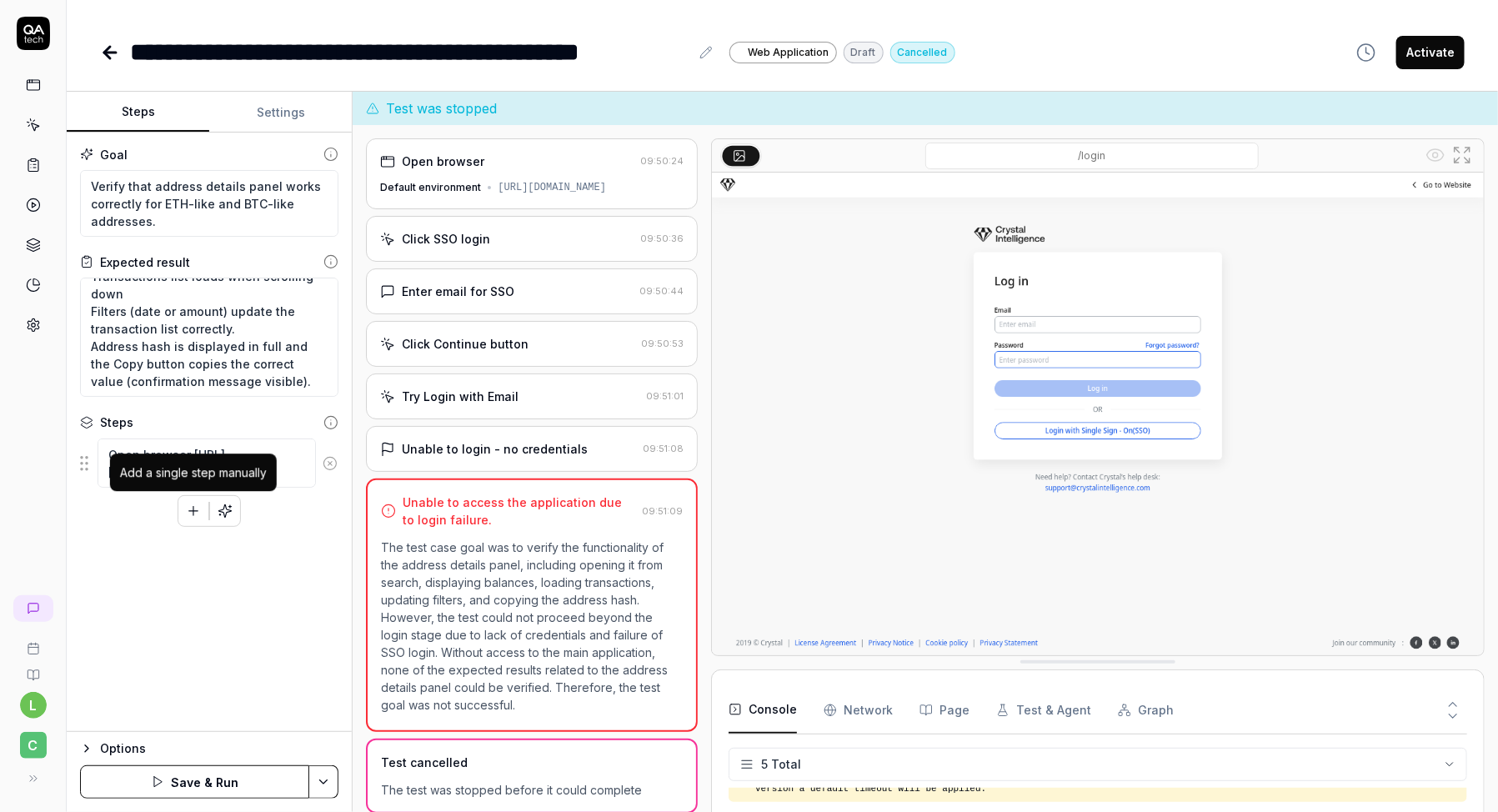
click at [197, 508] on icon "button" at bounding box center [194, 511] width 15 height 15
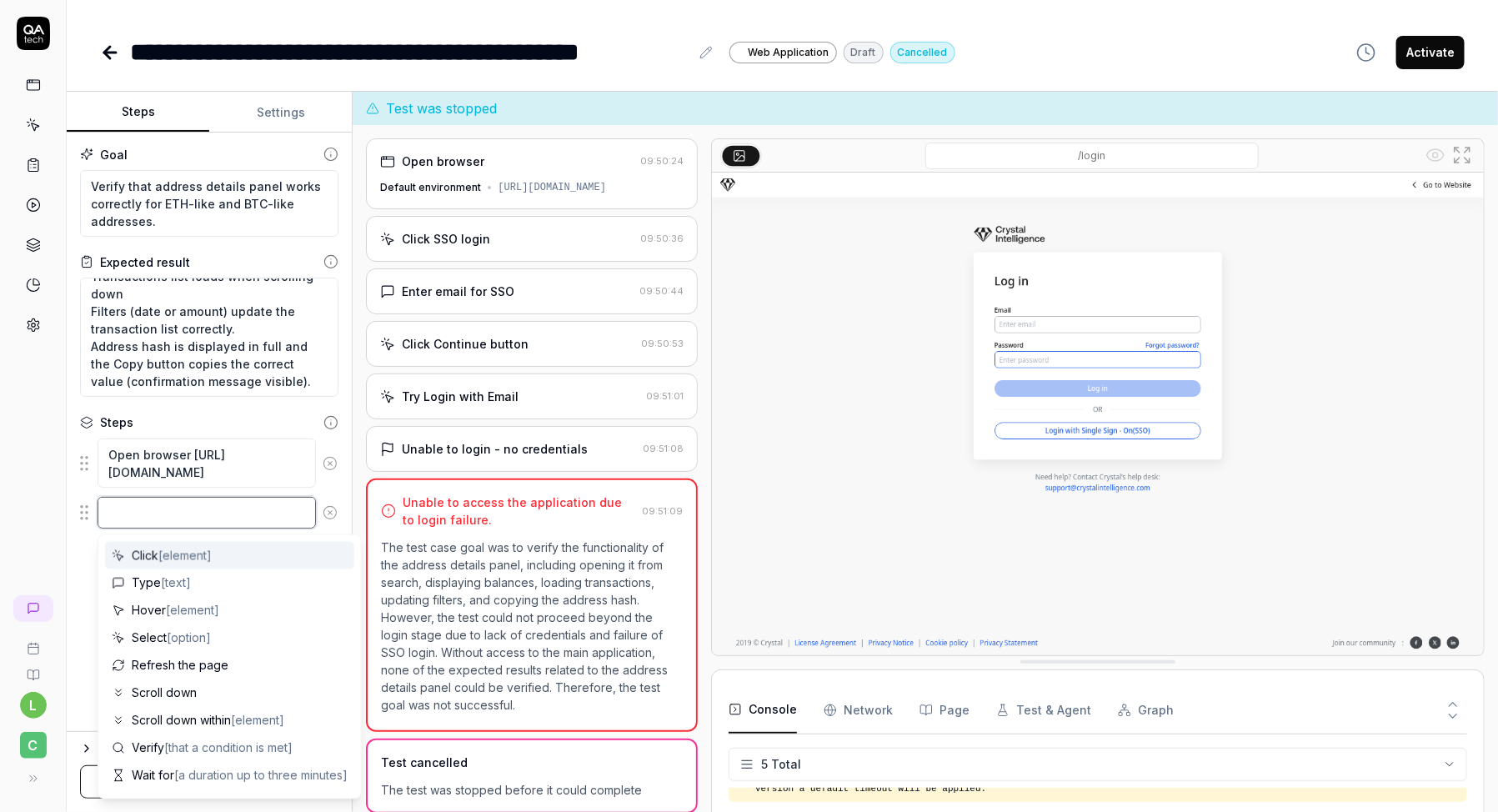
click at [194, 515] on textarea at bounding box center [207, 513] width 218 height 32
paste textarea "verity that user can login in with email [EMAIL_ADDRESS][DATE][DOMAIN_NAME] and…"
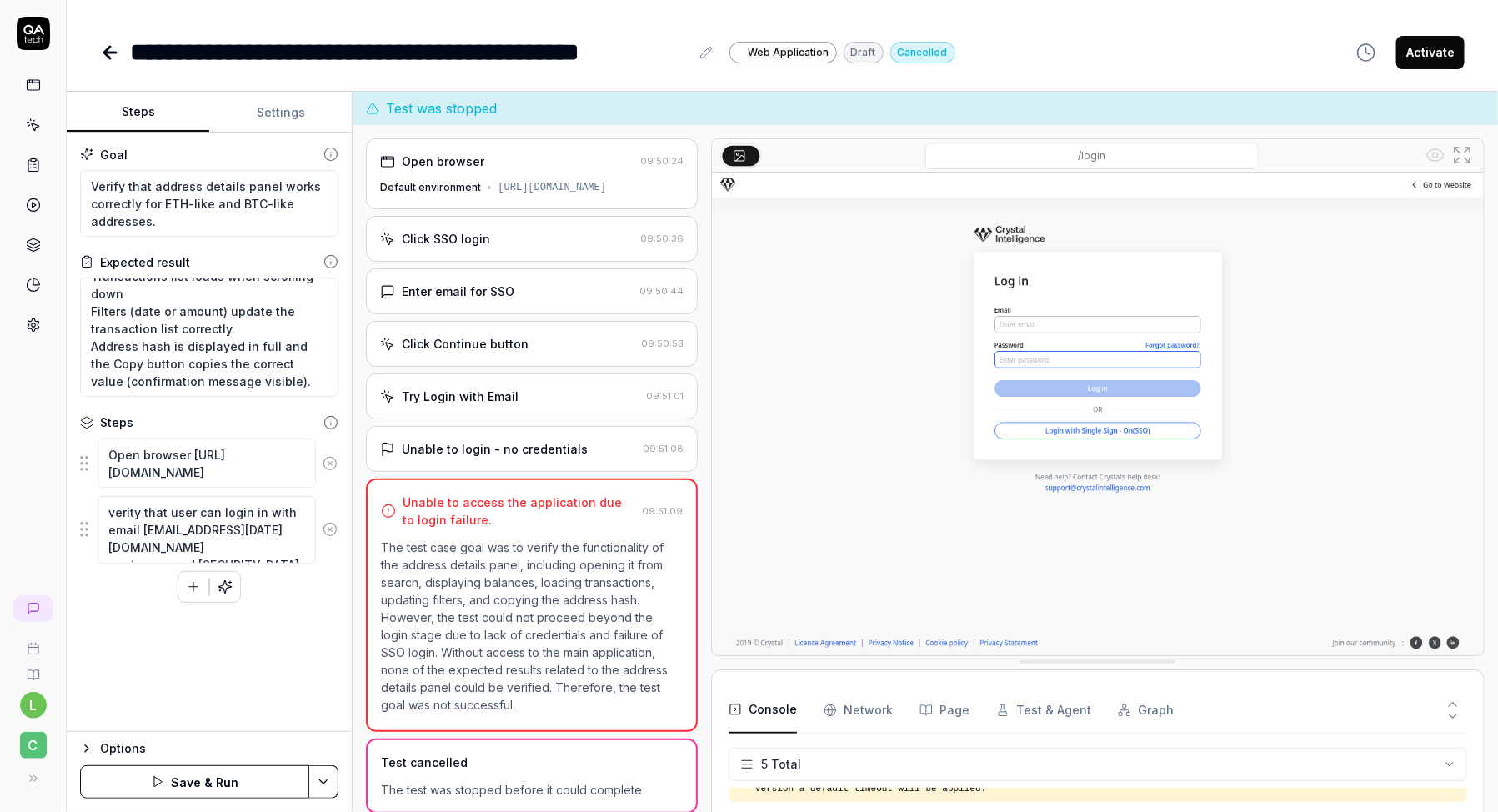
click at [159, 589] on div "Open browser [URL][DOMAIN_NAME] verity that user can login in with email [EMAIL…" at bounding box center [209, 519] width 259 height 165
click at [198, 589] on icon "button" at bounding box center [194, 587] width 15 height 15
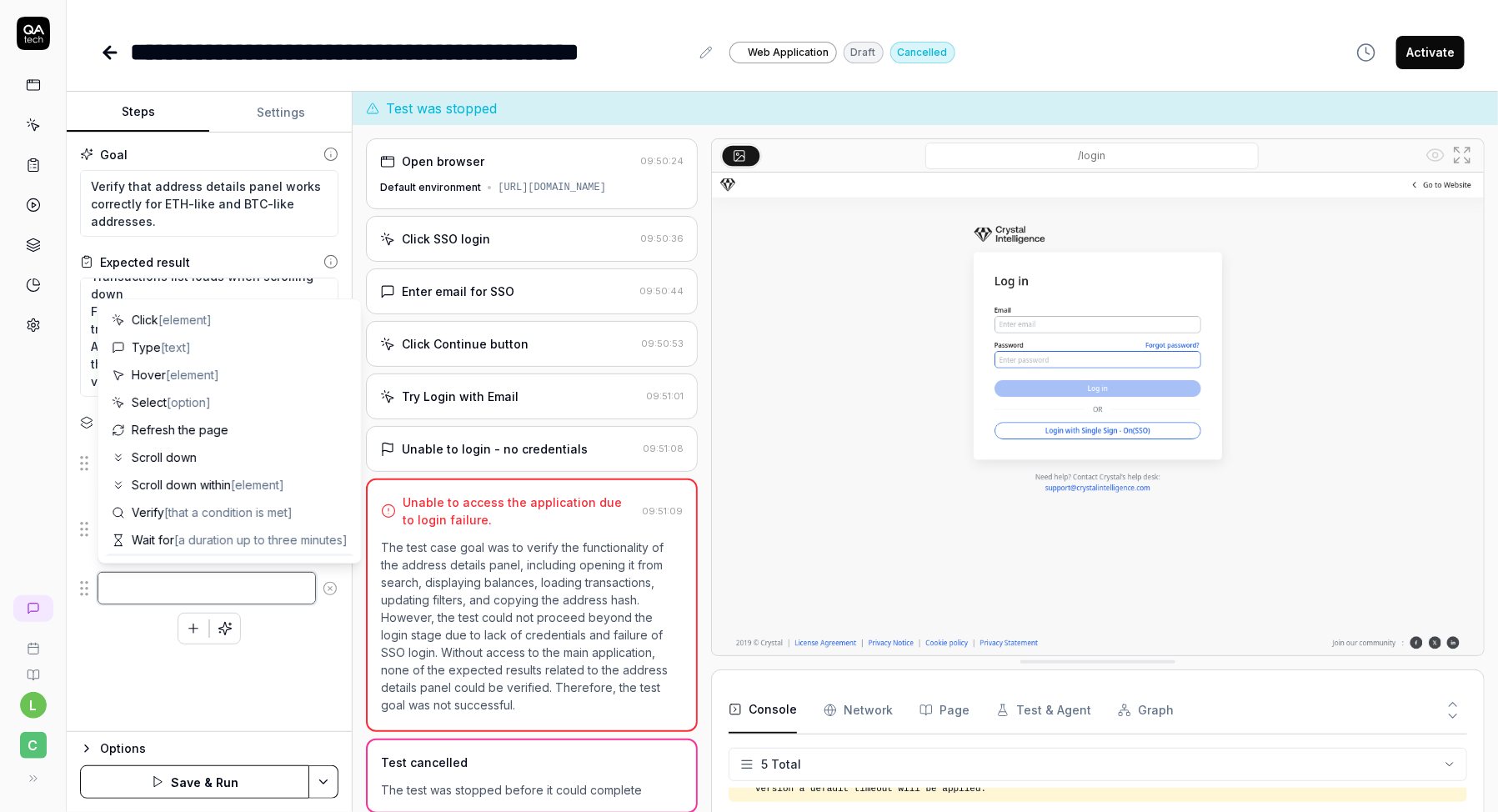
click at [201, 581] on textarea at bounding box center [207, 588] width 218 height 32
paste textarea "Navigate to Dashboard - > Visualizations tab"
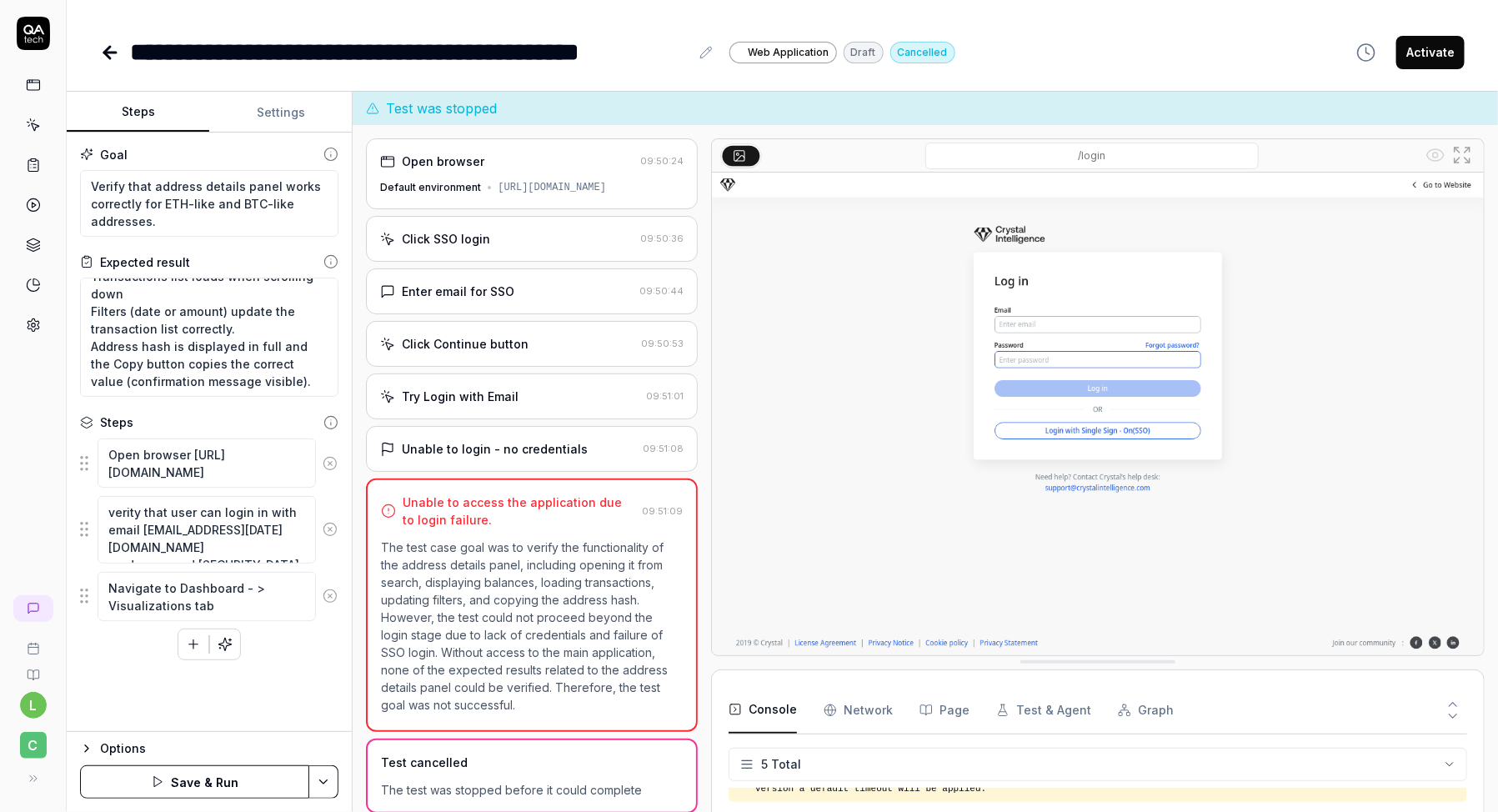
click at [198, 644] on icon "button" at bounding box center [194, 645] width 15 height 15
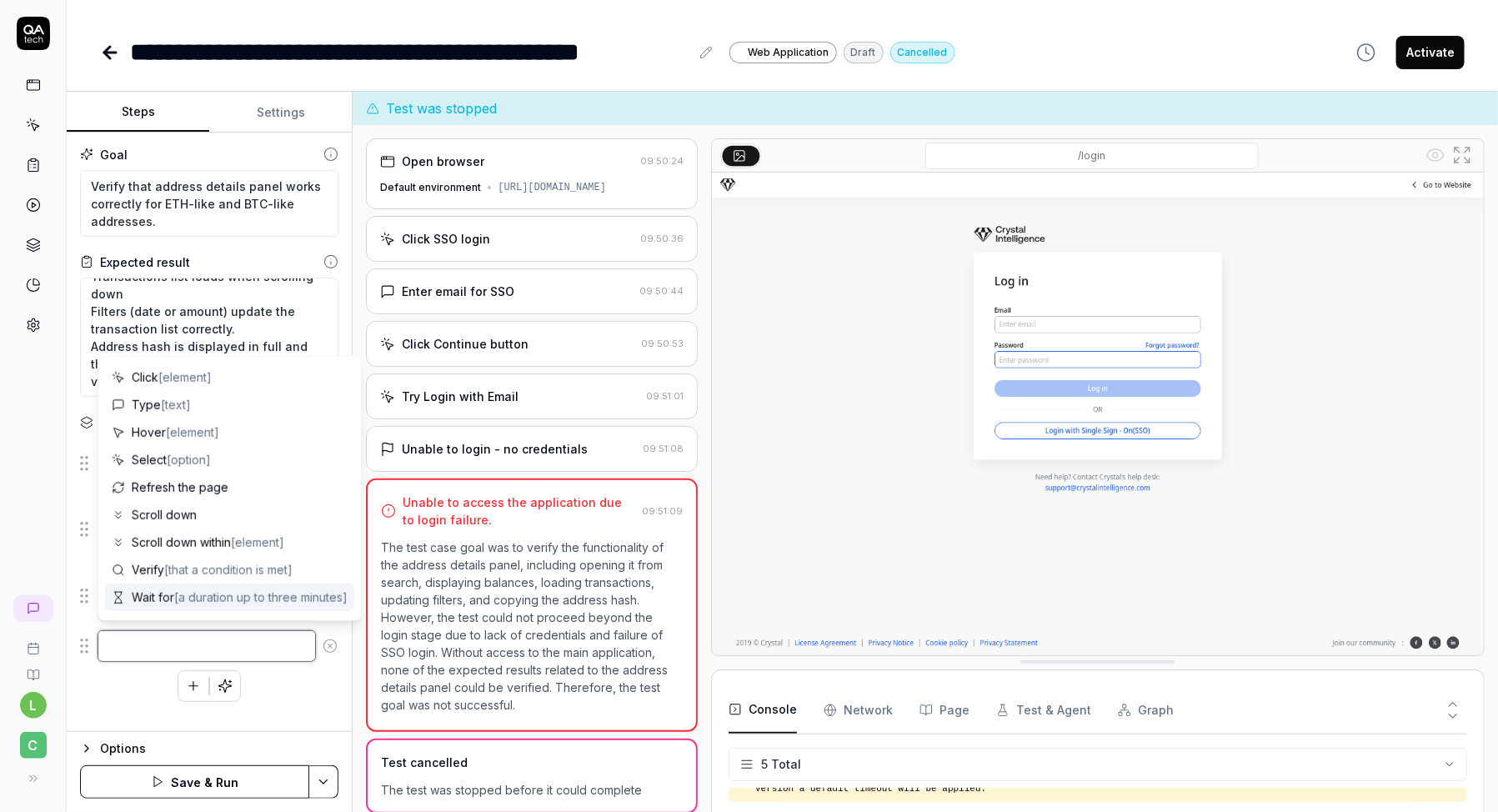
paste textarea "click on the visualization named "auto""
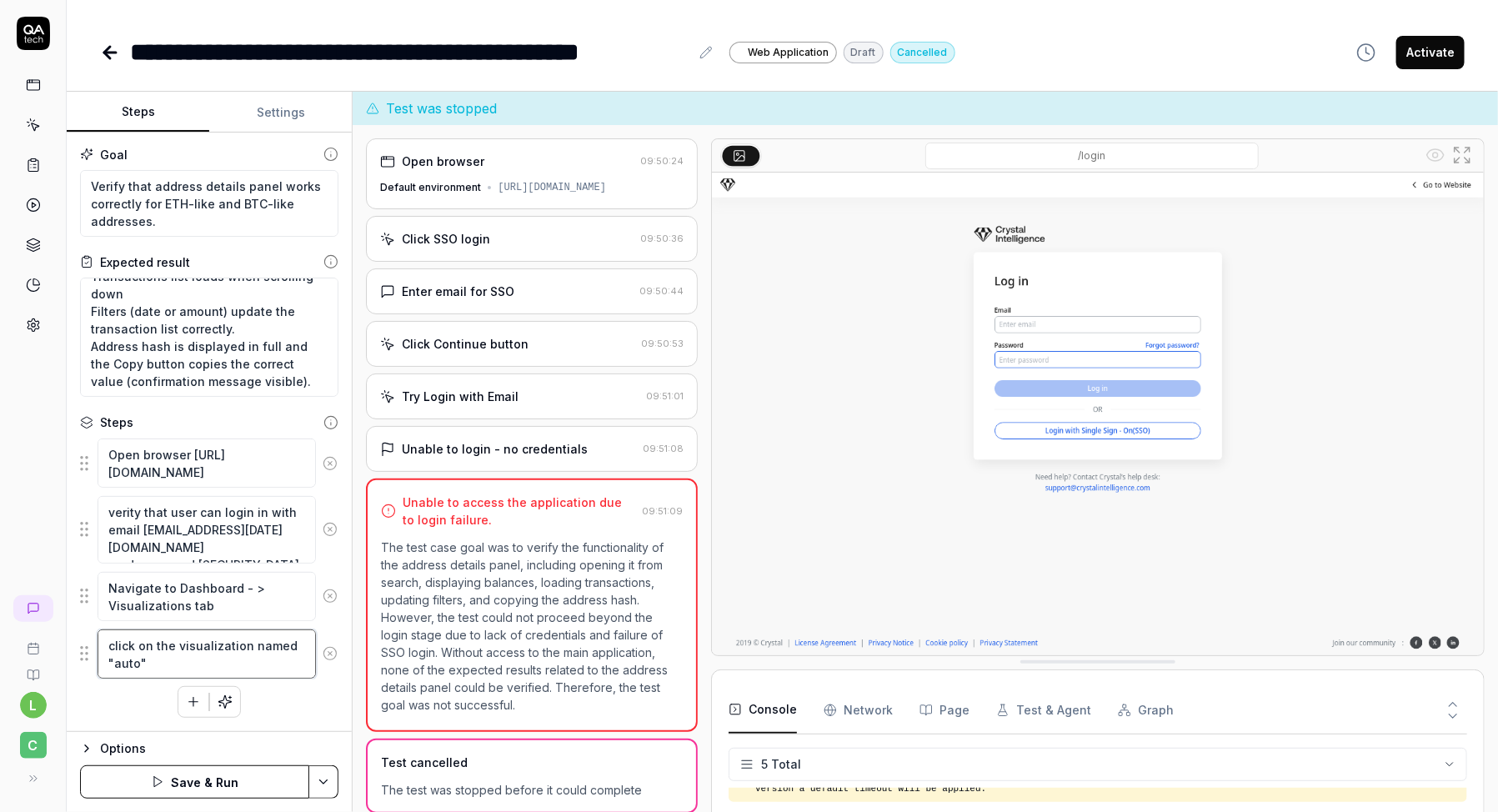
click at [139, 665] on textarea "click on the visualization named "auto"" at bounding box center [207, 654] width 218 height 49
click at [296, 713] on div "Open browser [URL][DOMAIN_NAME] verity that user can login in with email [EMAIL…" at bounding box center [209, 578] width 259 height 280
click at [193, 705] on icon "button" at bounding box center [194, 702] width 15 height 15
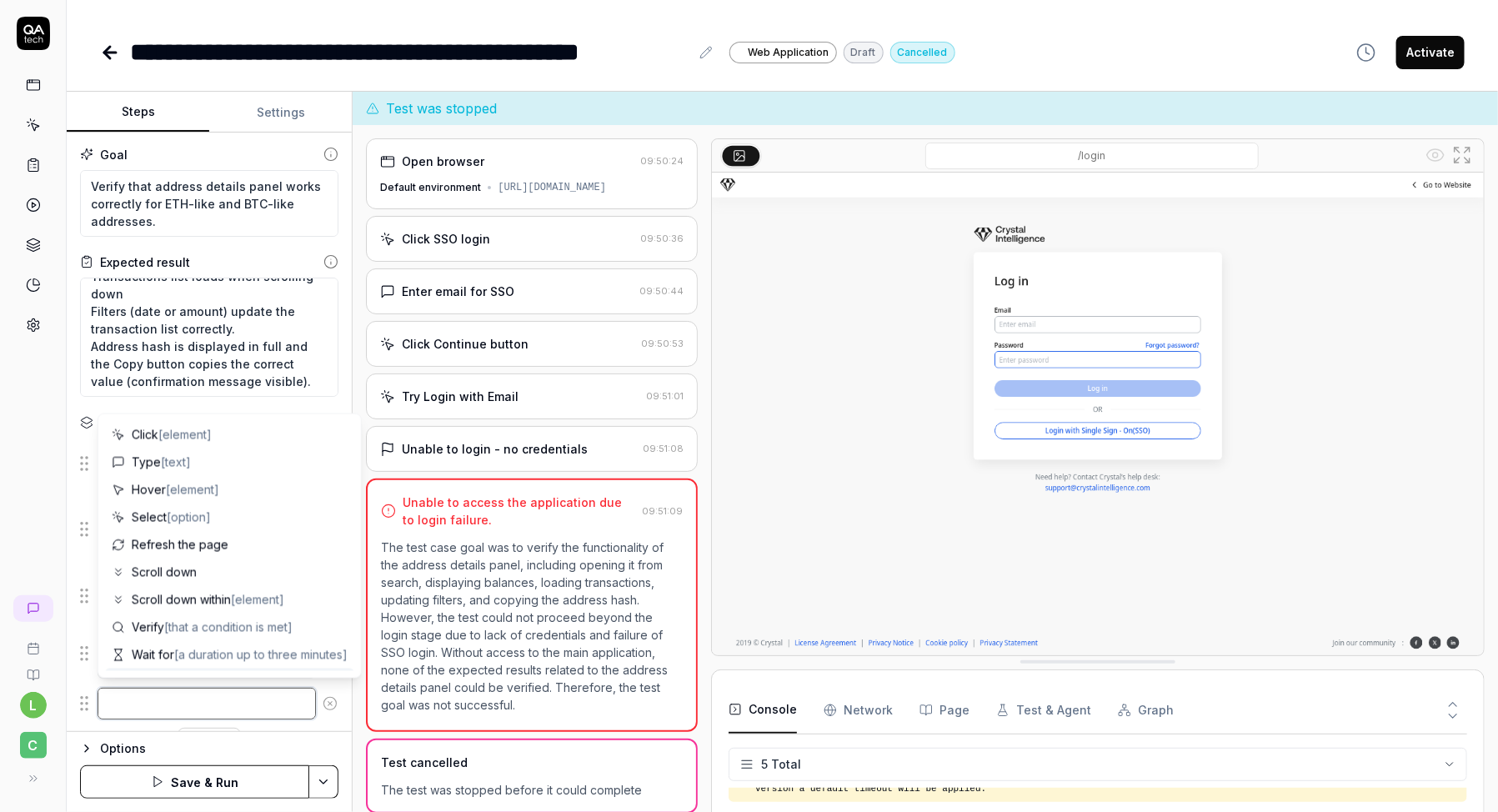
click at [225, 694] on textarea at bounding box center [207, 704] width 218 height 32
paste textarea "Verify that the visualization canvas is displayed and nodes are visible."
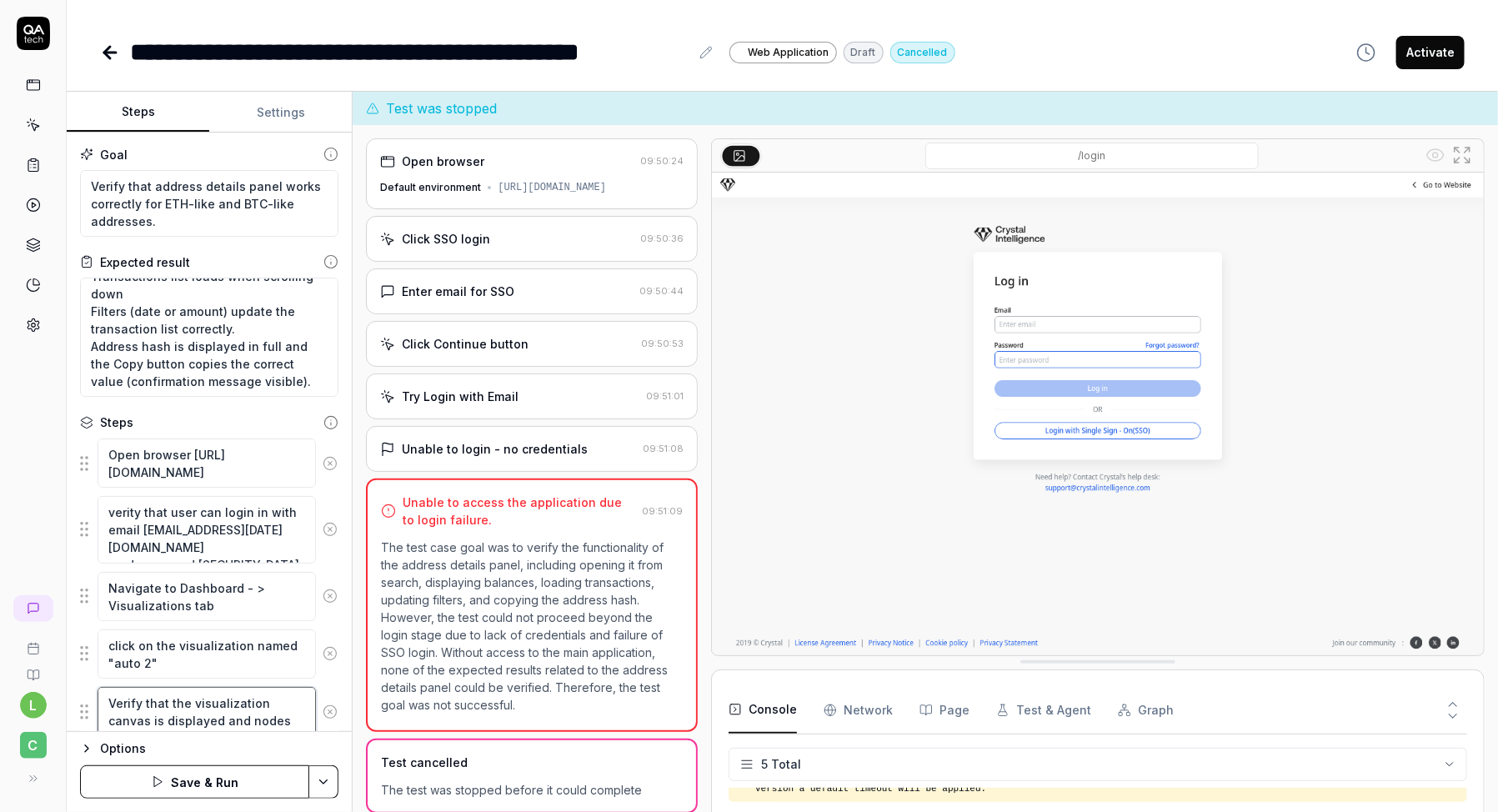
scroll to position [53, 0]
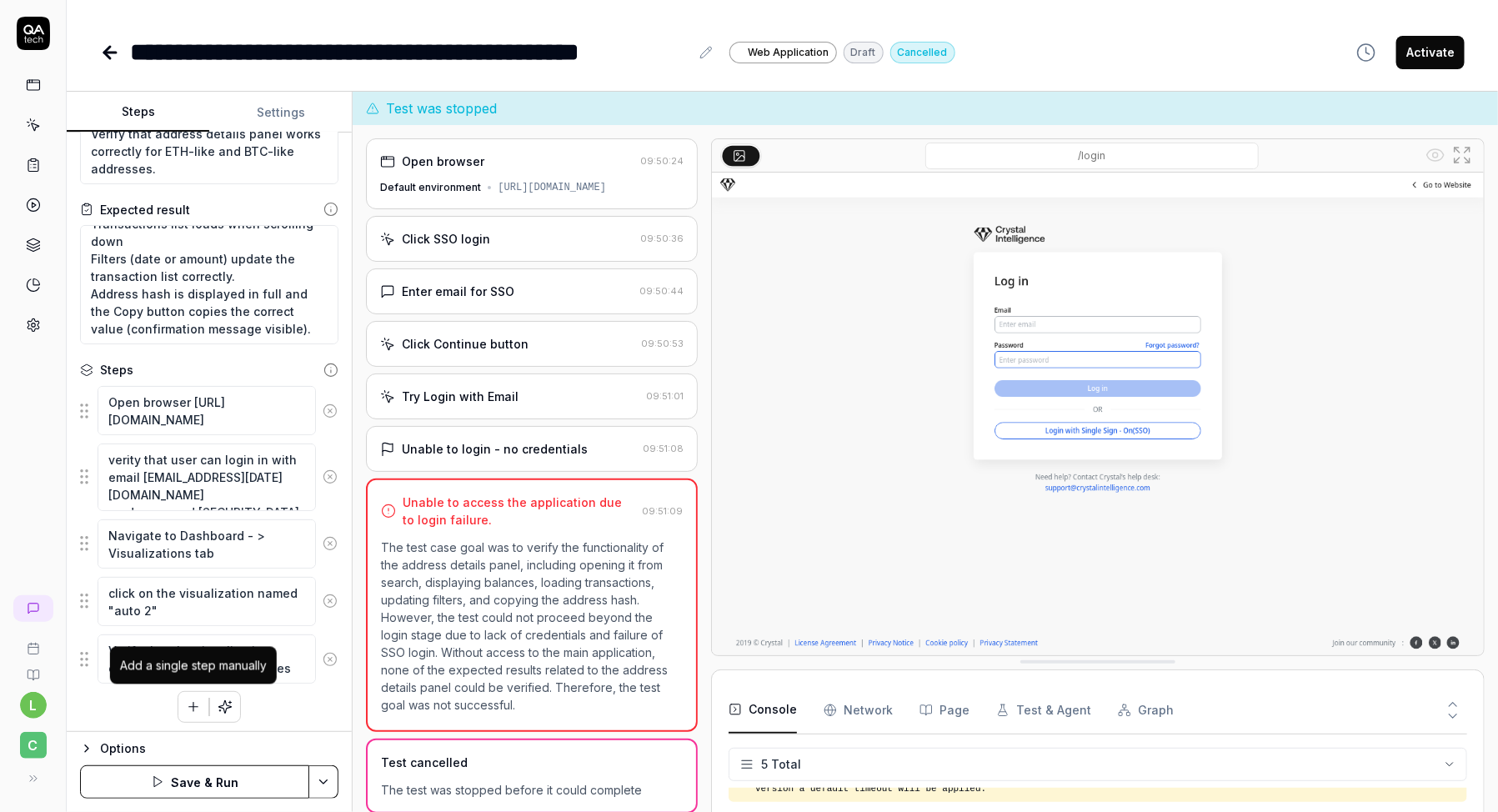
click at [188, 708] on icon "button" at bounding box center [194, 707] width 15 height 15
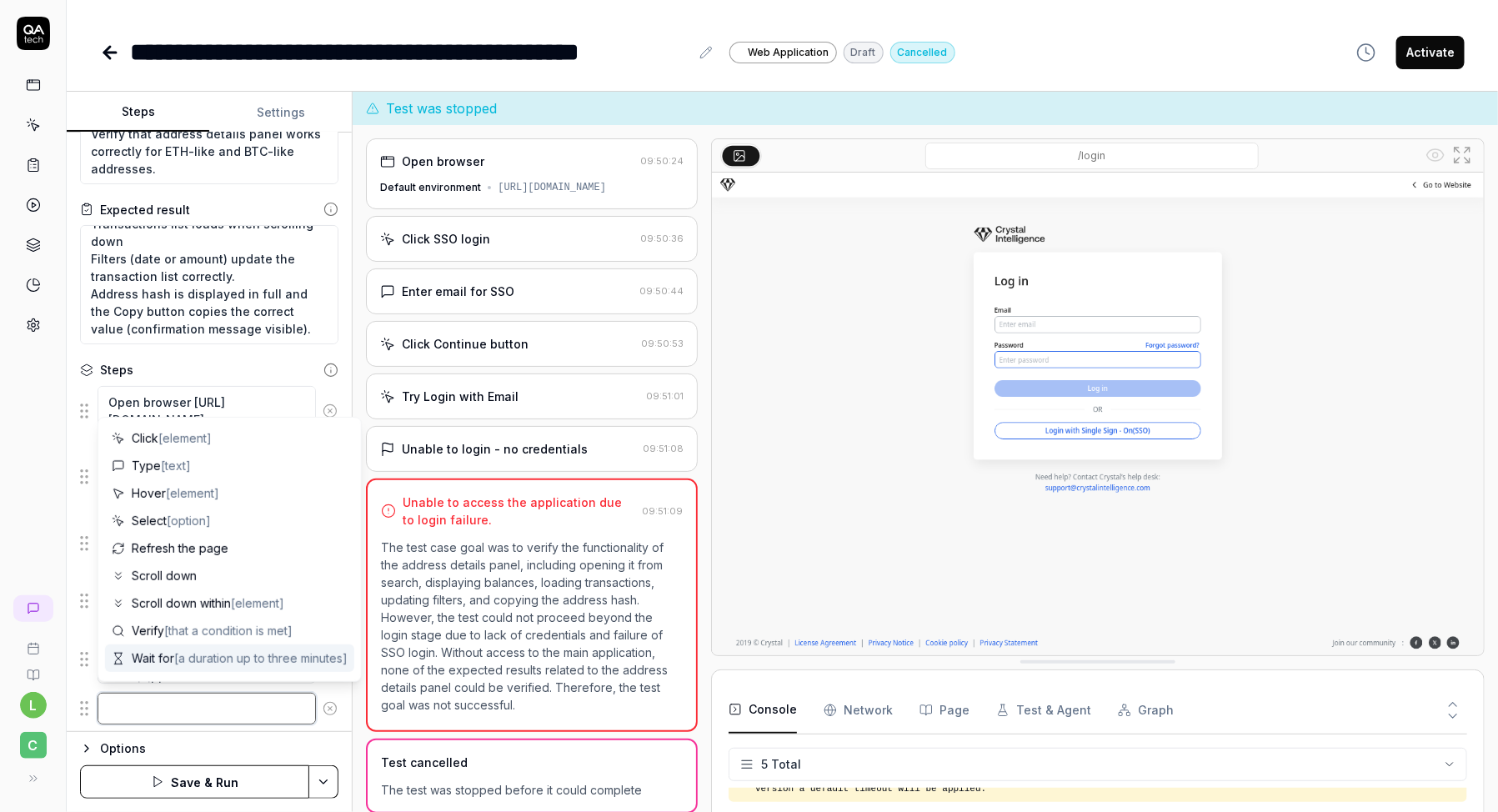
click at [152, 707] on textarea at bounding box center [207, 709] width 218 height 32
paste textarea "Click on the search field inside the visualization page. Type ETH transaction h…"
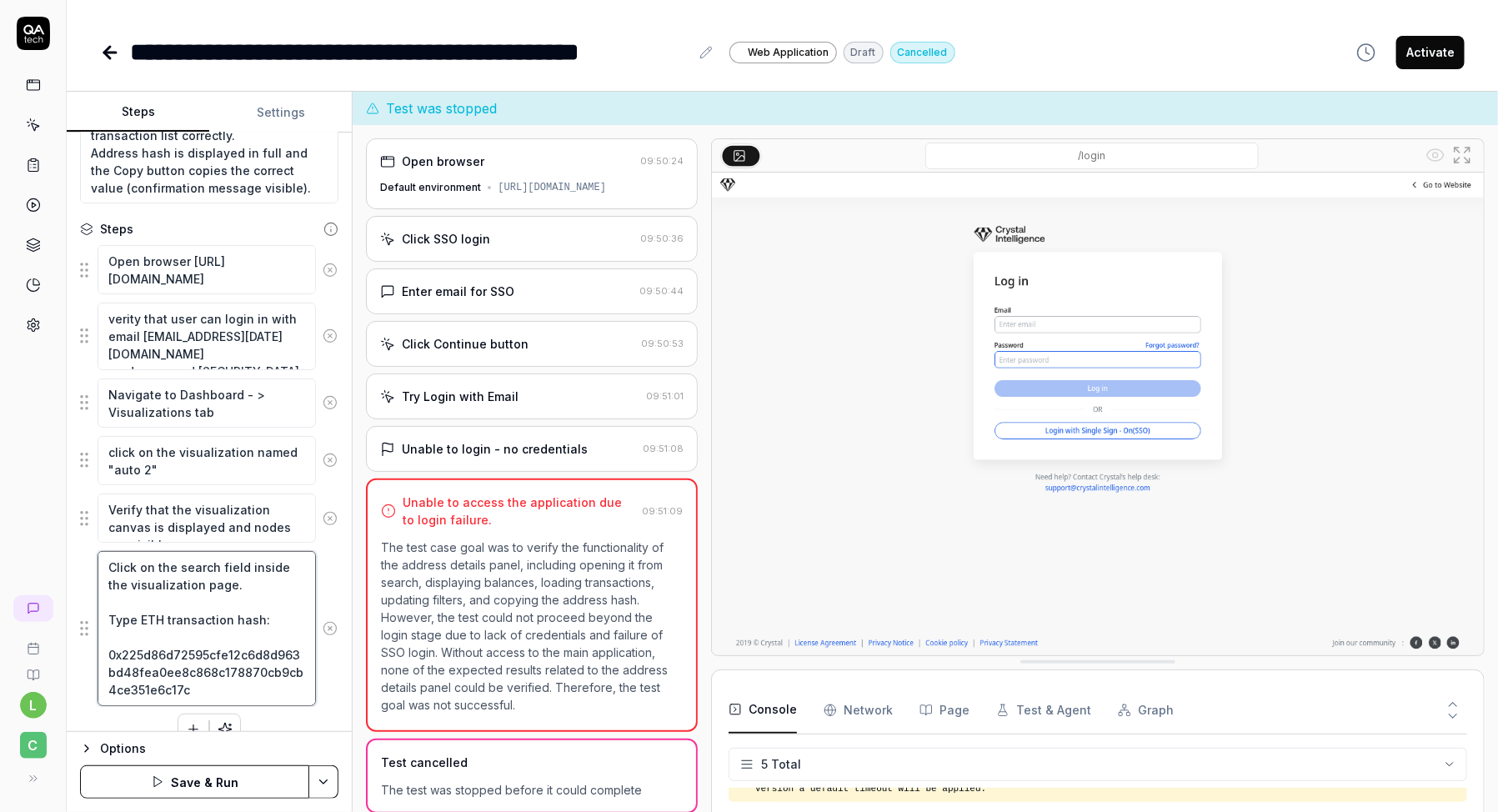
scroll to position [215, 0]
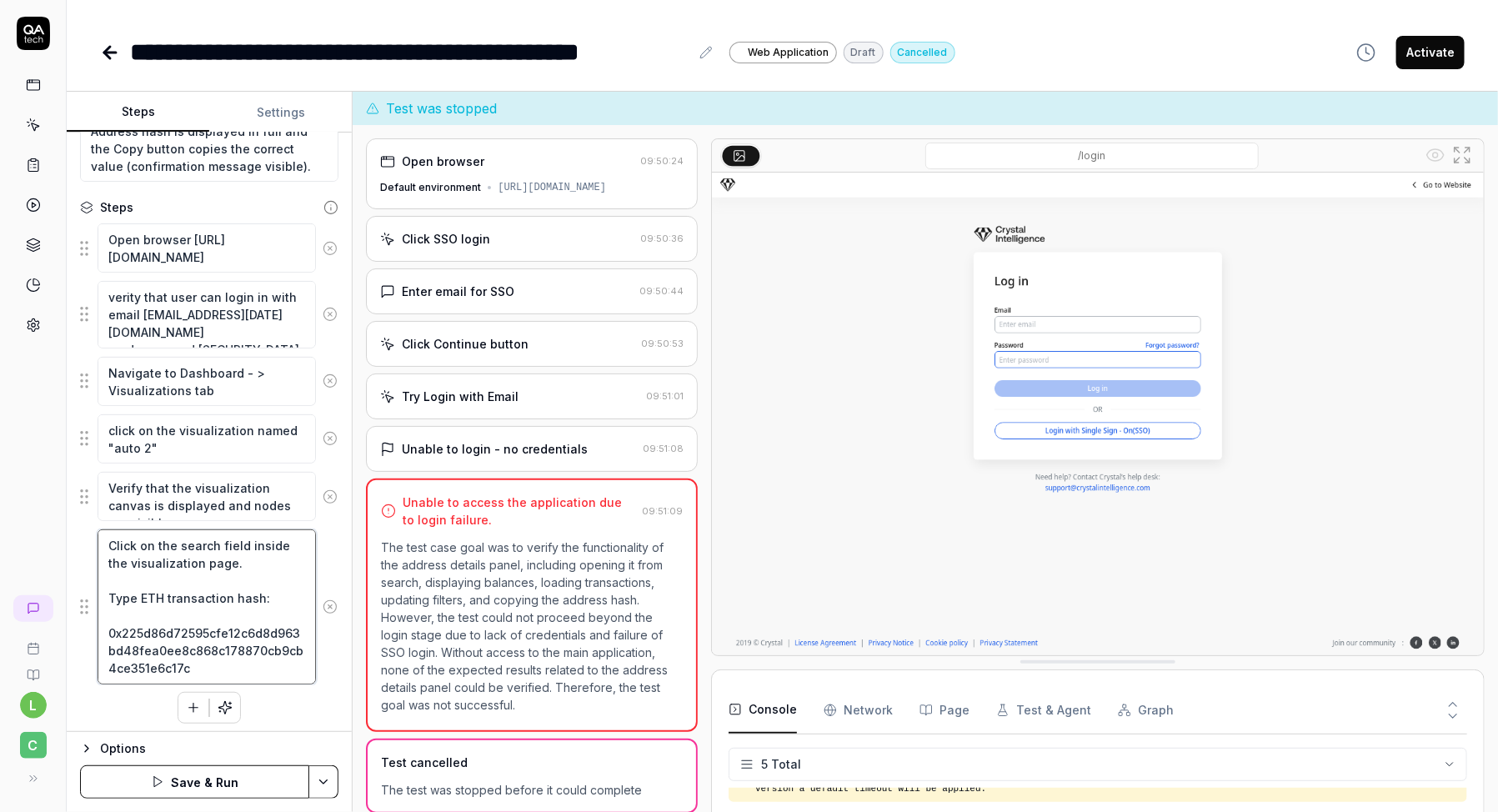
click at [213, 593] on textarea "Click on the search field inside the visualization page. Type ETH transaction h…" at bounding box center [207, 607] width 218 height 154
click at [211, 640] on textarea "Click on the search field inside the visualization page. Type ETH address hash:…" at bounding box center [207, 607] width 218 height 154
paste textarea "b685760ebd368a891f27ae547391f4e2a289895b"
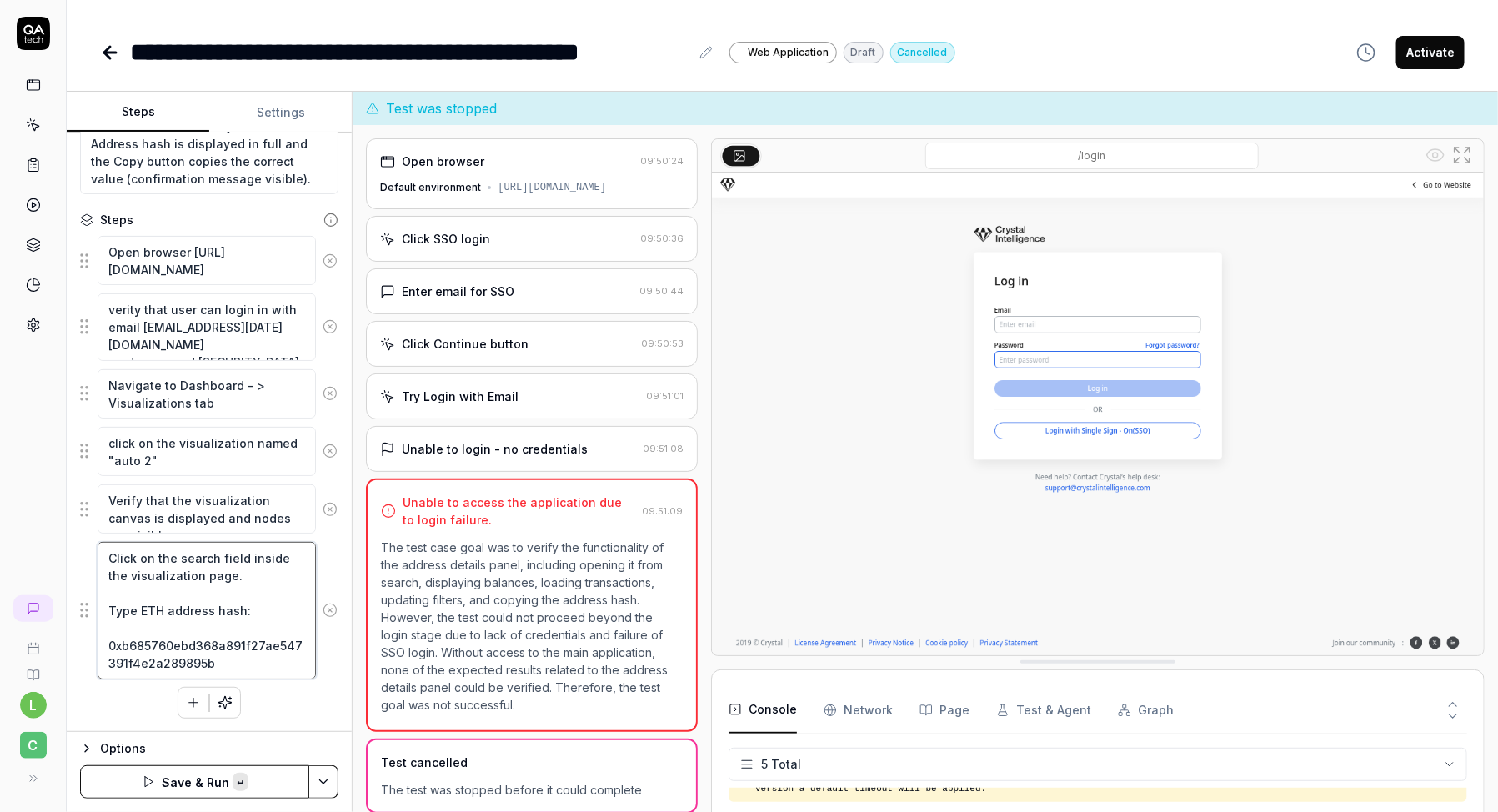
scroll to position [198, 0]
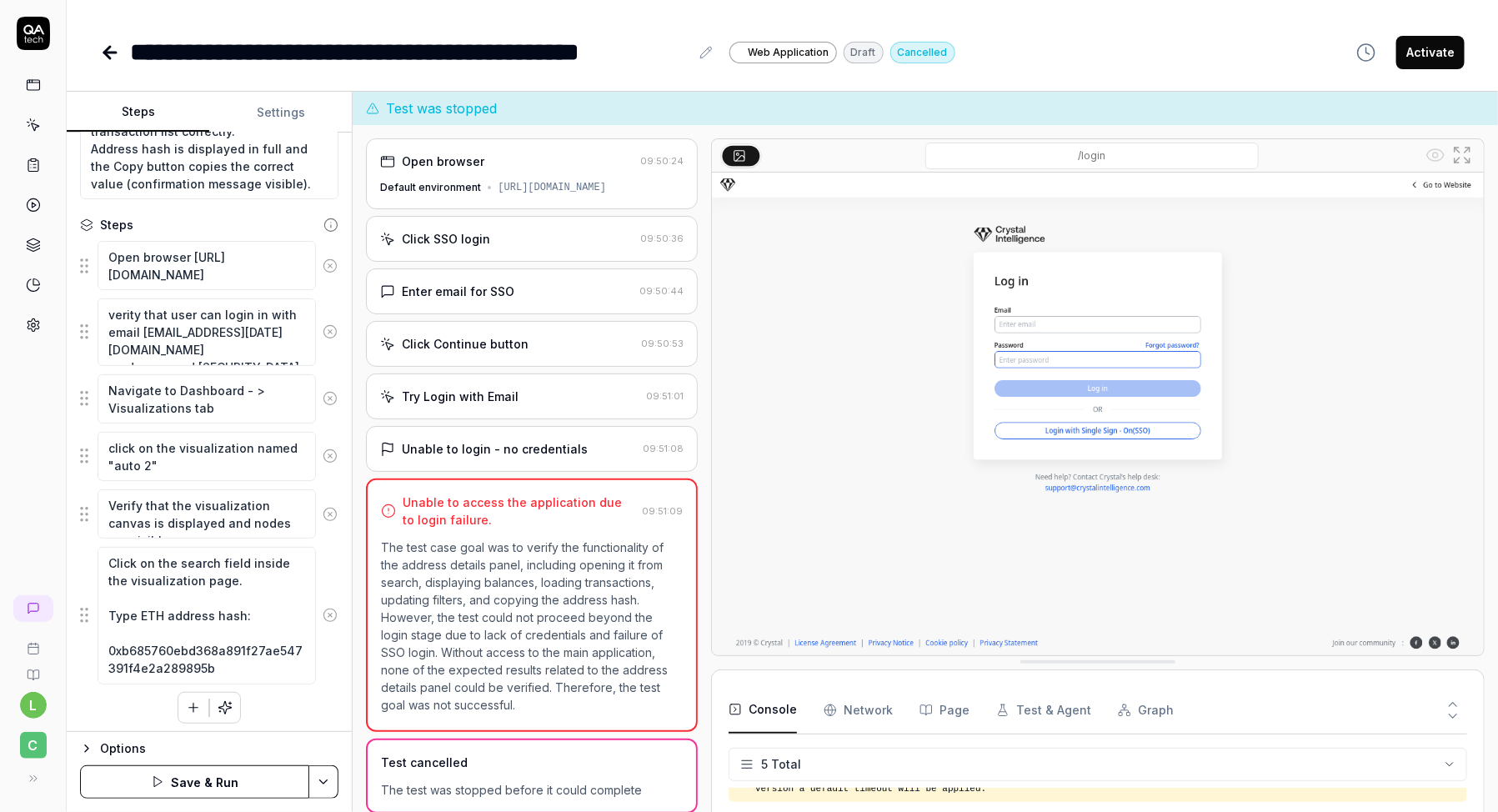
click at [145, 708] on div "Open browser [URL][DOMAIN_NAME] verity that user can login in with email [EMAIL…" at bounding box center [209, 482] width 259 height 484
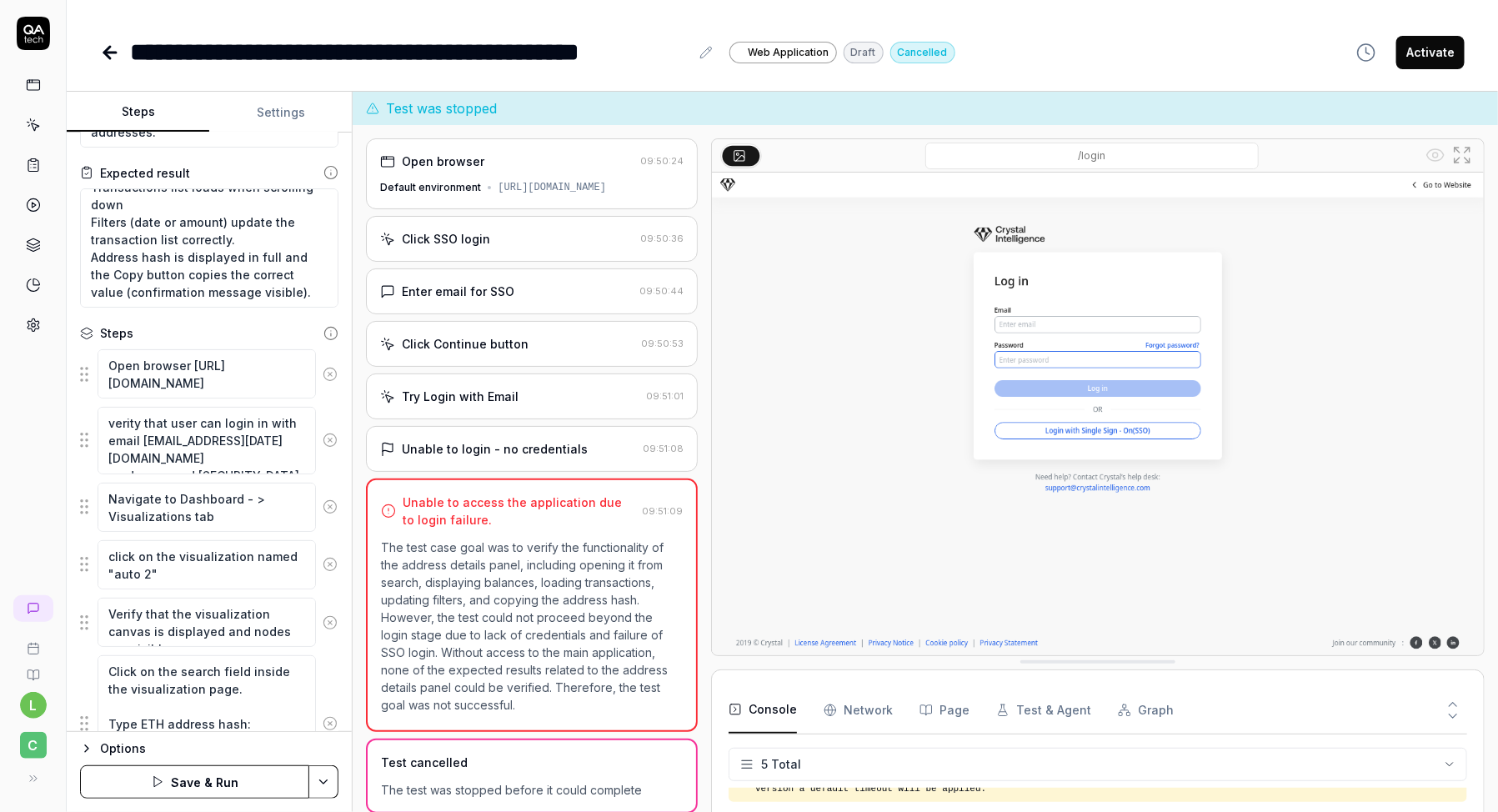
scroll to position [0, 0]
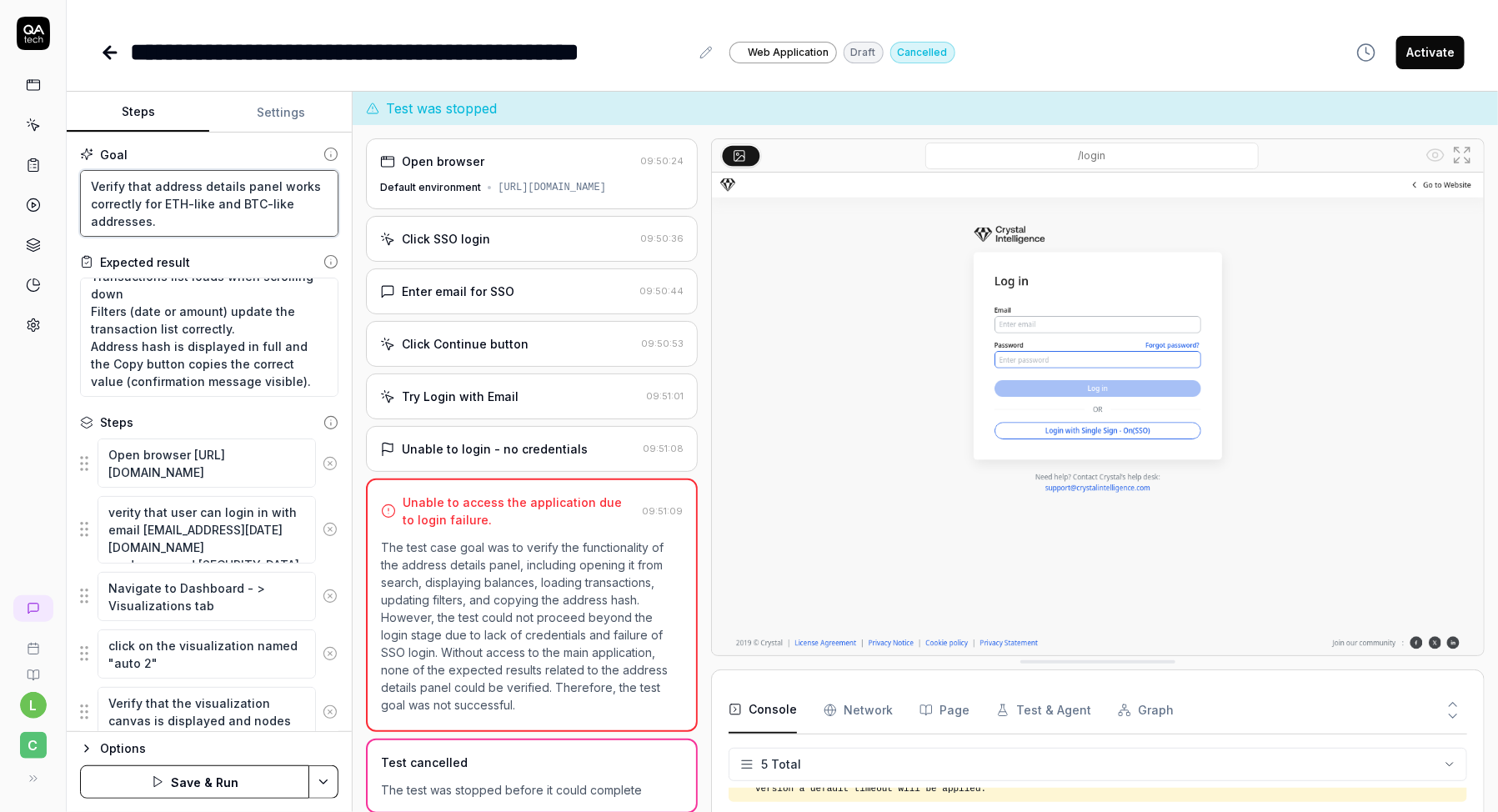
click at [208, 225] on textarea "Verify that address details panel works correctly for ETH-like and BTC-like add…" at bounding box center [209, 203] width 259 height 67
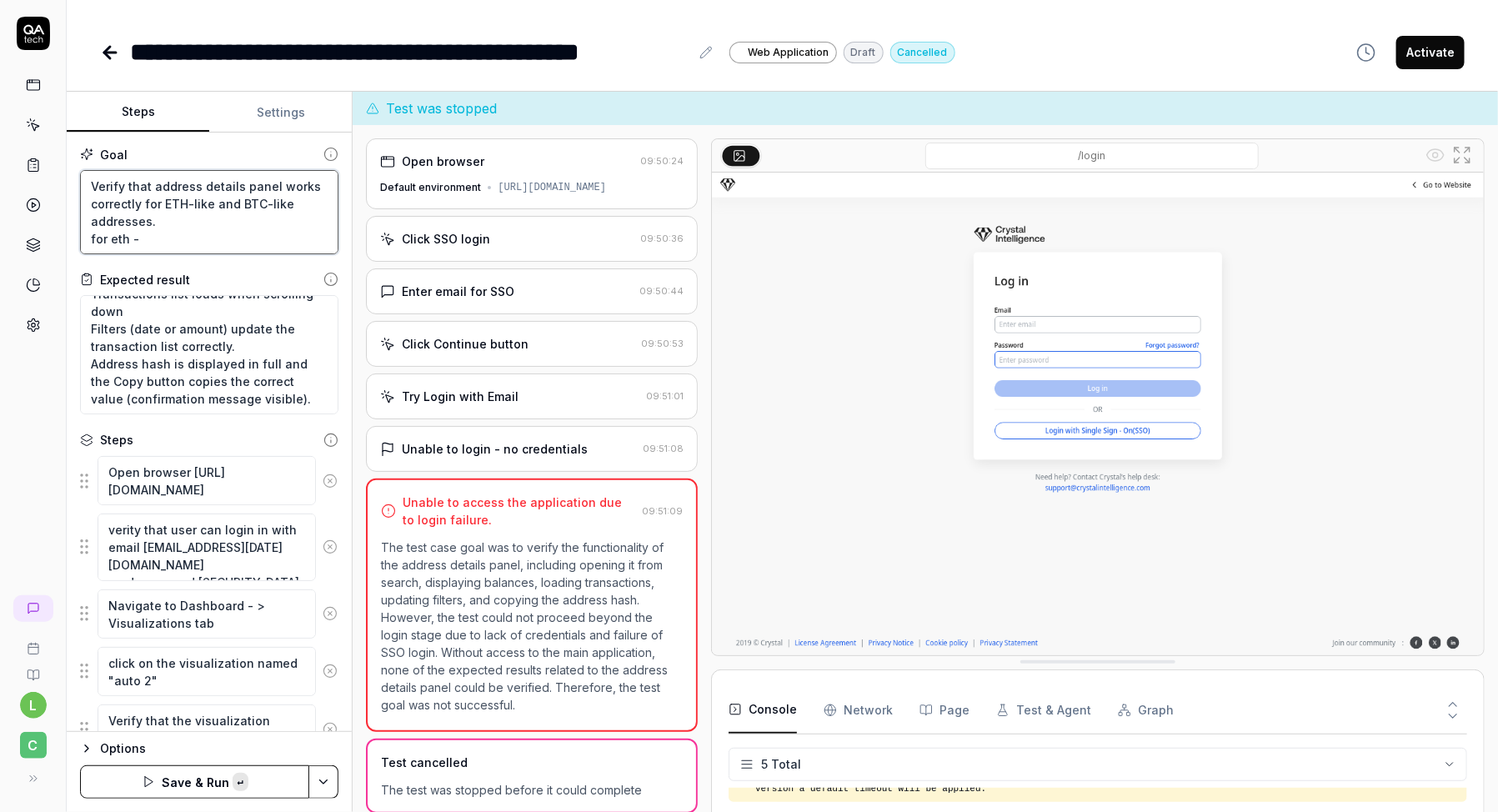
paste textarea "0xb685760ebd368a891f27ae547391f4e2a289895b"
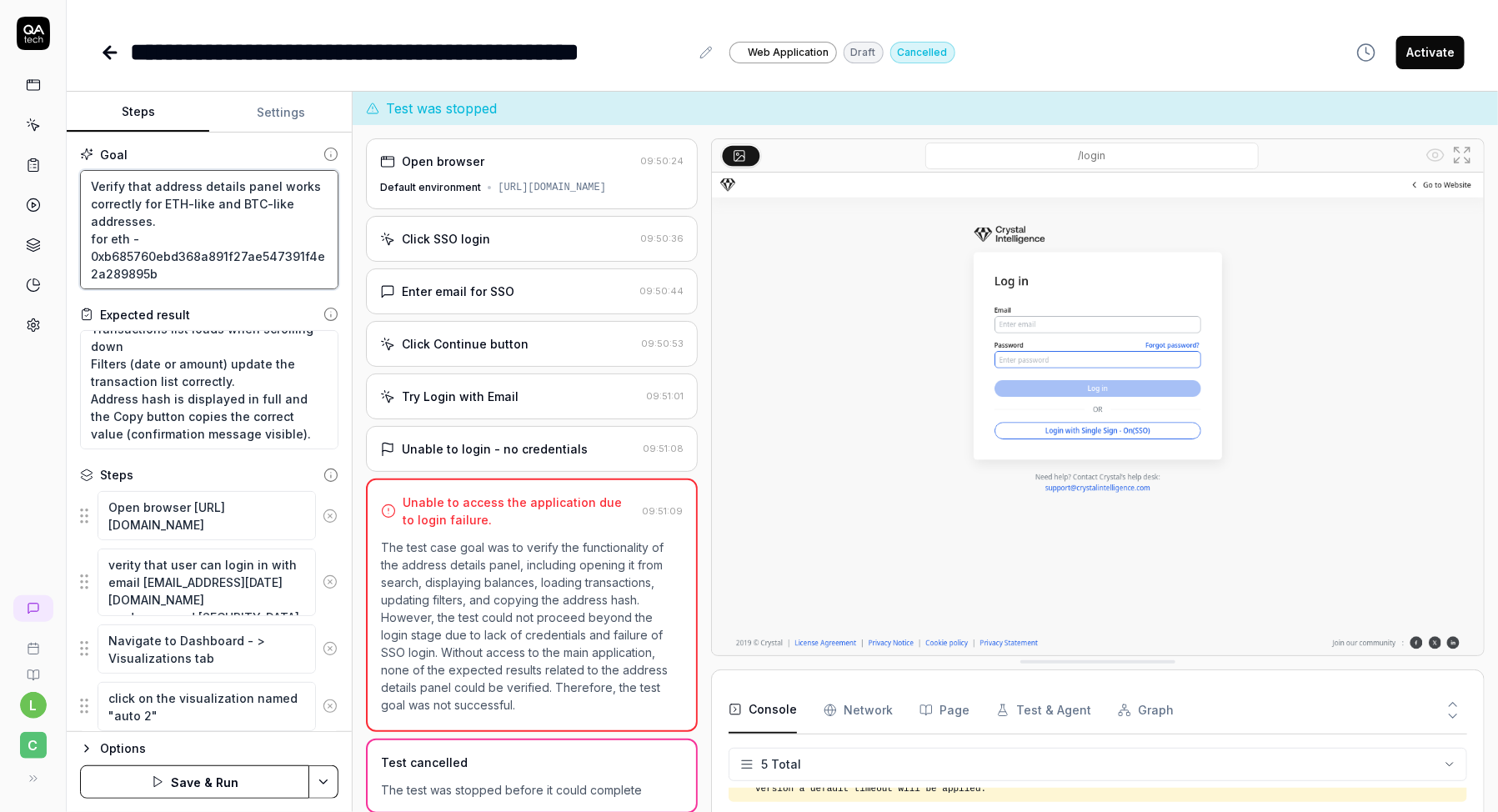
scroll to position [9, 0]
paste textarea "bc1qa3phj5uhnuauk6r62cku6r6fl9rawqx4n6d690"
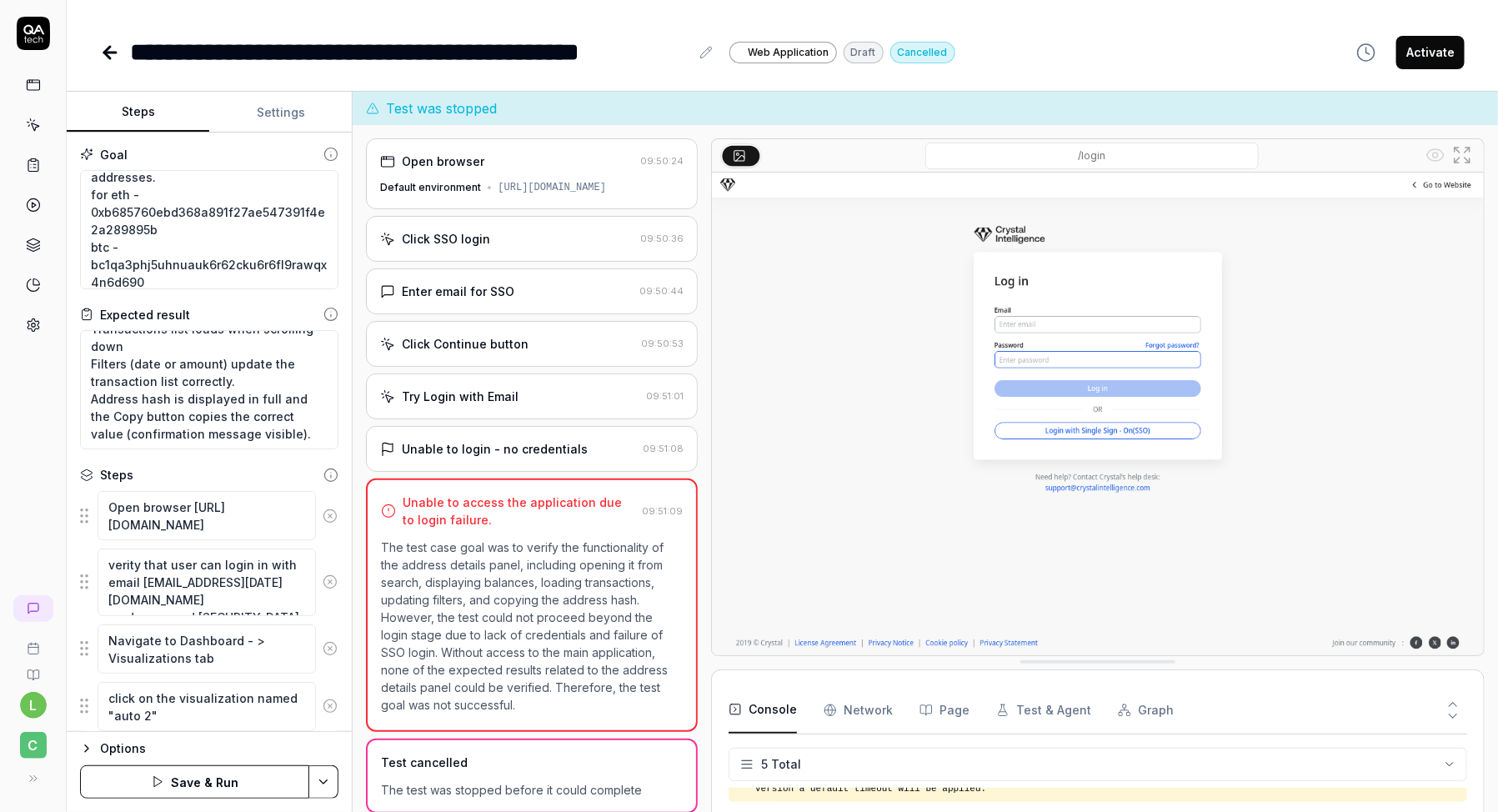
click at [238, 306] on div "Expected result" at bounding box center [209, 314] width 259 height 18
click at [334, 776] on html "**********" at bounding box center [749, 458] width 1498 height 917
click at [214, 670] on div "Save" at bounding box center [242, 666] width 213 height 37
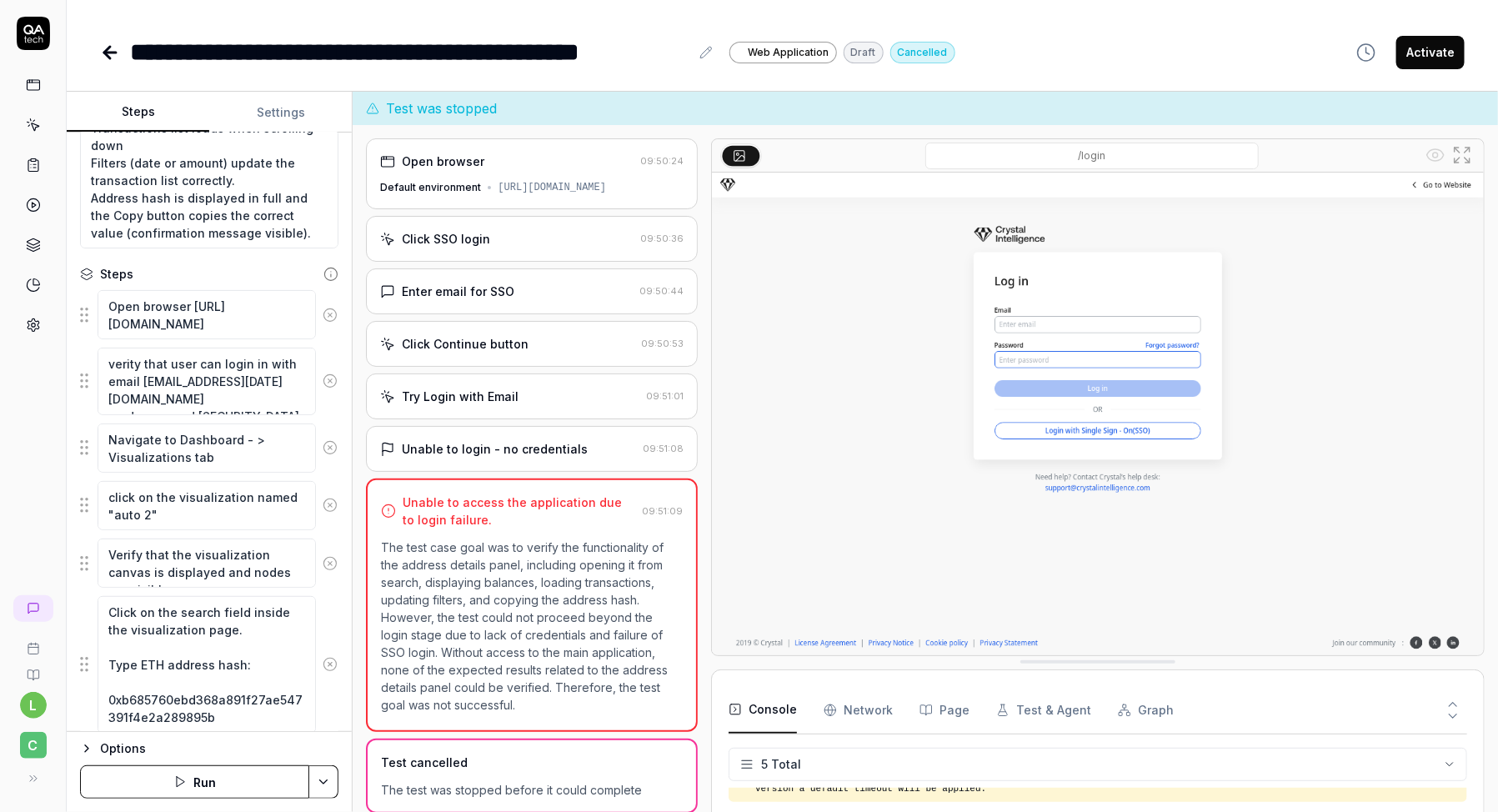
scroll to position [250, 0]
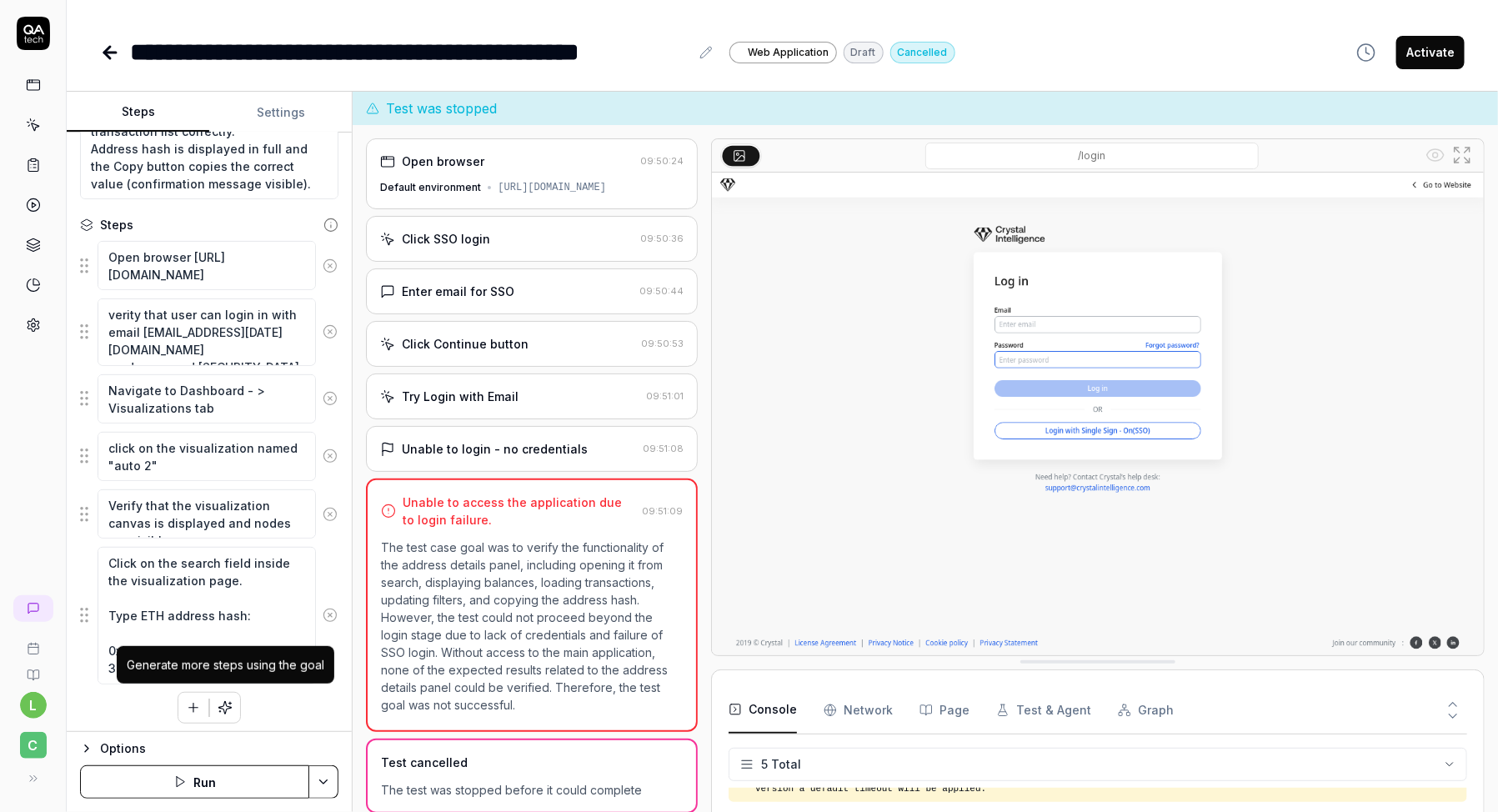
click at [225, 709] on button "button" at bounding box center [225, 708] width 30 height 30
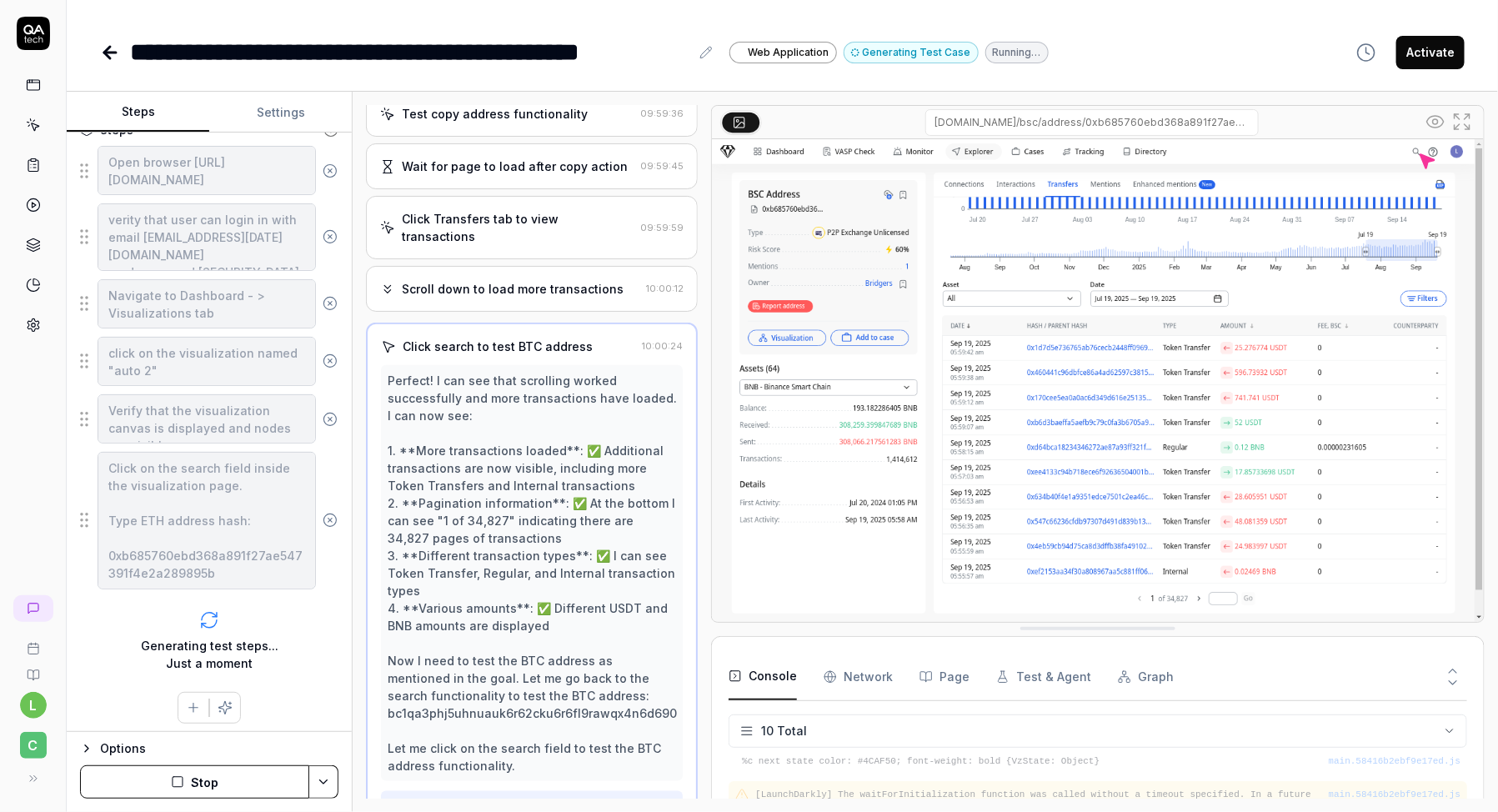
scroll to position [470, 0]
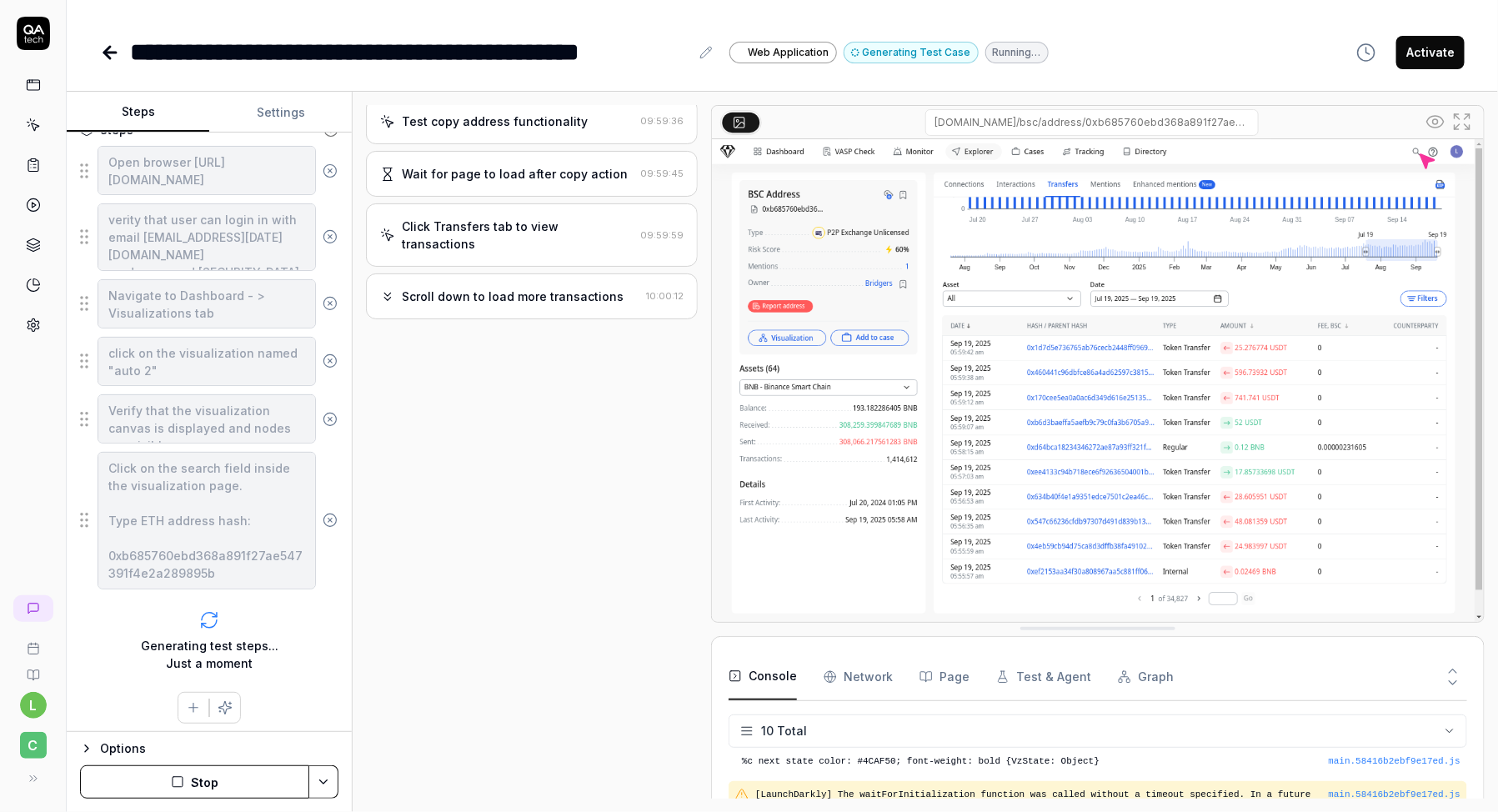
click at [198, 780] on button "Stop" at bounding box center [195, 781] width 230 height 33
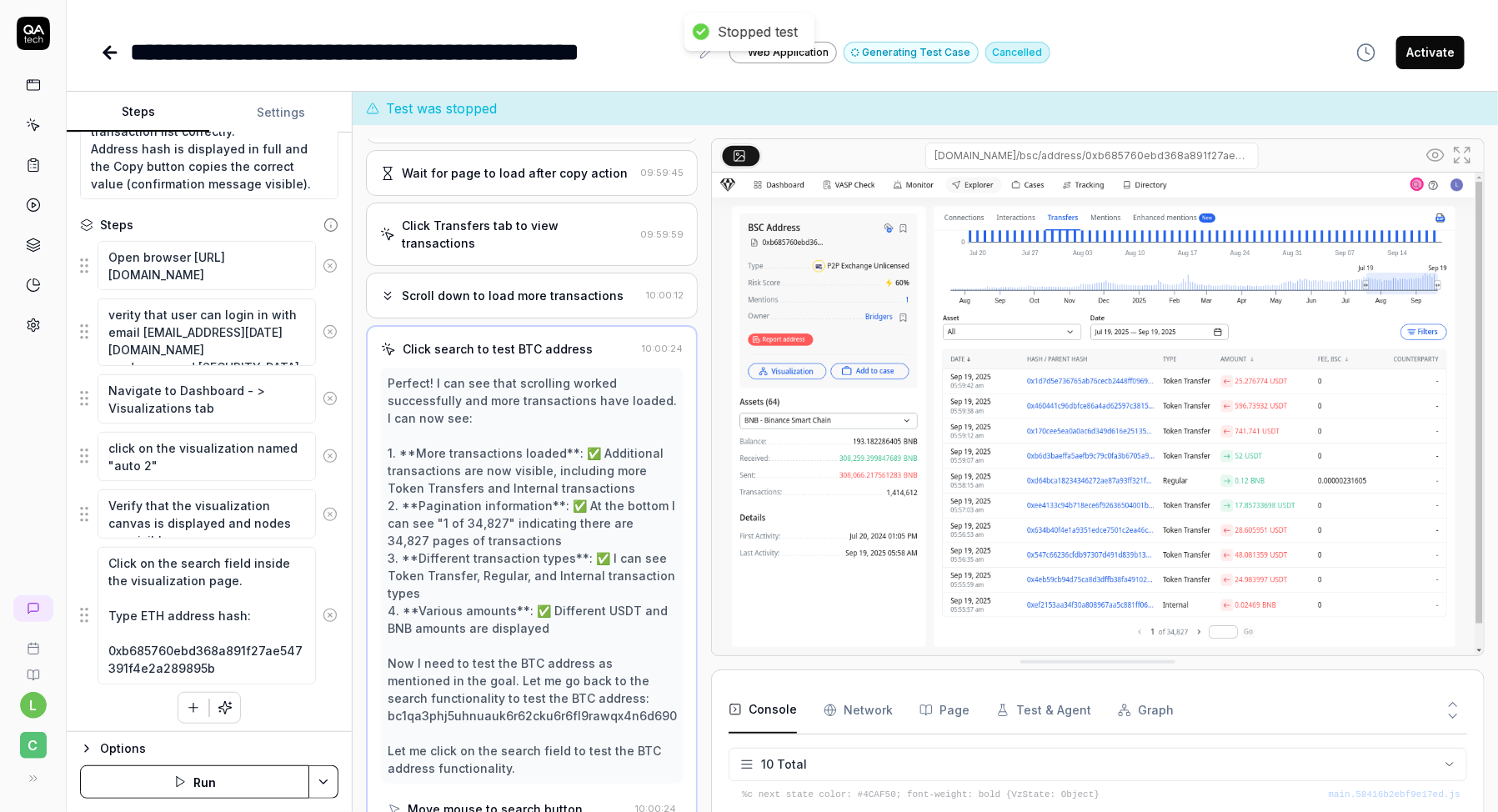
scroll to position [512, 0]
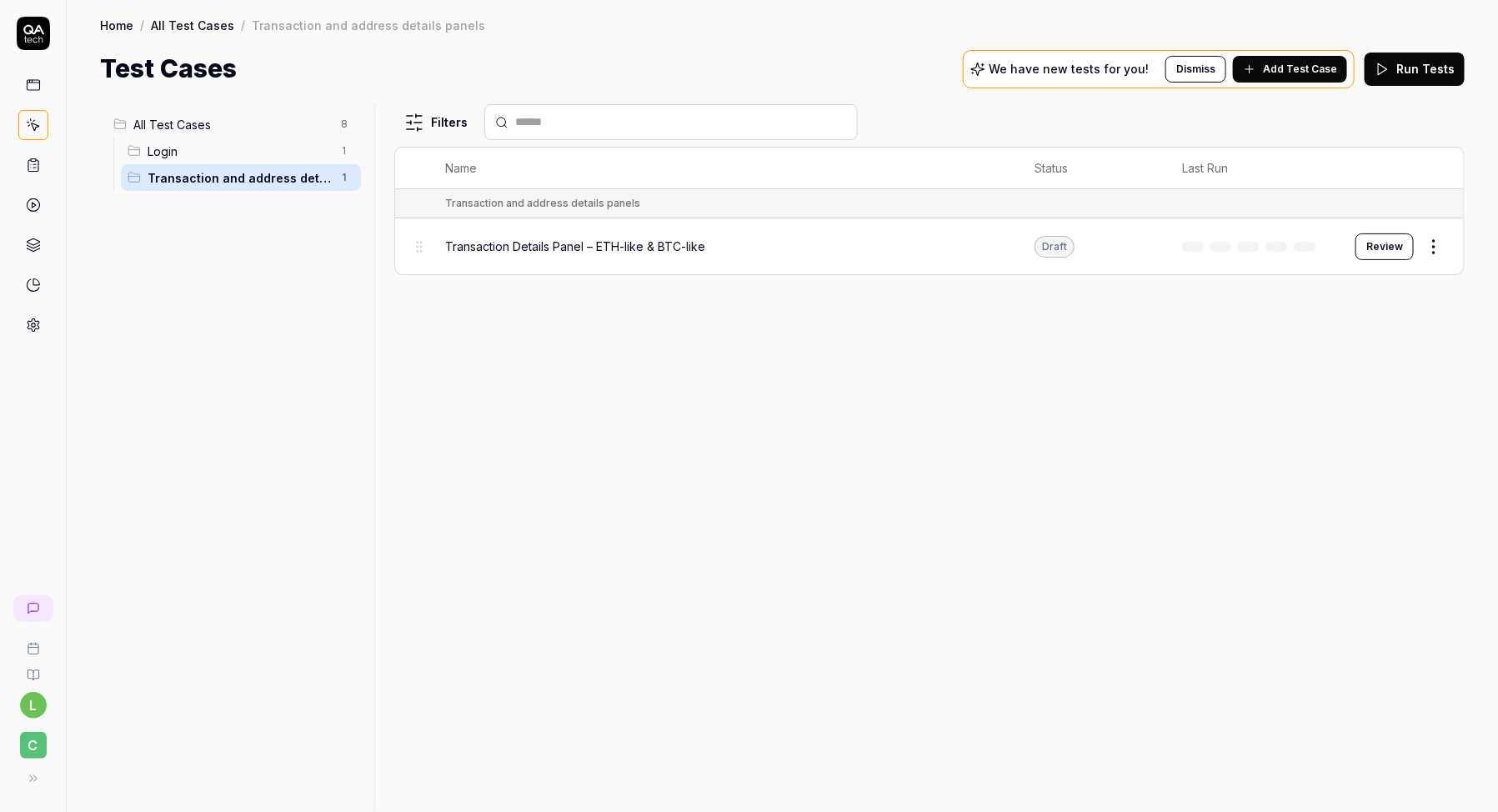
click at [638, 245] on span "Transaction Details Panel – ETH-like & BTC-like" at bounding box center [575, 247] width 260 height 18
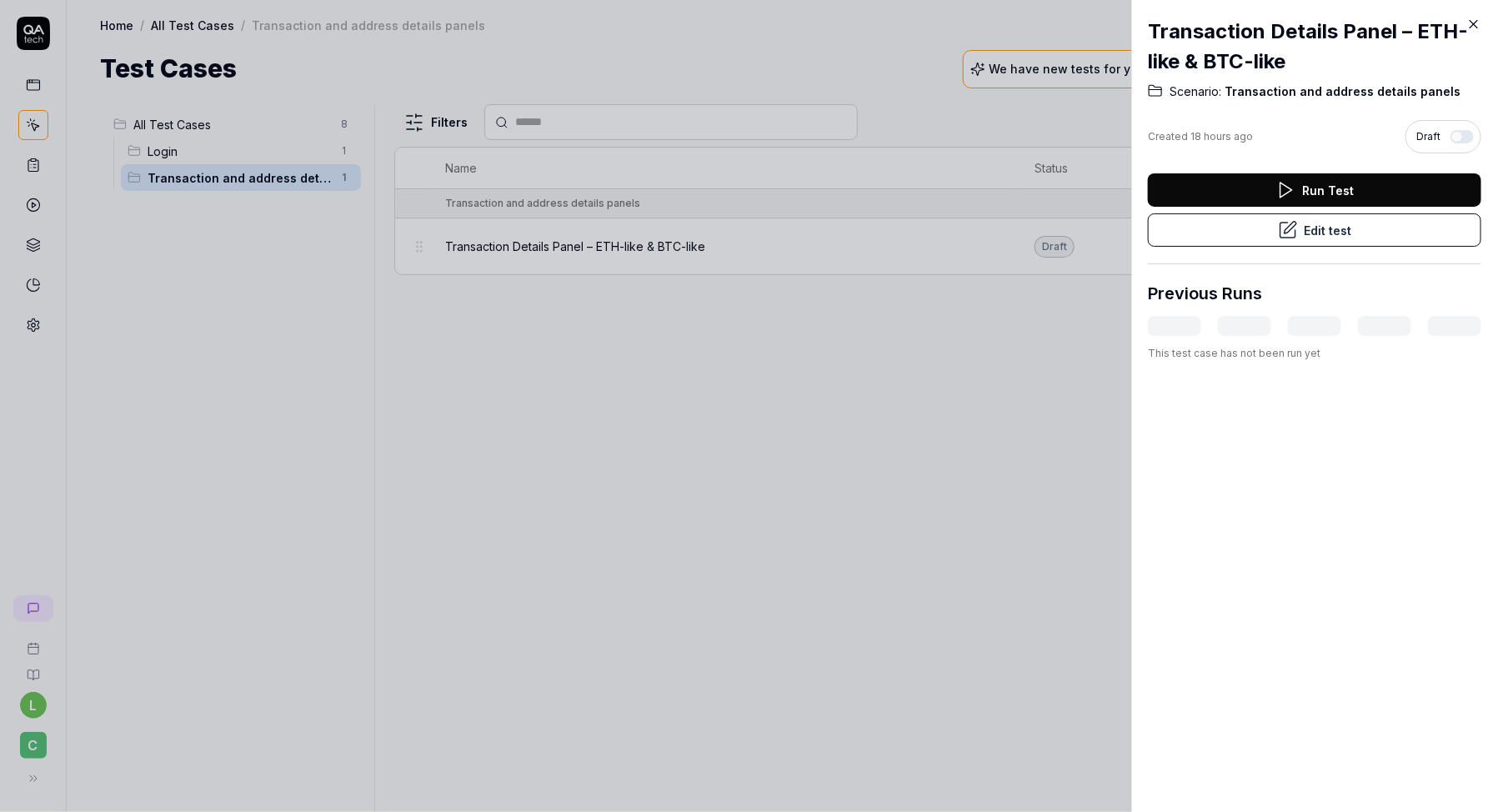
click at [1299, 228] on button "Edit test" at bounding box center [1315, 230] width 333 height 33
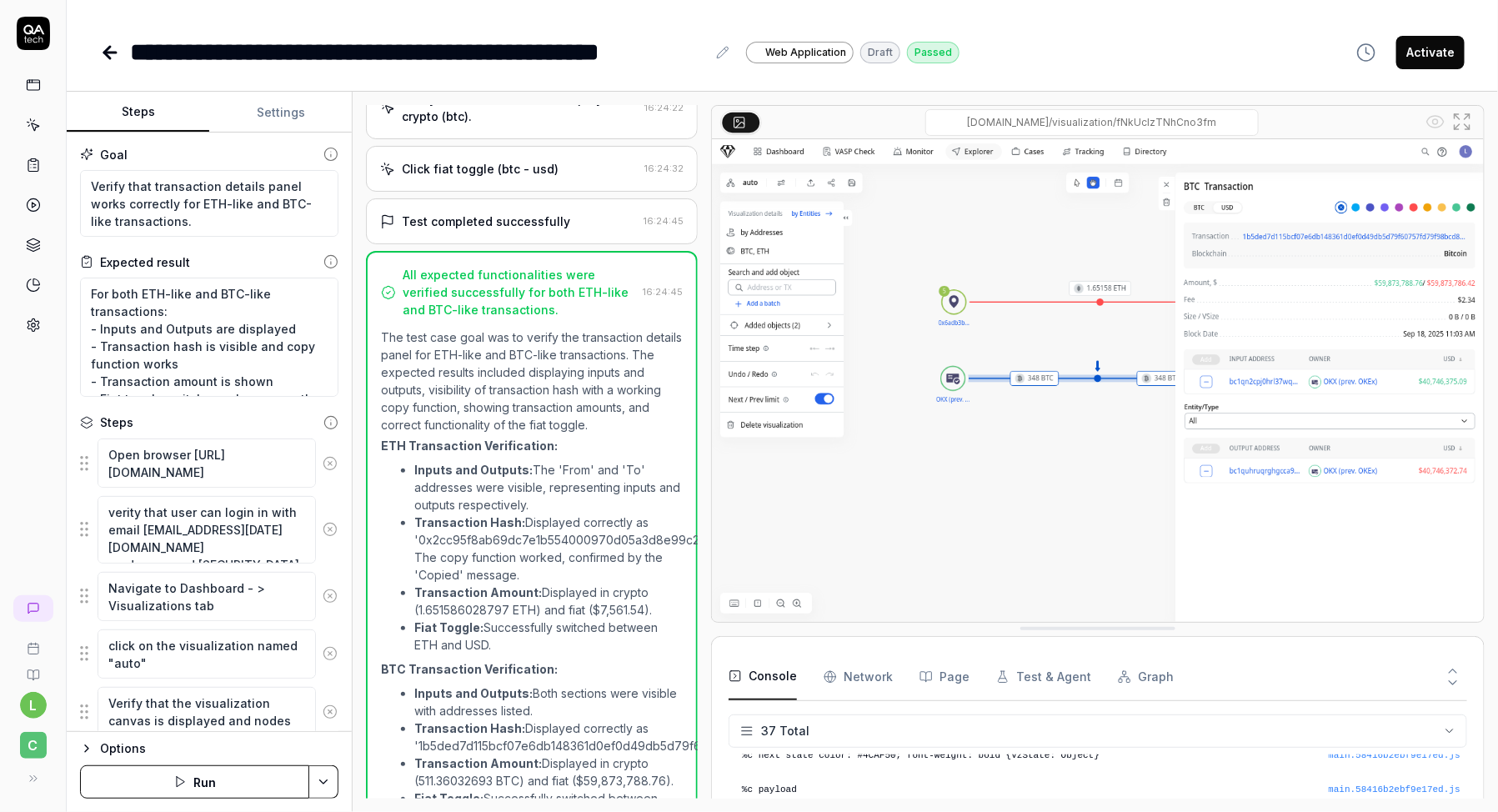
scroll to position [1000, 0]
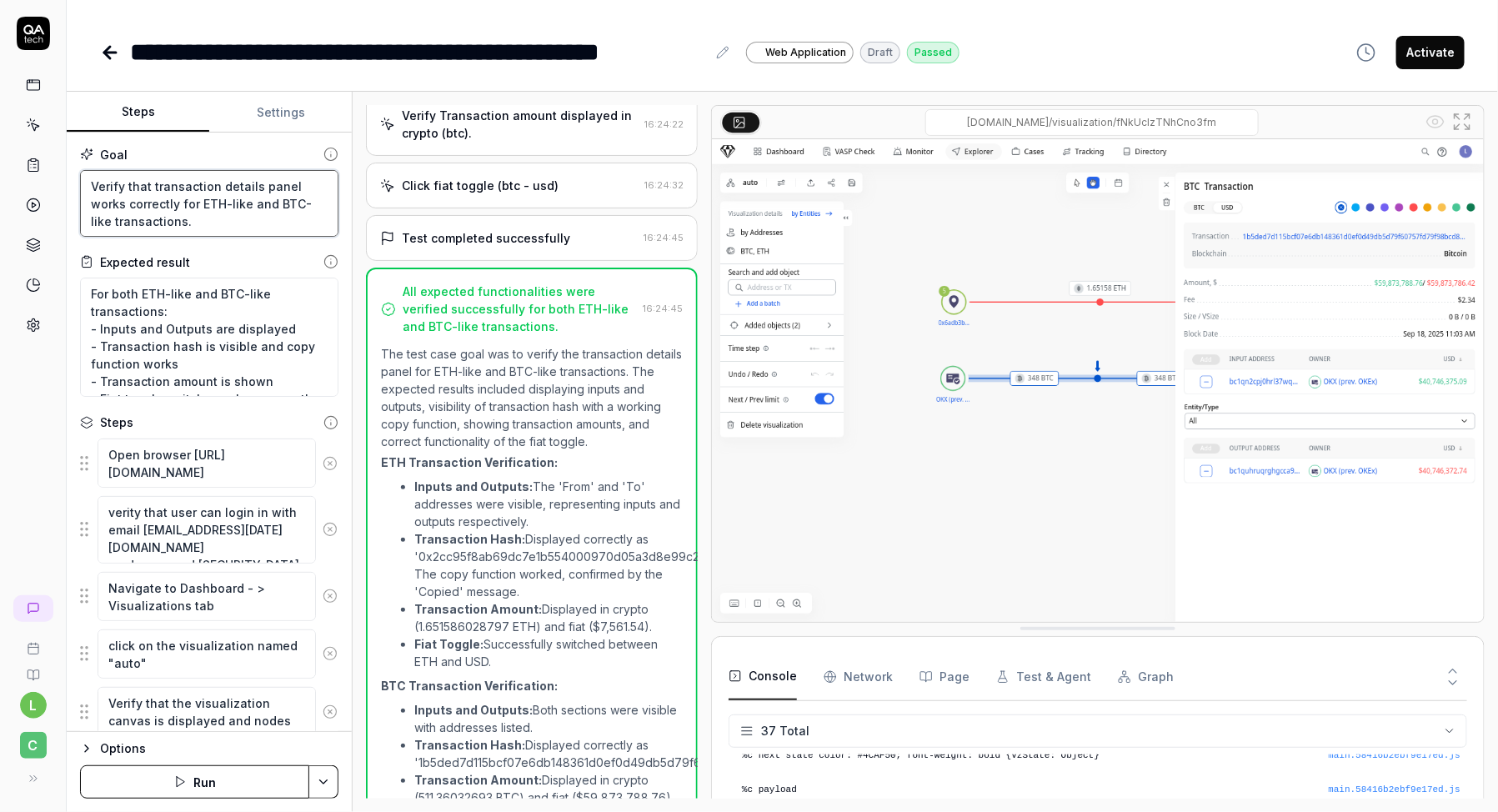
click at [200, 202] on textarea "Verify that transaction details panel works correctly for ETH-like and BTC-like…" at bounding box center [209, 203] width 259 height 67
click at [273, 101] on button "Settings" at bounding box center [280, 112] width 143 height 40
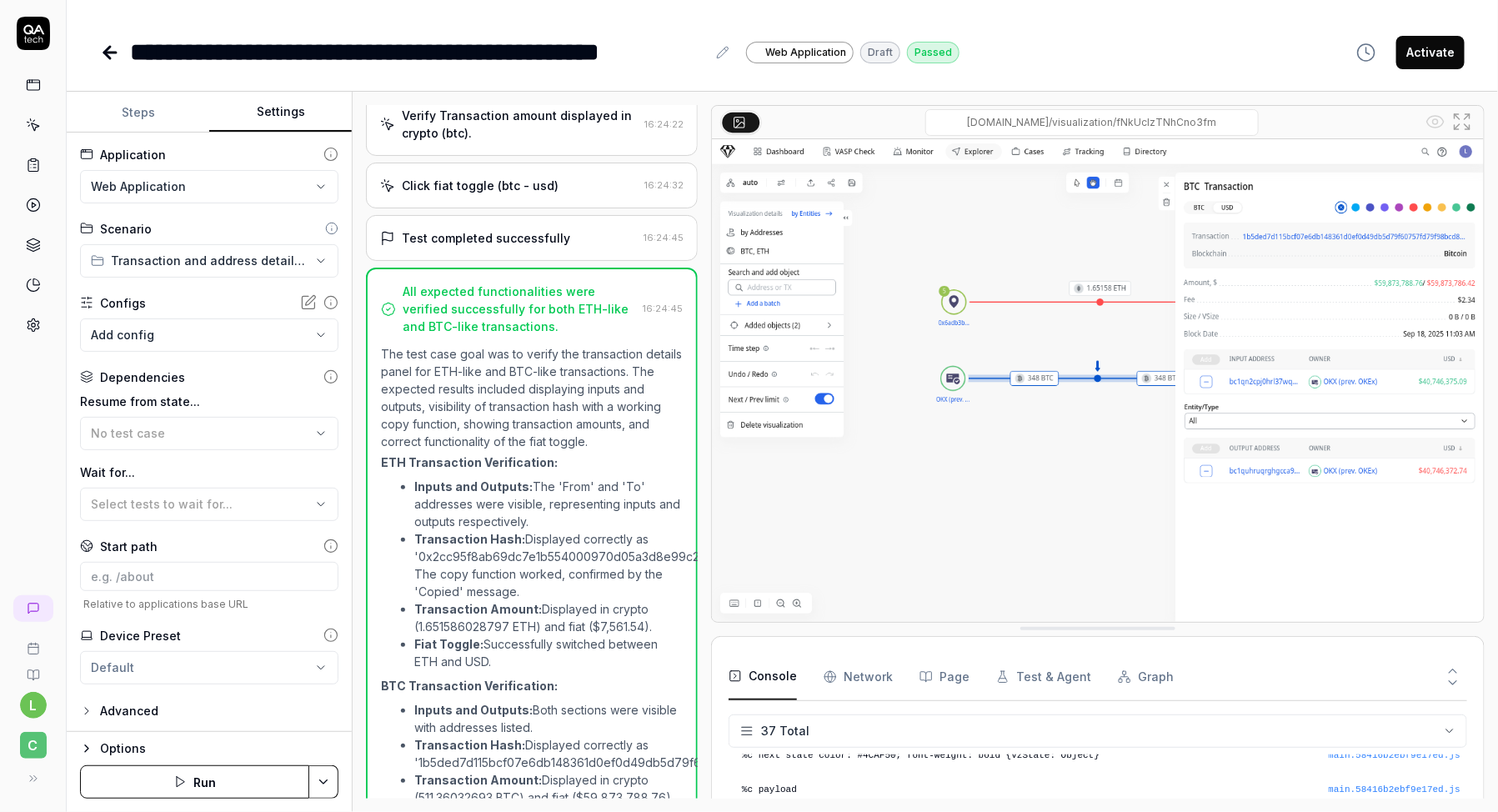
click at [139, 115] on button "Steps" at bounding box center [138, 112] width 143 height 40
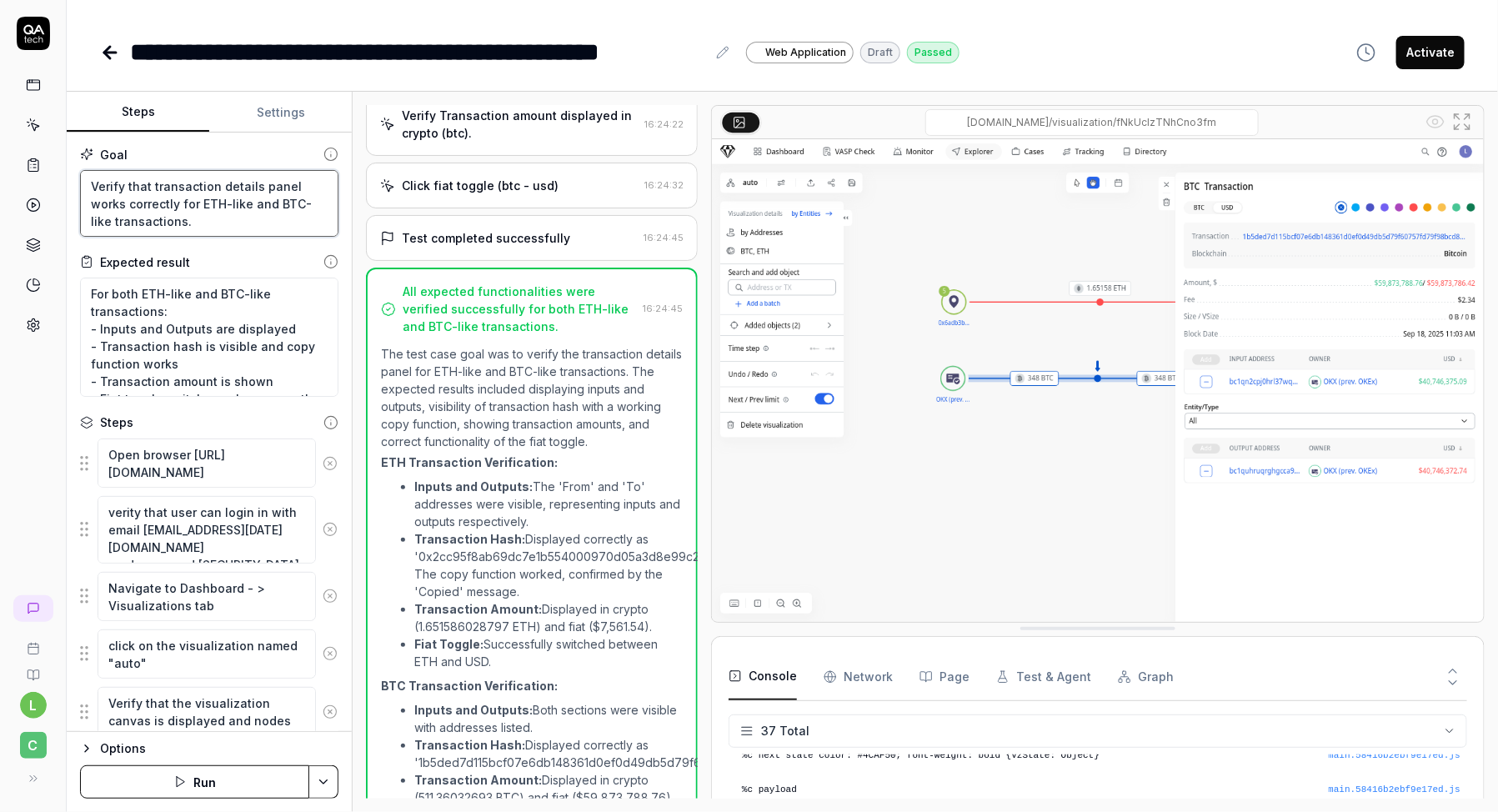
click at [150, 195] on textarea "Verify that transaction details panel works correctly for ETH-like and BTC-like…" at bounding box center [209, 203] width 259 height 67
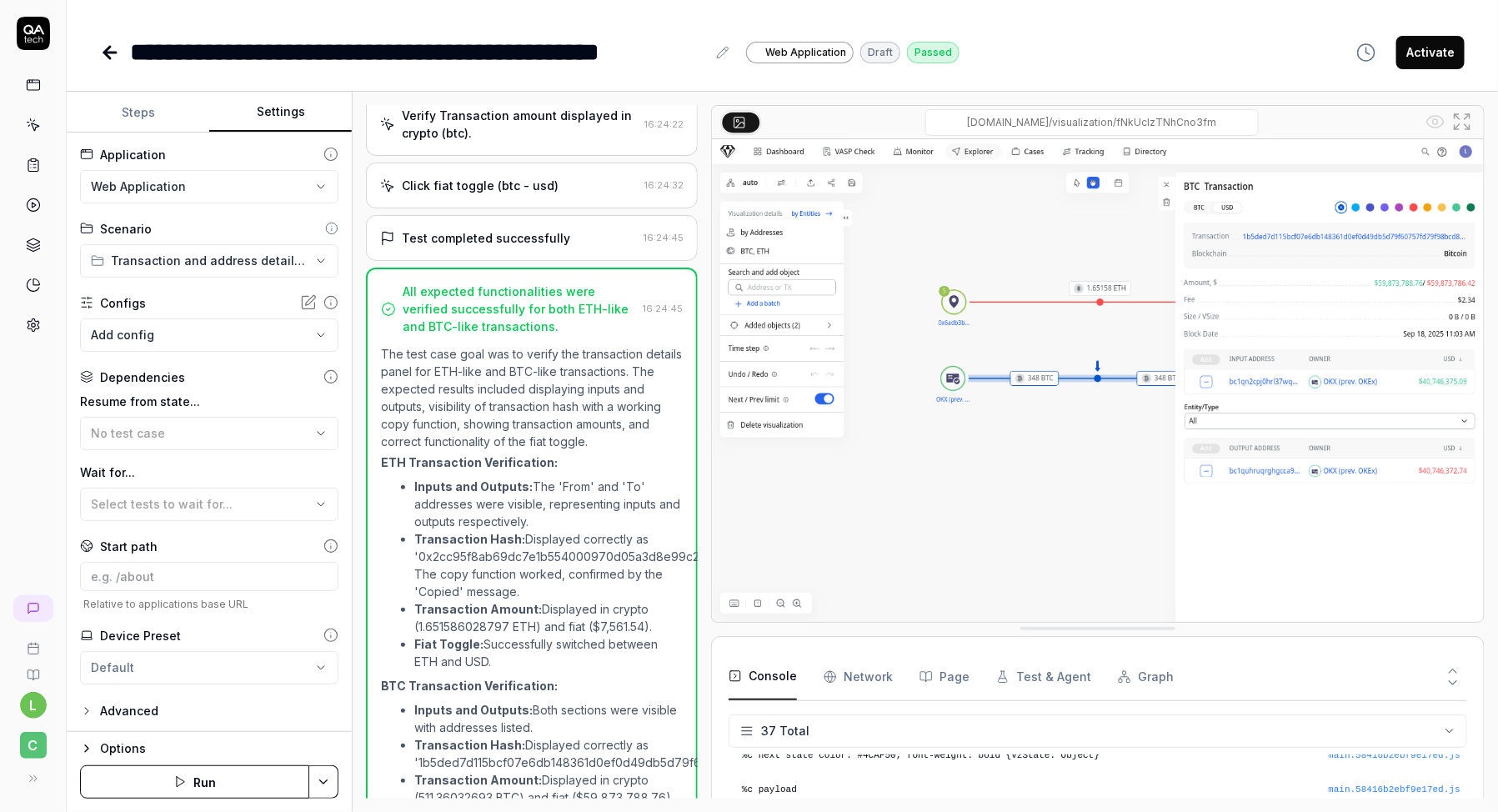
click at [247, 101] on button "Settings" at bounding box center [280, 112] width 143 height 40
click at [116, 707] on div "Advanced" at bounding box center [129, 710] width 58 height 20
click at [93, 704] on button "Advanced" at bounding box center [119, 710] width 78 height 20
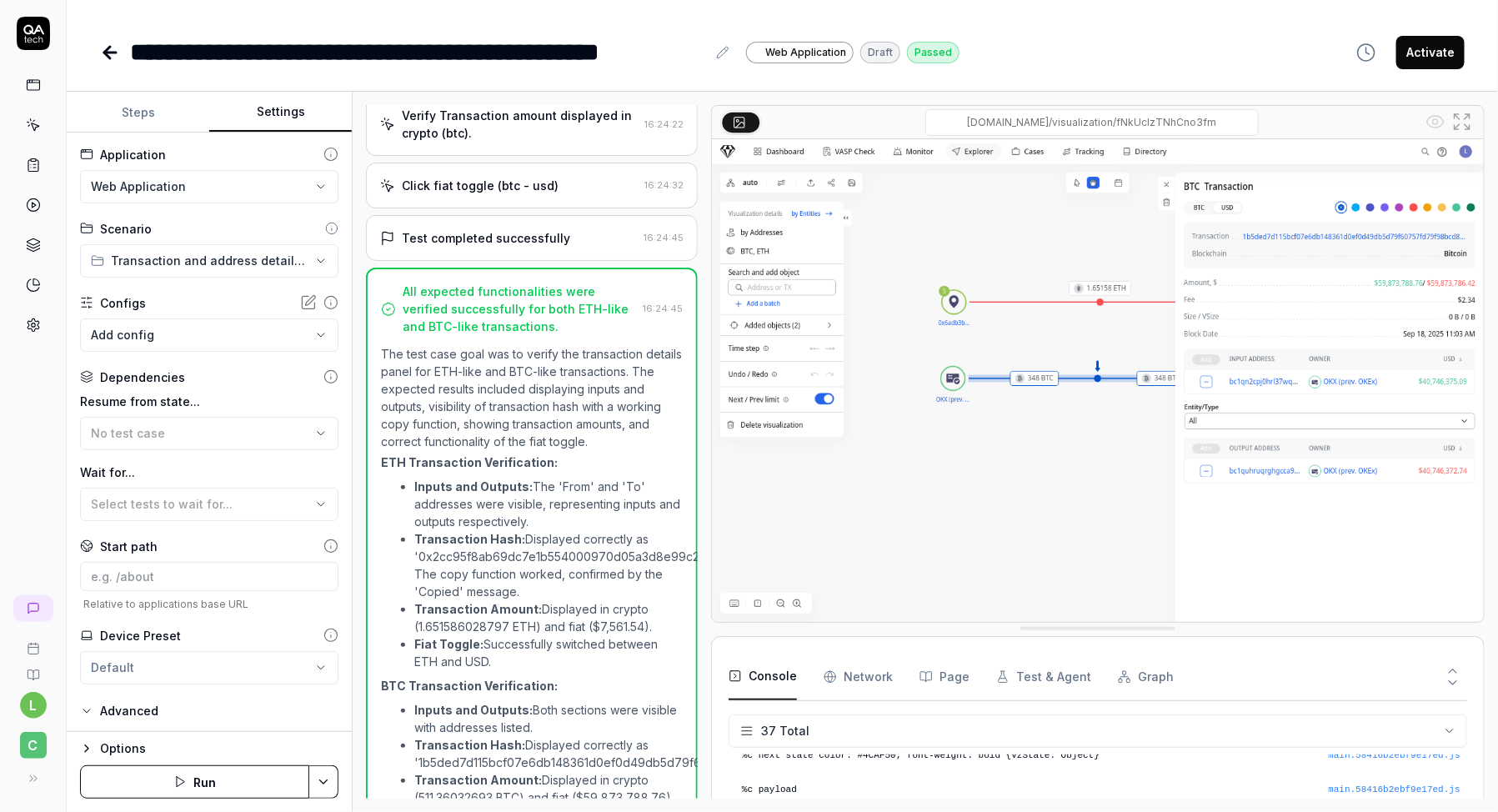
scroll to position [134, 0]
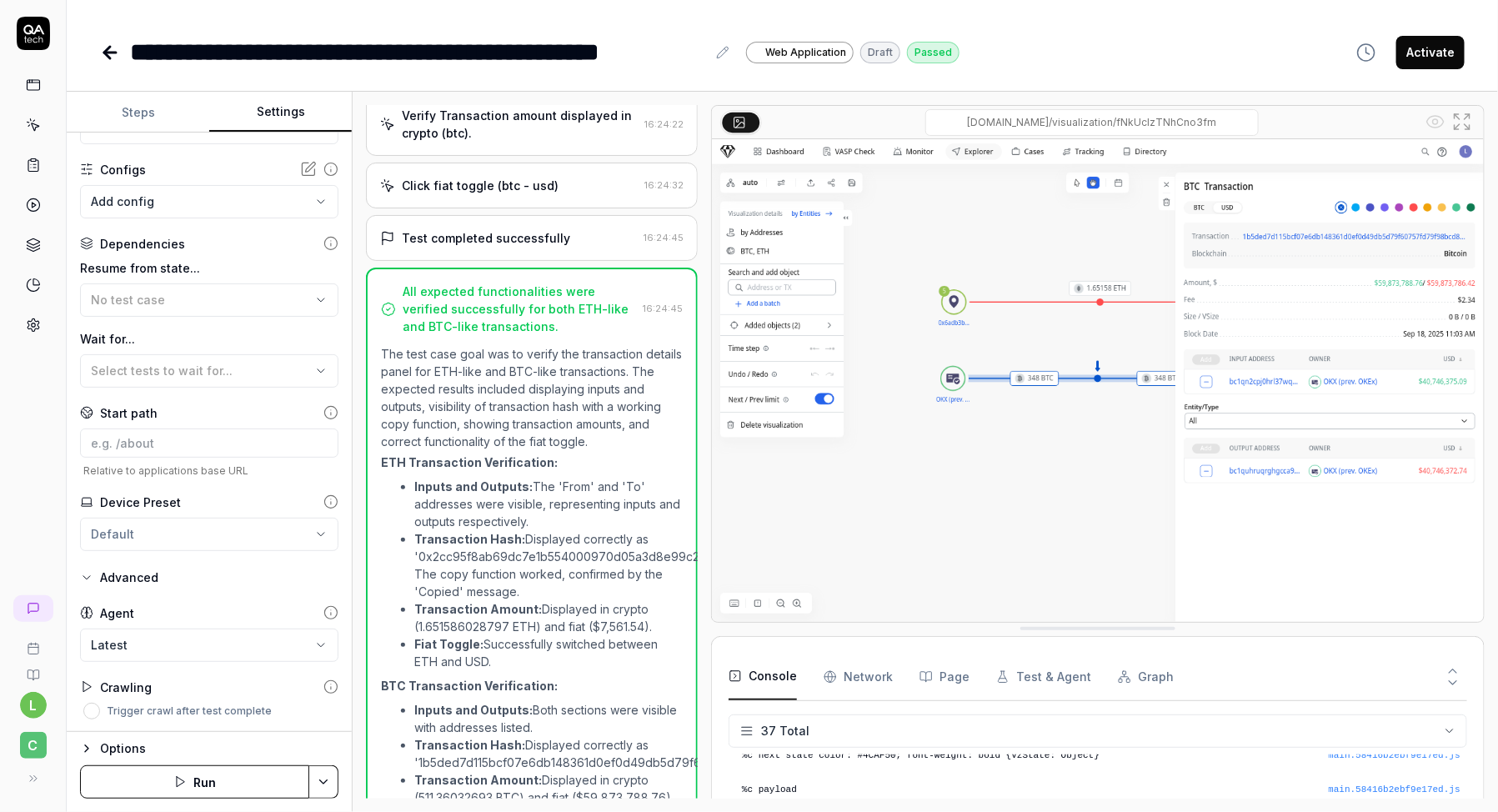
click at [80, 750] on icon "button" at bounding box center [87, 749] width 13 height 13
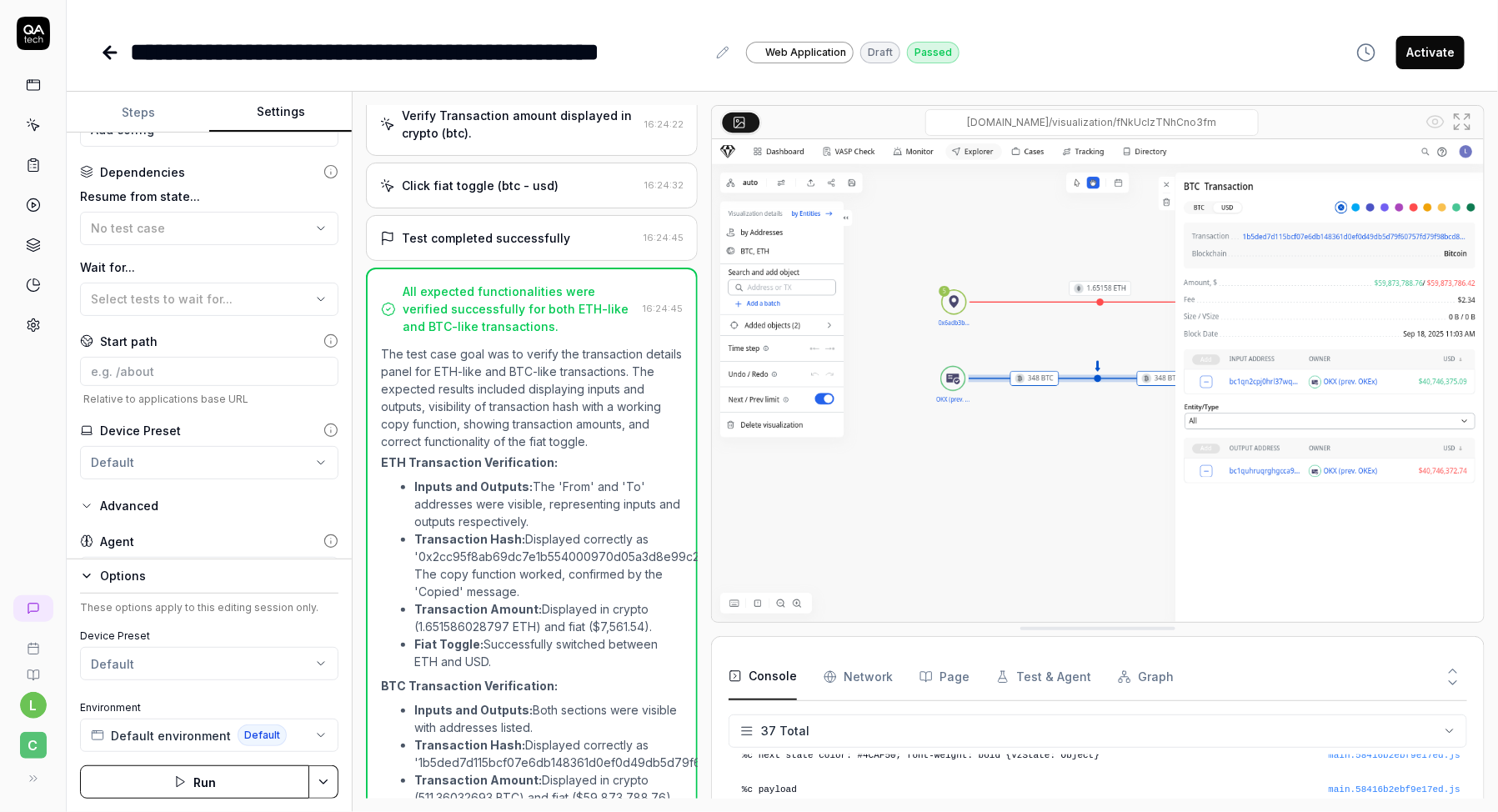
scroll to position [305, 0]
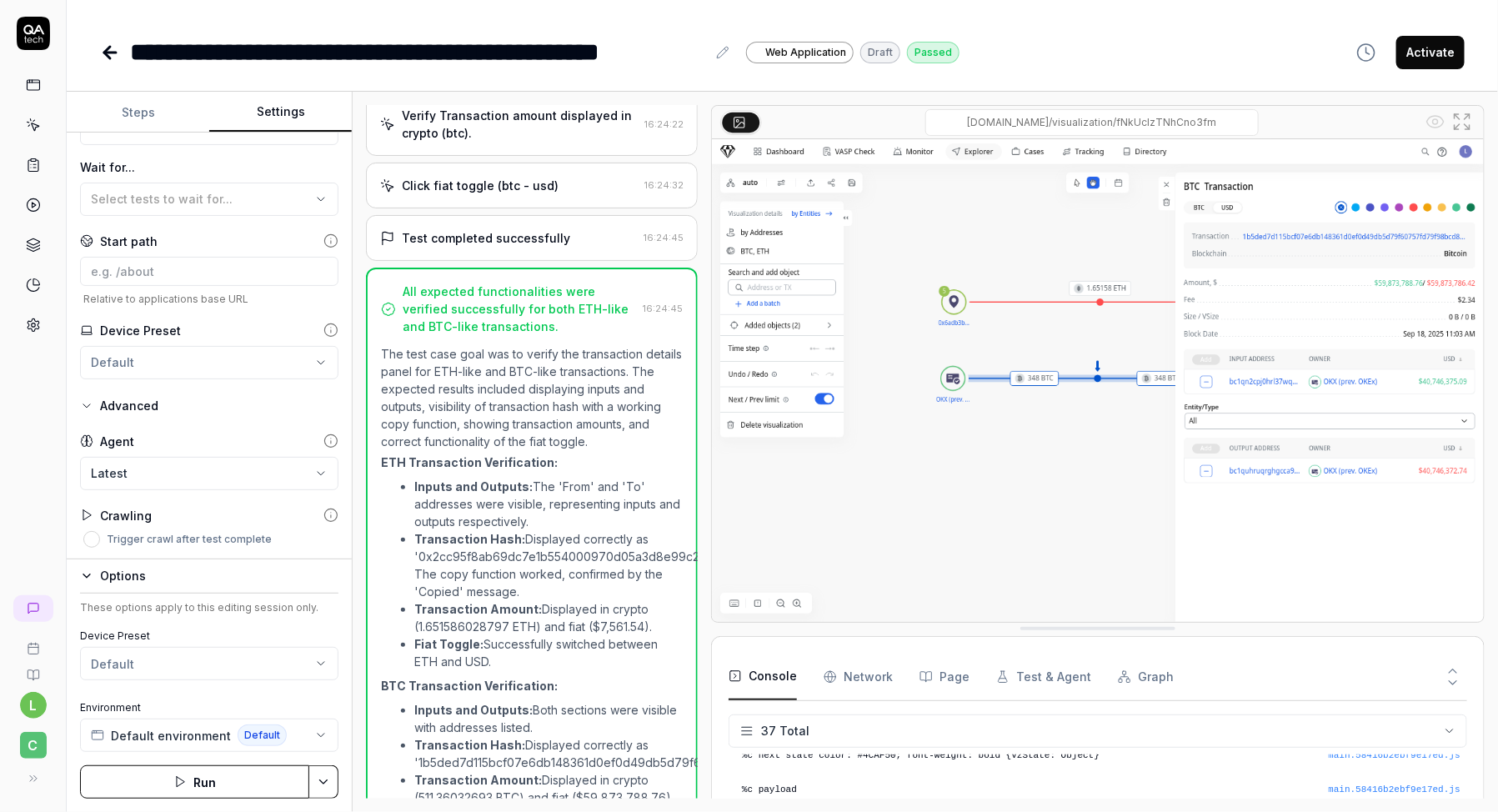
click at [25, 133] on link at bounding box center [33, 125] width 30 height 30
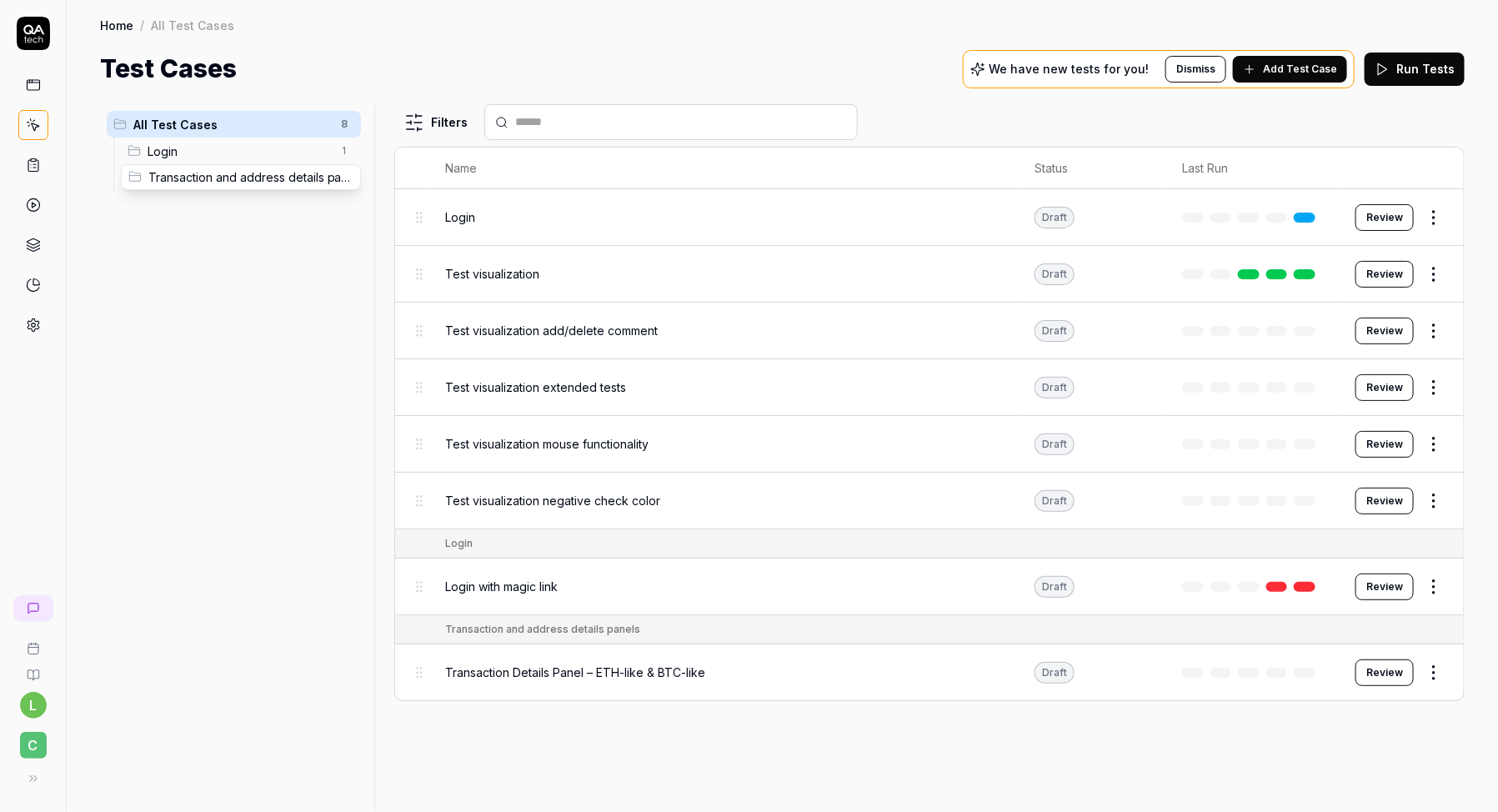
click at [137, 178] on body "l C Home / All Test Cases Home / All Test Cases Test Cases We have new tests fo…" at bounding box center [749, 458] width 1498 height 917
click at [168, 174] on span "Transaction and address details panels" at bounding box center [239, 178] width 183 height 18
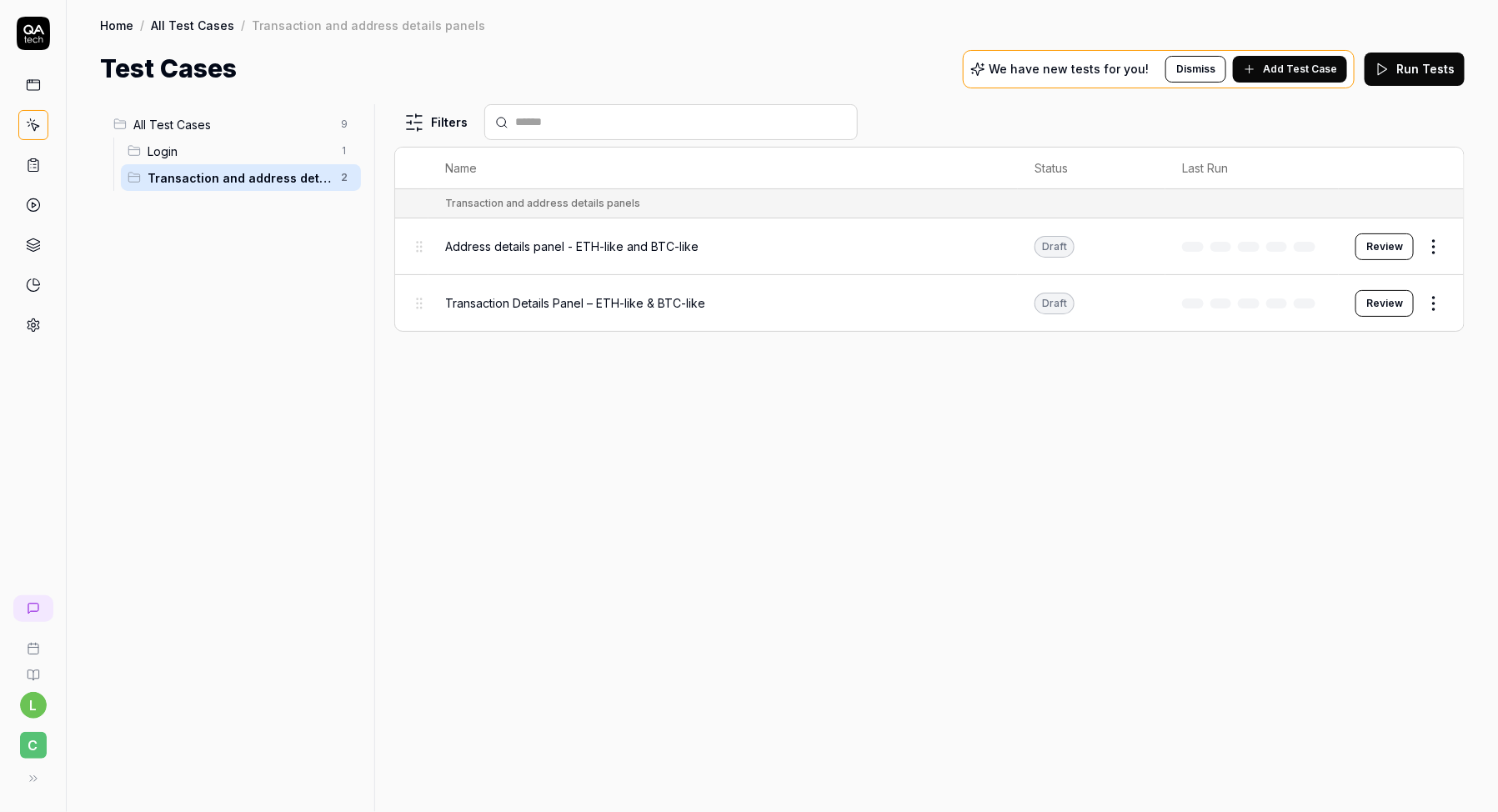
click at [583, 296] on span "Transaction Details Panel – ETH-like & BTC-like" at bounding box center [575, 303] width 260 height 18
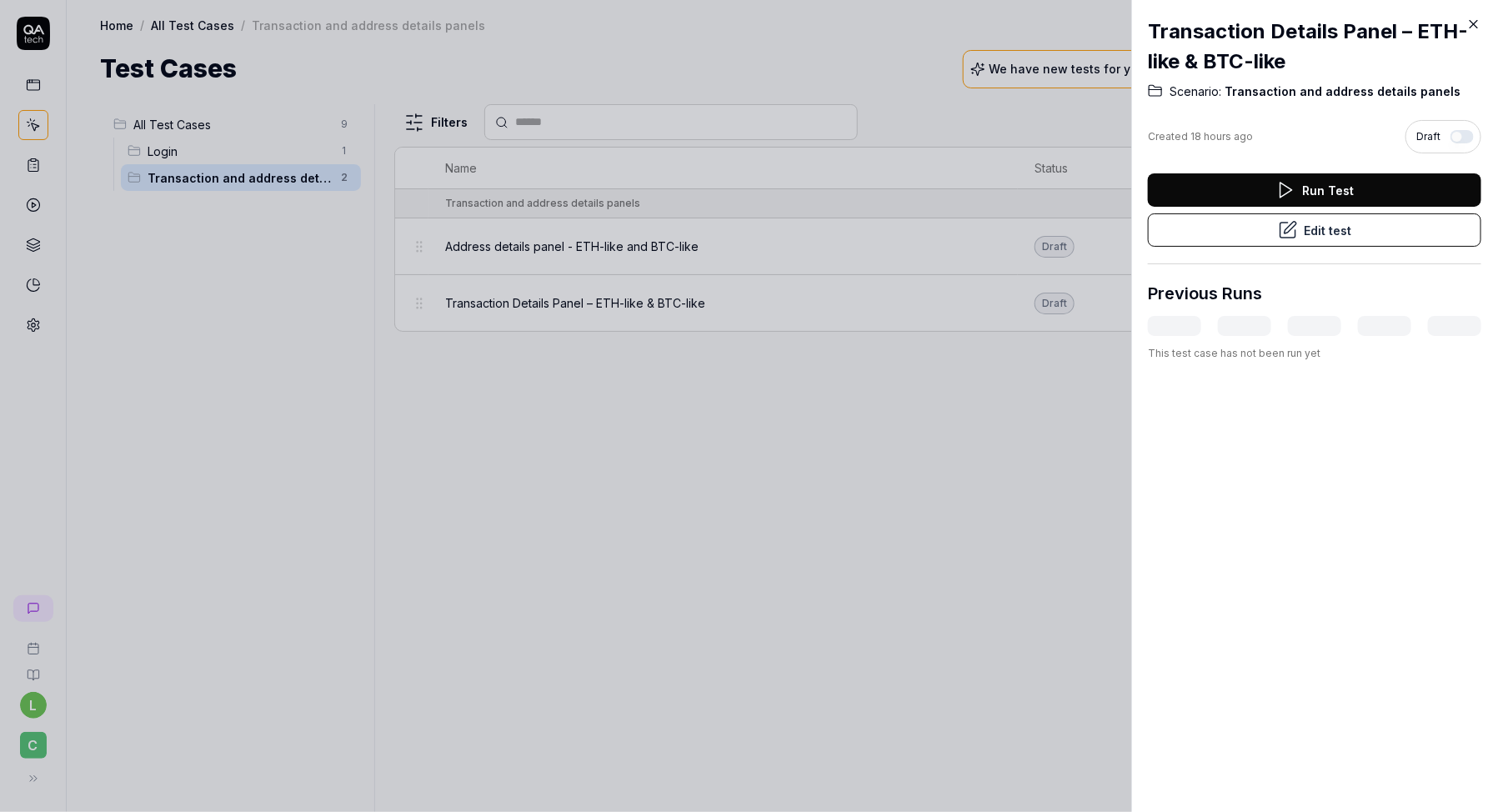
click at [1333, 227] on button "Edit test" at bounding box center [1315, 230] width 333 height 33
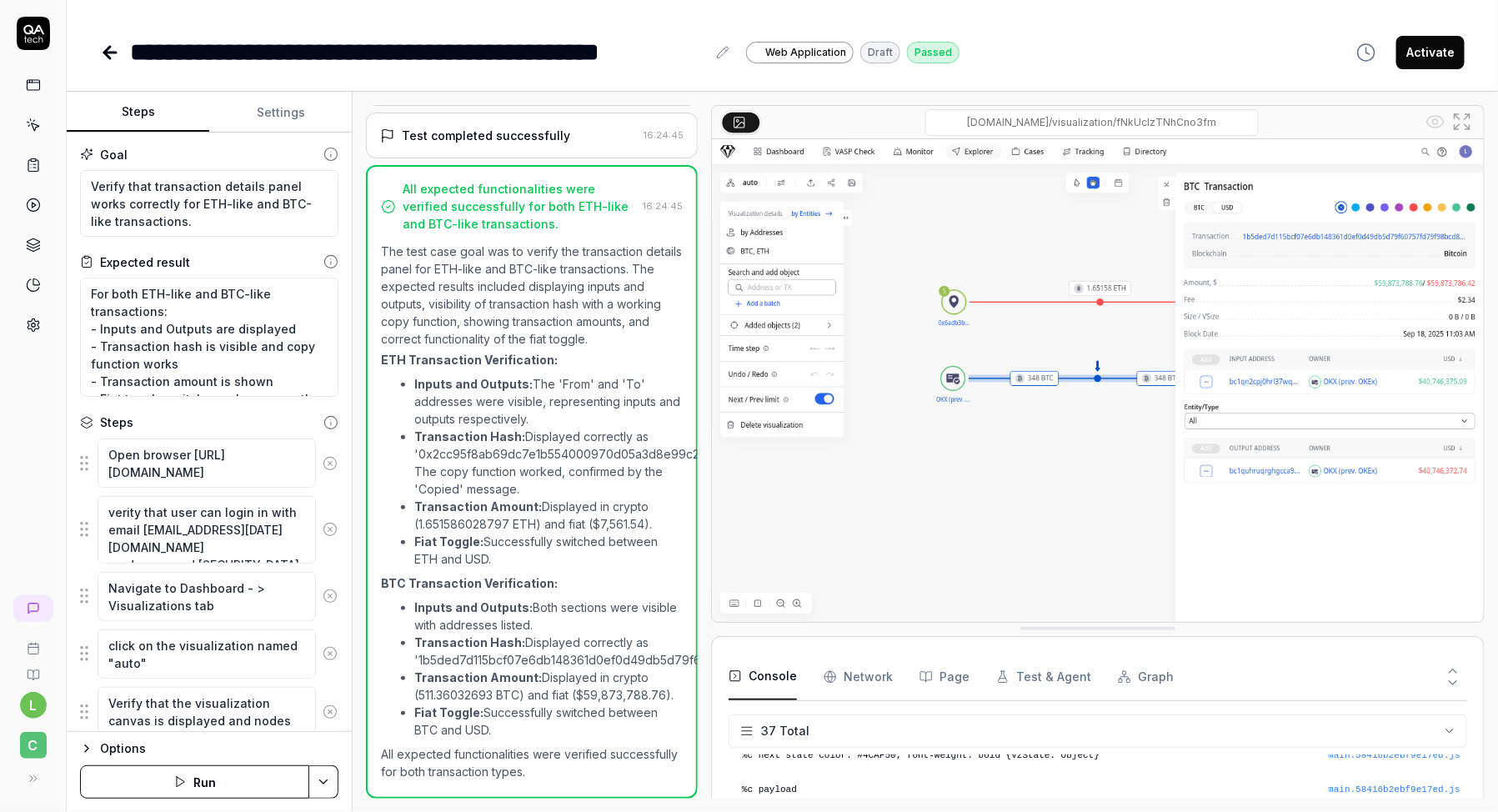
scroll to position [1109, 0]
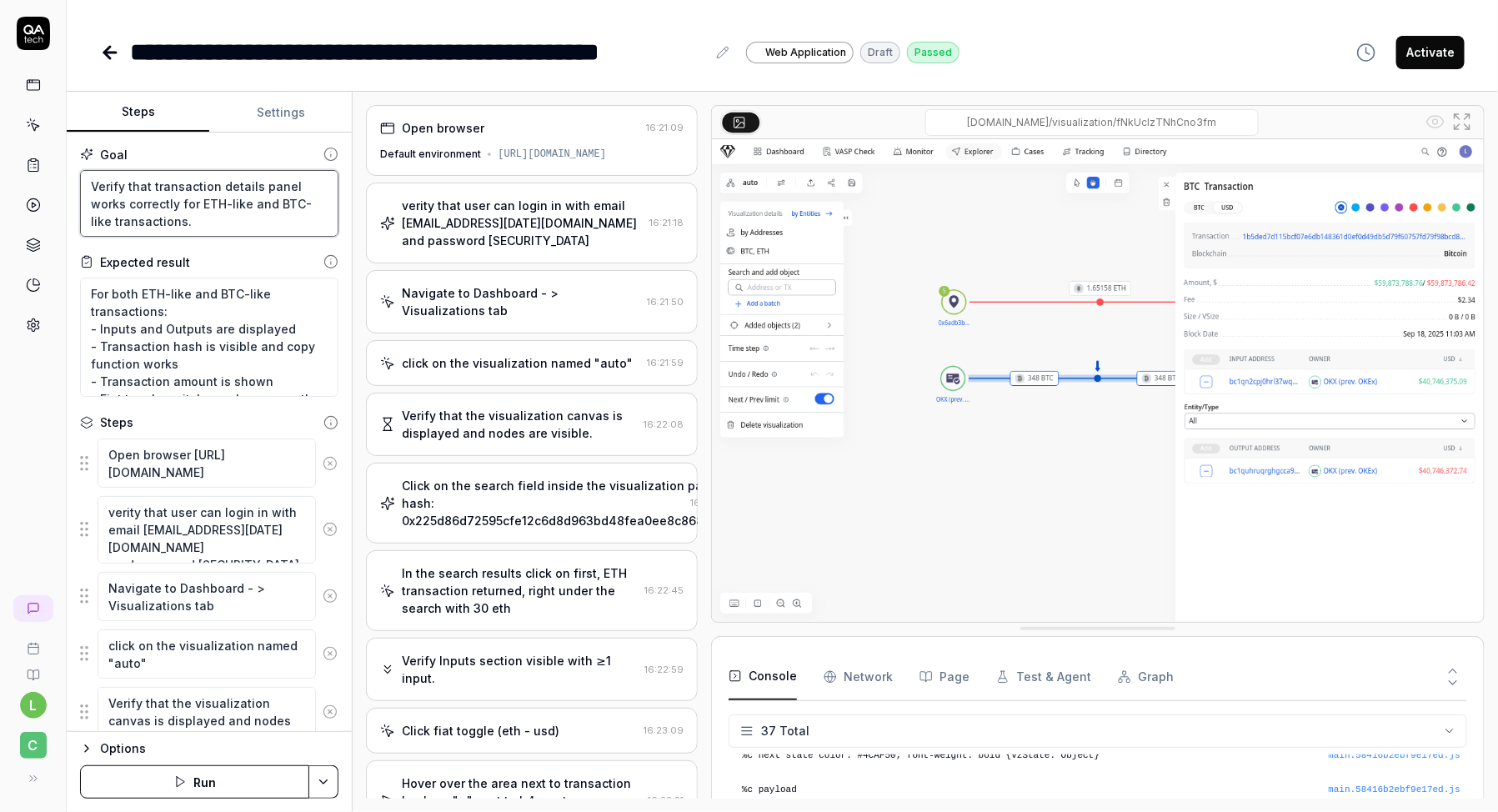
click at [201, 194] on textarea "Verify that transaction details panel works correctly for ETH-like and BTC-like…" at bounding box center [209, 203] width 259 height 67
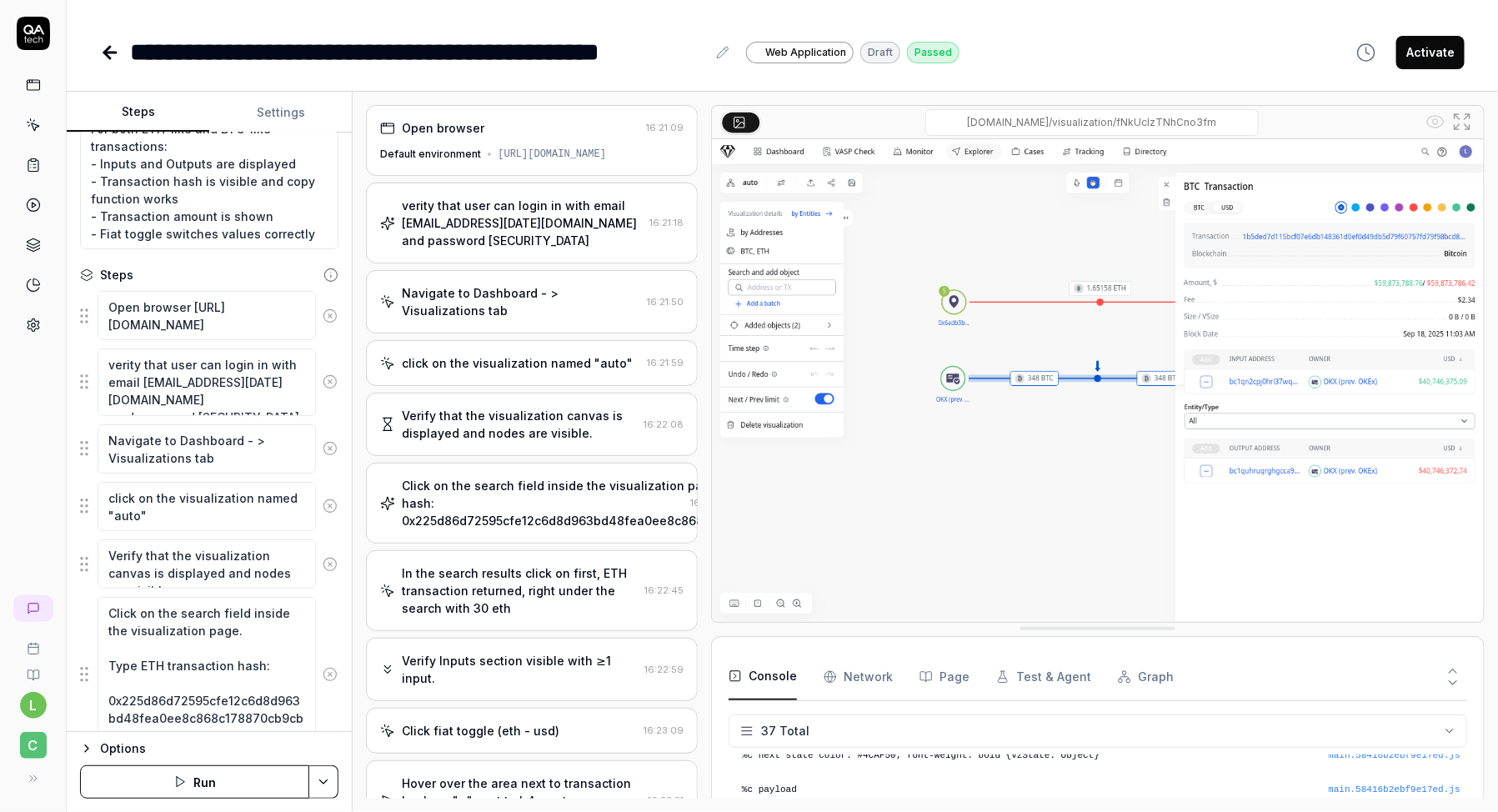
scroll to position [165, 0]
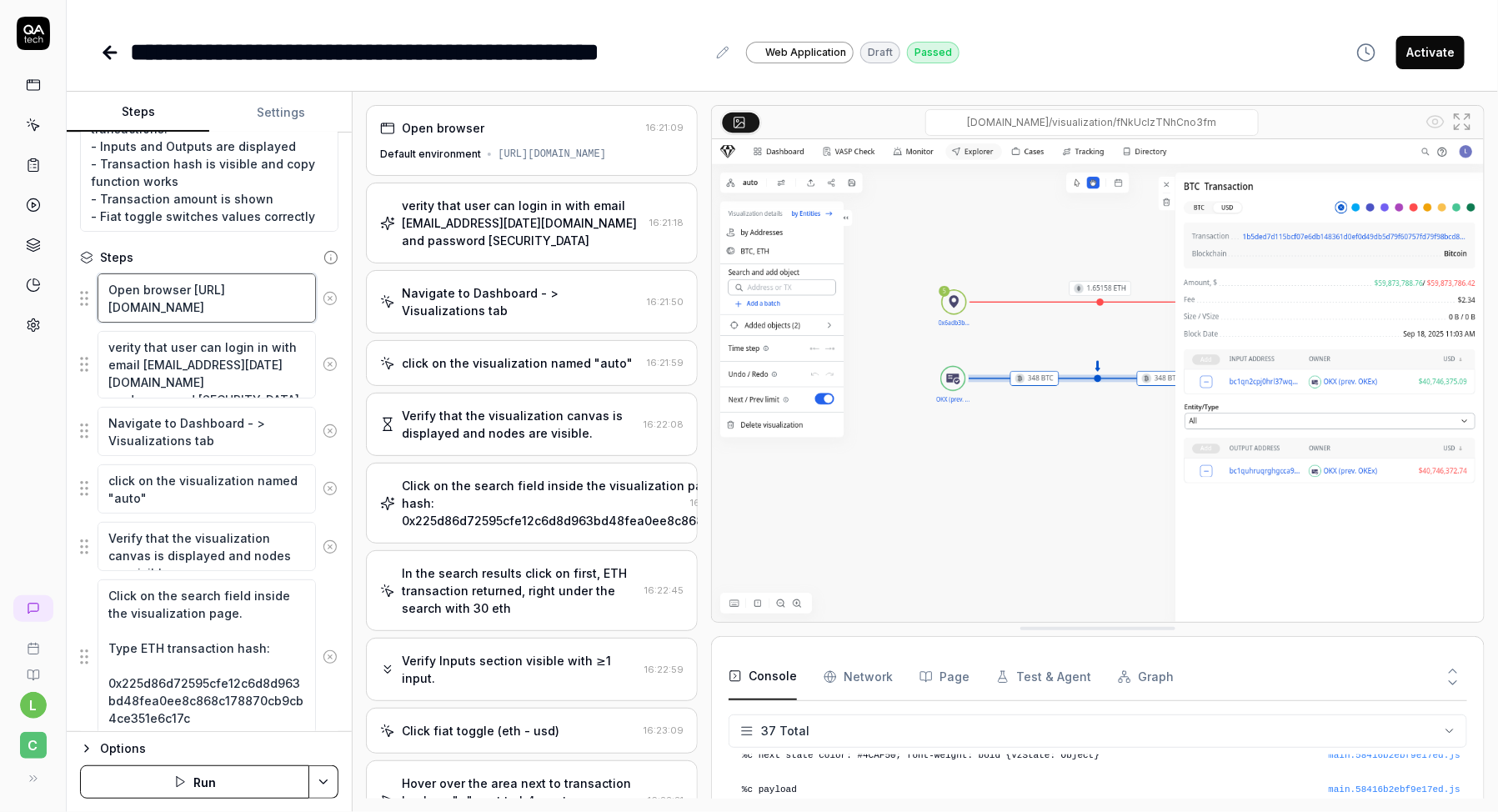
click at [201, 307] on textarea "Open browser [URL][DOMAIN_NAME]" at bounding box center [207, 298] width 218 height 49
click at [231, 356] on textarea "verity that user can login in with email [EMAIL_ADDRESS][DATE][DOMAIN_NAME] and…" at bounding box center [207, 364] width 218 height 67
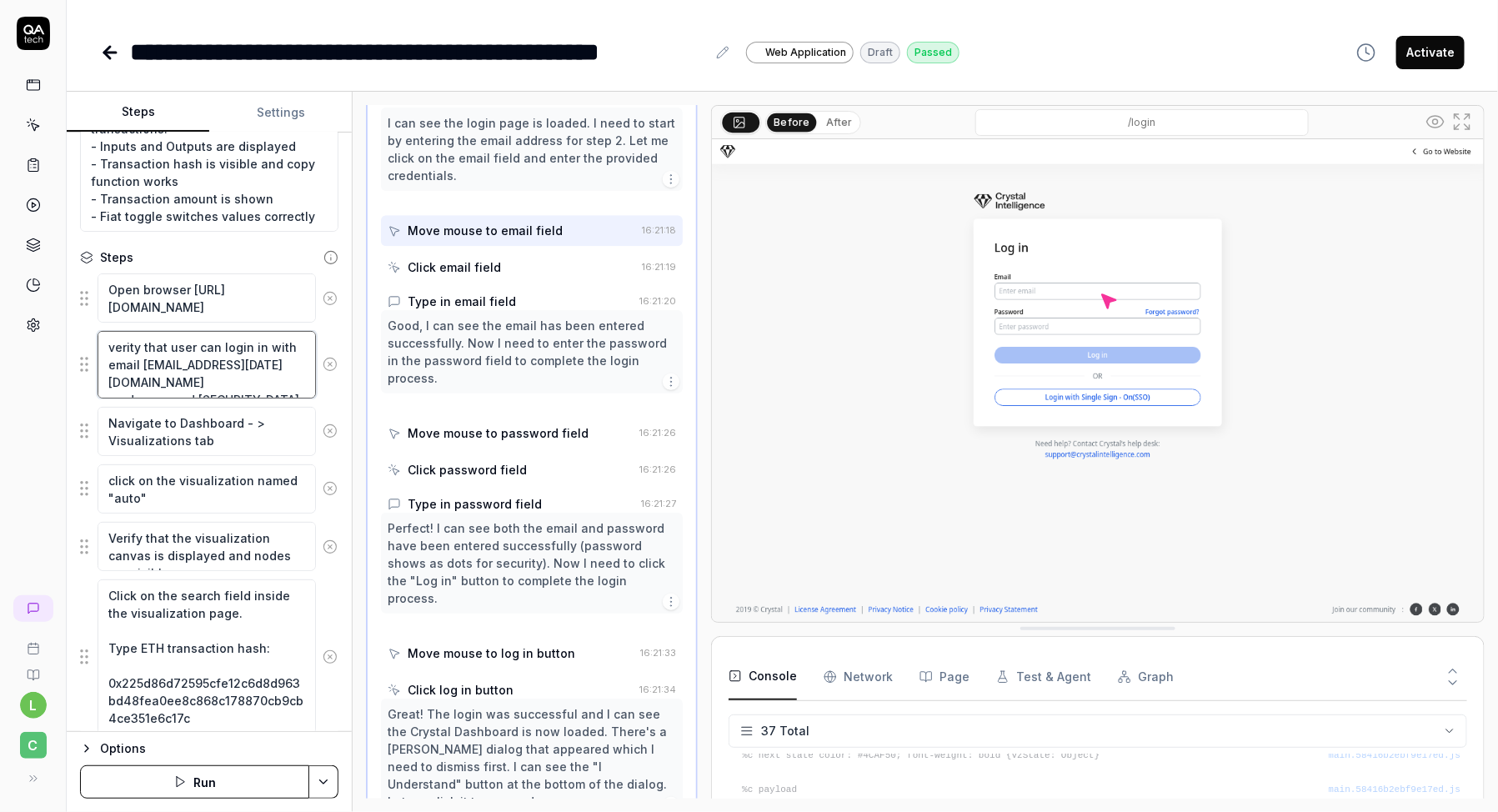
click at [231, 356] on textarea "verity that user can login in with email [EMAIL_ADDRESS][DATE][DOMAIN_NAME] and…" at bounding box center [207, 364] width 218 height 67
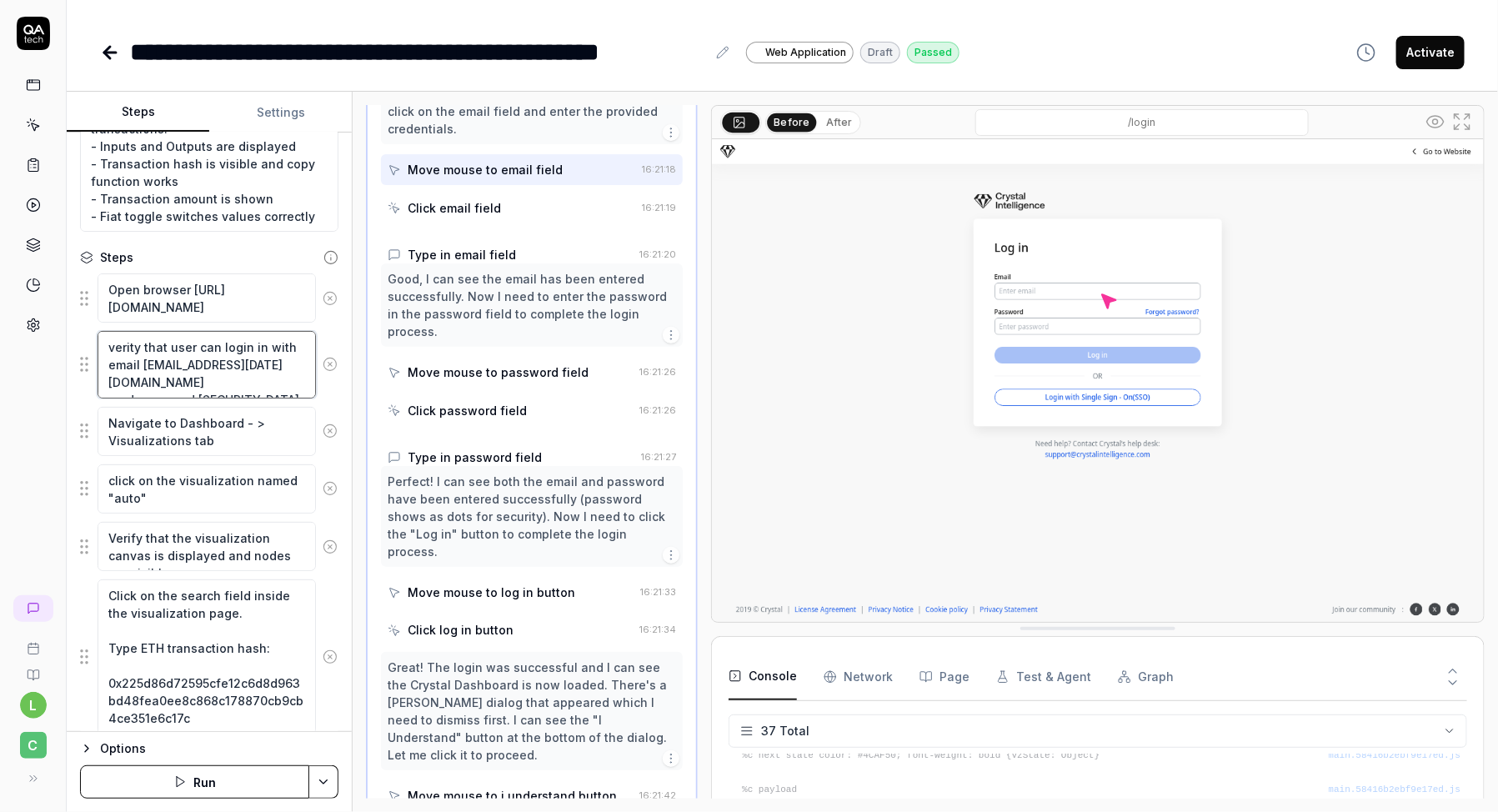
click at [231, 356] on textarea "verity that user can login in with email [EMAIL_ADDRESS][DATE][DOMAIN_NAME] and…" at bounding box center [207, 364] width 218 height 67
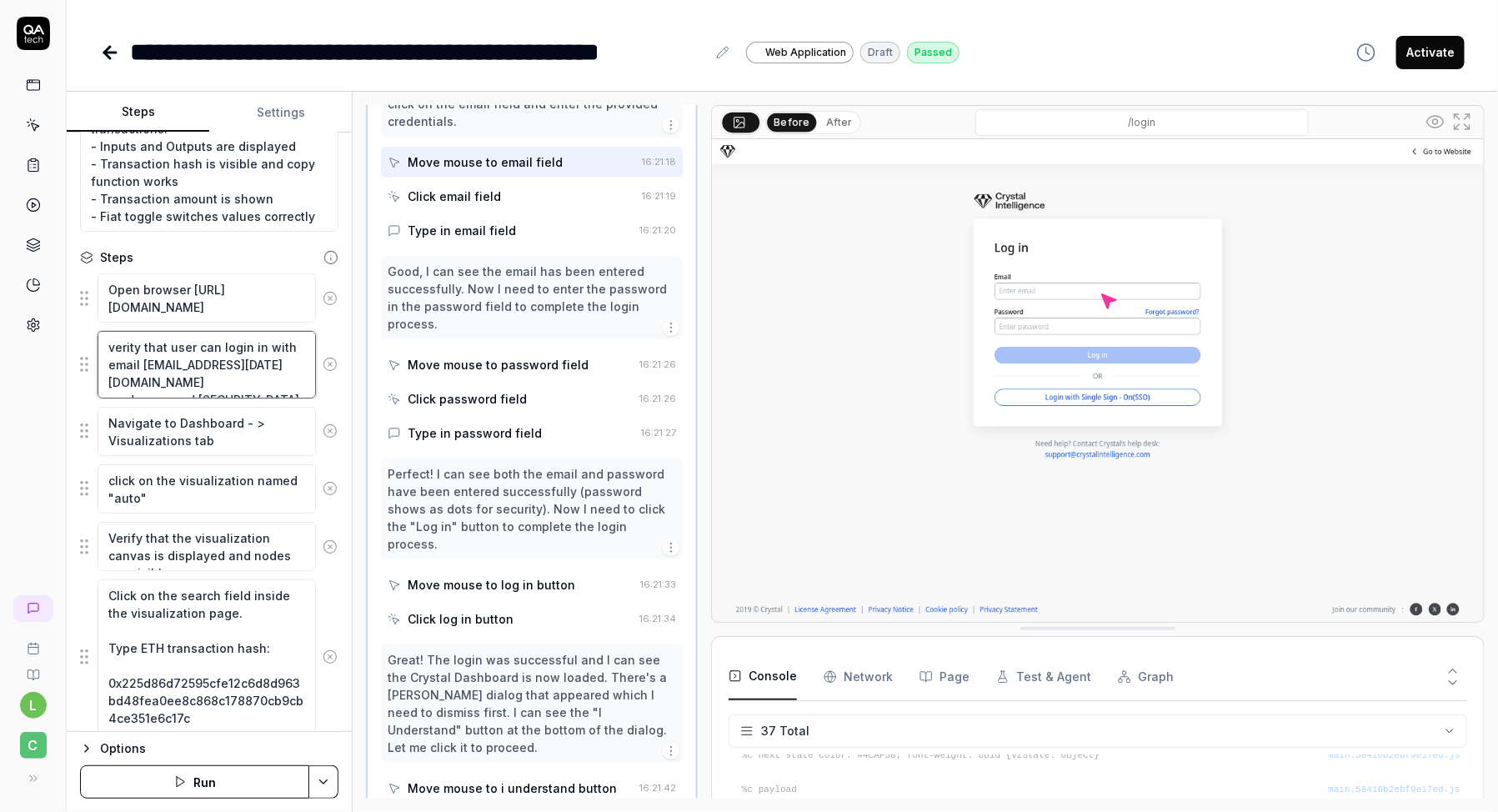
click at [231, 356] on textarea "verity that user can login in with email [EMAIL_ADDRESS][DATE][DOMAIN_NAME] and…" at bounding box center [207, 364] width 218 height 67
click at [271, 383] on textarea "verity that user can login in with email [EMAIL_ADDRESS][DATE][DOMAIN_NAME] and…" at bounding box center [207, 364] width 218 height 67
drag, startPoint x: 271, startPoint y: 383, endPoint x: 106, endPoint y: 350, distance: 168.3
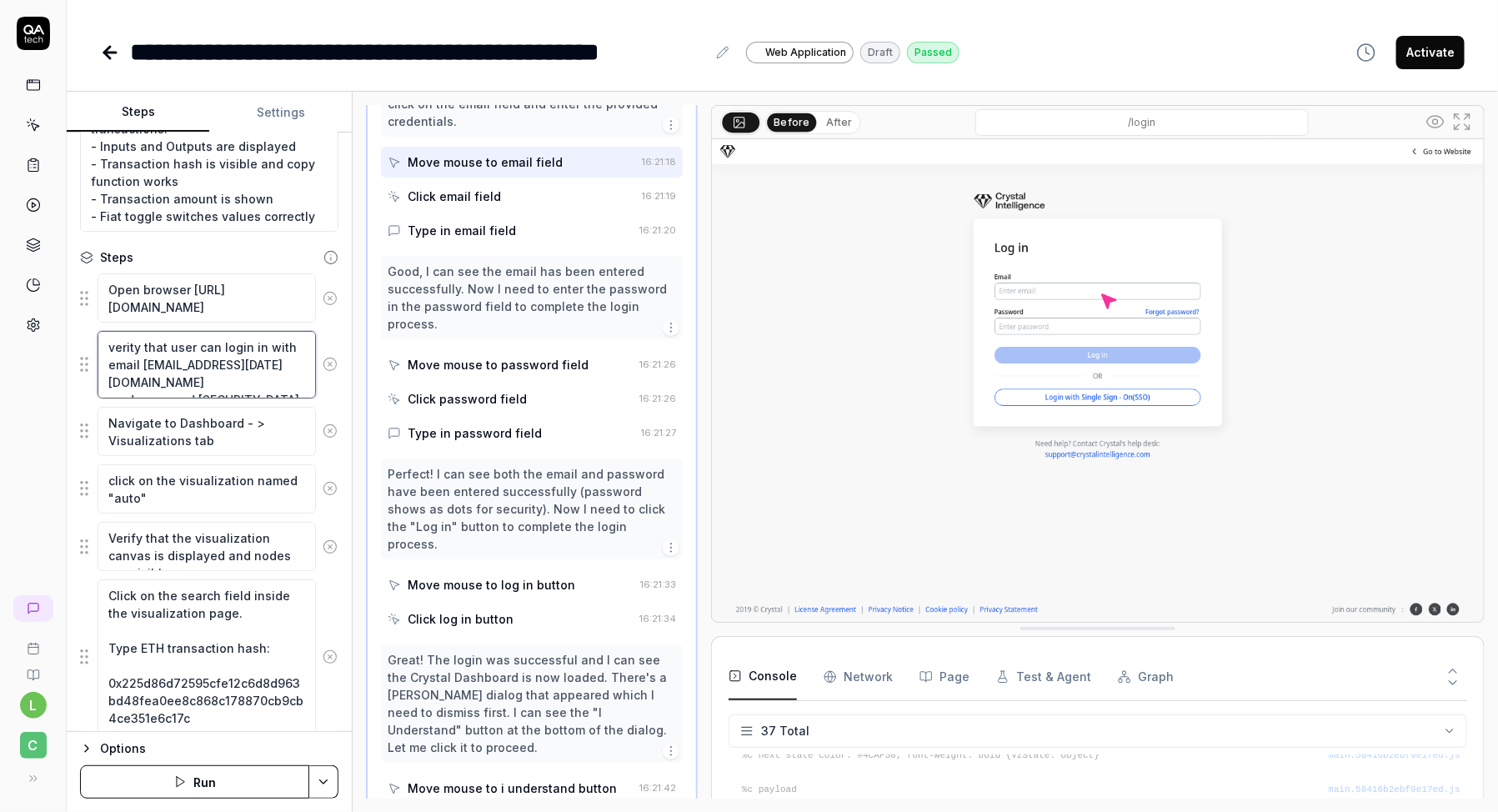
click at [106, 350] on textarea "verity that user can login in with email [EMAIL_ADDRESS][DATE][DOMAIN_NAME] and…" at bounding box center [207, 364] width 218 height 67
click at [203, 436] on textarea "Navigate to Dashboard - > Visualizations tab" at bounding box center [207, 431] width 218 height 49
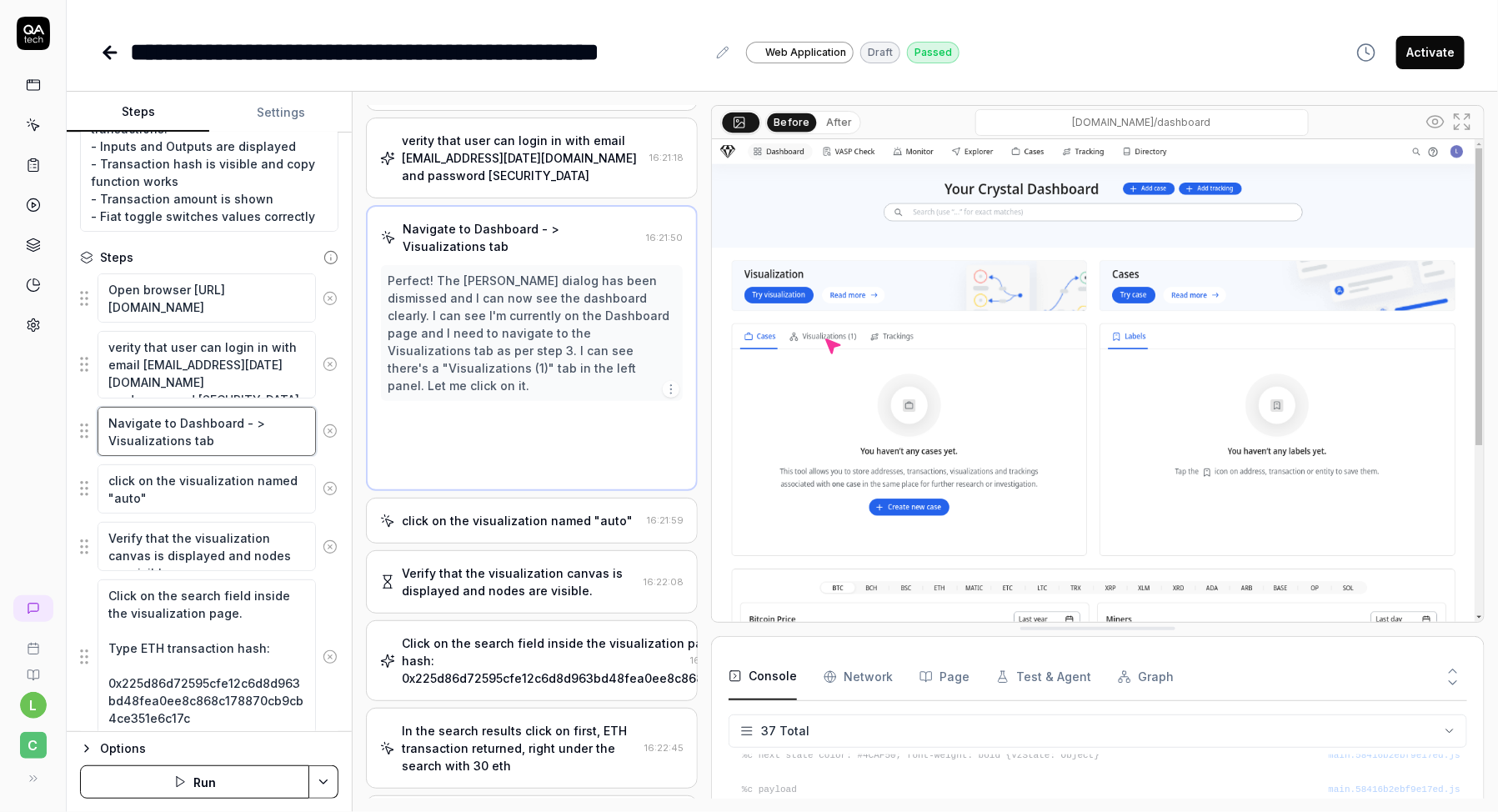
click at [203, 436] on textarea "Navigate to Dashboard - > Visualizations tab" at bounding box center [207, 431] width 218 height 49
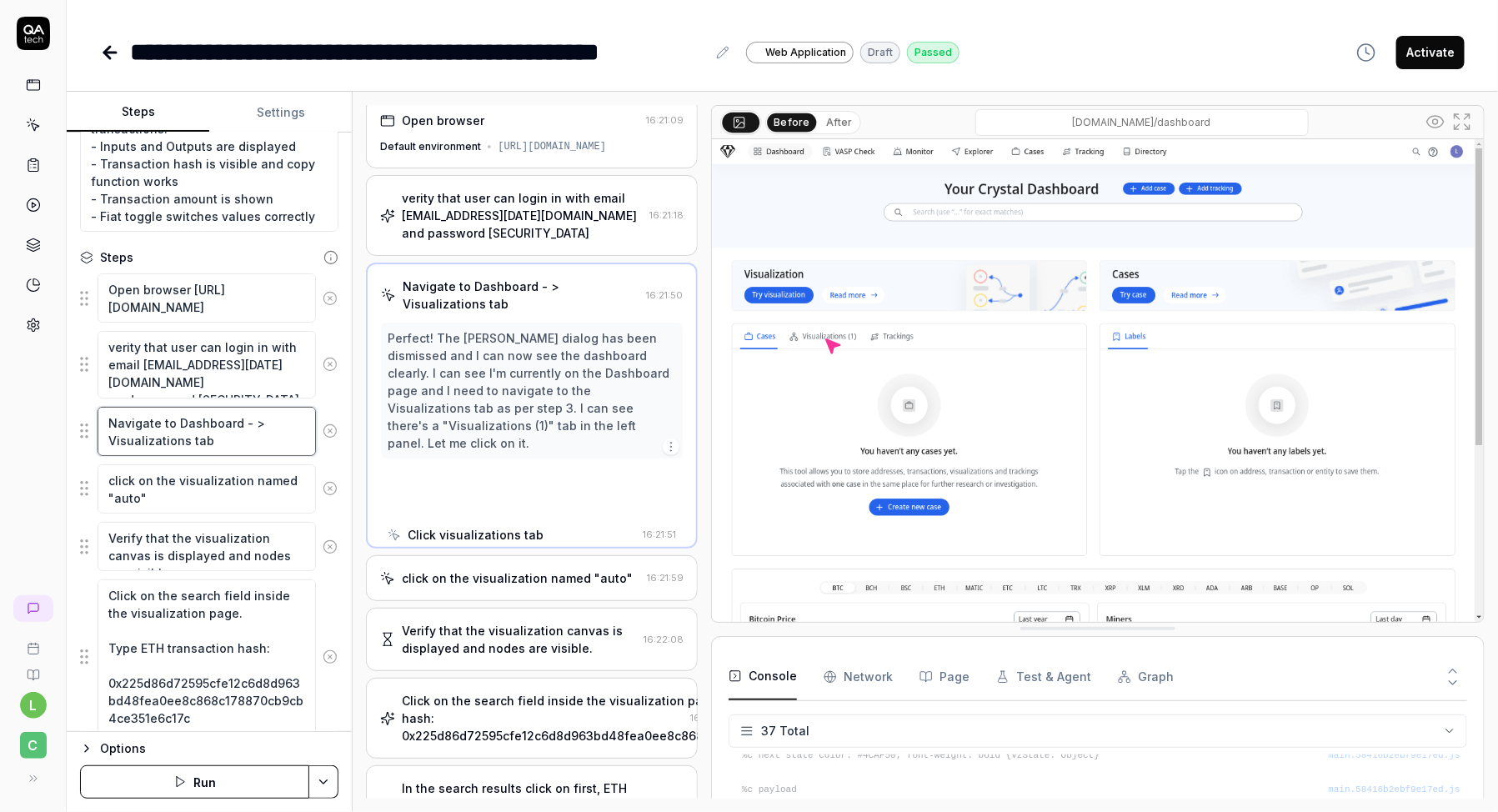
click at [203, 436] on textarea "Navigate to Dashboard - > Visualizations tab" at bounding box center [207, 431] width 218 height 49
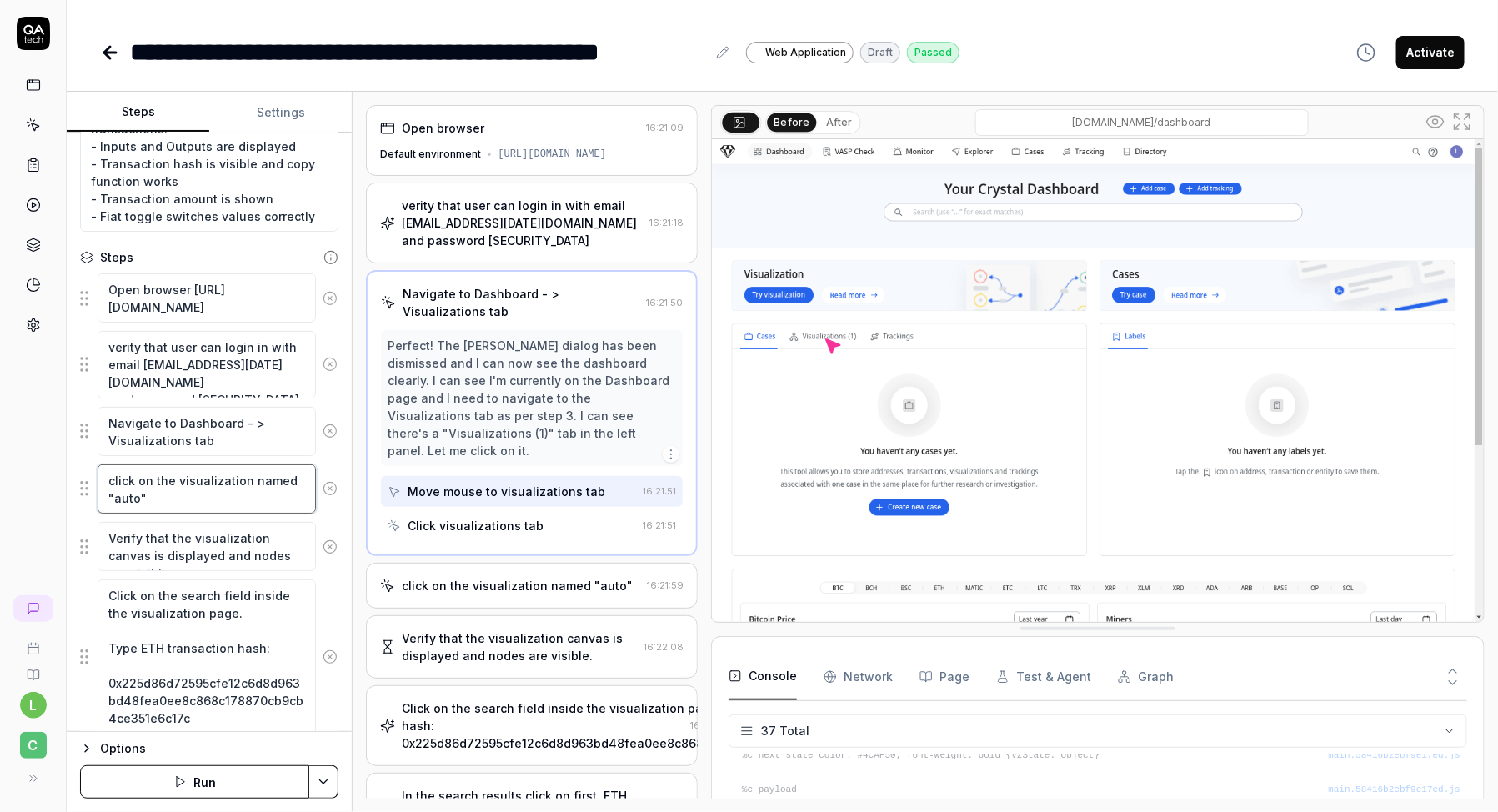
click at [193, 498] on textarea "click on the visualization named "auto"" at bounding box center [207, 489] width 218 height 49
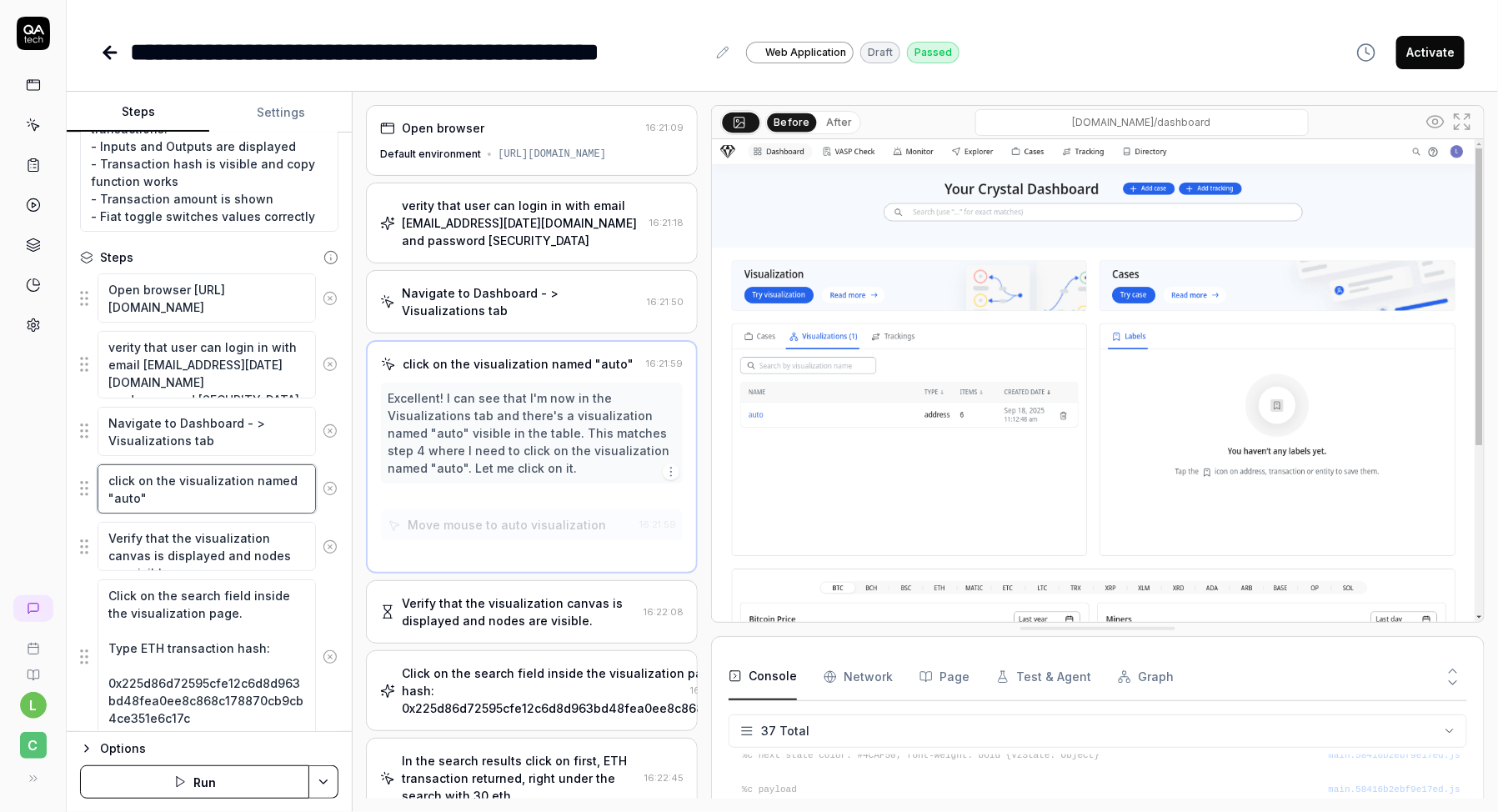
click at [193, 498] on textarea "click on the visualization named "auto"" at bounding box center [207, 489] width 218 height 49
click at [223, 540] on textarea "Verify that the visualization canvas is displayed and nodes are visible." at bounding box center [207, 547] width 218 height 49
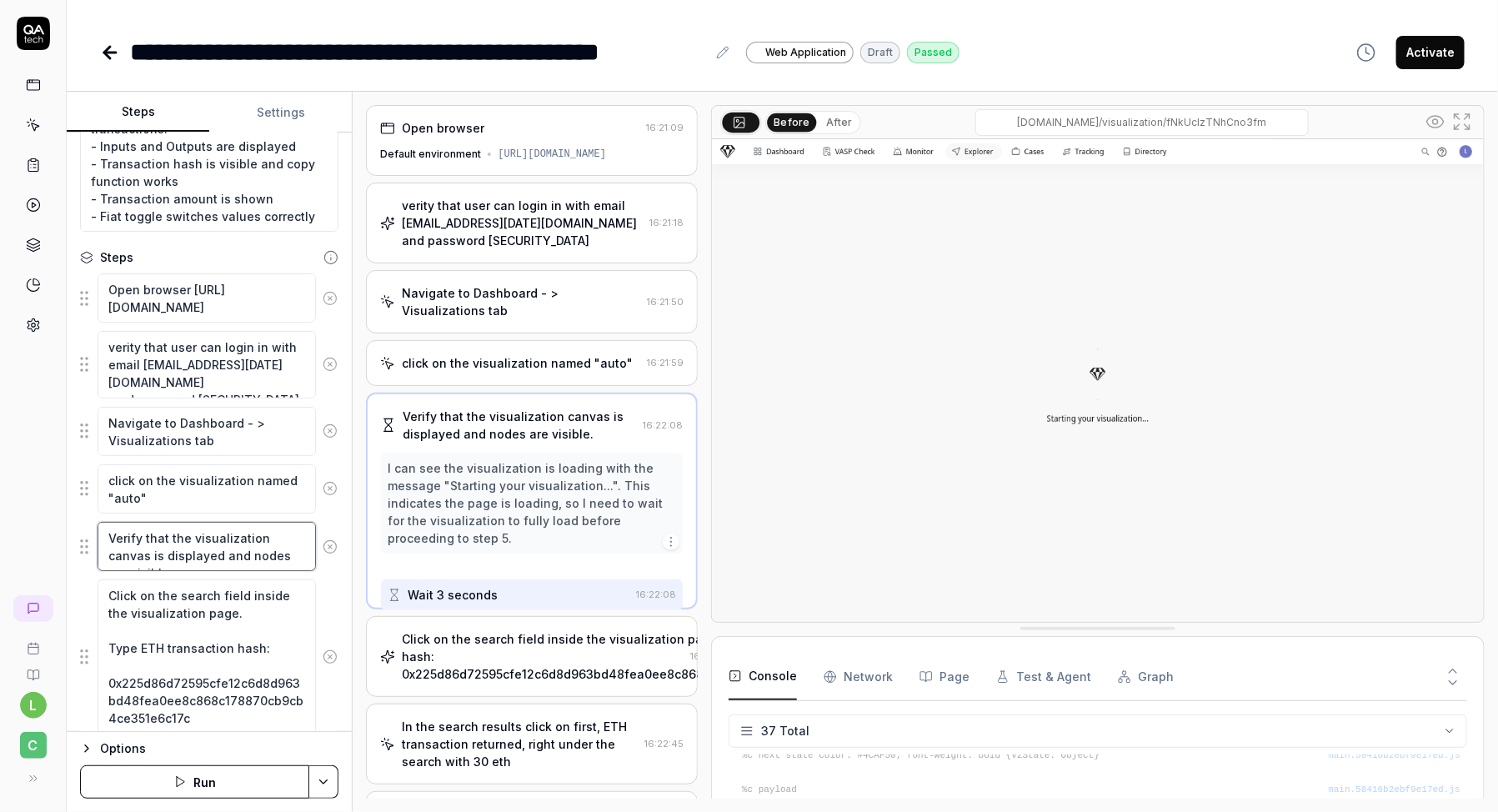
click at [223, 540] on textarea "Verify that the visualization canvas is displayed and nodes are visible." at bounding box center [207, 547] width 218 height 49
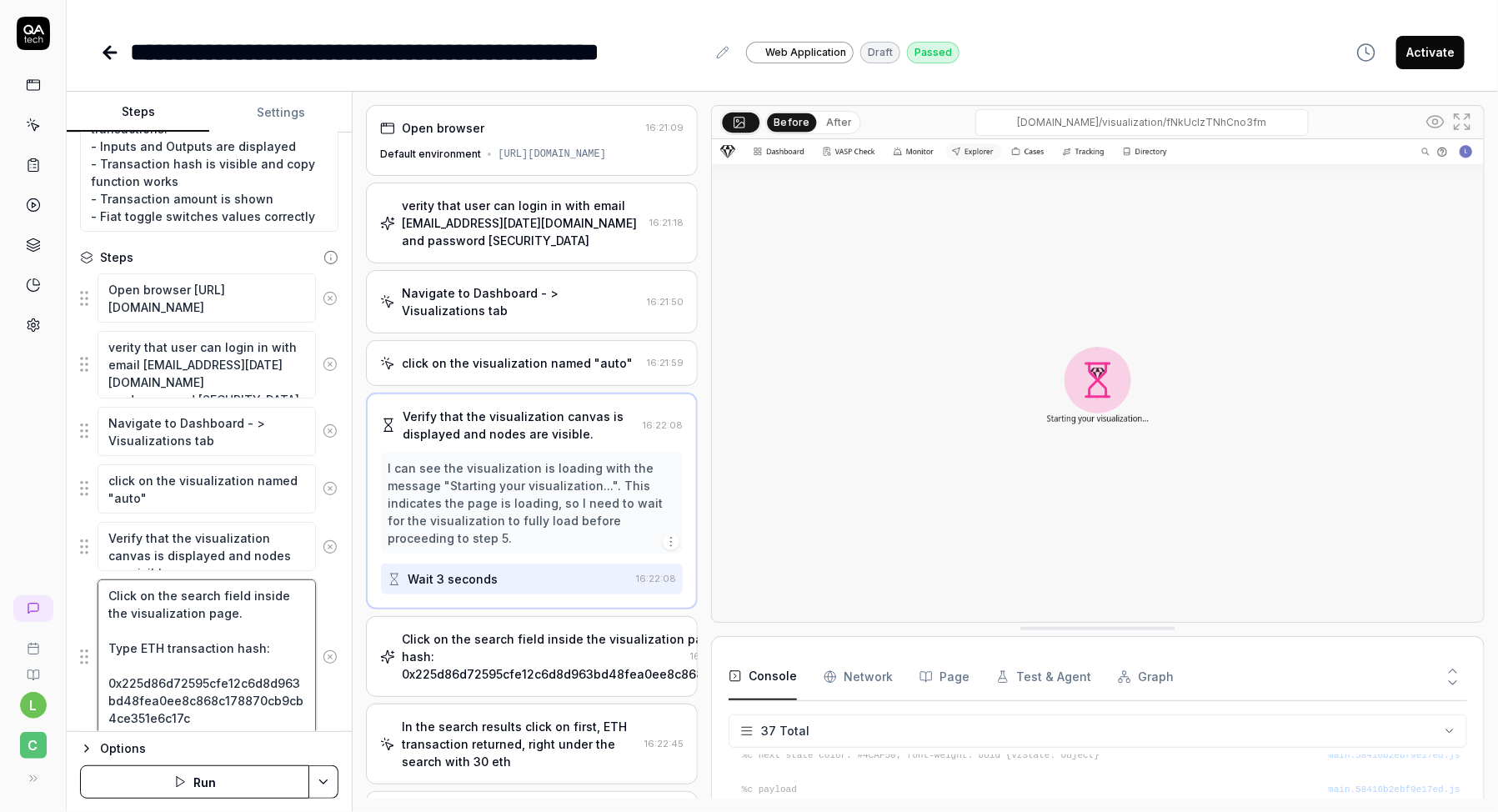
click at [235, 605] on textarea "Click on the search field inside the visualization page. Type ETH transaction h…" at bounding box center [207, 657] width 218 height 154
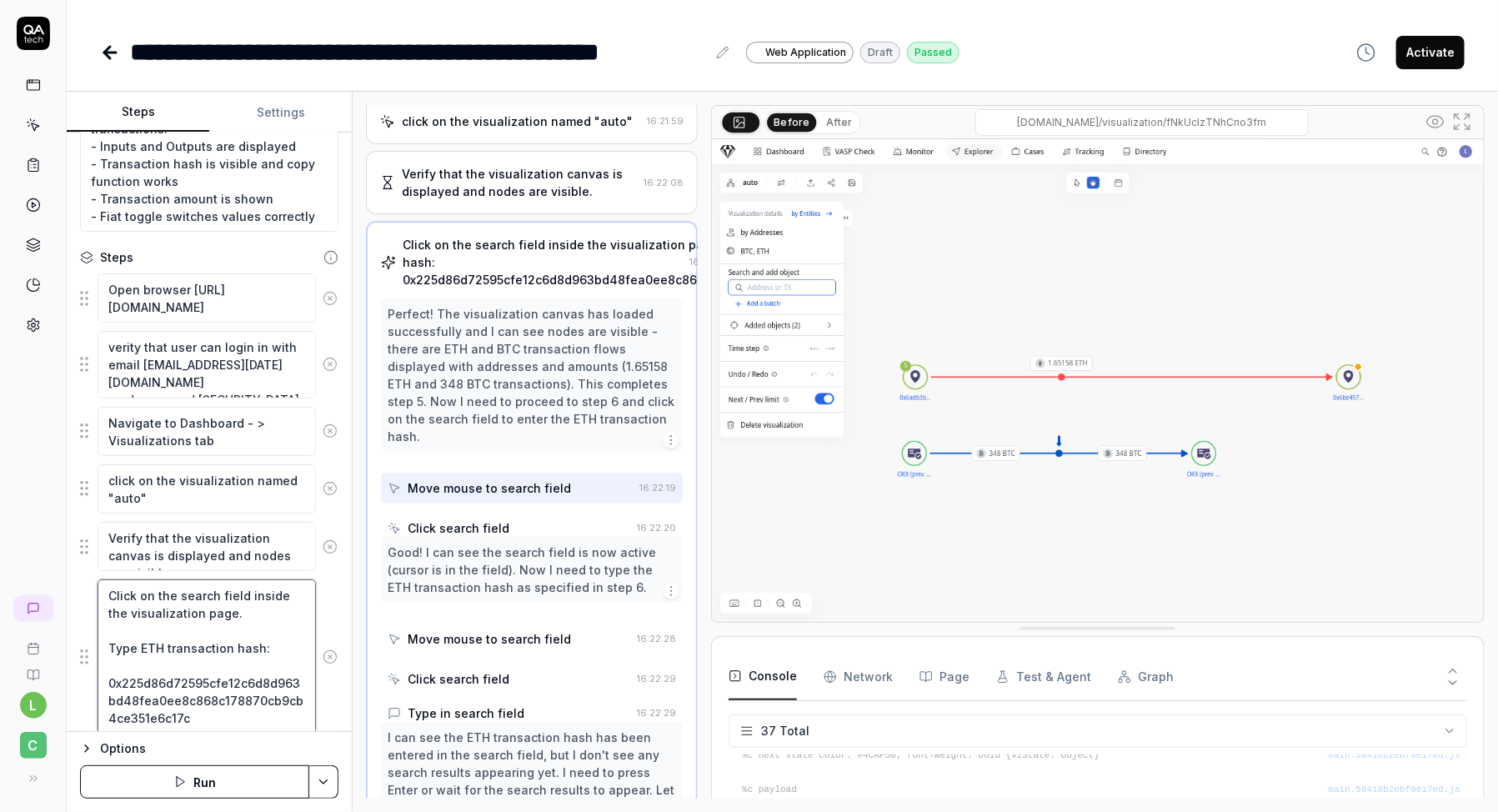
click at [235, 605] on textarea "Click on the search field inside the visualization page. Type ETH transaction h…" at bounding box center [207, 657] width 218 height 154
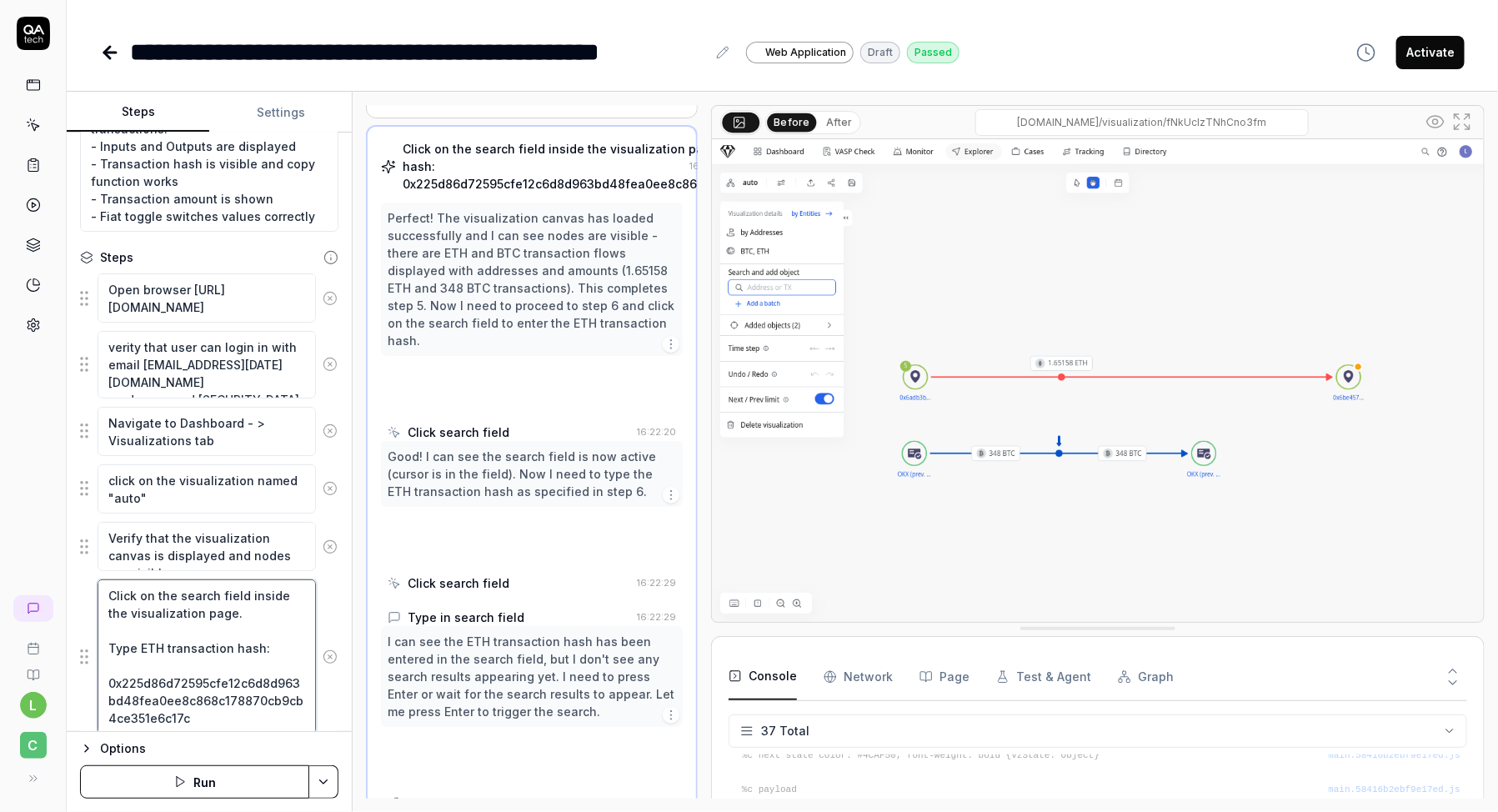
click at [235, 605] on textarea "Click on the search field inside the visualization page. Type ETH transaction h…" at bounding box center [207, 657] width 218 height 154
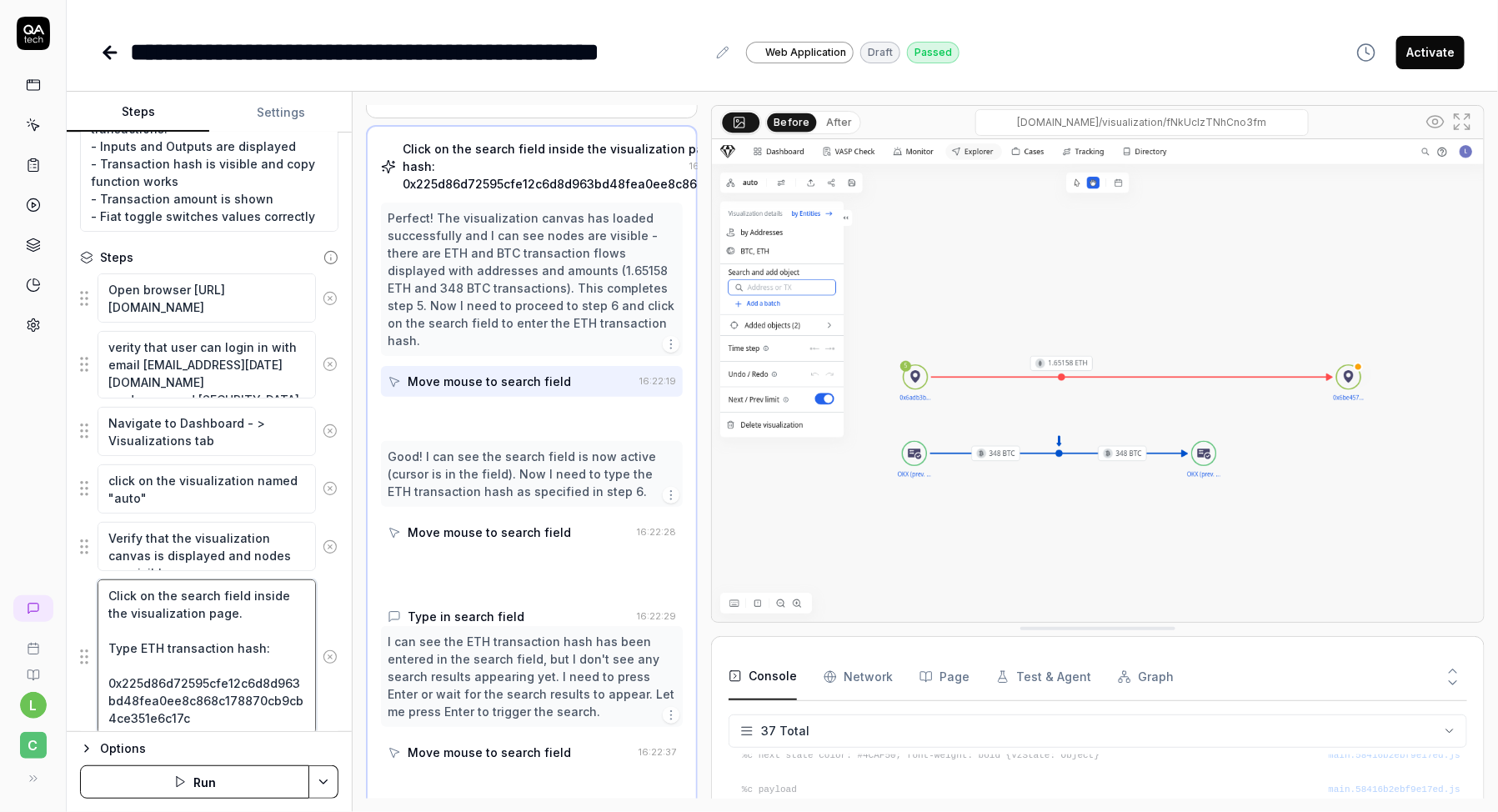
scroll to position [353, 0]
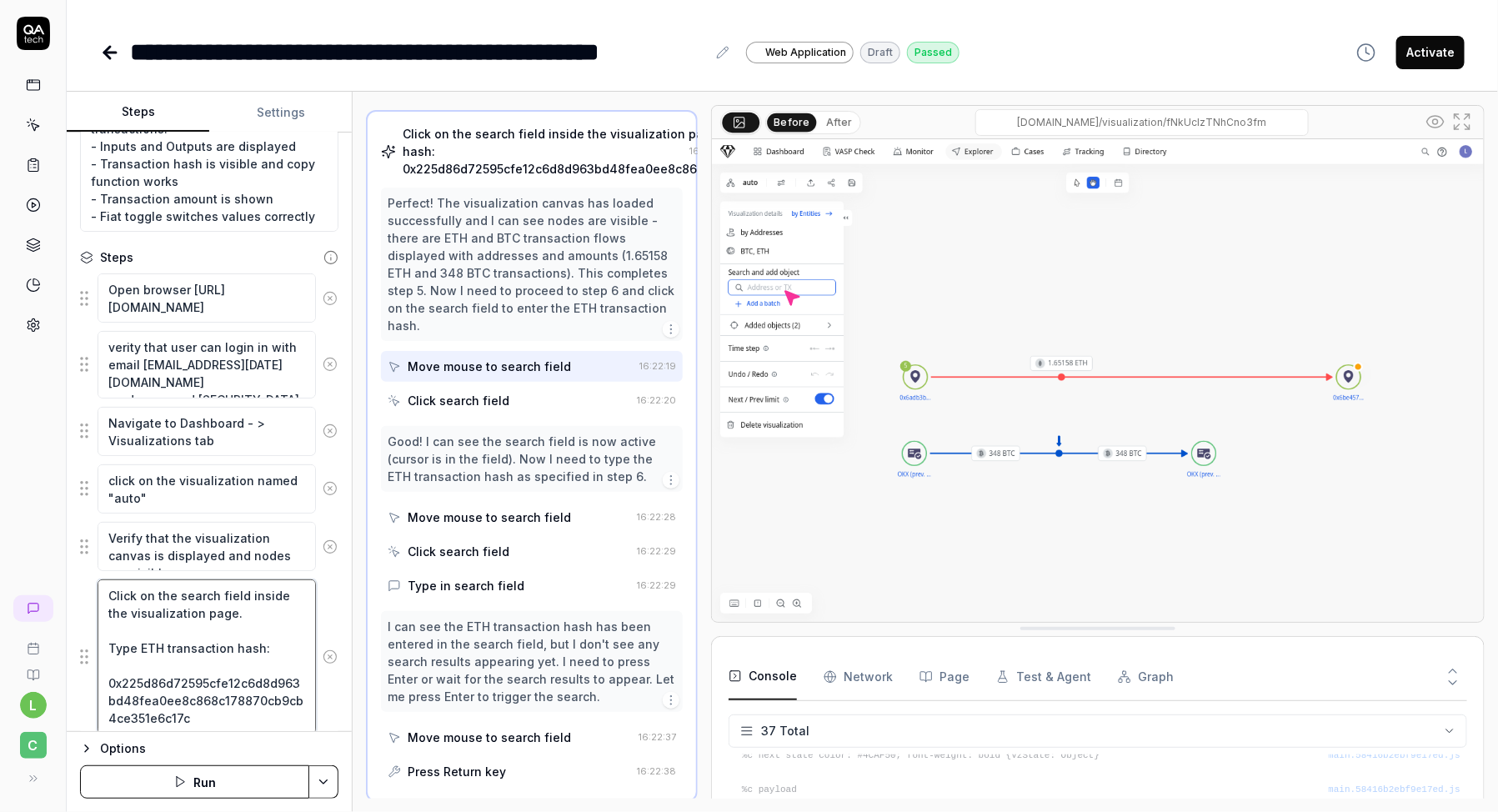
click at [243, 611] on textarea "Click on the search field inside the visualization page. Type ETH transaction h…" at bounding box center [207, 657] width 218 height 154
type textarea "*"
